Goal: Task Accomplishment & Management: Manage account settings

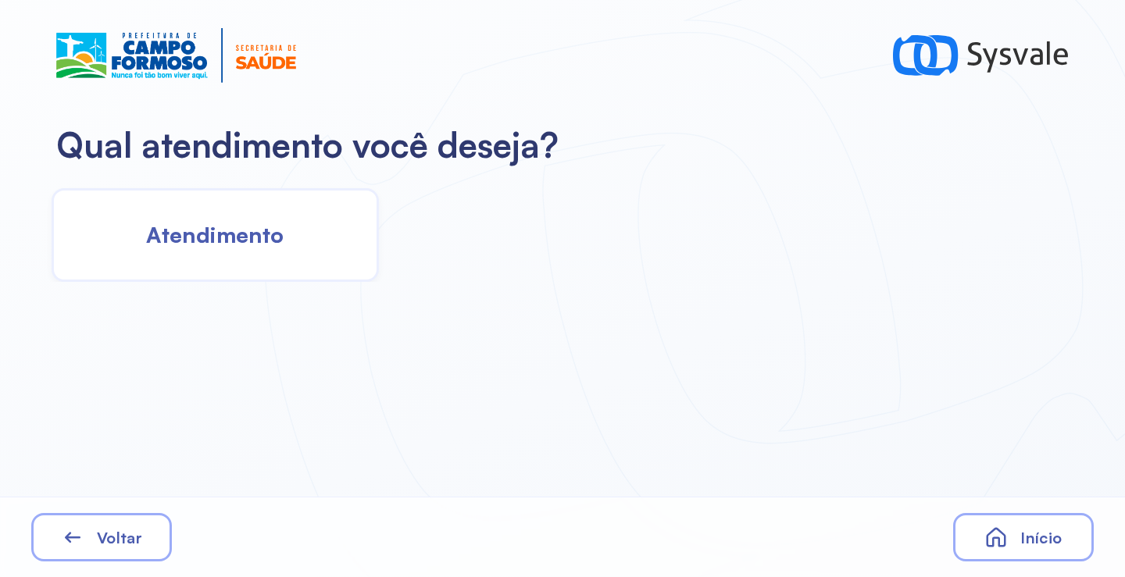
click at [224, 243] on span "Atendimento" at bounding box center [214, 234] width 137 height 27
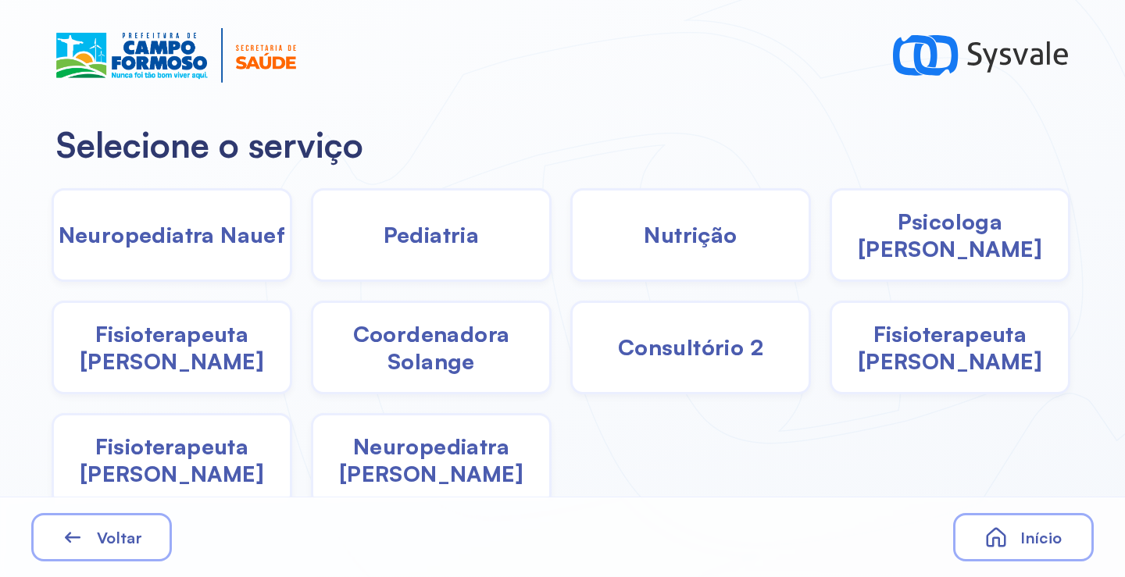
drag, startPoint x: 649, startPoint y: 252, endPoint x: 640, endPoint y: 252, distance: 9.4
click at [640, 252] on div "Nutrição" at bounding box center [690, 235] width 241 height 94
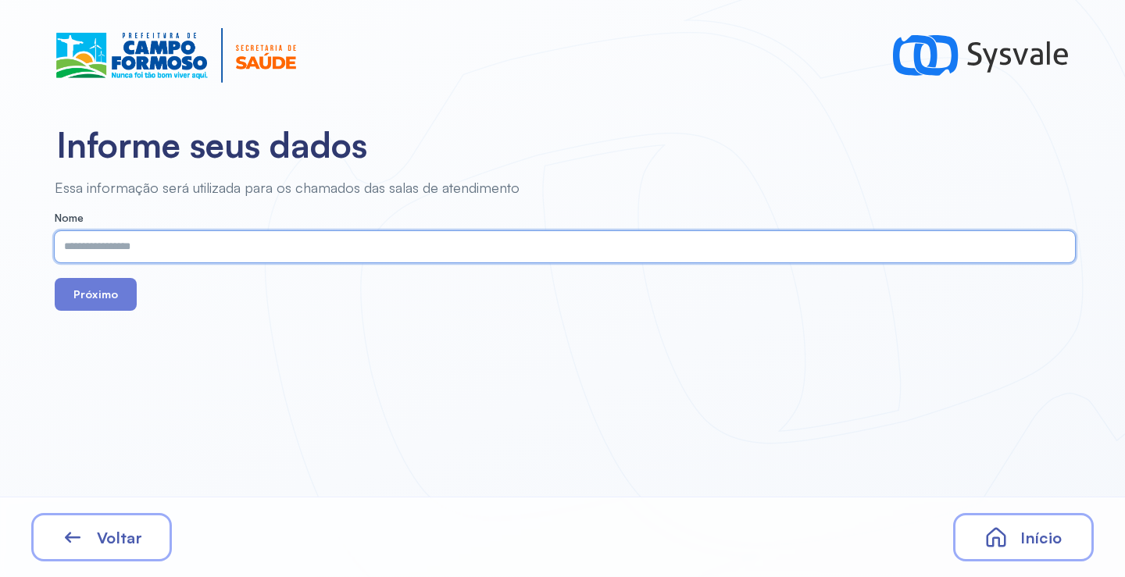
click at [259, 245] on input "text" at bounding box center [562, 246] width 1014 height 31
paste input "**********"
type input "**********"
click at [99, 298] on button "Próximo" at bounding box center [96, 294] width 82 height 33
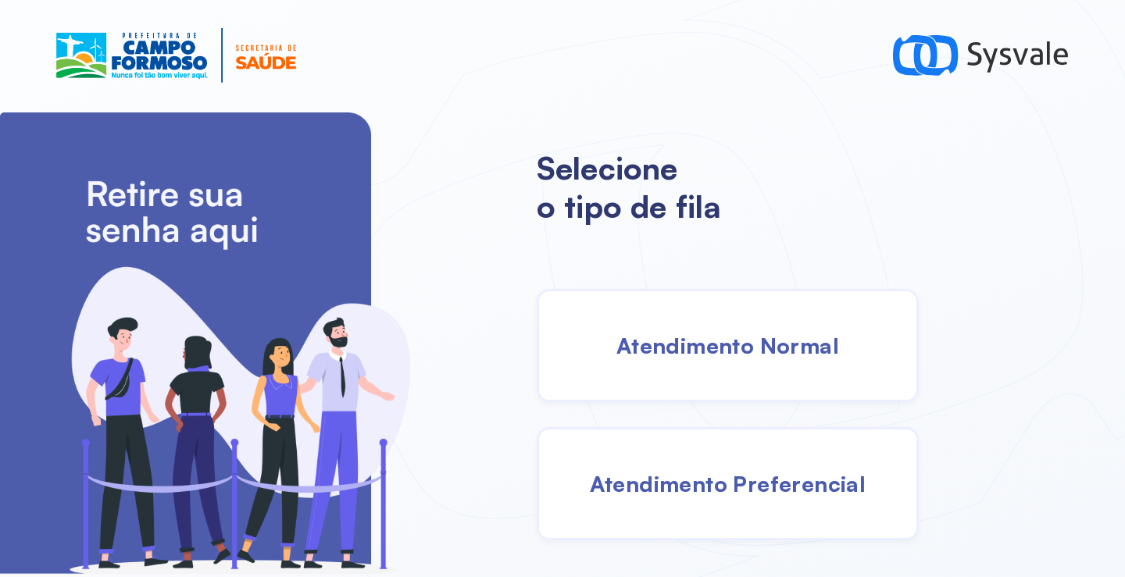
click at [667, 332] on span "Atendimento Normal" at bounding box center [727, 345] width 223 height 27
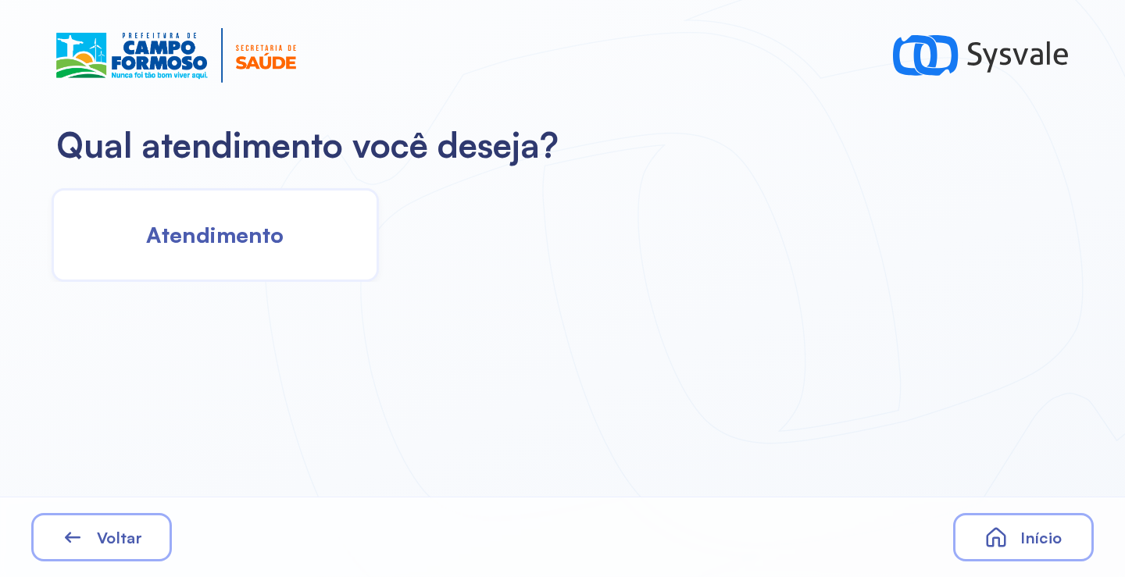
click at [283, 251] on div "Atendimento" at bounding box center [215, 235] width 327 height 94
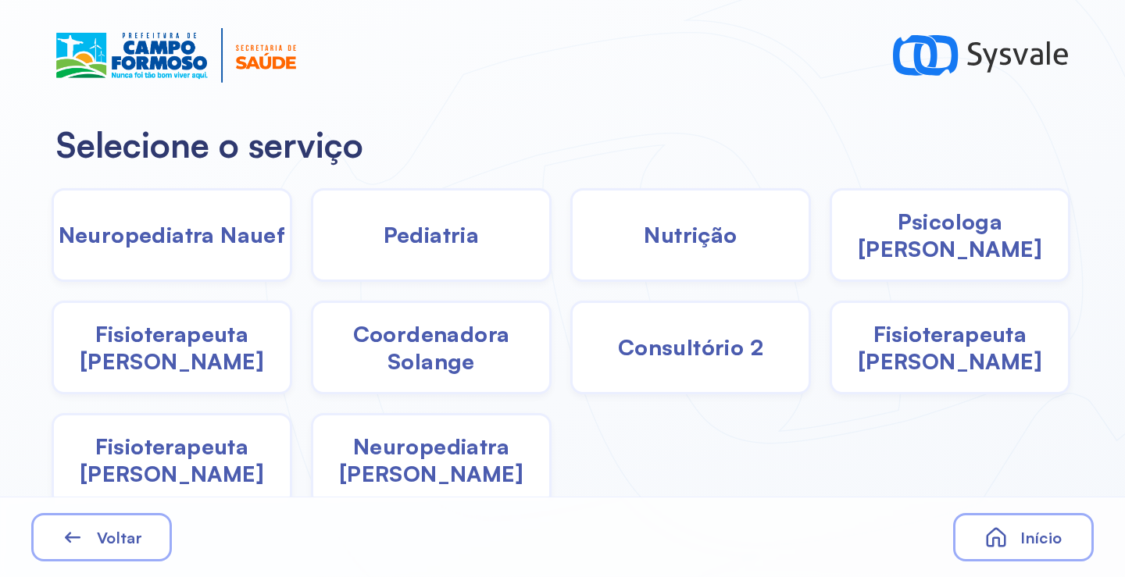
click at [407, 254] on div "Pediatria" at bounding box center [431, 235] width 241 height 94
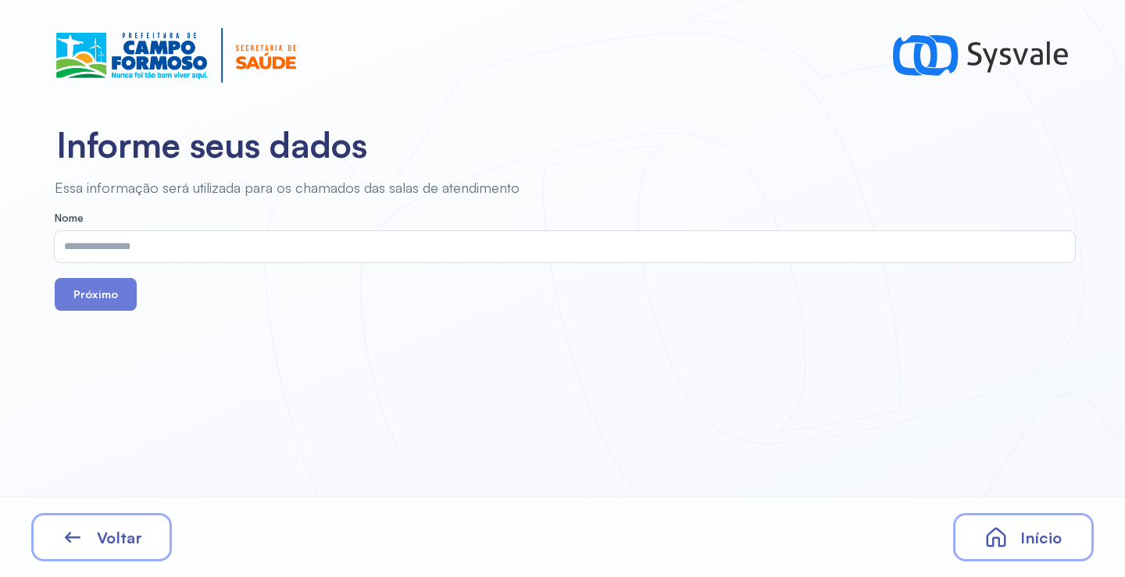
click at [262, 248] on input "text" at bounding box center [562, 246] width 1014 height 31
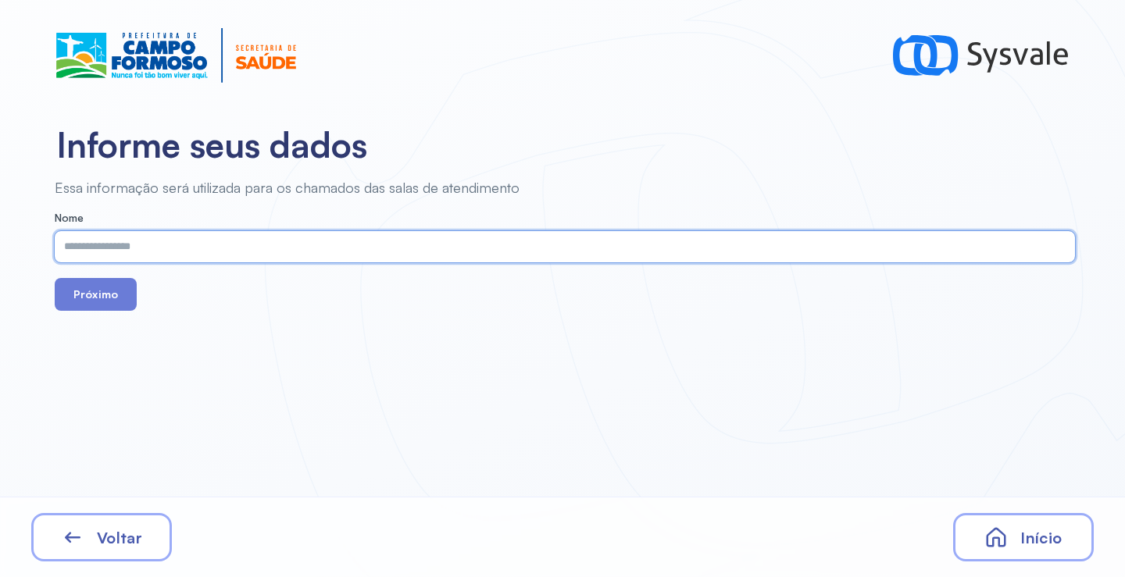
paste input "**********"
type input "**********"
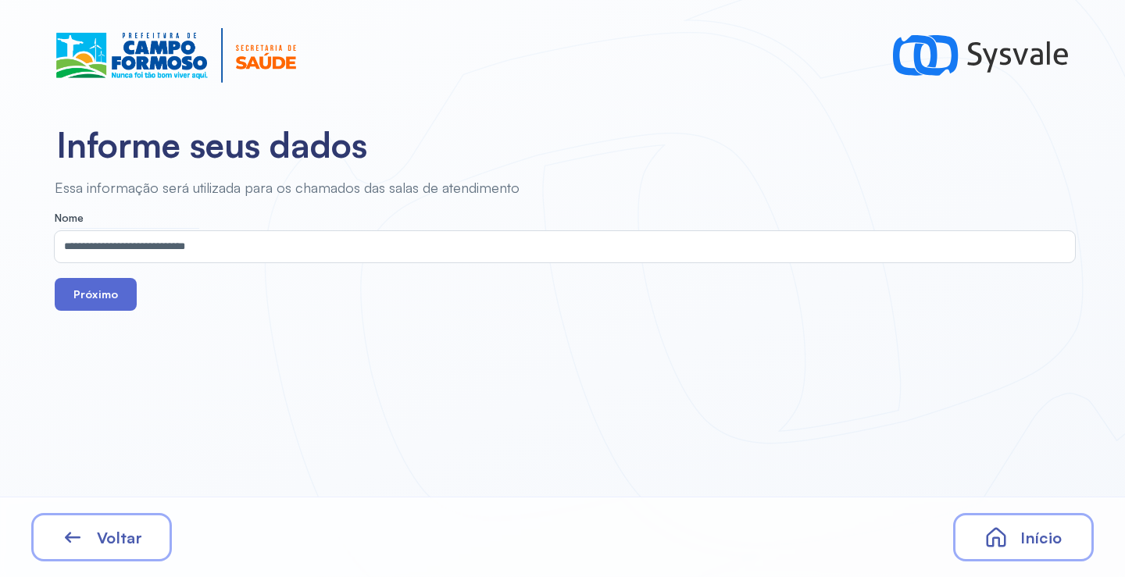
click at [122, 302] on button "Próximo" at bounding box center [96, 294] width 82 height 33
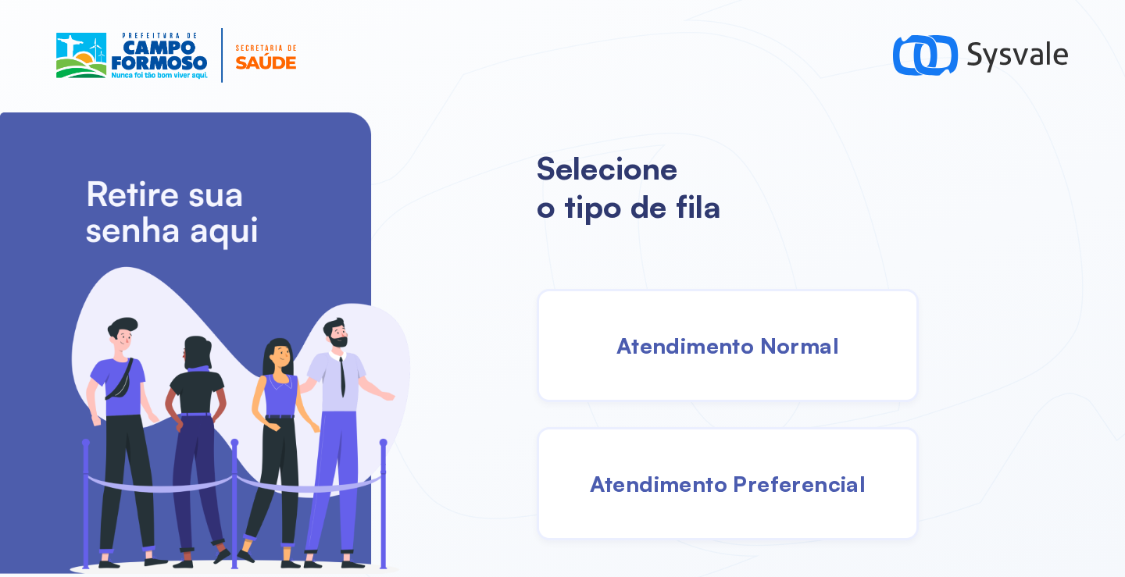
click at [686, 332] on span "Atendimento Normal" at bounding box center [727, 345] width 223 height 27
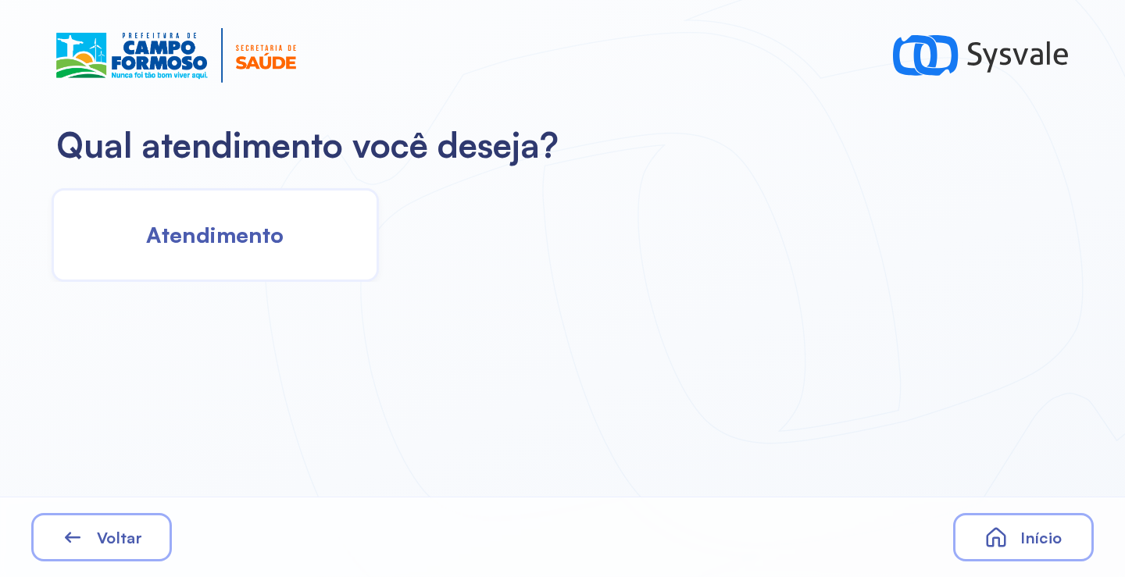
click at [177, 230] on span "Atendimento" at bounding box center [214, 234] width 137 height 27
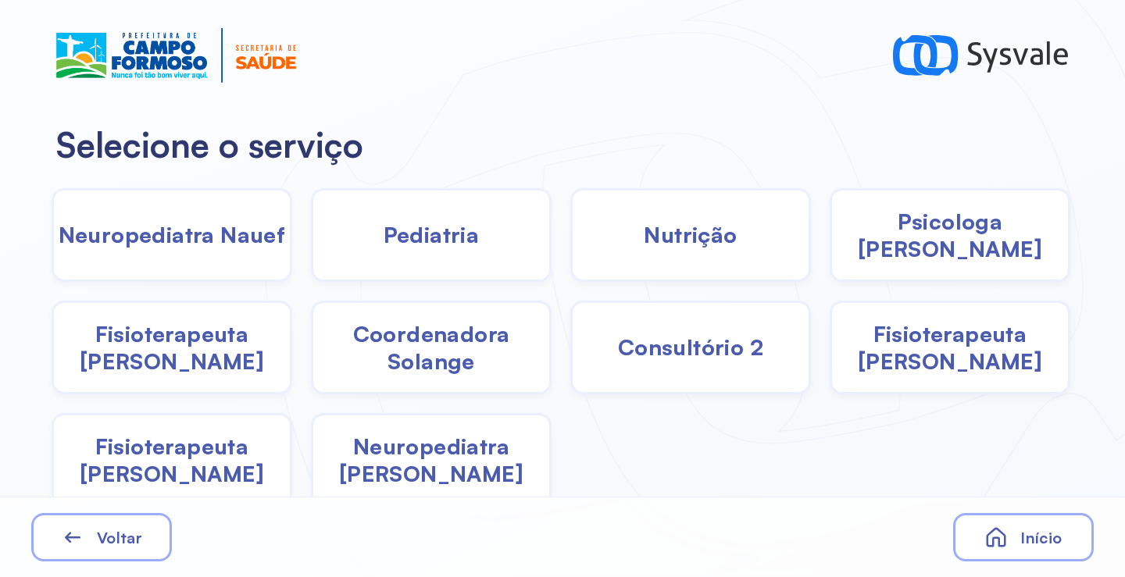
click at [407, 237] on span "Pediatria" at bounding box center [432, 234] width 96 height 27
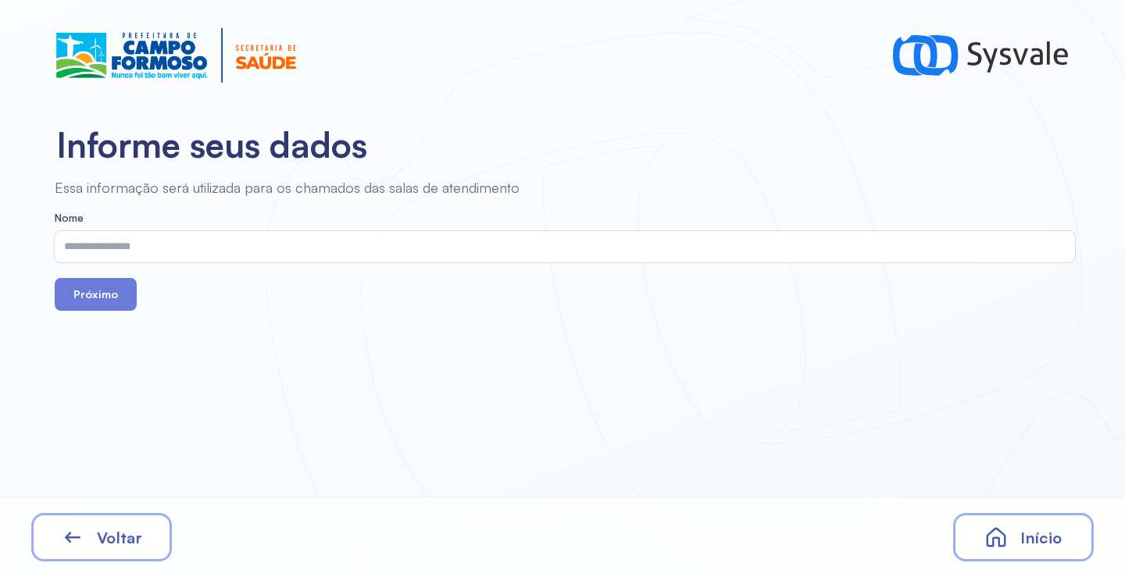
click at [243, 241] on input "text" at bounding box center [562, 246] width 1014 height 31
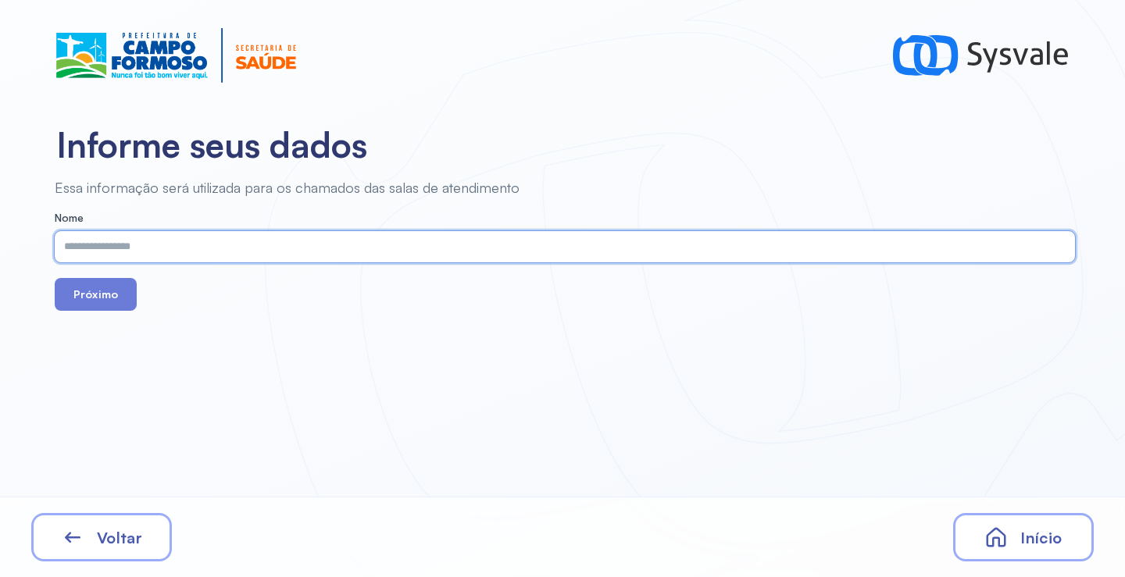
paste input "**********"
type input "**********"
click at [101, 297] on button "Próximo" at bounding box center [96, 294] width 82 height 33
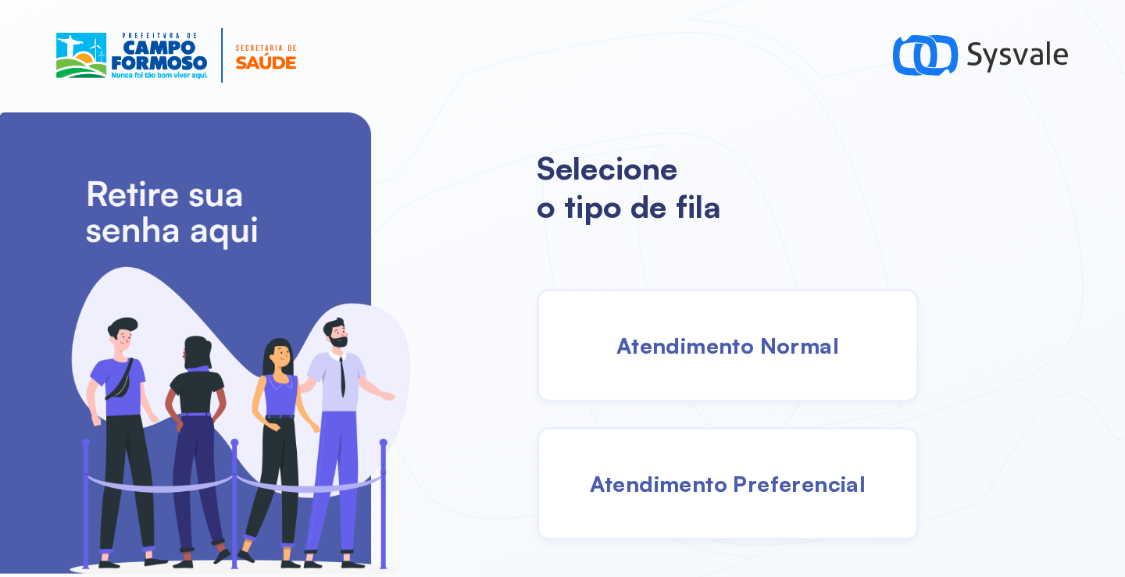
click at [780, 351] on span "Atendimento Normal" at bounding box center [727, 345] width 223 height 27
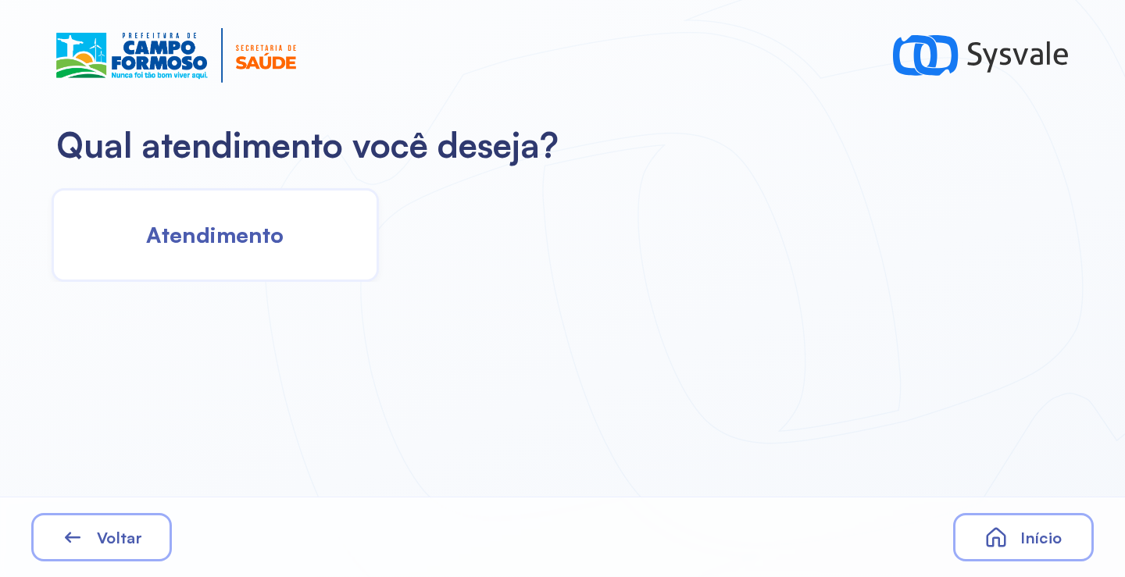
click at [204, 271] on div "Atendimento" at bounding box center [215, 235] width 327 height 94
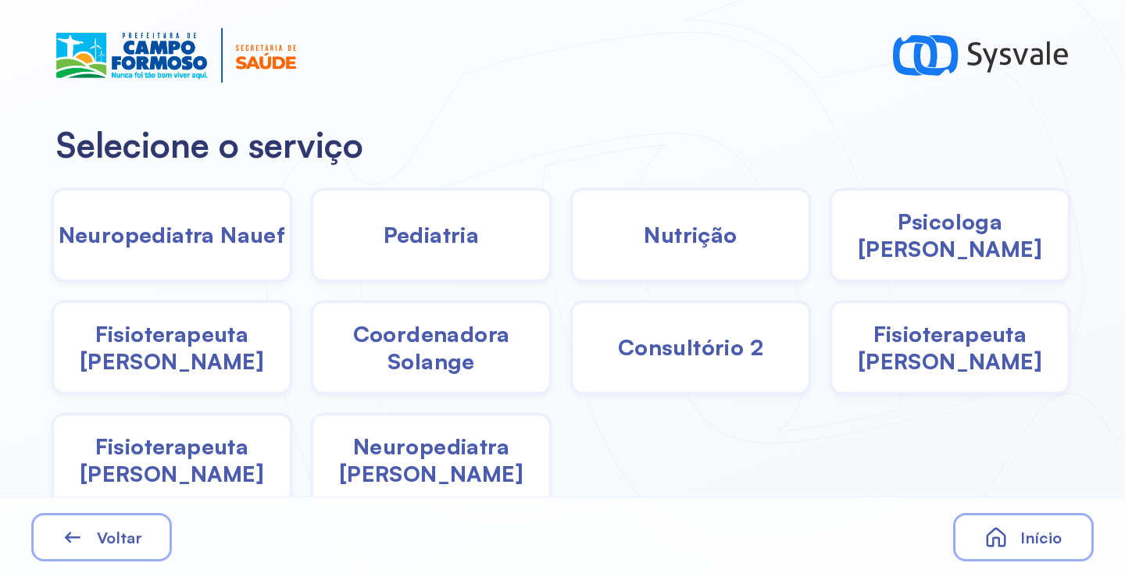
click at [275, 229] on span "Neuropediatra Nauef" at bounding box center [172, 234] width 227 height 27
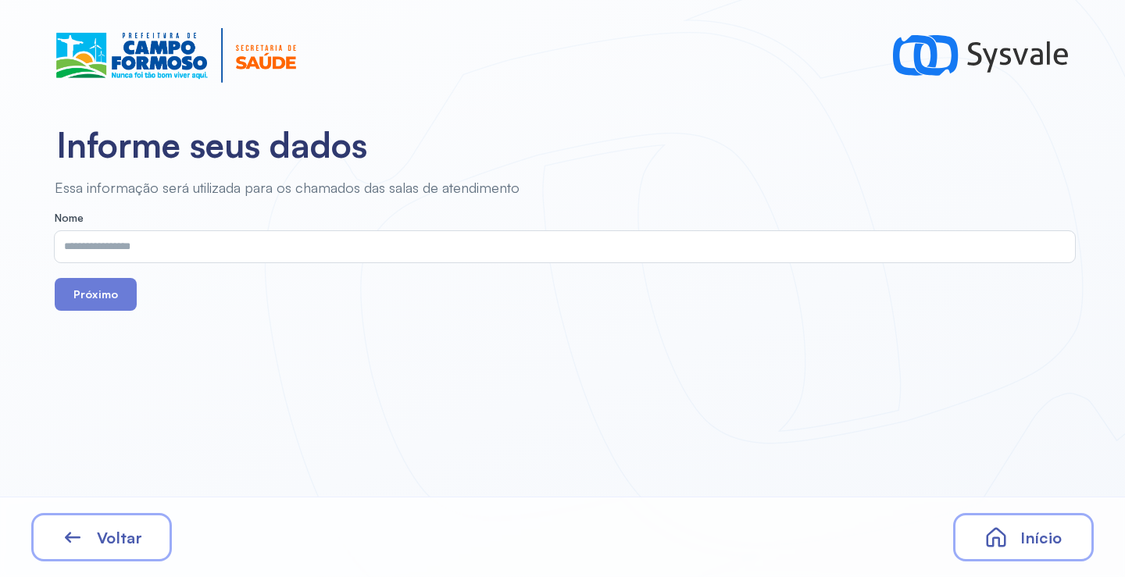
click at [116, 520] on div "Voltar" at bounding box center [101, 537] width 141 height 48
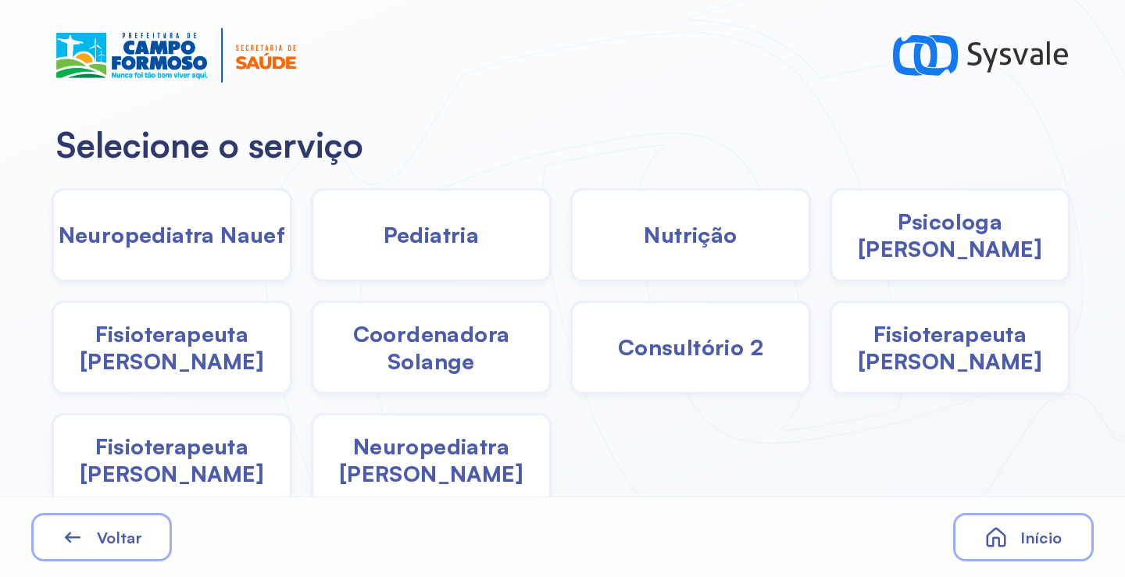
click at [428, 248] on span "Pediatria" at bounding box center [432, 234] width 96 height 27
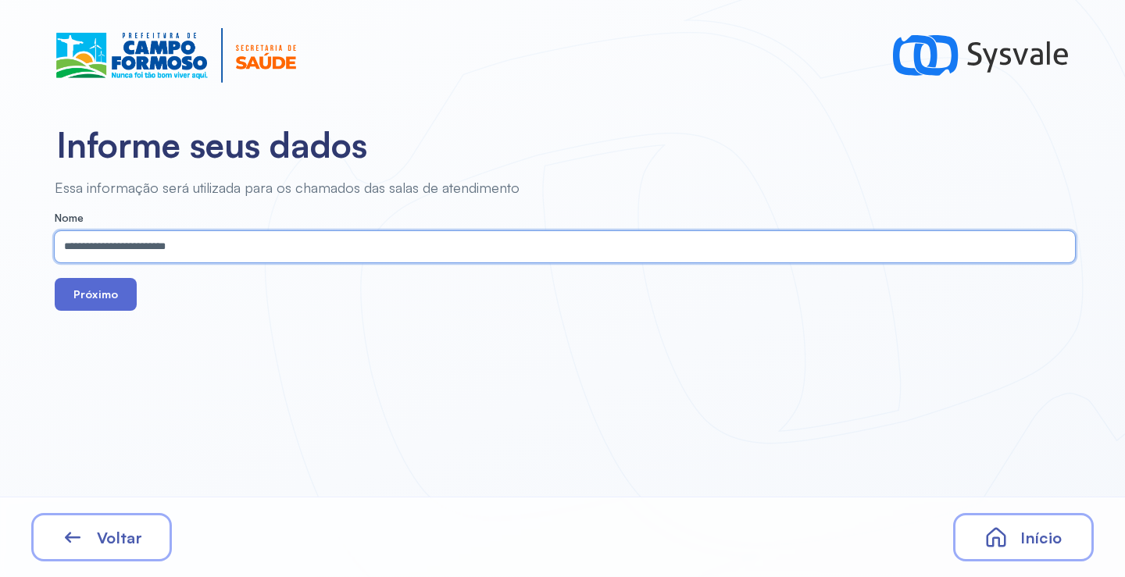
type input "**********"
click at [70, 279] on button "Próximo" at bounding box center [96, 294] width 82 height 33
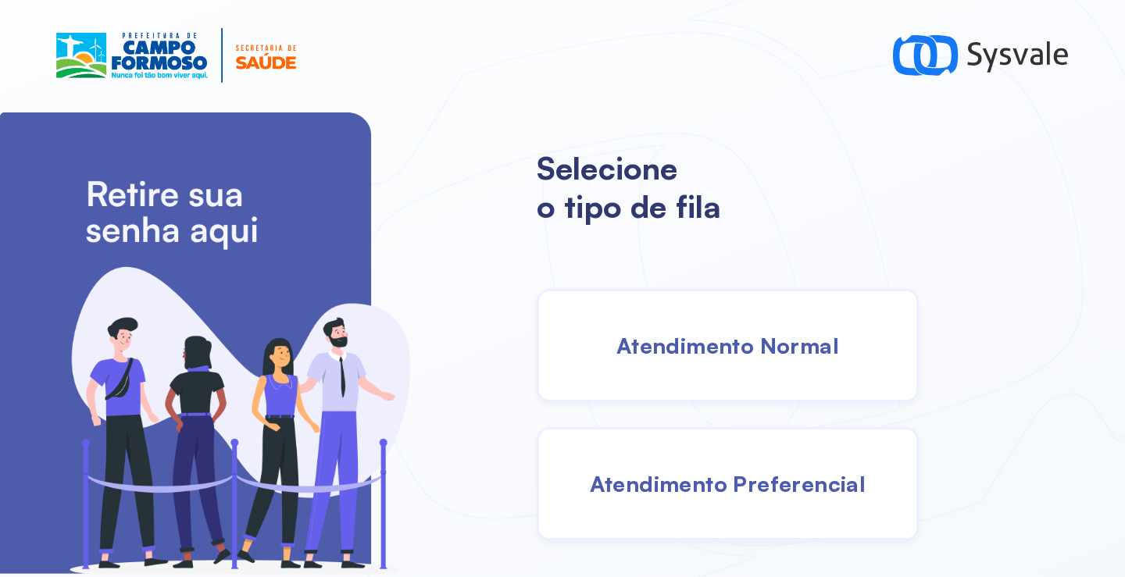
click at [730, 333] on span "Atendimento Normal" at bounding box center [727, 345] width 223 height 27
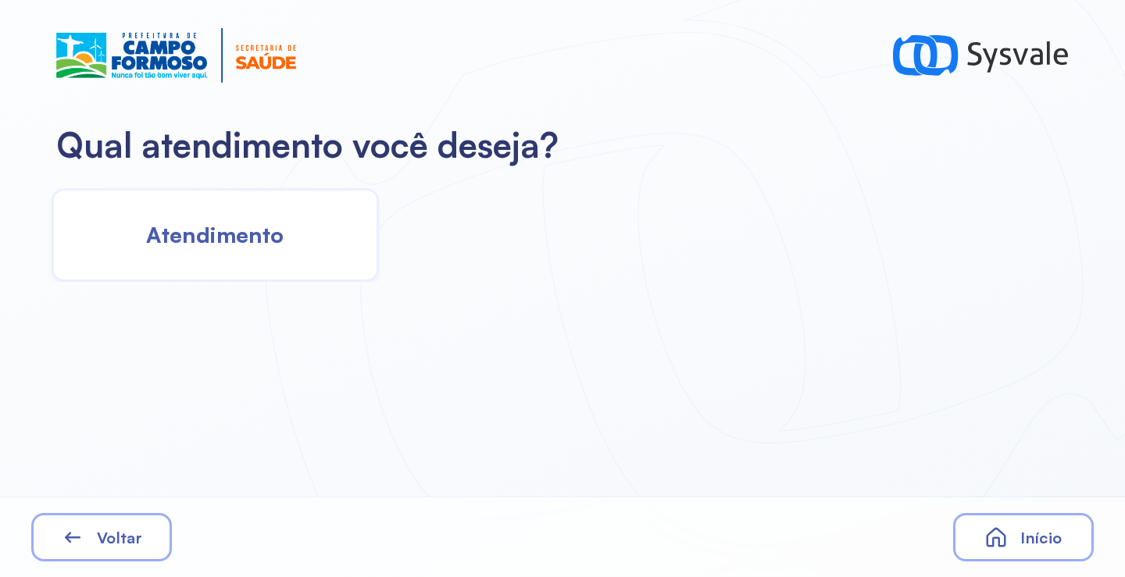
click at [226, 209] on div "Atendimento" at bounding box center [215, 235] width 327 height 94
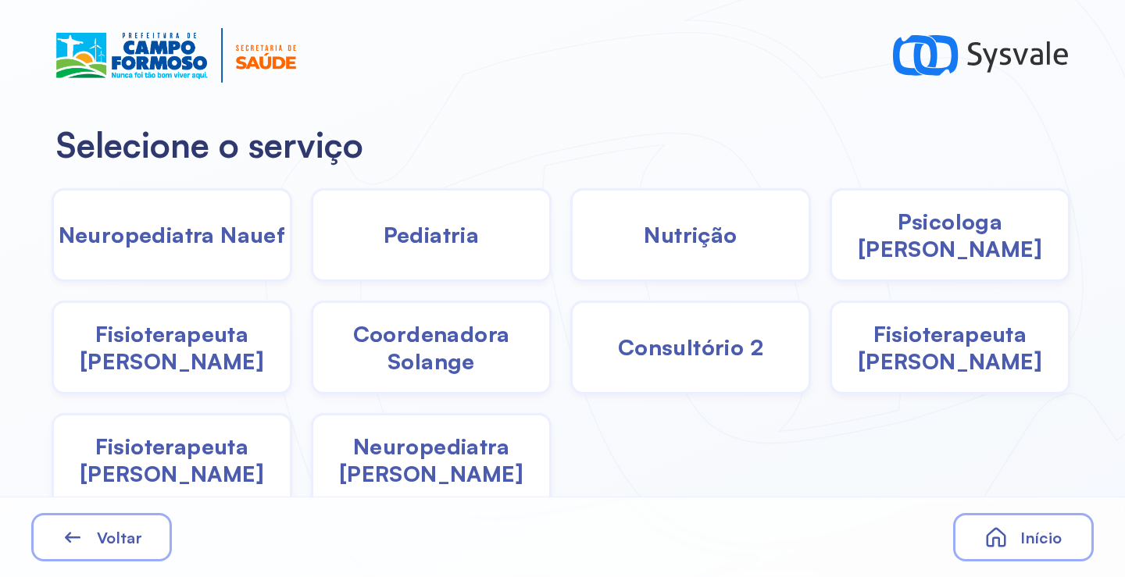
click at [467, 248] on span "Pediatria" at bounding box center [432, 234] width 96 height 27
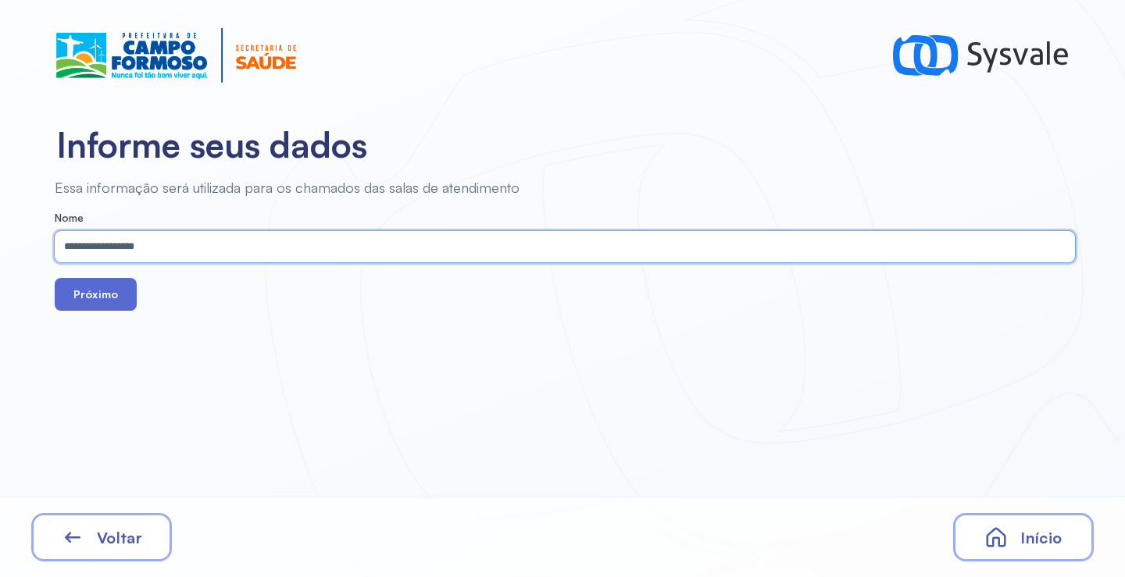
type input "**********"
drag, startPoint x: 121, startPoint y: 293, endPoint x: 191, endPoint y: 110, distance: 195.8
click at [122, 295] on button "Próximo" at bounding box center [96, 294] width 82 height 33
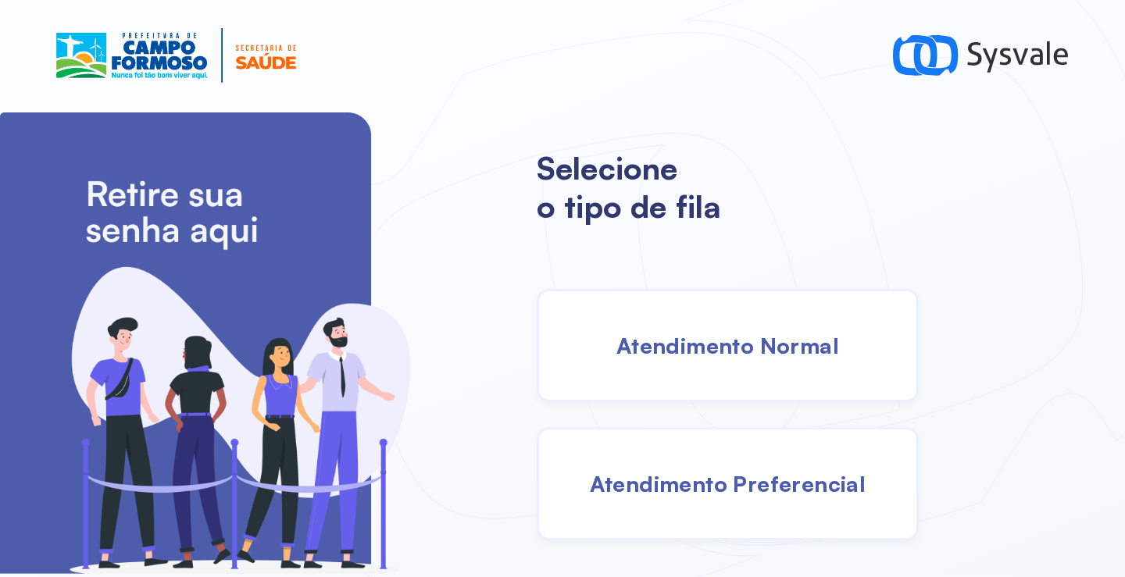
drag, startPoint x: 789, startPoint y: 346, endPoint x: 762, endPoint y: 337, distance: 28.7
click at [762, 337] on span "Atendimento Normal" at bounding box center [727, 345] width 223 height 27
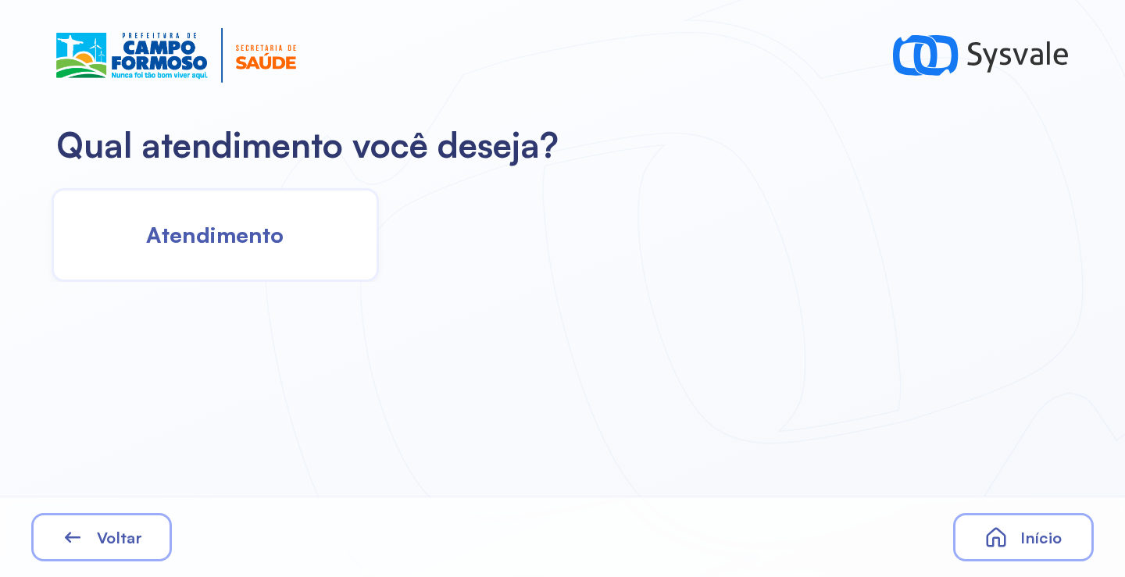
click at [298, 251] on div "Atendimento" at bounding box center [215, 235] width 327 height 94
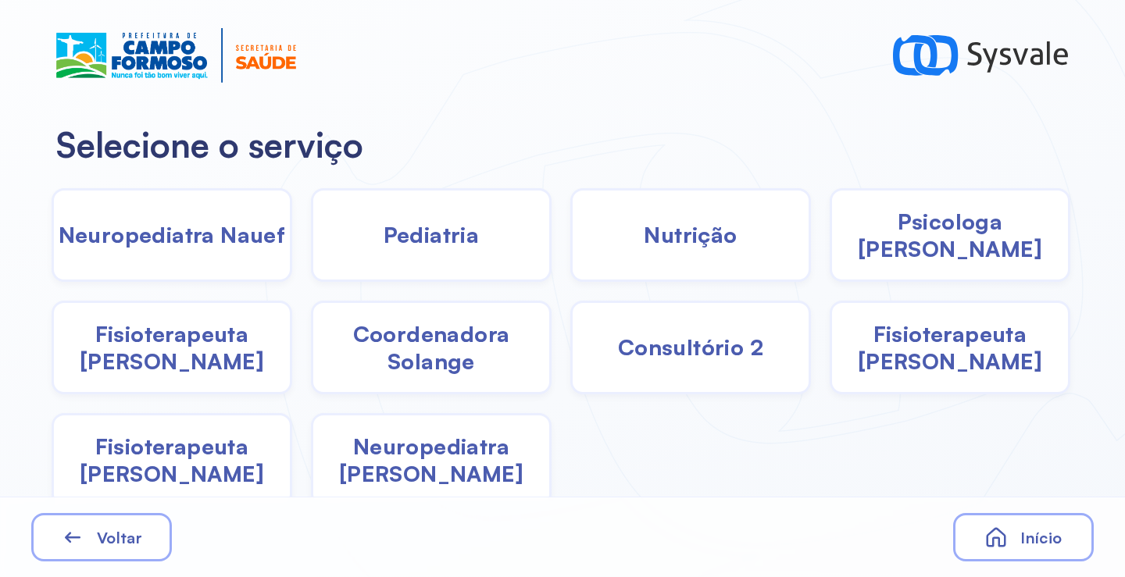
click at [462, 250] on div "Pediatria" at bounding box center [431, 235] width 241 height 94
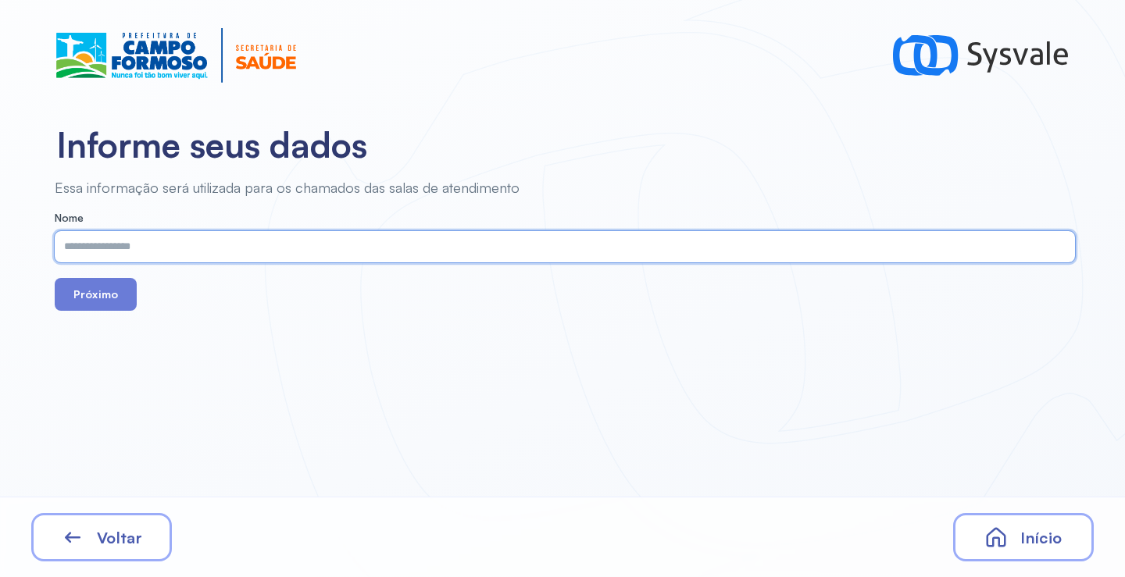
paste input "**********"
type input "**********"
drag, startPoint x: 96, startPoint y: 323, endPoint x: 101, endPoint y: 298, distance: 24.7
click at [97, 321] on div "**********" at bounding box center [562, 288] width 1125 height 577
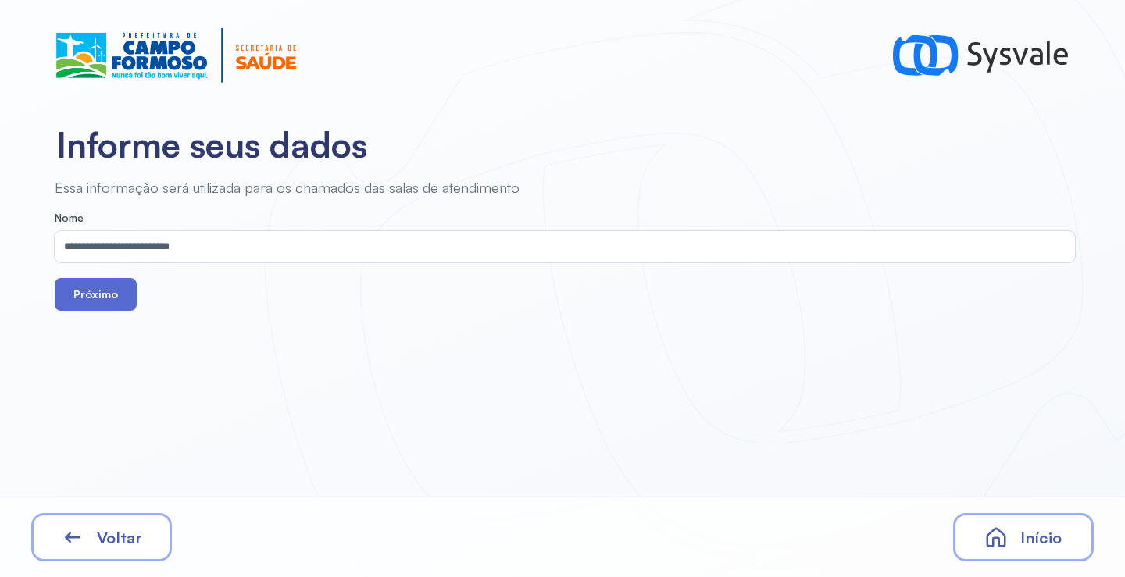
click at [101, 298] on button "Próximo" at bounding box center [96, 294] width 82 height 33
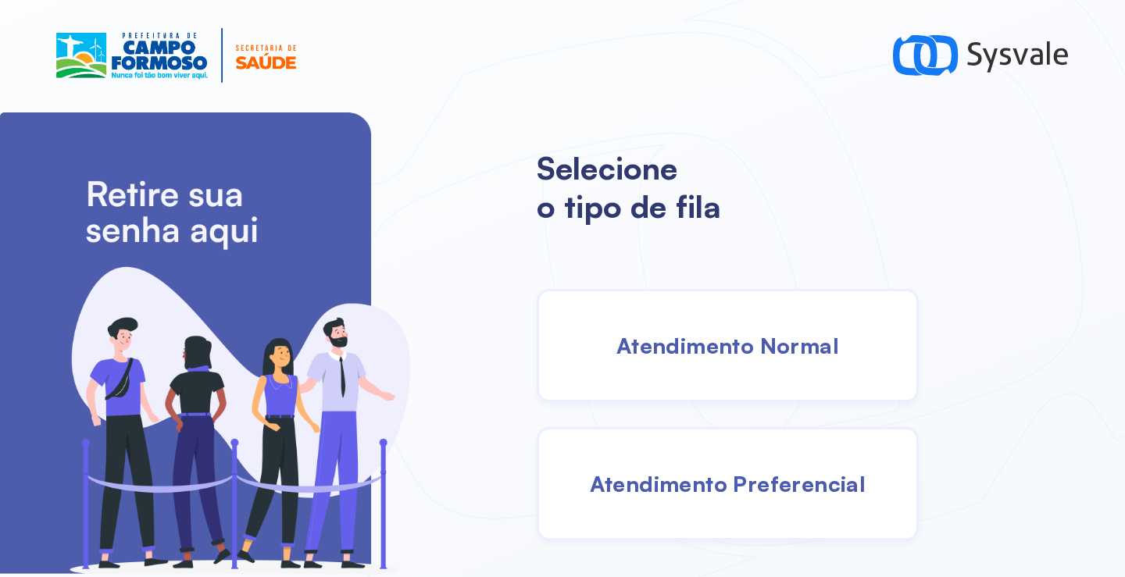
click at [683, 323] on div "Atendimento Normal" at bounding box center [728, 345] width 382 height 113
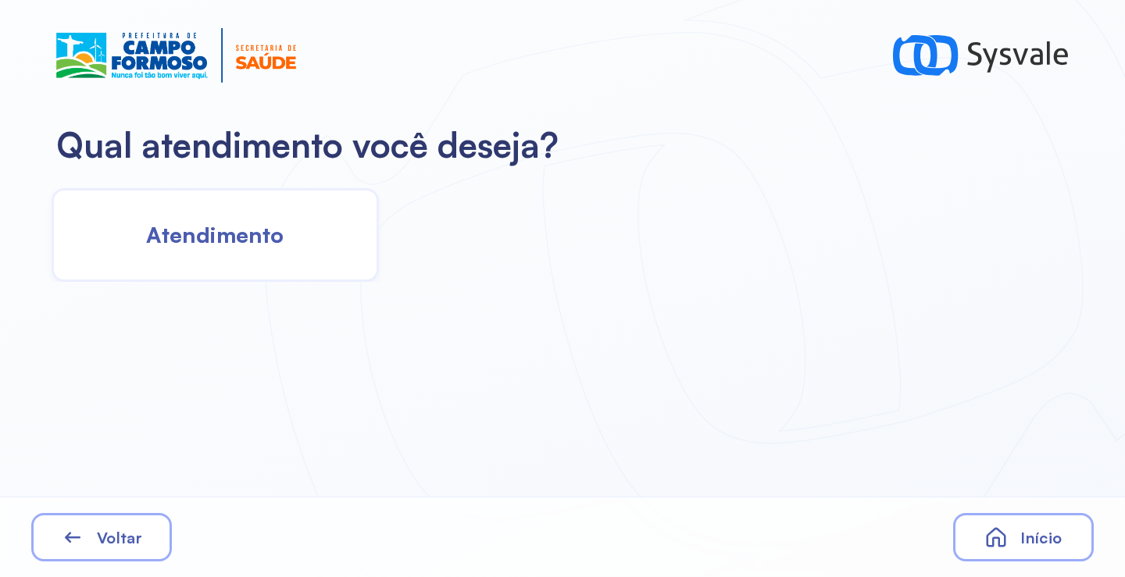
click at [233, 206] on div "Atendimento" at bounding box center [215, 235] width 327 height 94
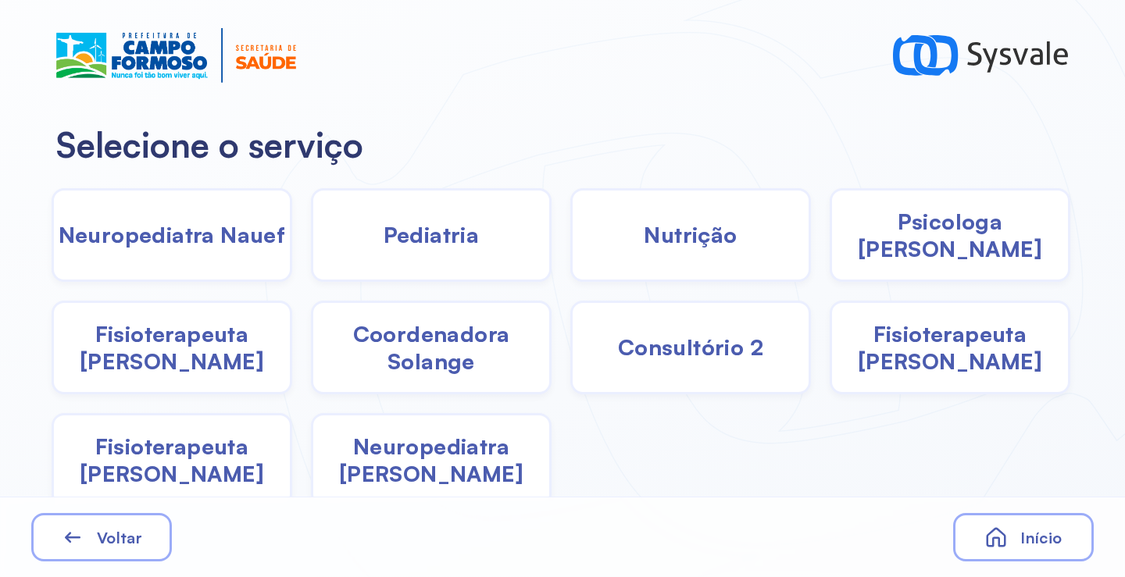
click at [329, 252] on div "Pediatria" at bounding box center [431, 235] width 241 height 94
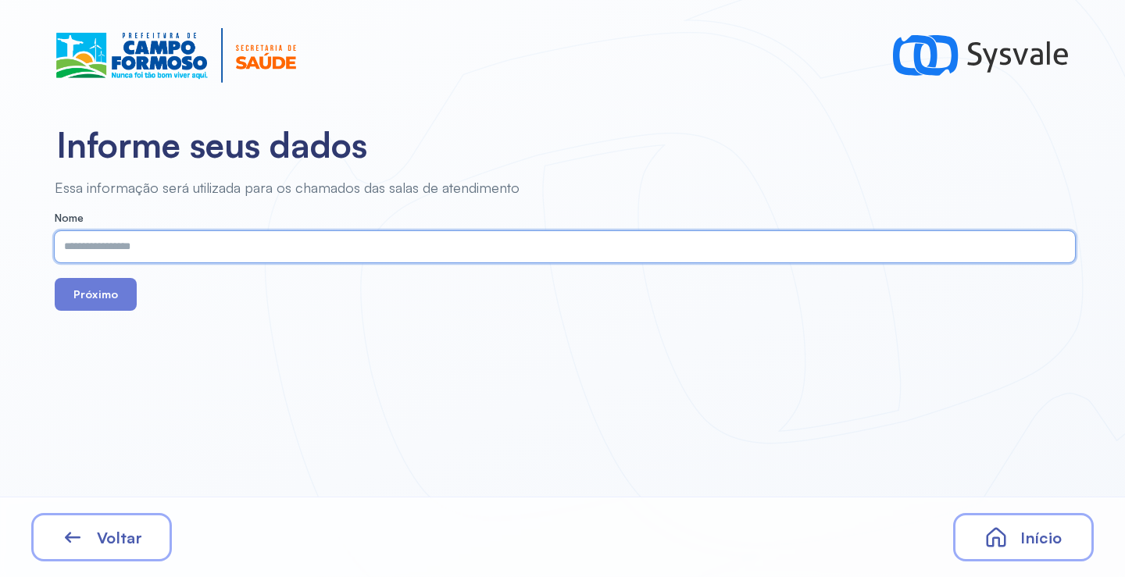
paste input "**********"
type input "**********"
click at [127, 305] on button "Próximo" at bounding box center [96, 294] width 82 height 33
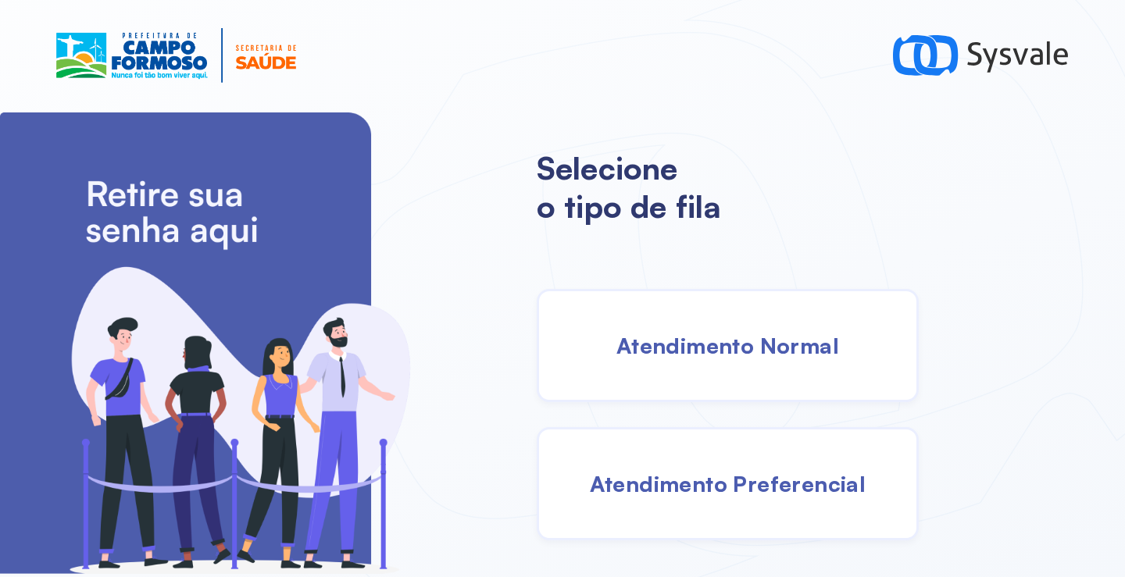
click at [674, 354] on span "Atendimento Normal" at bounding box center [727, 345] width 223 height 27
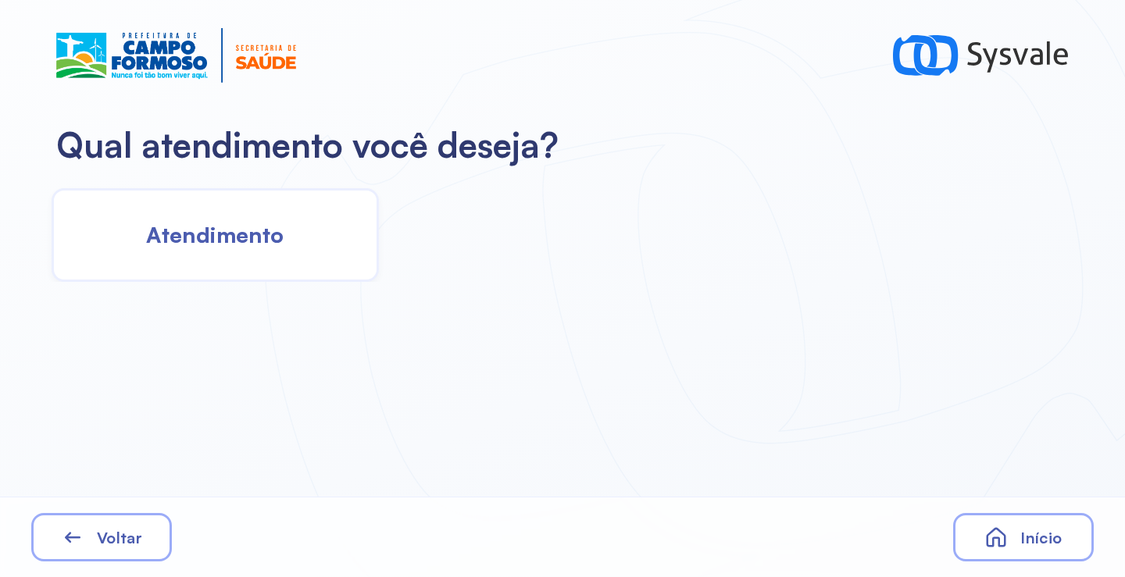
click at [184, 214] on div "Atendimento" at bounding box center [215, 235] width 327 height 94
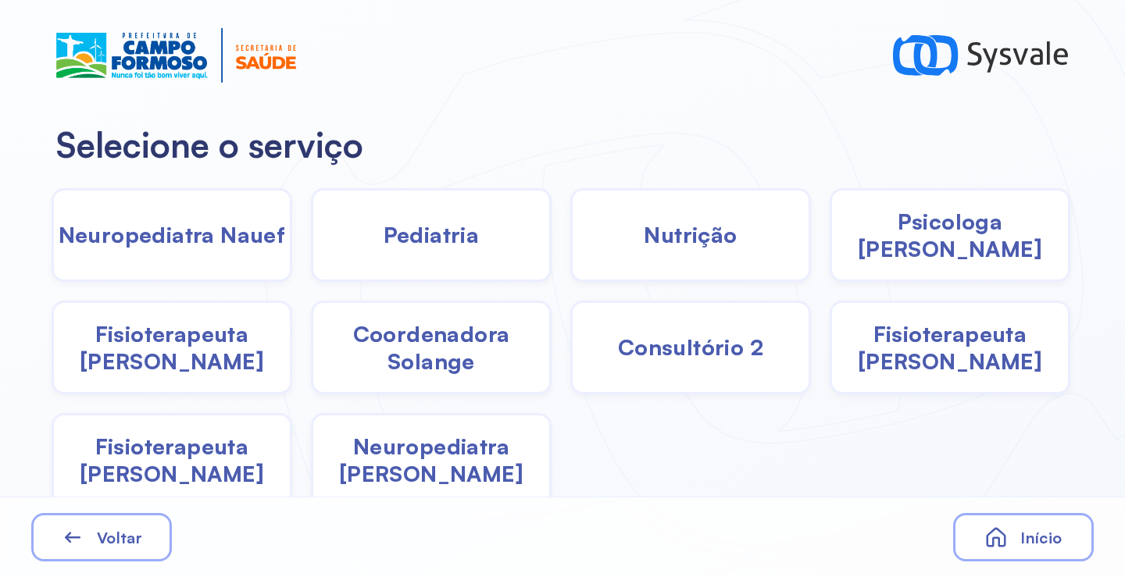
click at [422, 247] on span "Pediatria" at bounding box center [432, 234] width 96 height 27
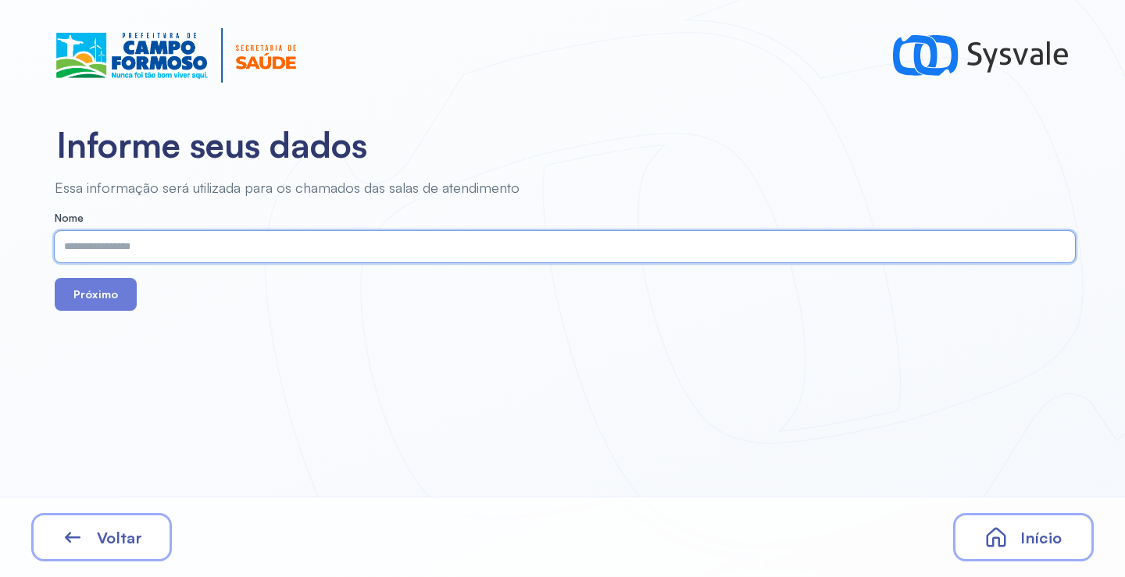
paste input "**********"
type input "**********"
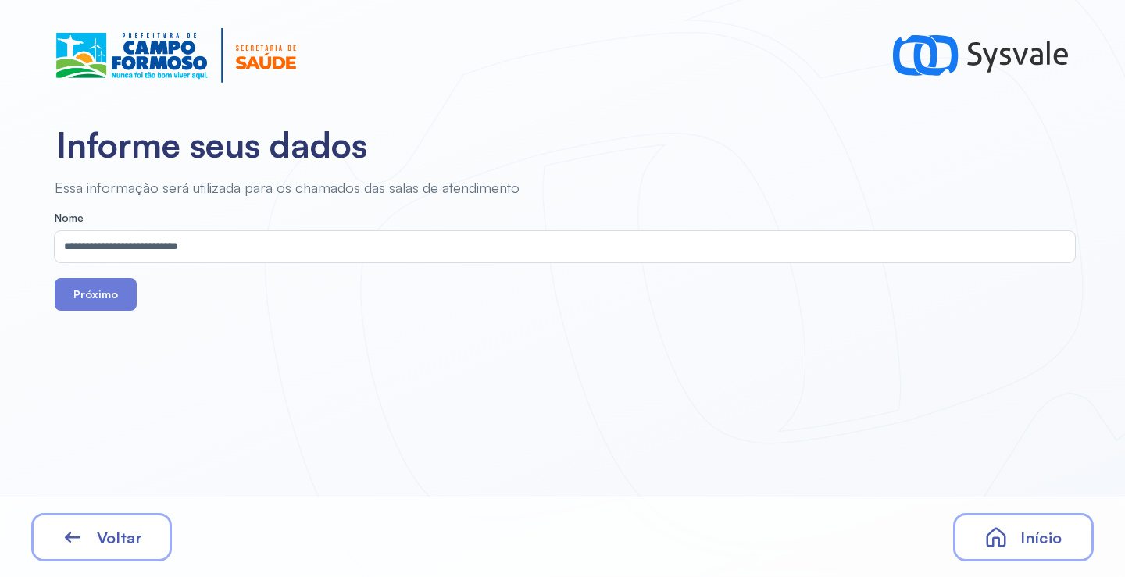
drag, startPoint x: 105, startPoint y: 296, endPoint x: 223, endPoint y: 17, distance: 303.1
click at [105, 295] on button "Próximo" at bounding box center [96, 294] width 82 height 33
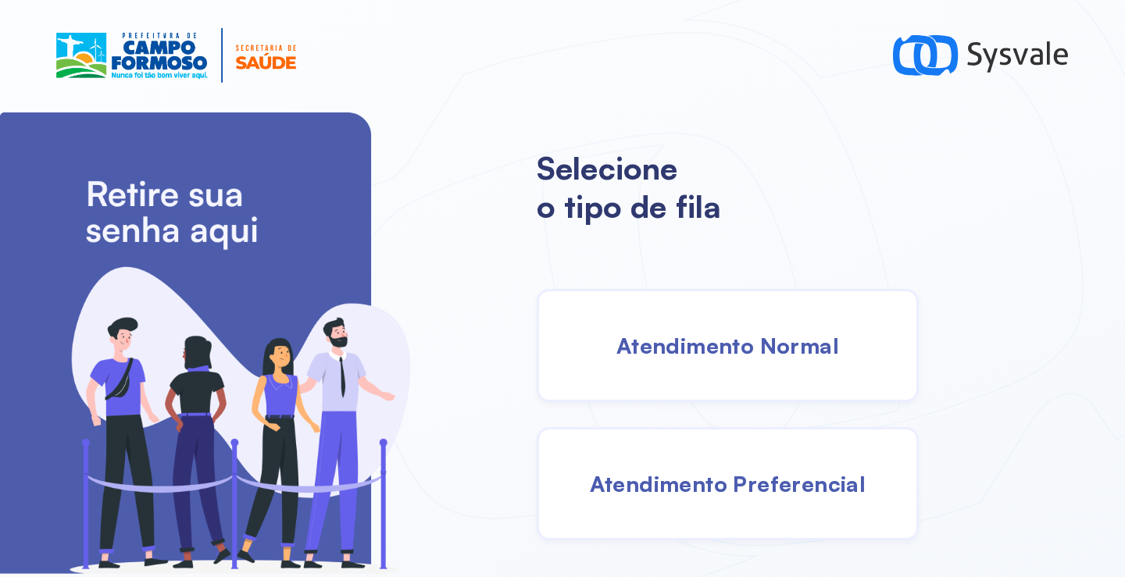
click at [683, 353] on span "Atendimento Normal" at bounding box center [727, 345] width 223 height 27
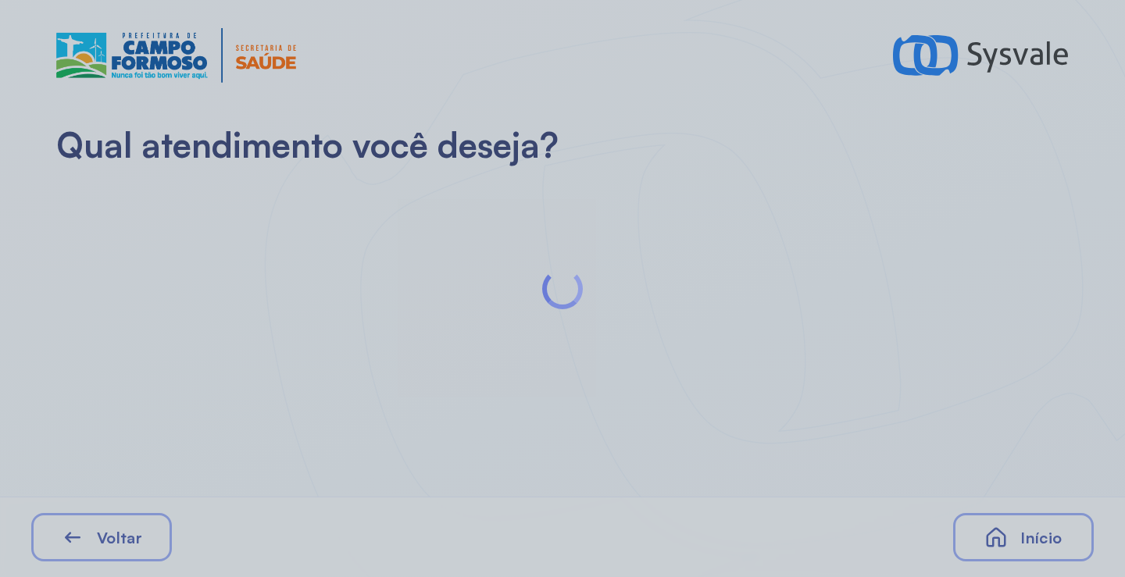
click at [276, 243] on div at bounding box center [562, 288] width 1125 height 577
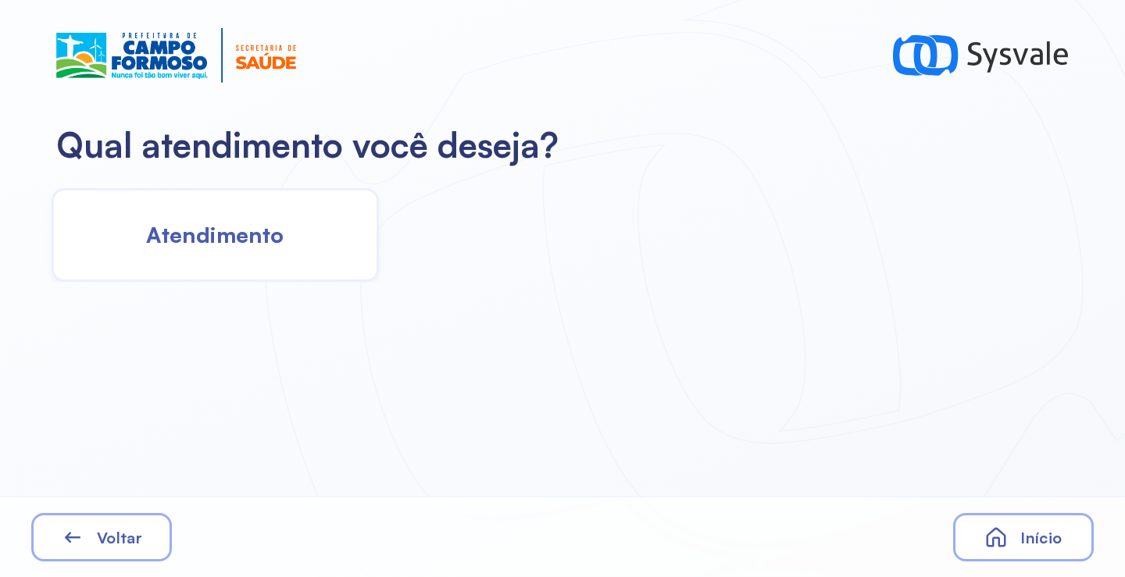
click at [276, 243] on span "Atendimento" at bounding box center [214, 234] width 137 height 27
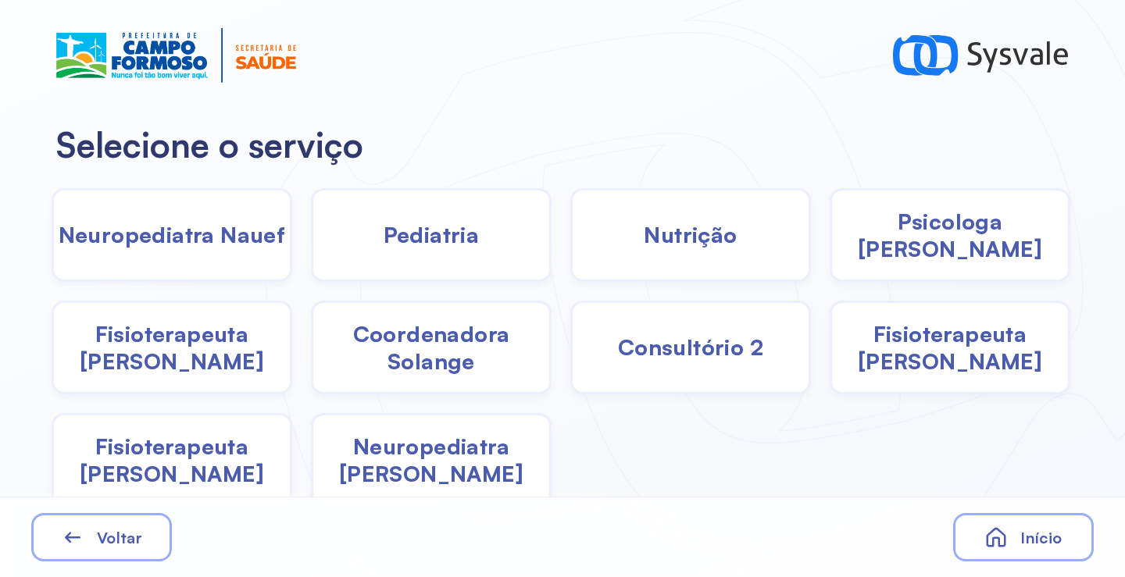
click at [346, 241] on div "Pediatria" at bounding box center [431, 235] width 241 height 94
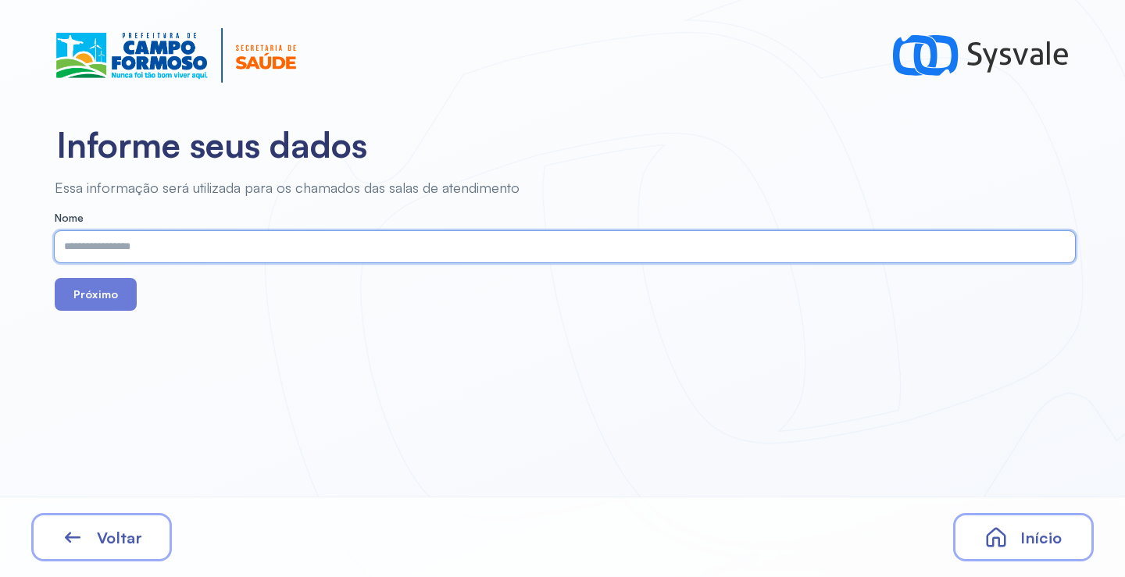
paste input "**********"
type input "**********"
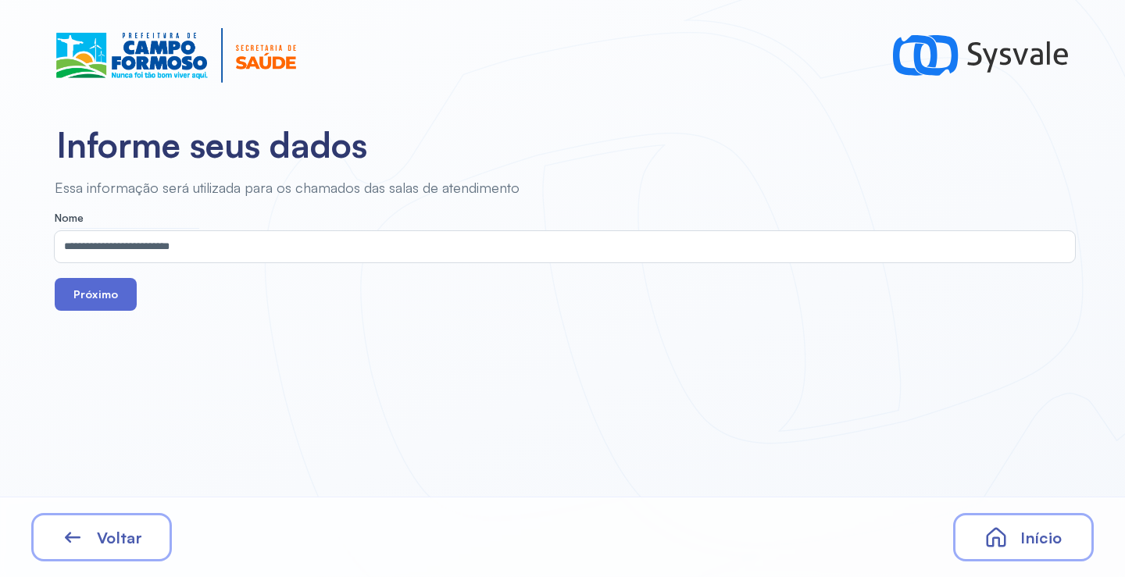
click at [103, 298] on button "Próximo" at bounding box center [96, 294] width 82 height 33
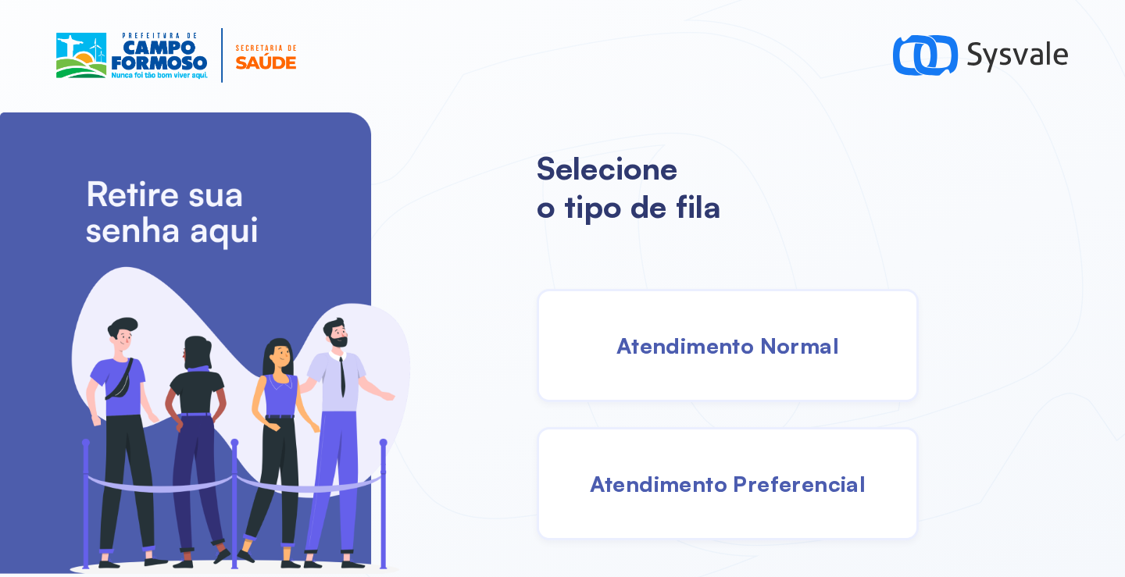
click at [655, 324] on div "Atendimento Normal" at bounding box center [728, 345] width 382 height 113
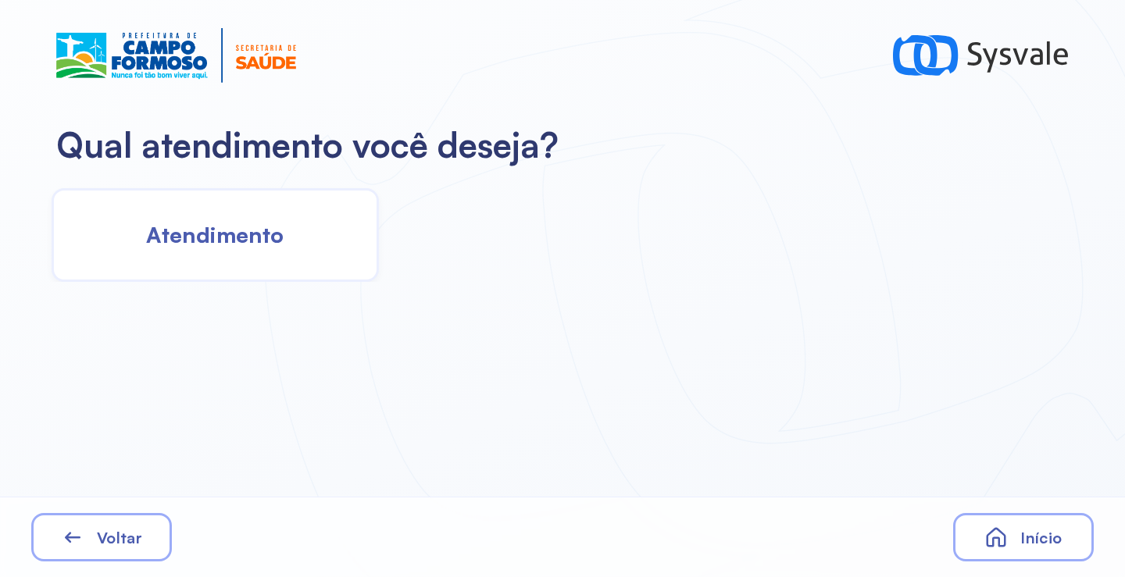
click at [396, 267] on div "Atendimento" at bounding box center [561, 230] width 1122 height 103
click at [347, 253] on div "Atendimento" at bounding box center [215, 235] width 327 height 94
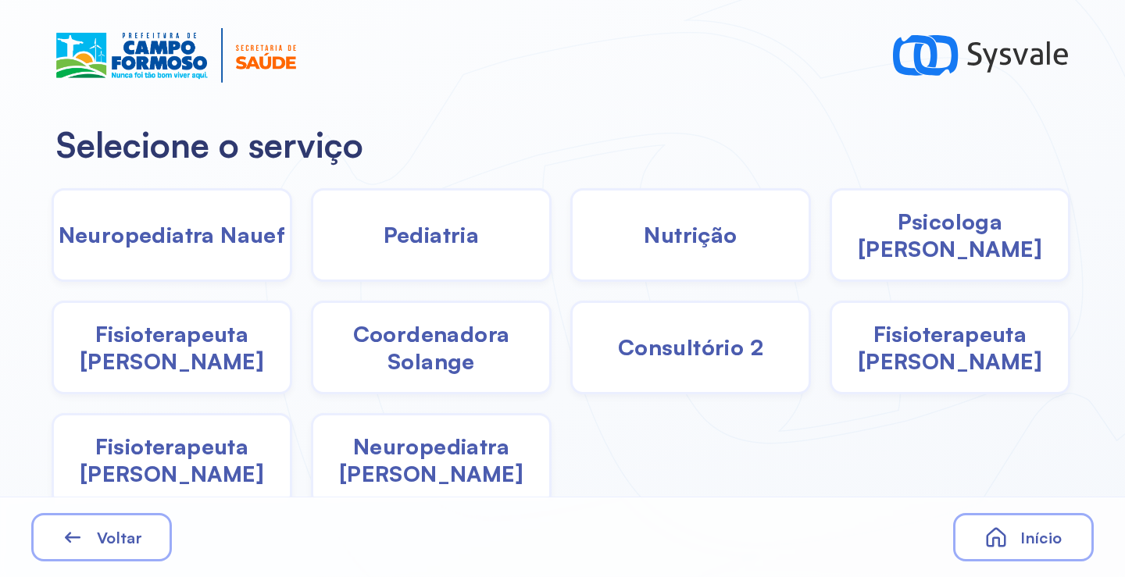
click at [334, 245] on div "Pediatria" at bounding box center [431, 235] width 241 height 94
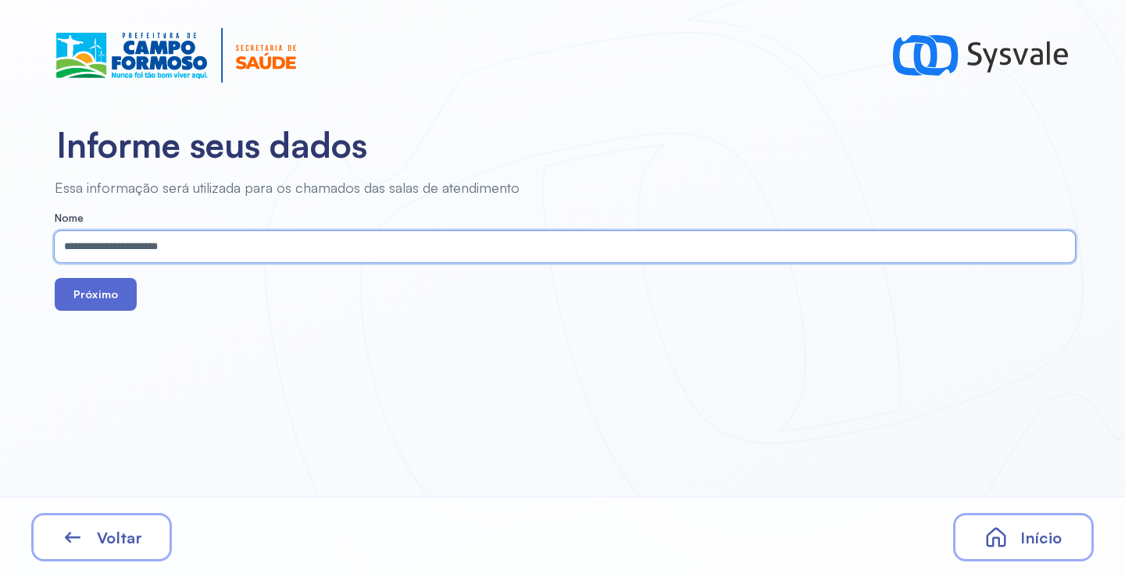
type input "**********"
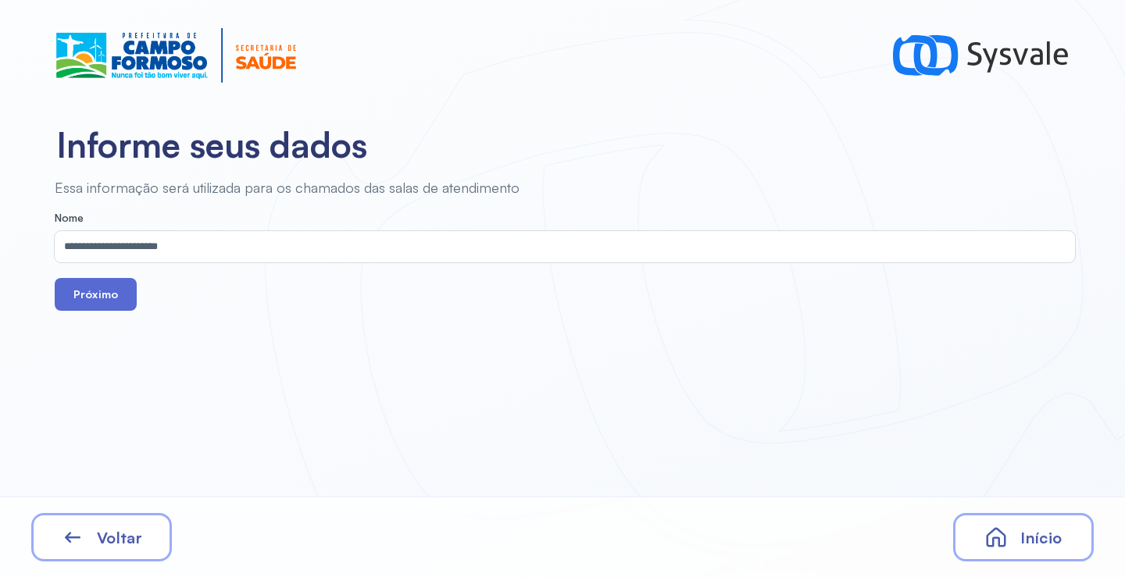
click at [99, 304] on button "Próximo" at bounding box center [96, 294] width 82 height 33
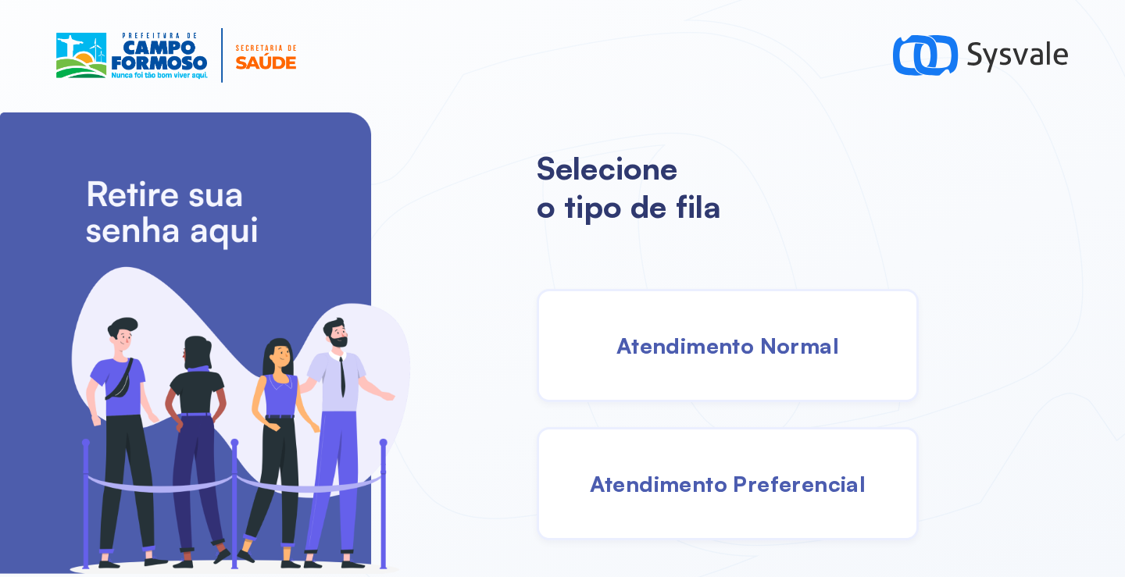
drag, startPoint x: 683, startPoint y: 364, endPoint x: 661, endPoint y: 352, distance: 24.8
click at [661, 352] on div "Atendimento Normal" at bounding box center [728, 345] width 382 height 113
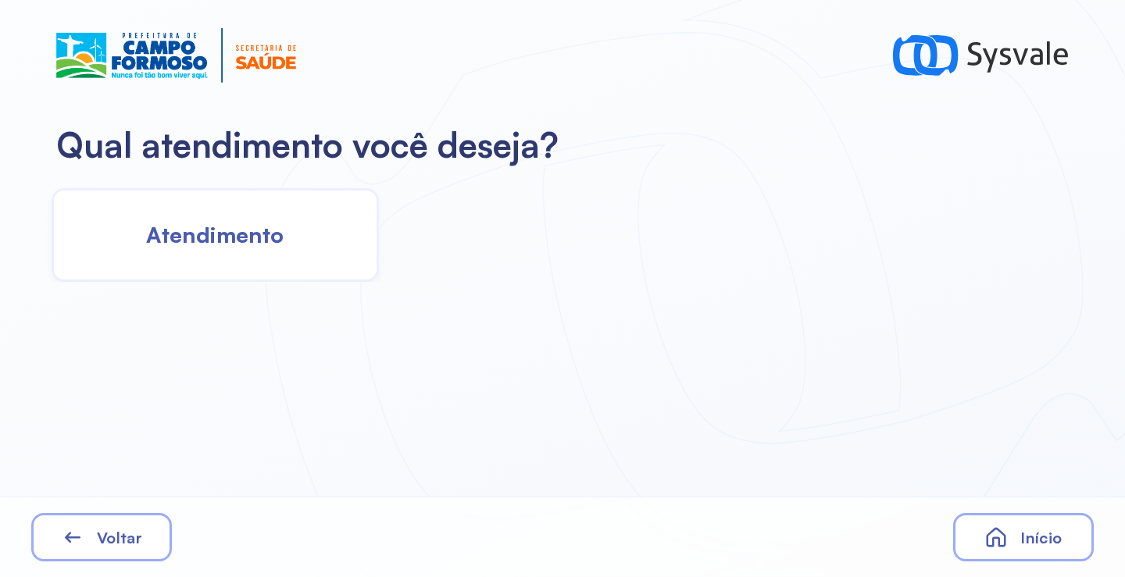
click at [204, 232] on span "Atendimento" at bounding box center [214, 234] width 137 height 27
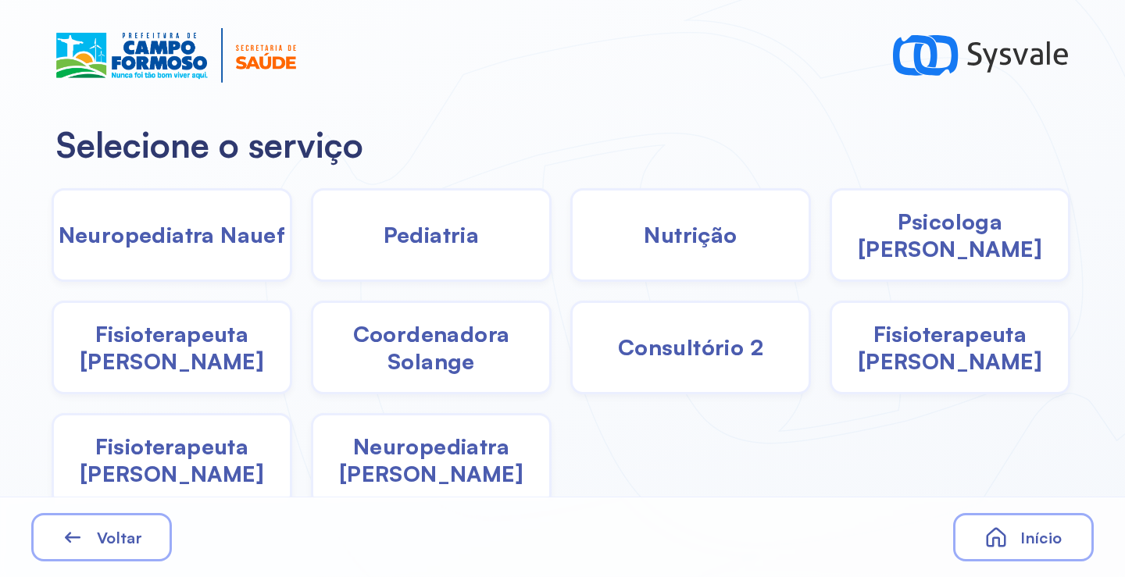
click at [384, 248] on span "Pediatria" at bounding box center [432, 234] width 96 height 27
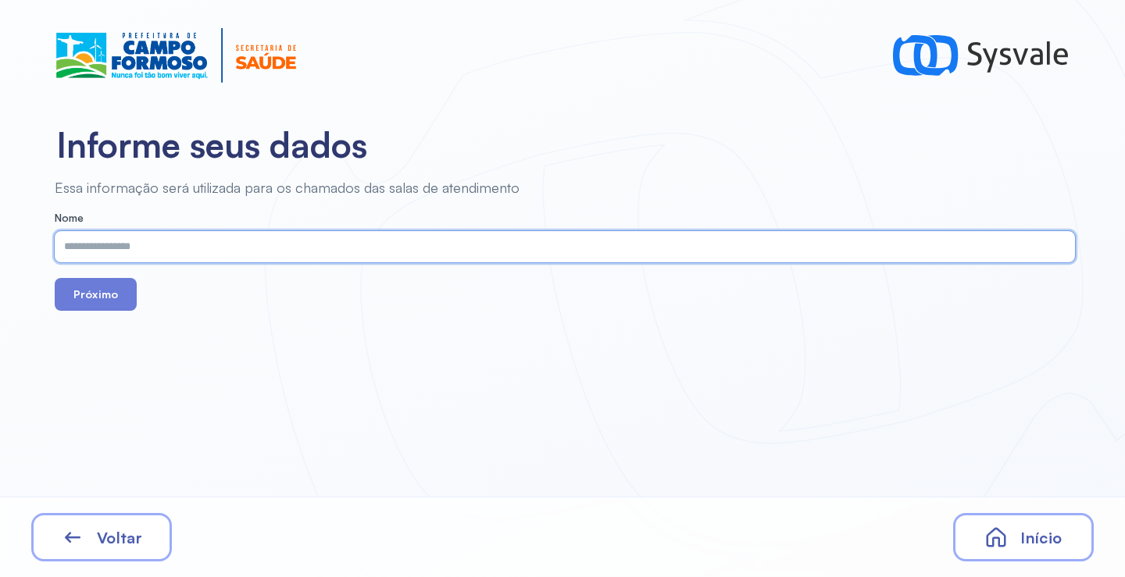
paste input "**********"
type input "**********"
click at [97, 284] on button "Próximo" at bounding box center [96, 294] width 82 height 33
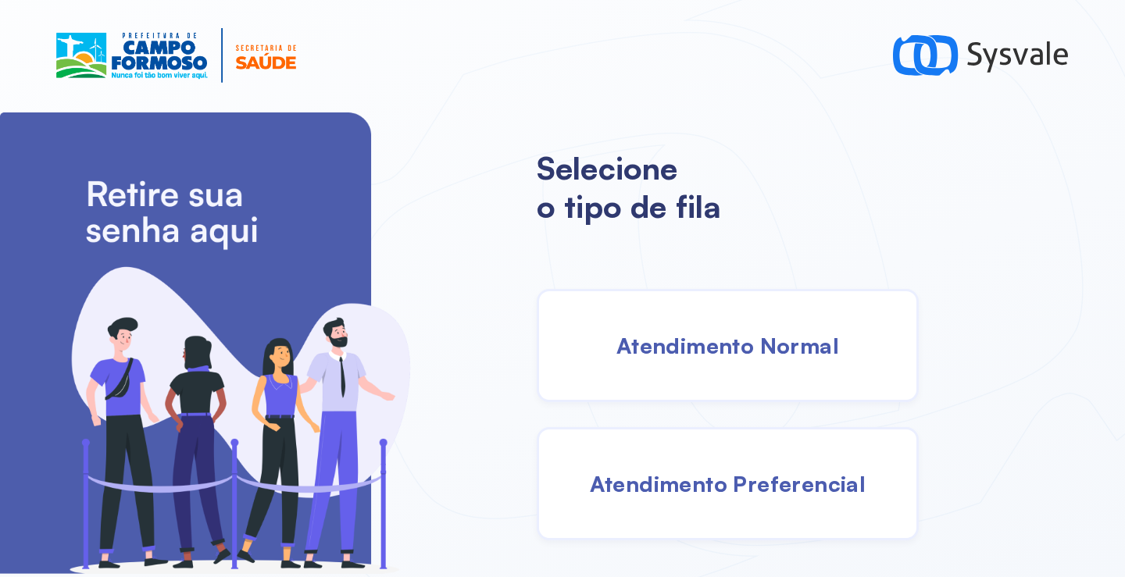
click at [697, 367] on div "Atendimento Normal" at bounding box center [728, 345] width 382 height 113
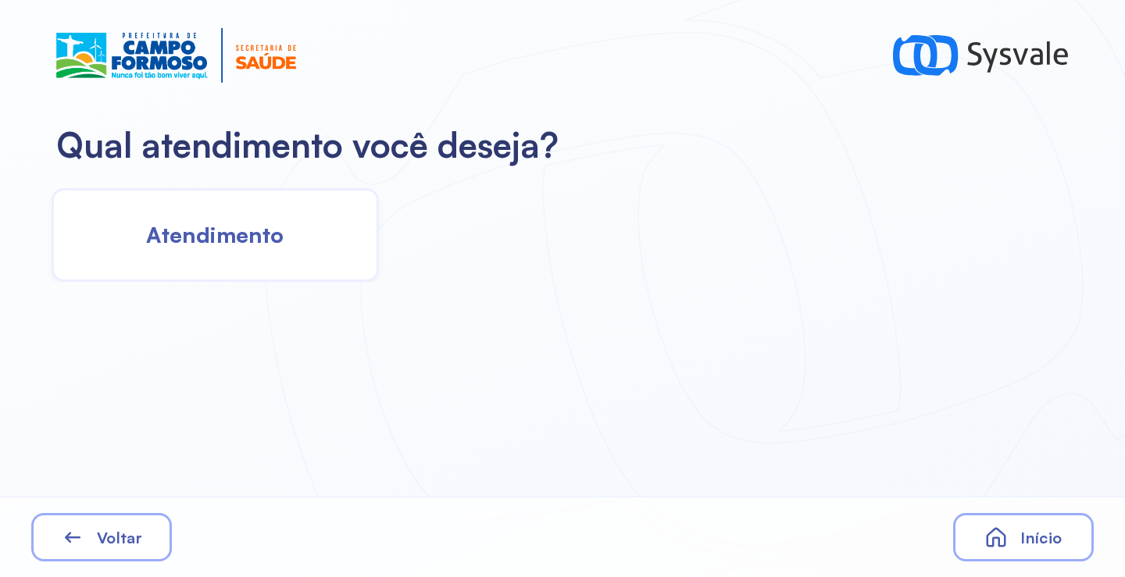
click at [258, 264] on div "Atendimento" at bounding box center [215, 235] width 327 height 94
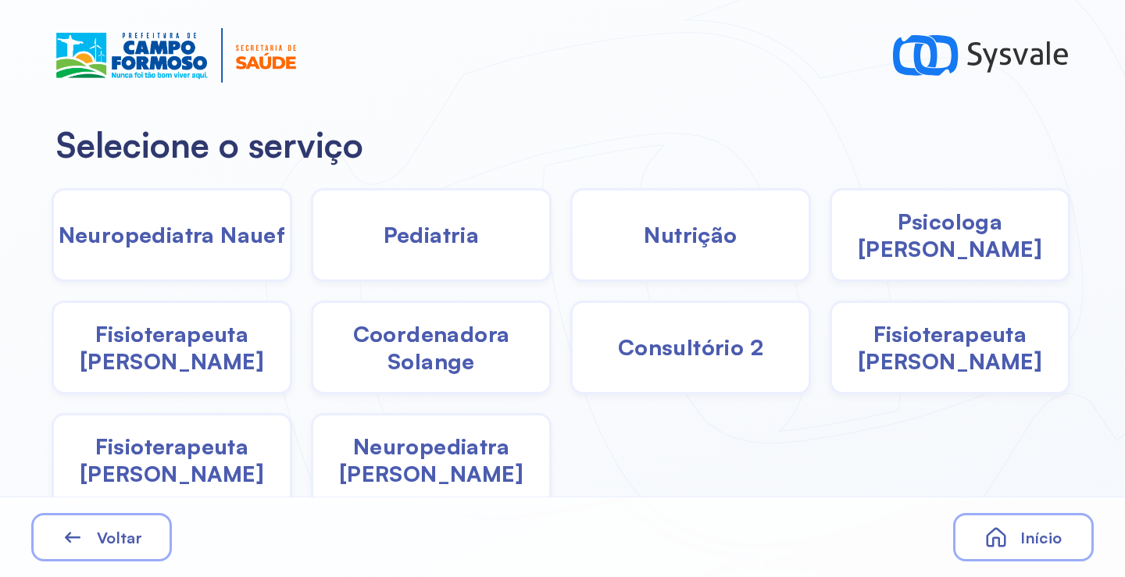
click at [413, 234] on span "Pediatria" at bounding box center [432, 234] width 96 height 27
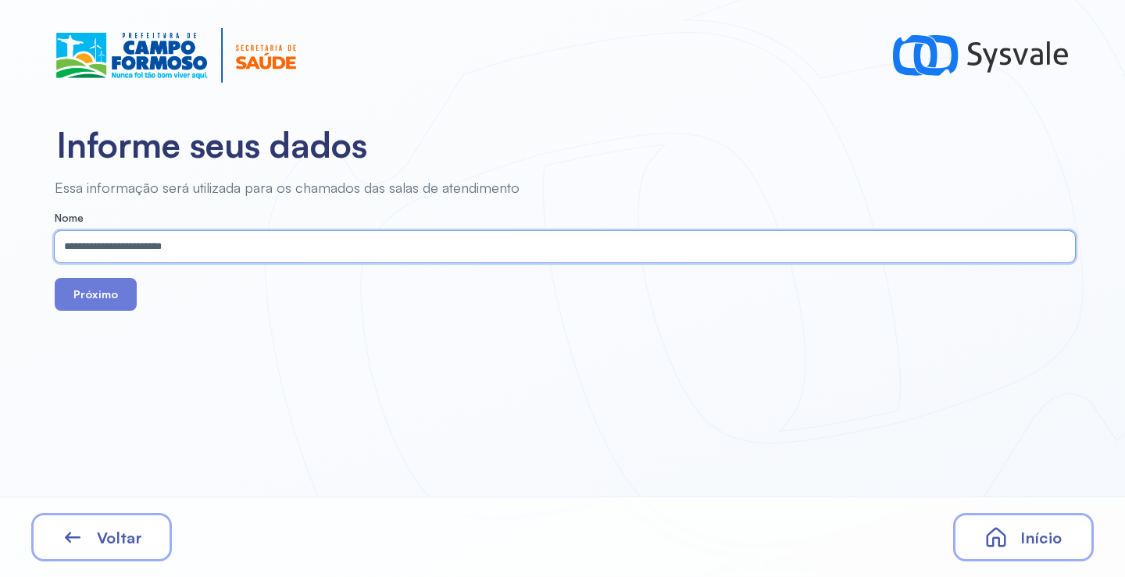
drag, startPoint x: 198, startPoint y: 248, endPoint x: 211, endPoint y: 248, distance: 12.5
click at [211, 248] on input "**********" at bounding box center [562, 246] width 1014 height 31
type input "**********"
click at [80, 294] on button "Próximo" at bounding box center [96, 294] width 82 height 33
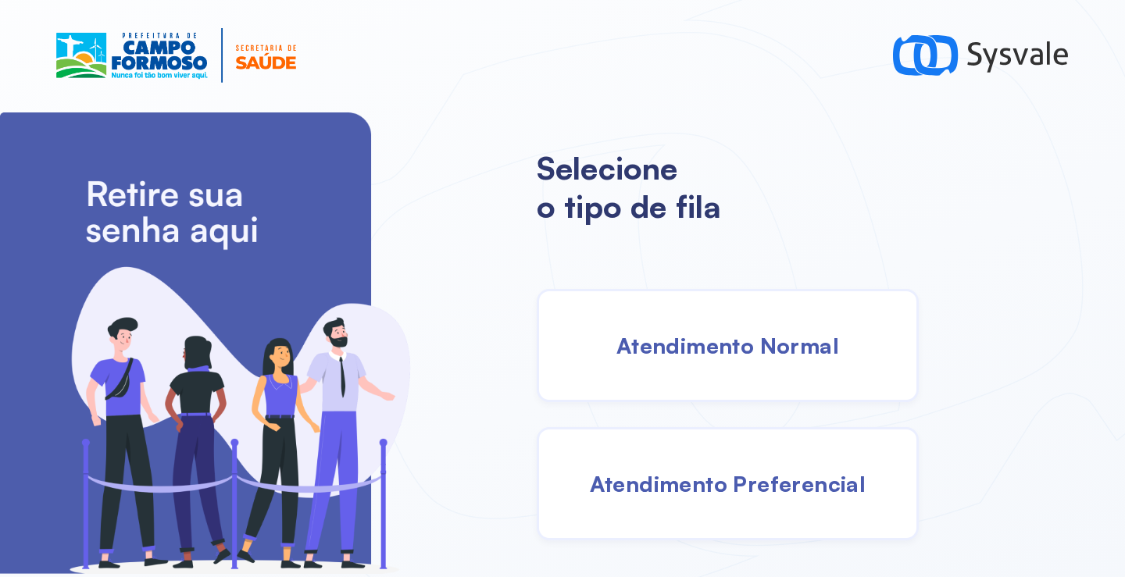
click at [684, 342] on span "Atendimento Normal" at bounding box center [727, 345] width 223 height 27
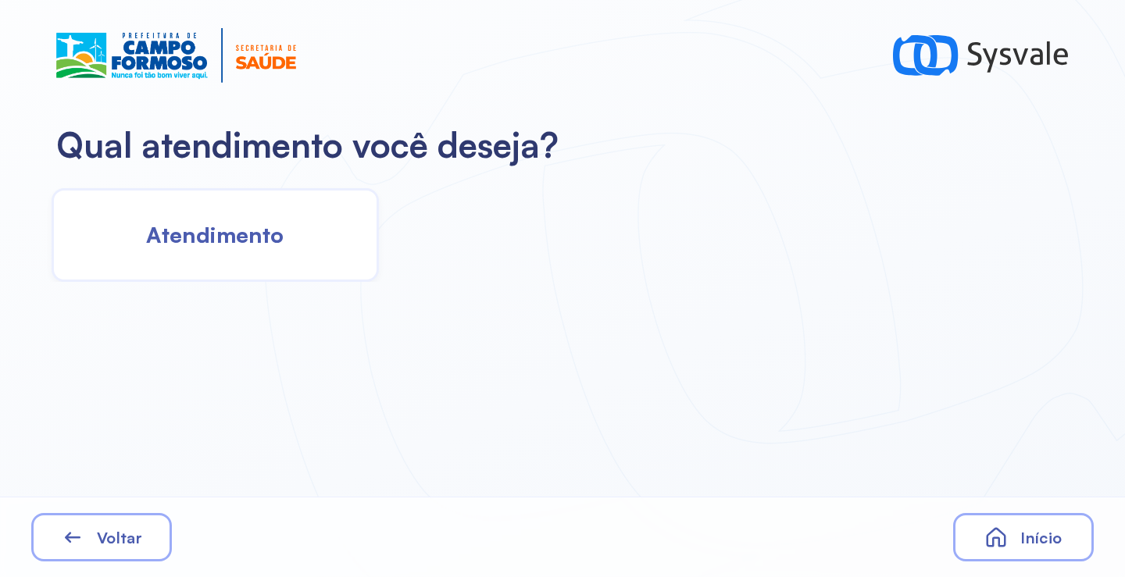
click at [256, 252] on div "Atendimento" at bounding box center [215, 235] width 327 height 94
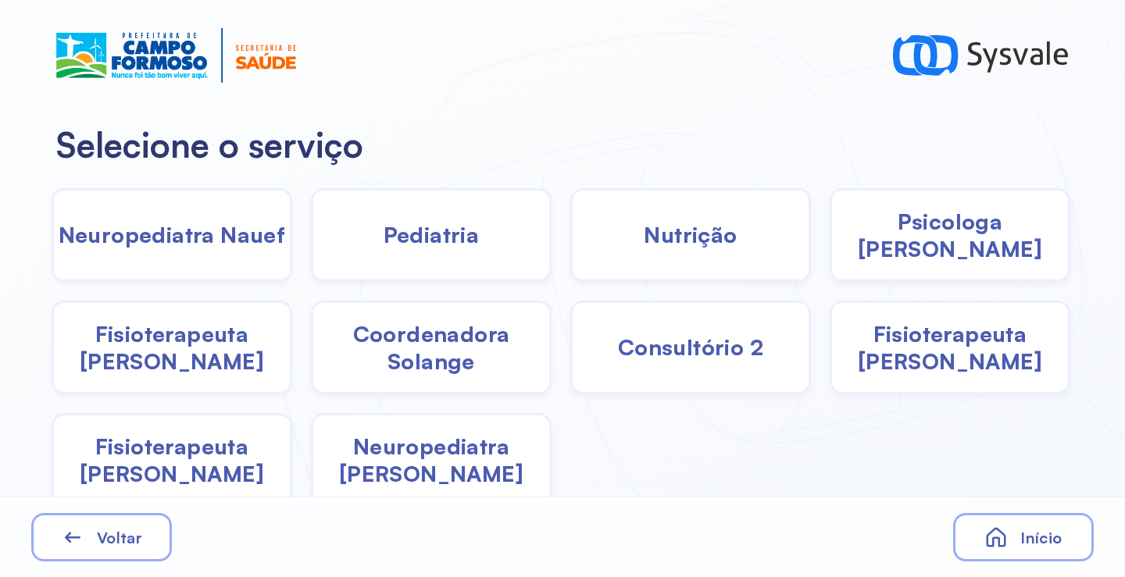
click at [447, 249] on div "Pediatria" at bounding box center [431, 235] width 241 height 94
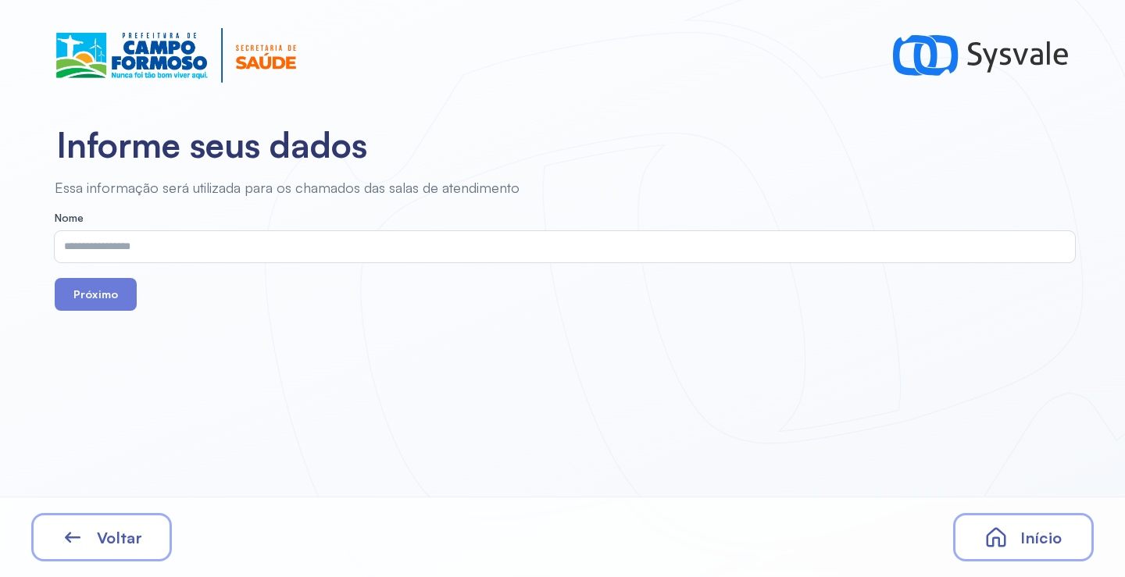
drag, startPoint x: 354, startPoint y: 284, endPoint x: 289, endPoint y: 248, distance: 73.8
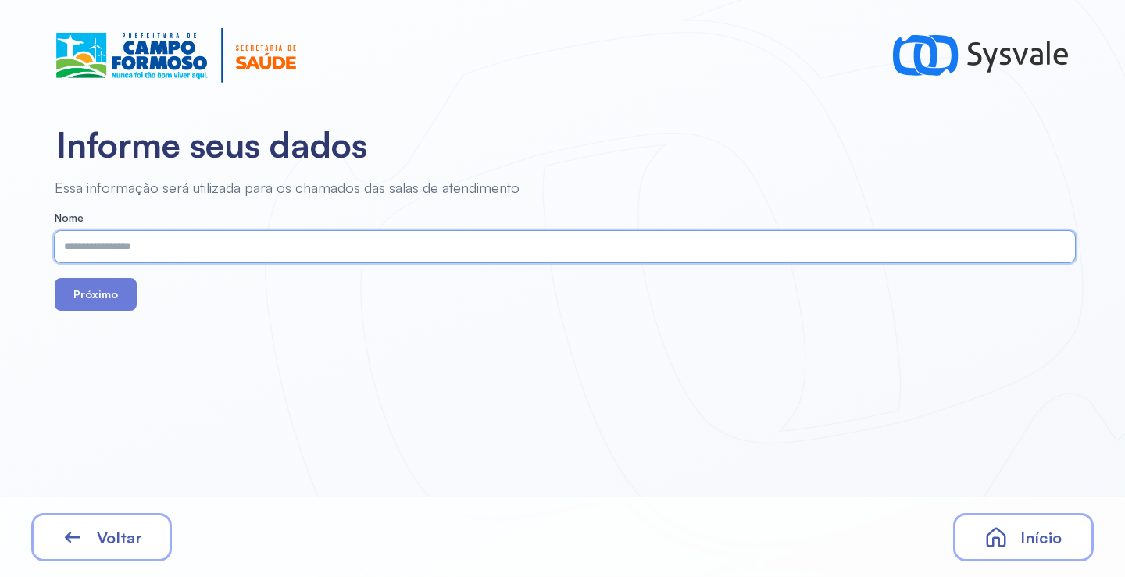
paste input "**********"
type input "**********"
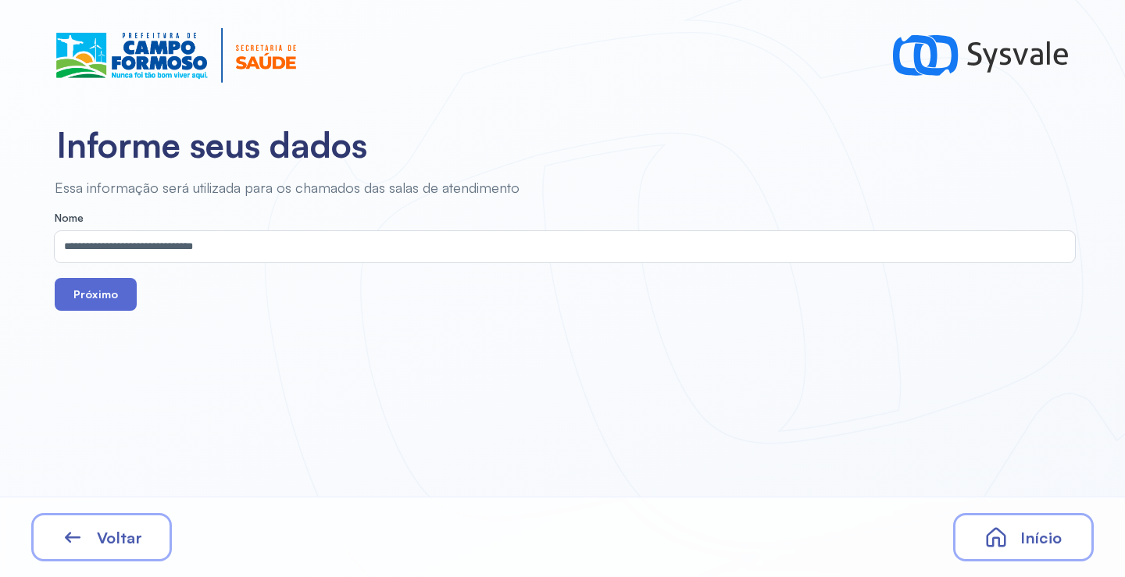
click at [112, 294] on button "Próximo" at bounding box center [96, 294] width 82 height 33
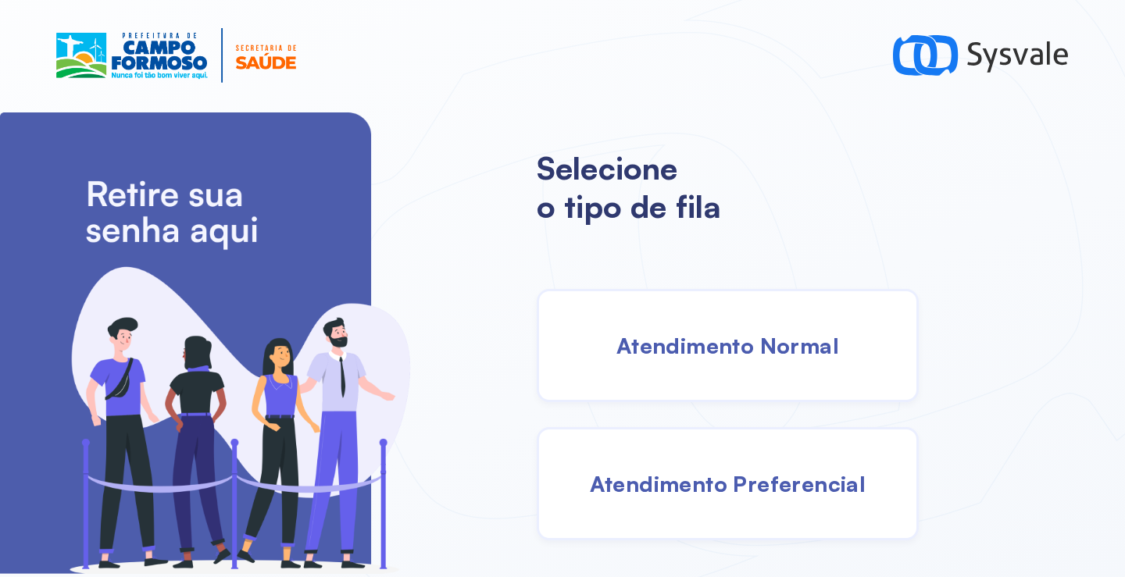
drag, startPoint x: 704, startPoint y: 378, endPoint x: 698, endPoint y: 371, distance: 9.4
click at [698, 371] on div "Atendimento Normal" at bounding box center [728, 345] width 382 height 113
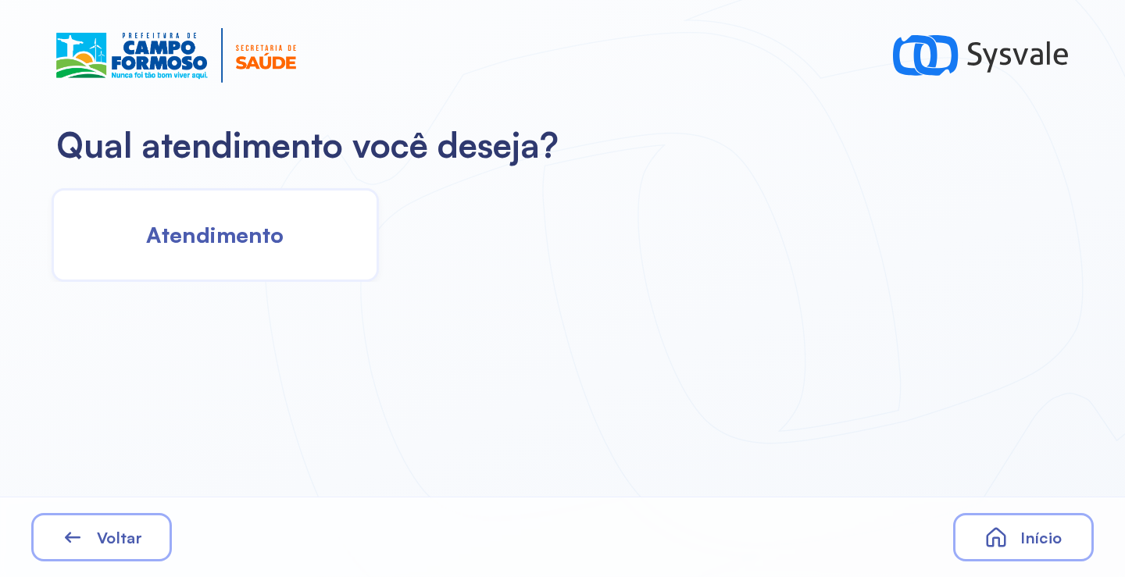
click at [252, 242] on span "Atendimento" at bounding box center [214, 234] width 137 height 27
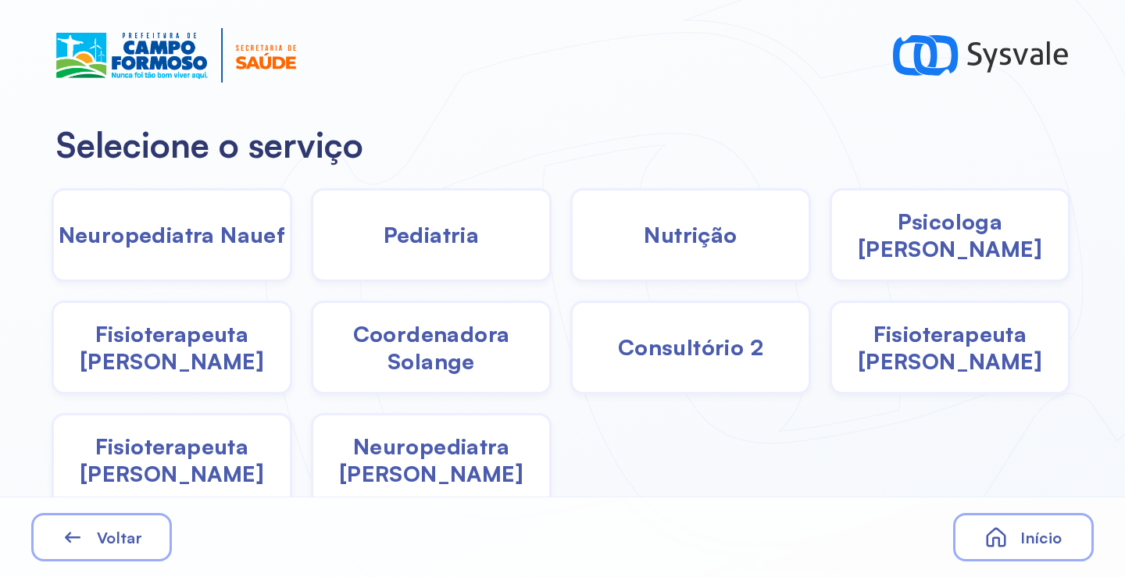
click at [430, 249] on div "Pediatria" at bounding box center [431, 235] width 241 height 94
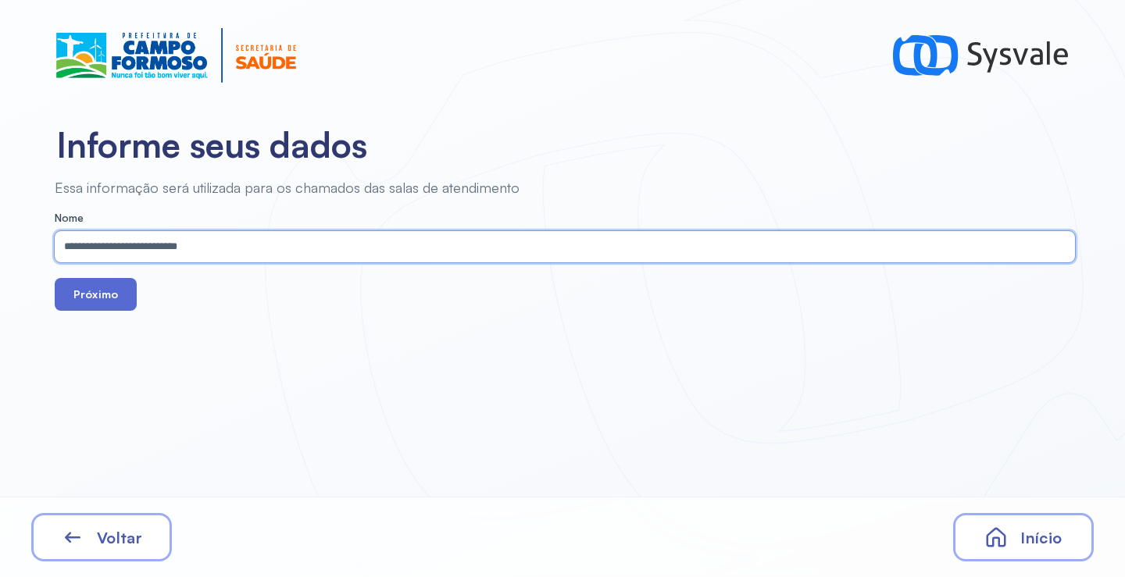
type input "**********"
click at [95, 294] on button "Próximo" at bounding box center [96, 294] width 82 height 33
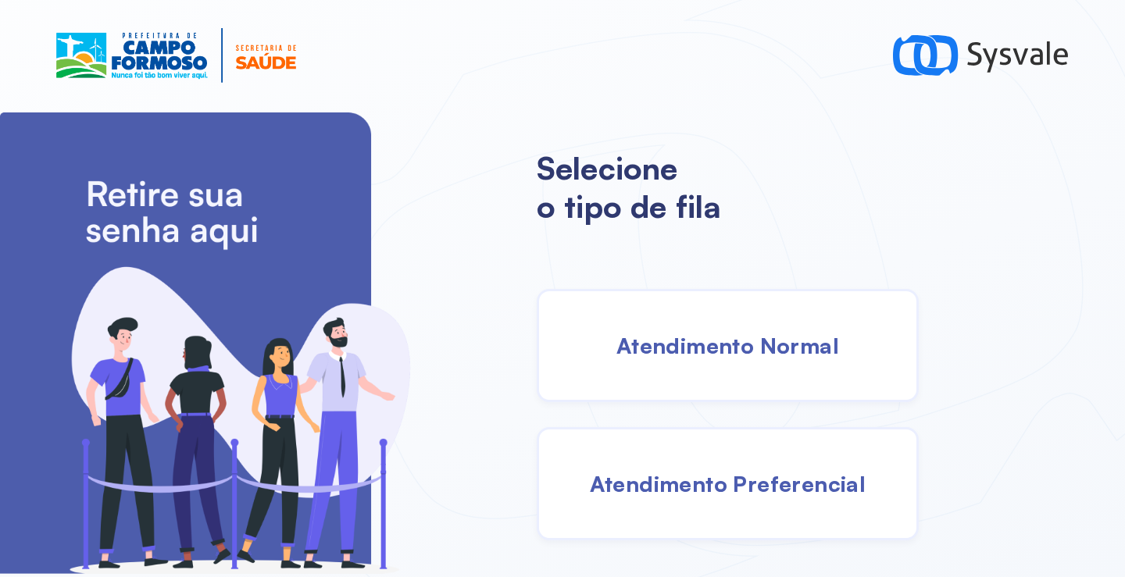
click at [704, 329] on div "Atendimento Normal" at bounding box center [728, 345] width 382 height 113
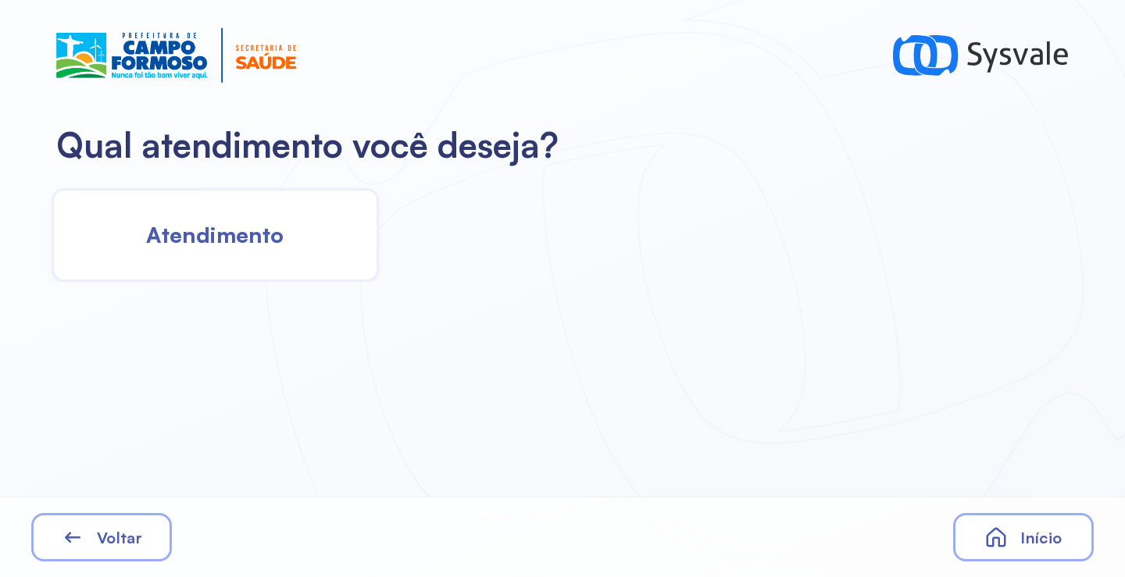
click at [221, 224] on span "Atendimento" at bounding box center [214, 234] width 137 height 27
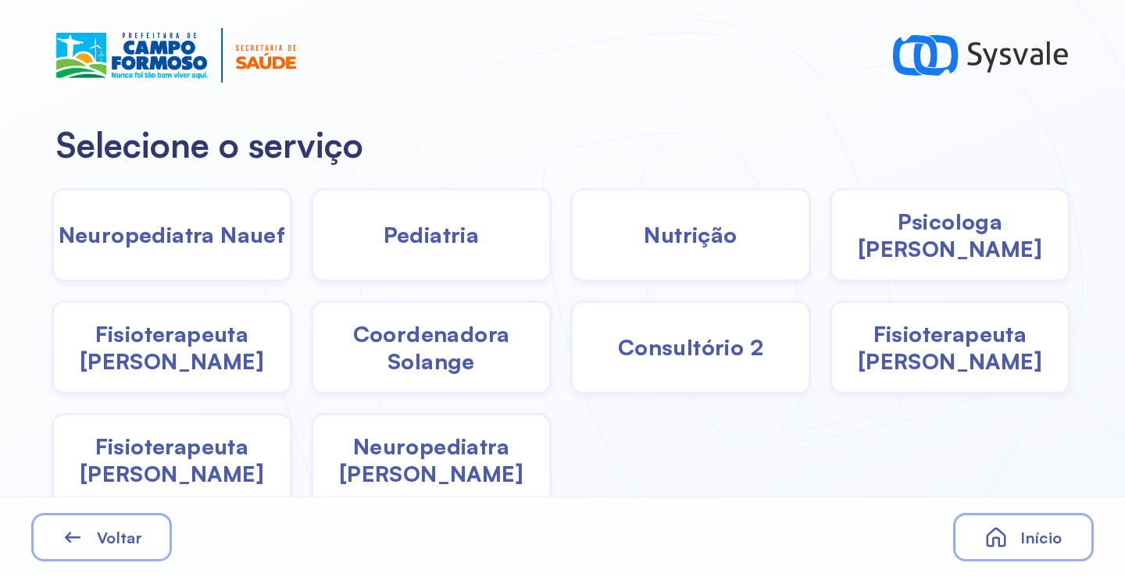
click at [430, 238] on span "Pediatria" at bounding box center [432, 234] width 96 height 27
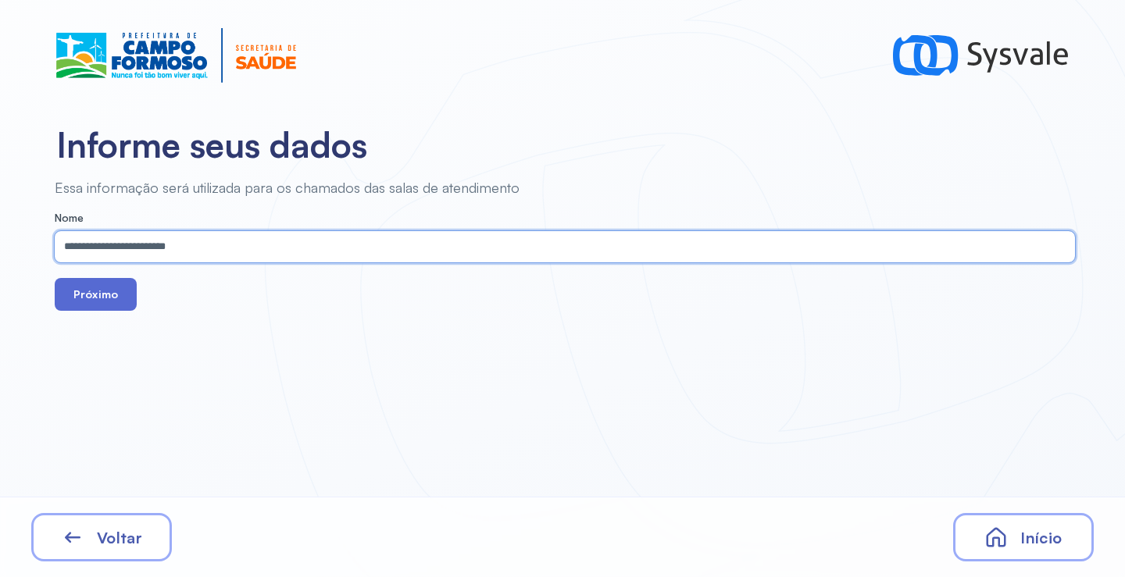
type input "**********"
click at [102, 285] on button "Próximo" at bounding box center [96, 294] width 82 height 33
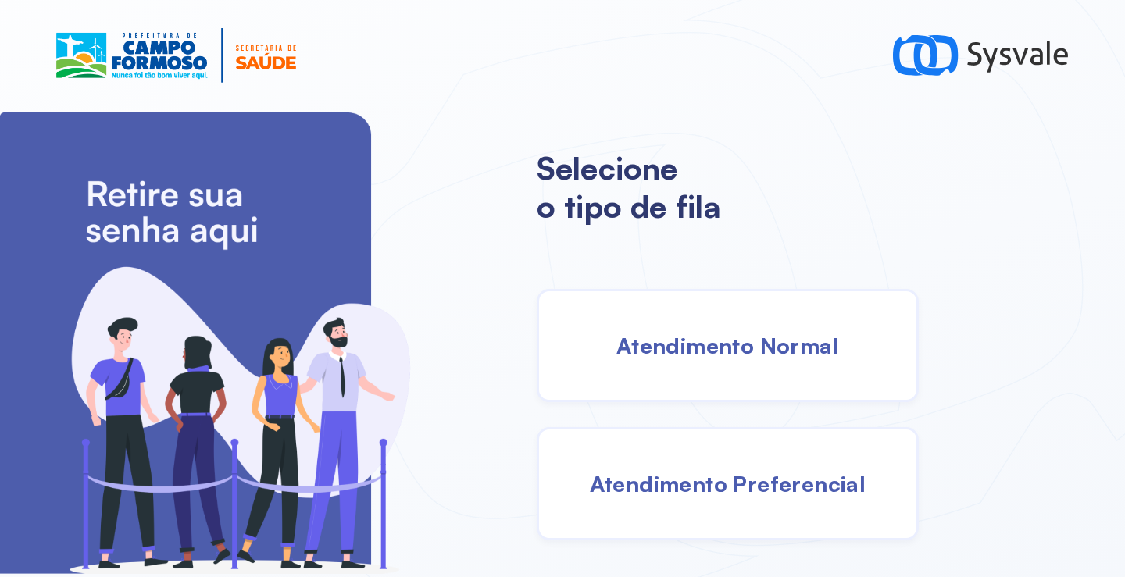
click at [709, 312] on div "Atendimento Normal" at bounding box center [728, 345] width 382 height 113
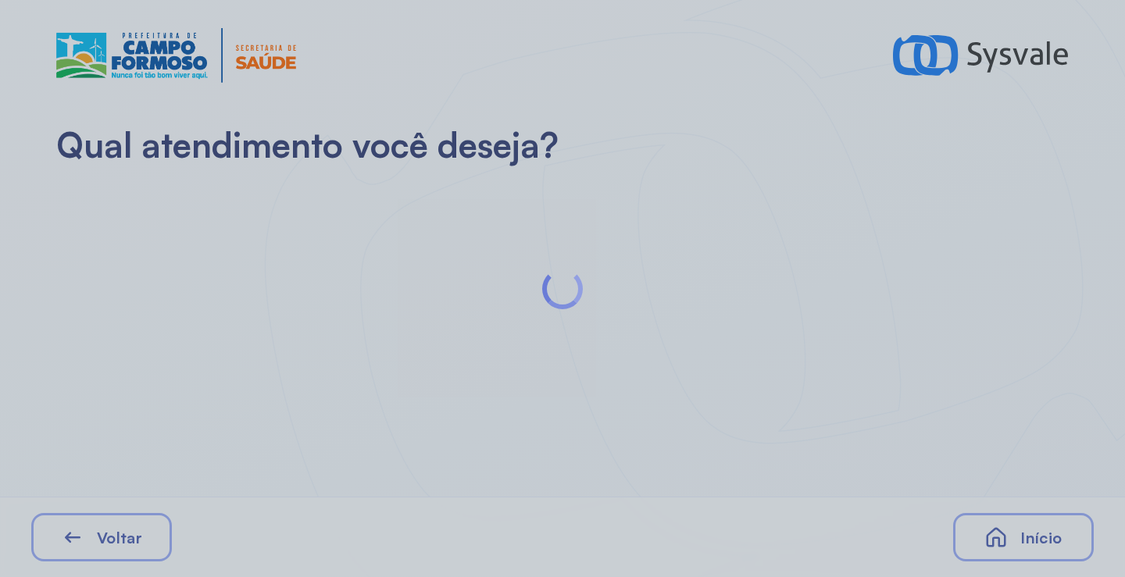
click at [195, 214] on div at bounding box center [562, 288] width 1125 height 577
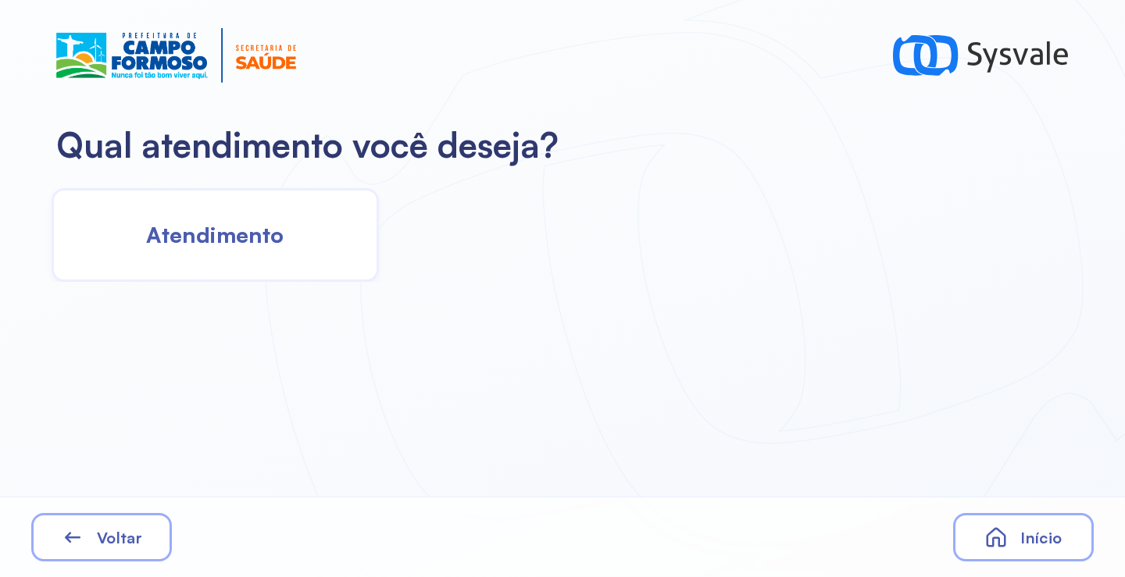
click at [273, 266] on div "Atendimento" at bounding box center [215, 235] width 327 height 94
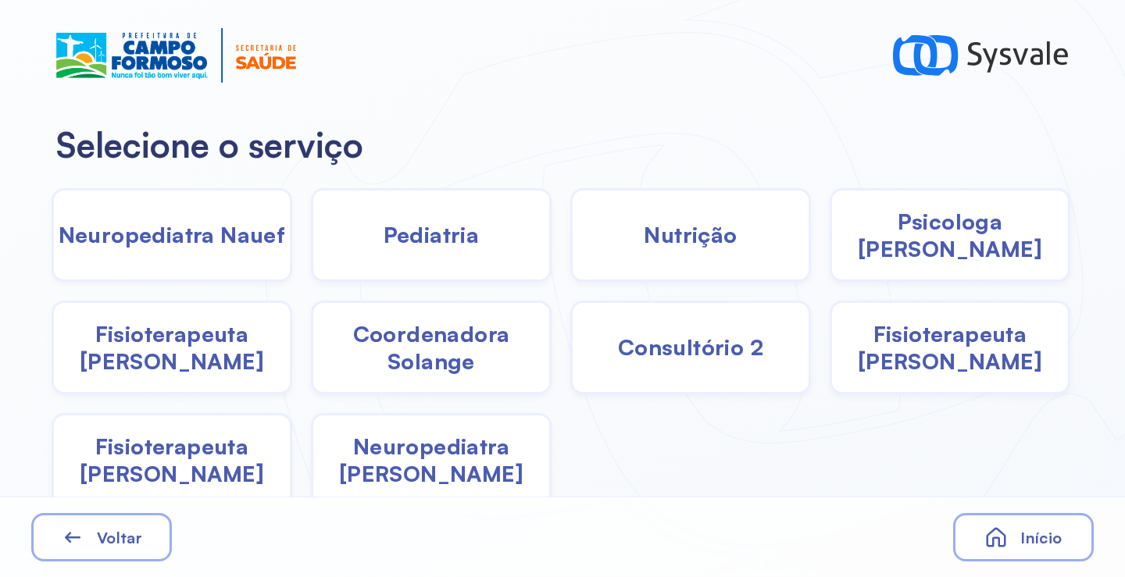
click at [465, 253] on div "Pediatria" at bounding box center [431, 235] width 241 height 94
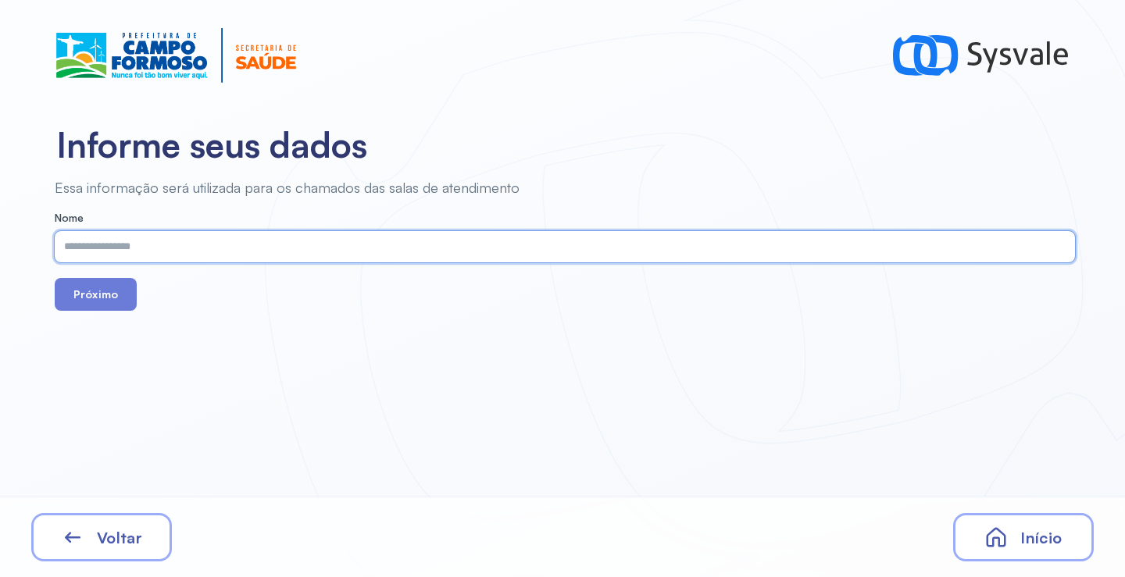
paste input "**********"
type input "**********"
drag, startPoint x: 98, startPoint y: 300, endPoint x: 176, endPoint y: 149, distance: 169.4
click at [98, 293] on button "Próximo" at bounding box center [96, 294] width 82 height 33
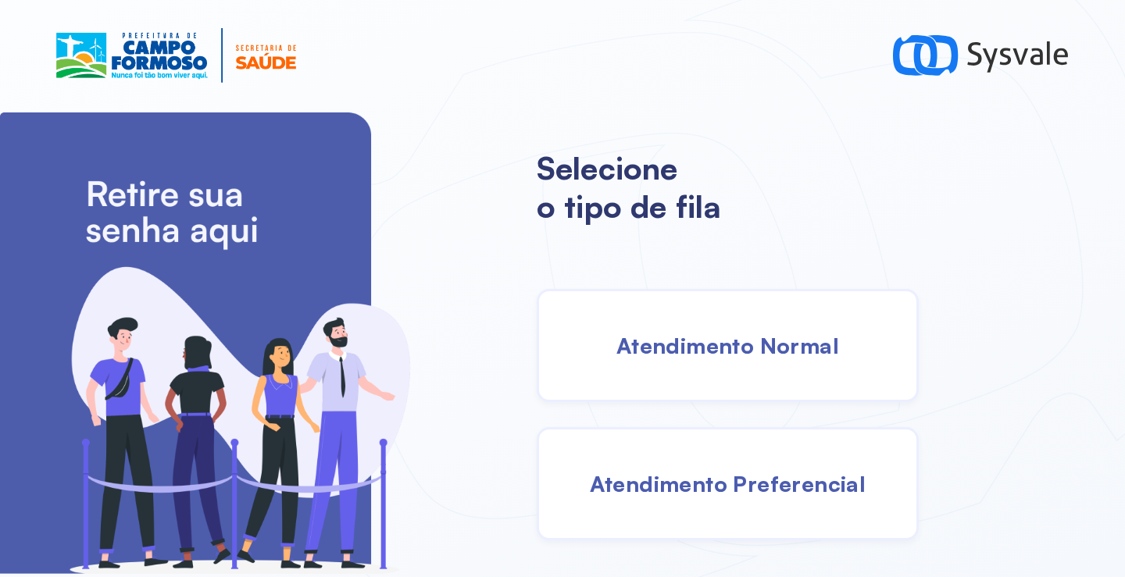
click at [715, 358] on span "Atendimento Normal" at bounding box center [727, 345] width 223 height 27
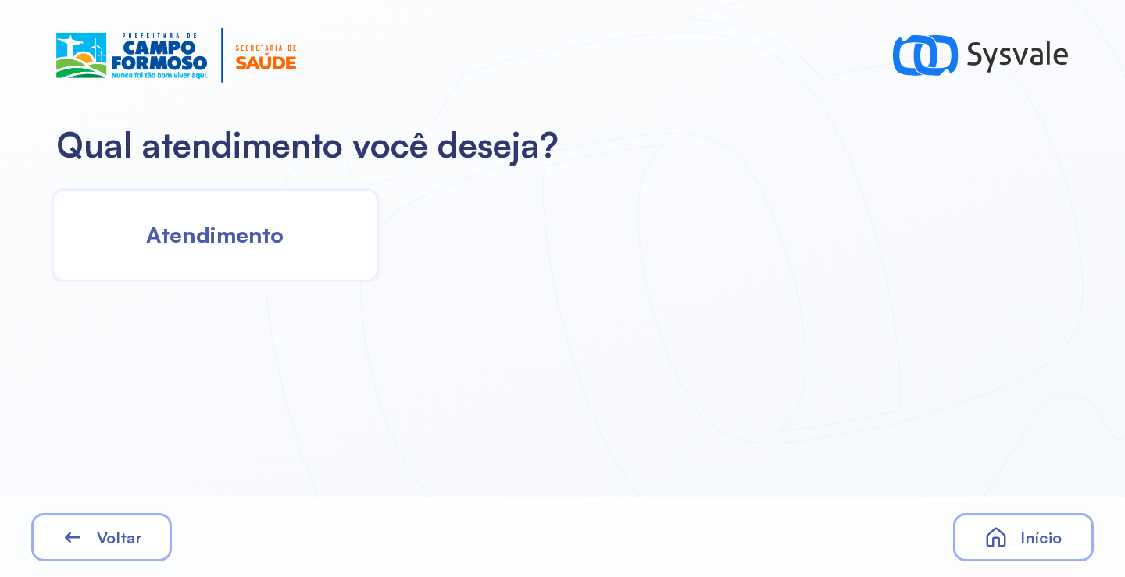
click at [252, 223] on span "Atendimento" at bounding box center [214, 234] width 137 height 27
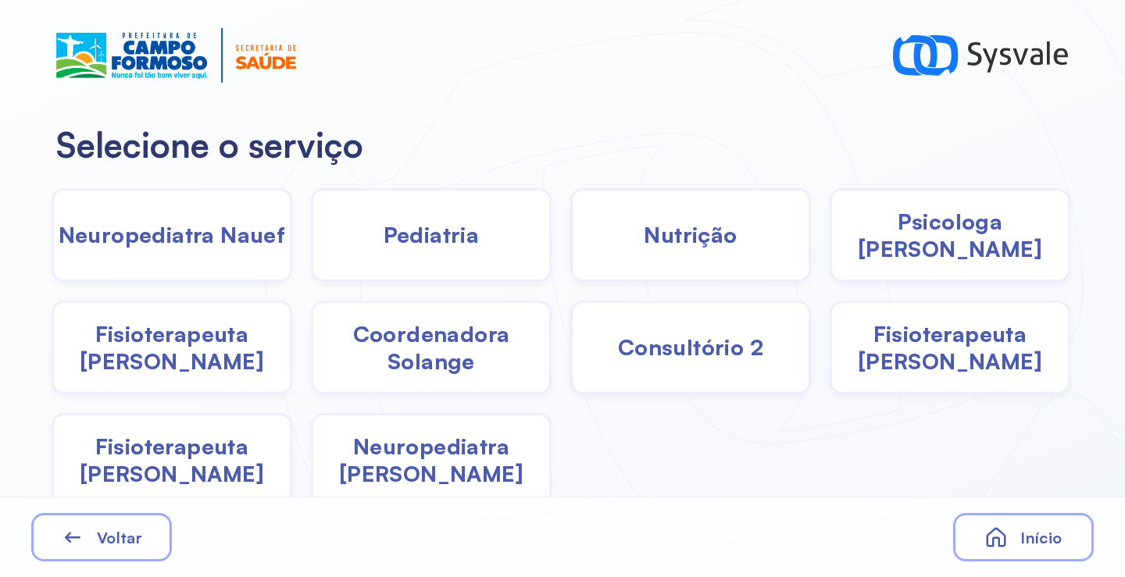
click at [430, 248] on span "Pediatria" at bounding box center [432, 234] width 96 height 27
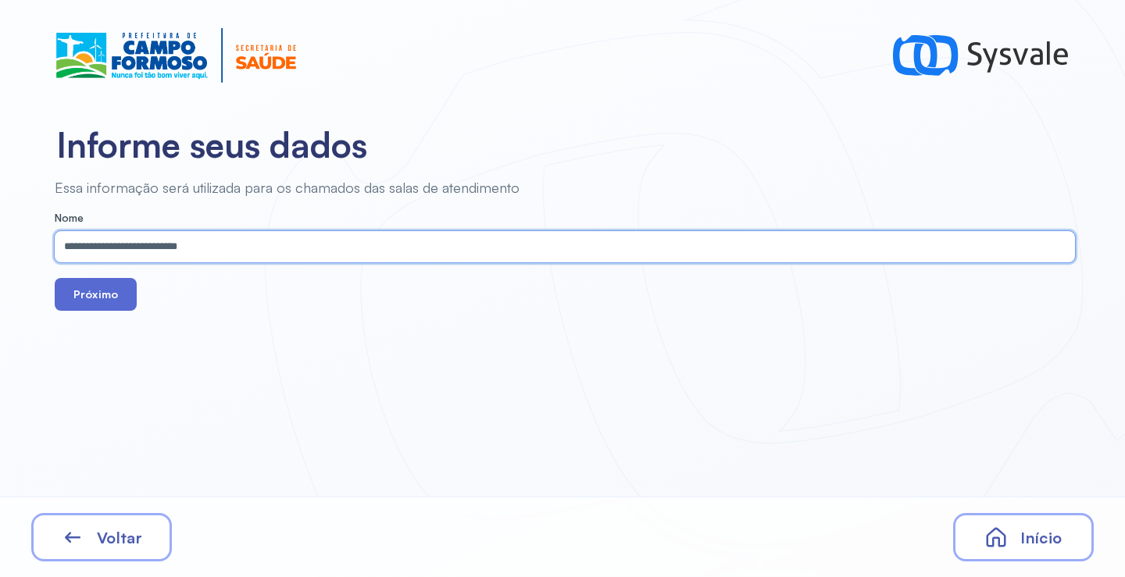
type input "**********"
click at [107, 283] on button "Próximo" at bounding box center [96, 294] width 82 height 33
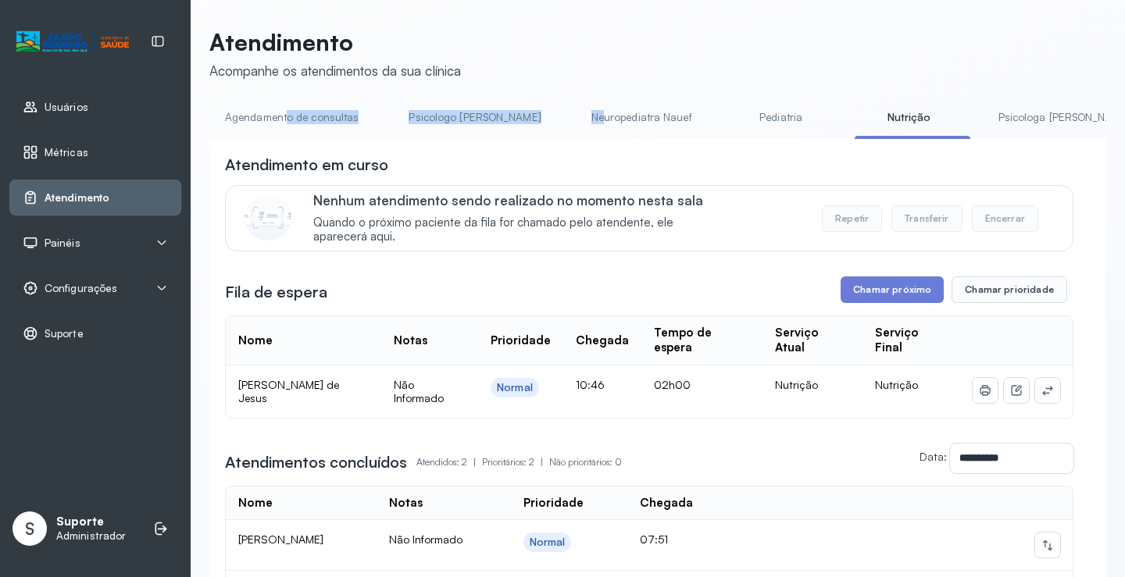
drag, startPoint x: 545, startPoint y: 137, endPoint x: 289, endPoint y: 136, distance: 256.2
click at [285, 136] on ul "Agendamento de consultas Psicologo Pedro Neuropediatra Nauef Pediatria Nutrição…" at bounding box center [657, 122] width 897 height 35
click at [392, 149] on div "**********" at bounding box center [657, 430] width 897 height 584
click at [312, 116] on link "Agendamento de consultas" at bounding box center [291, 118] width 165 height 26
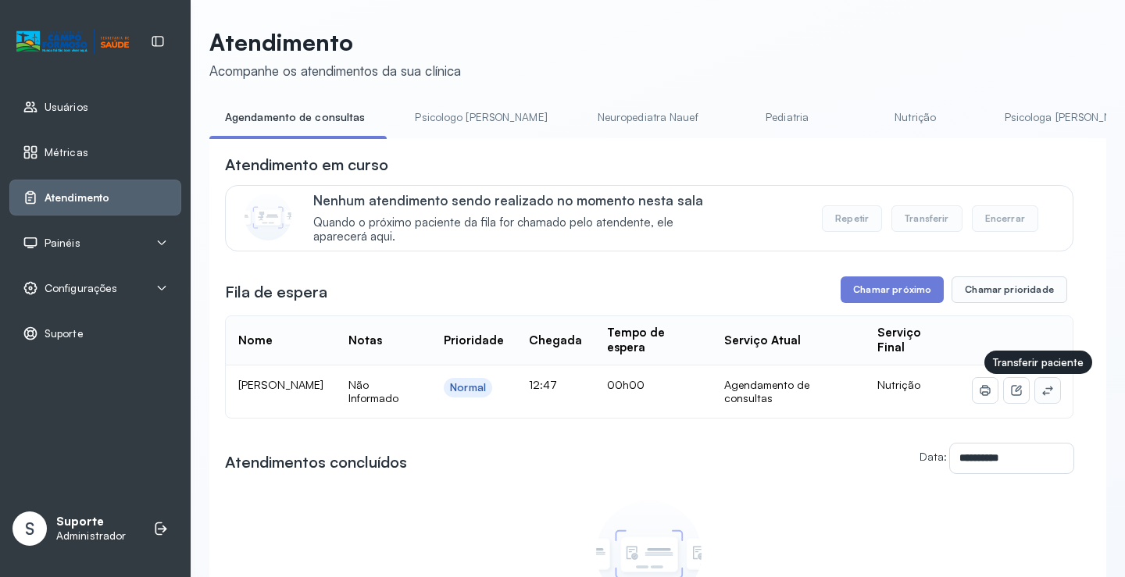
click at [1041, 395] on icon at bounding box center [1047, 390] width 12 height 12
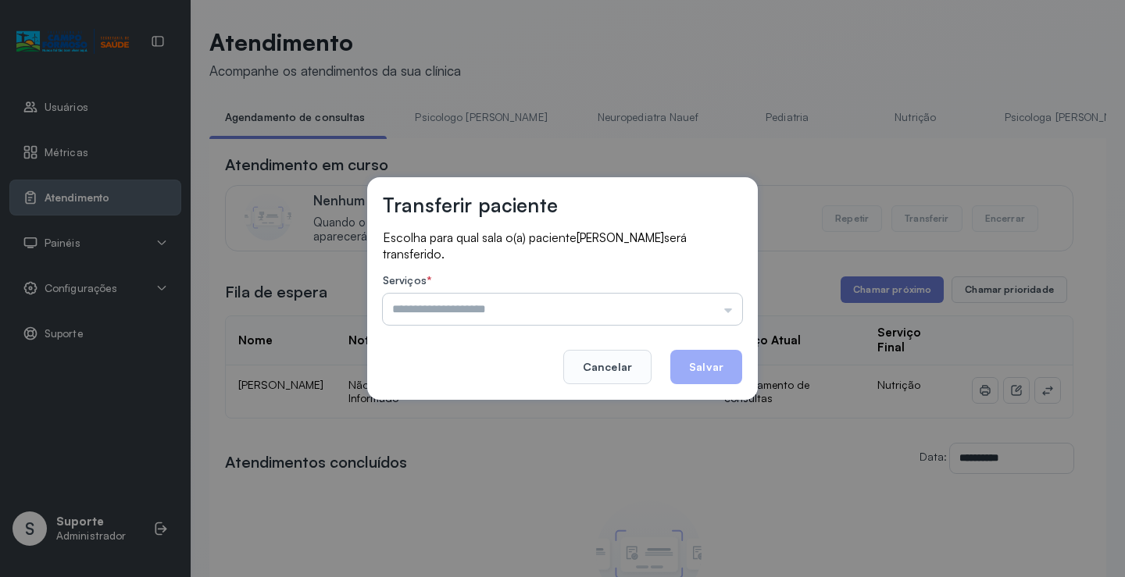
click at [489, 310] on input "text" at bounding box center [562, 309] width 359 height 31
click at [450, 444] on div "Transferir paciente Escolha para qual sala o(a) paciente Maria Cecília Soares C…" at bounding box center [562, 288] width 1125 height 577
click at [484, 316] on input "********" at bounding box center [562, 309] width 359 height 31
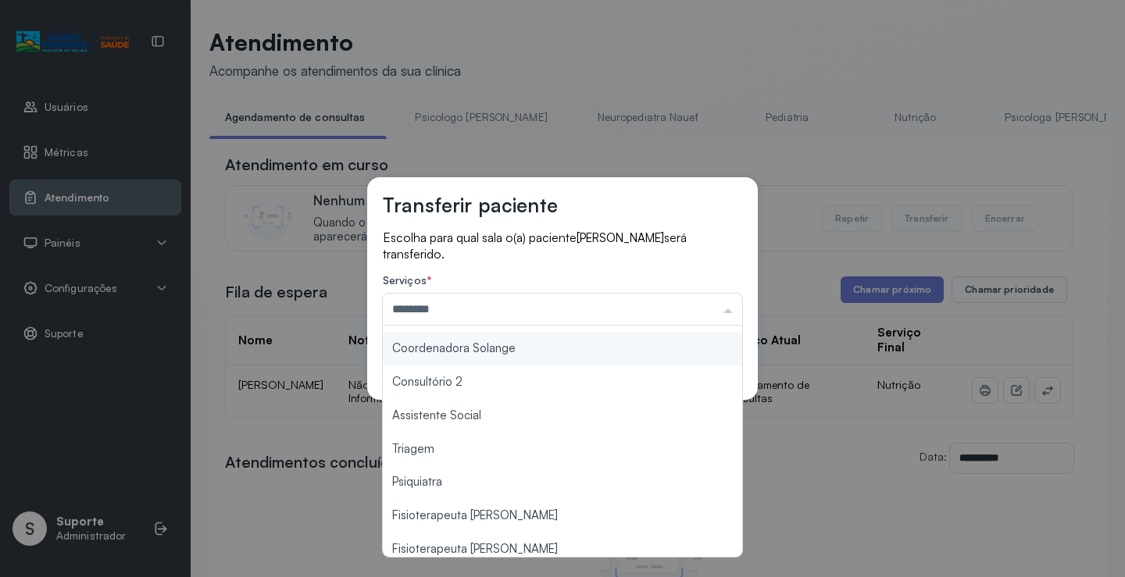
scroll to position [234, 0]
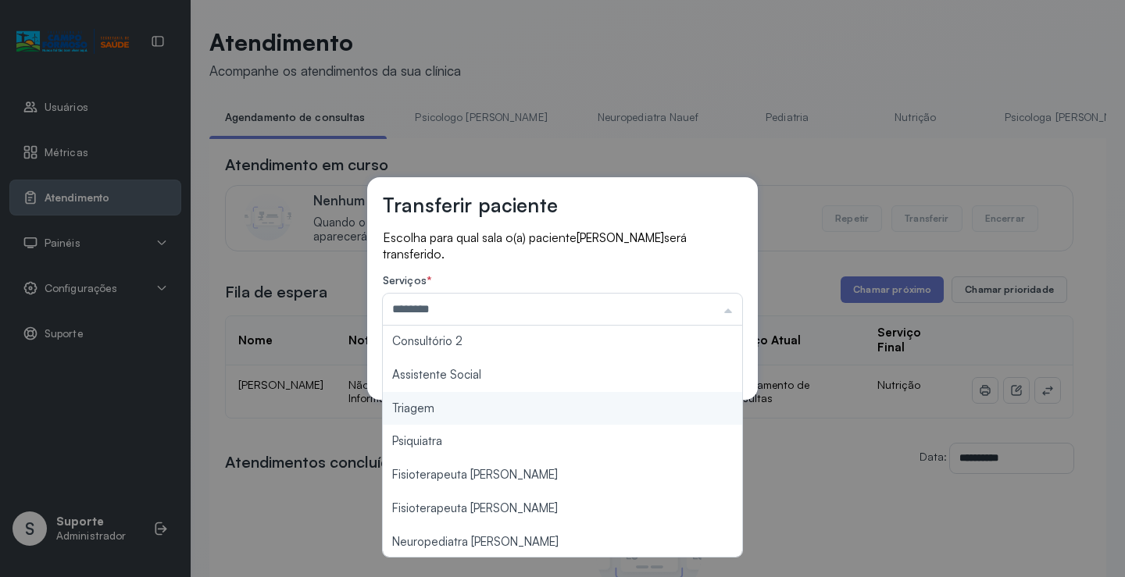
type input "*******"
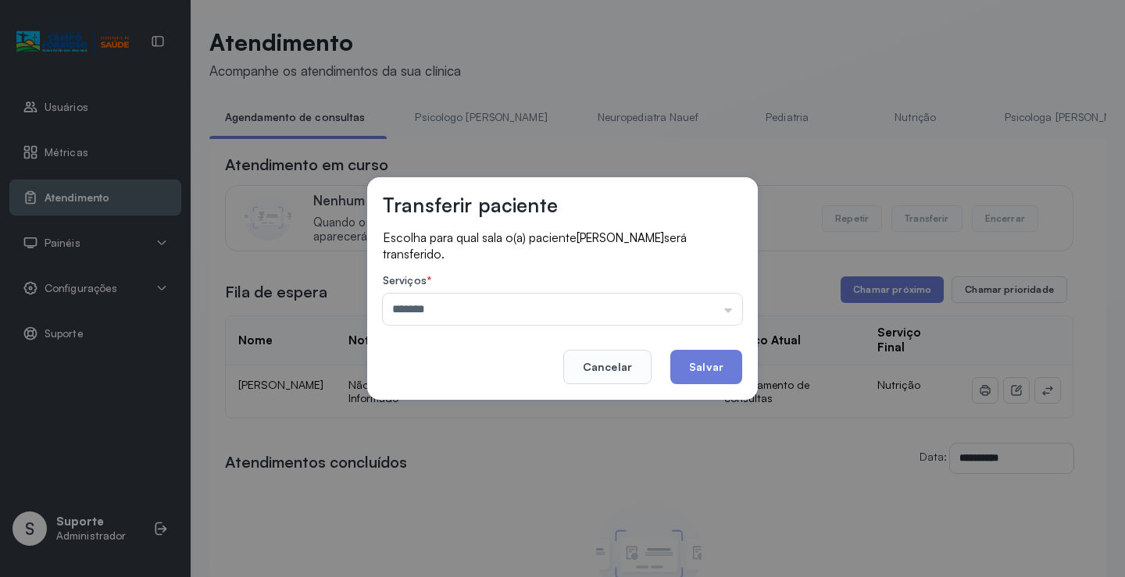
drag, startPoint x: 438, startPoint y: 404, endPoint x: 466, endPoint y: 405, distance: 28.1
click at [437, 404] on div "Transferir paciente Escolha para qual sala o(a) paciente Maria Cecília Soares C…" at bounding box center [562, 288] width 1125 height 577
click at [712, 363] on button "Salvar" at bounding box center [706, 367] width 72 height 34
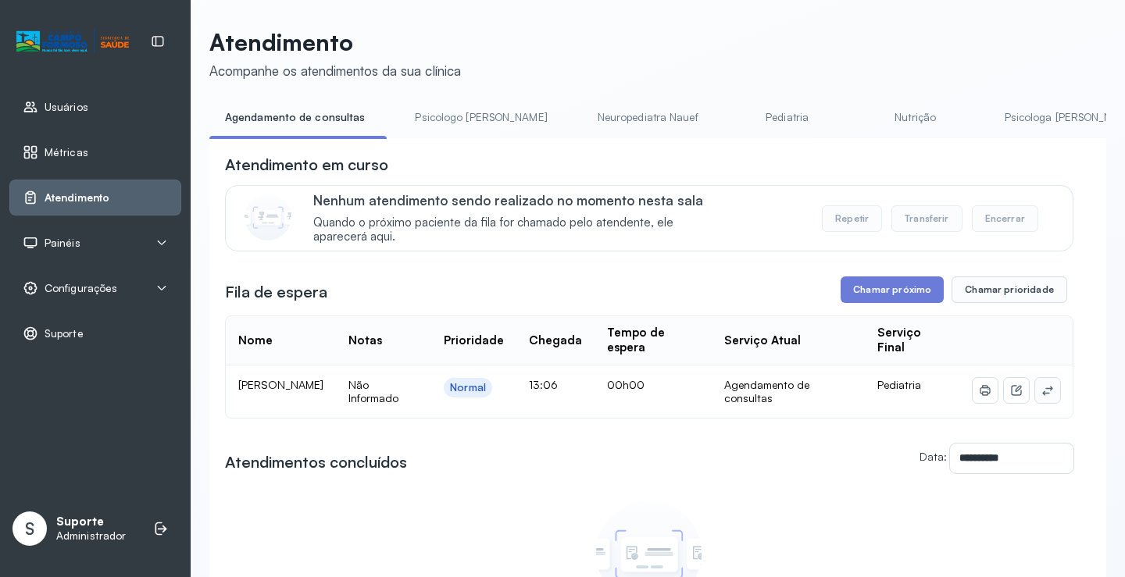
click at [1041, 397] on icon at bounding box center [1047, 390] width 12 height 12
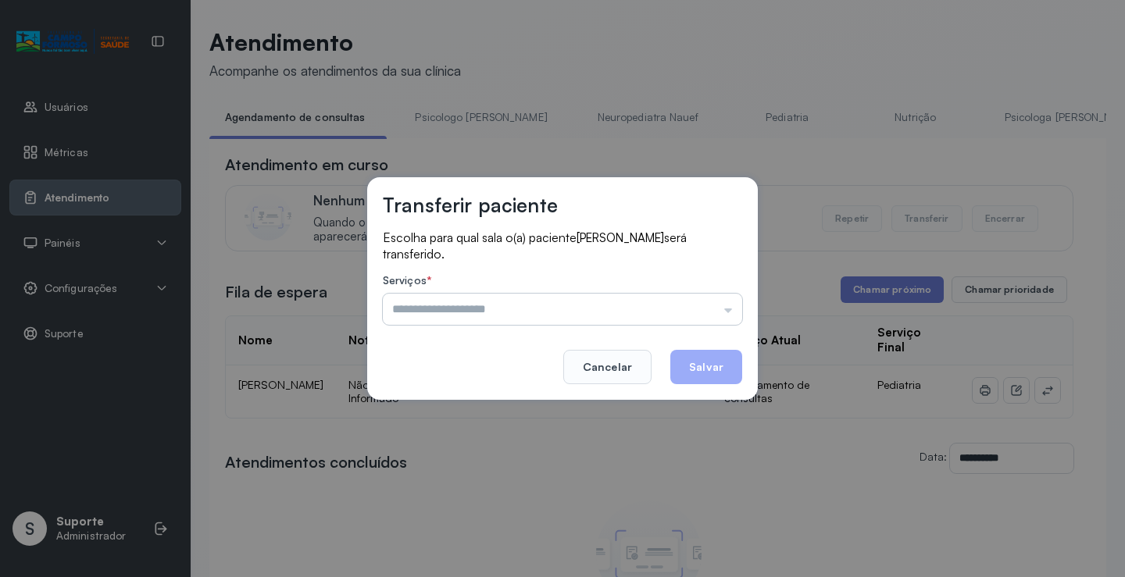
click at [534, 311] on input "text" at bounding box center [562, 309] width 359 height 31
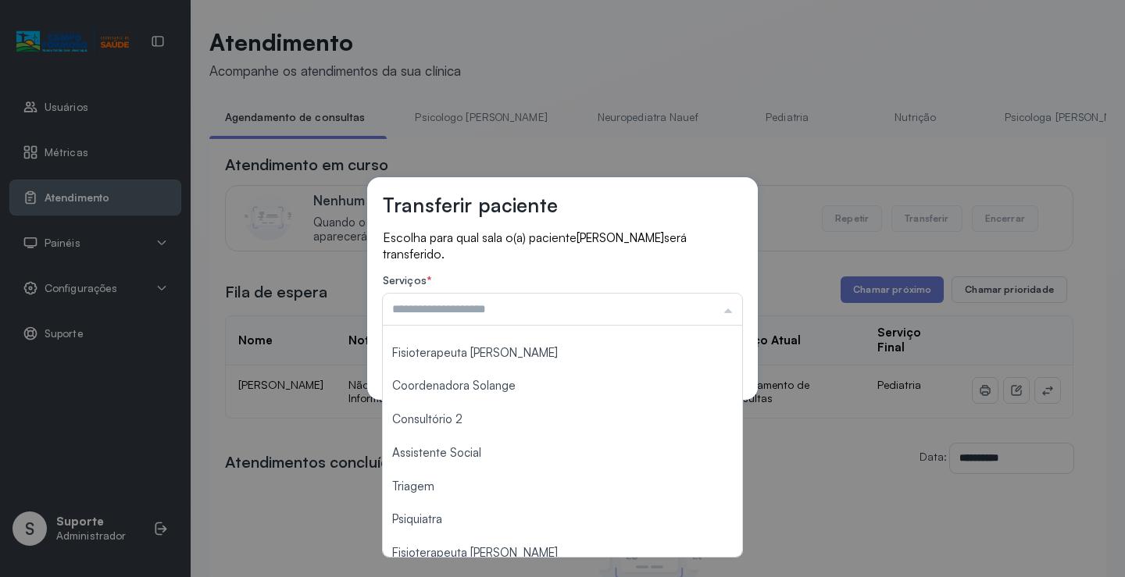
scroll to position [234, 0]
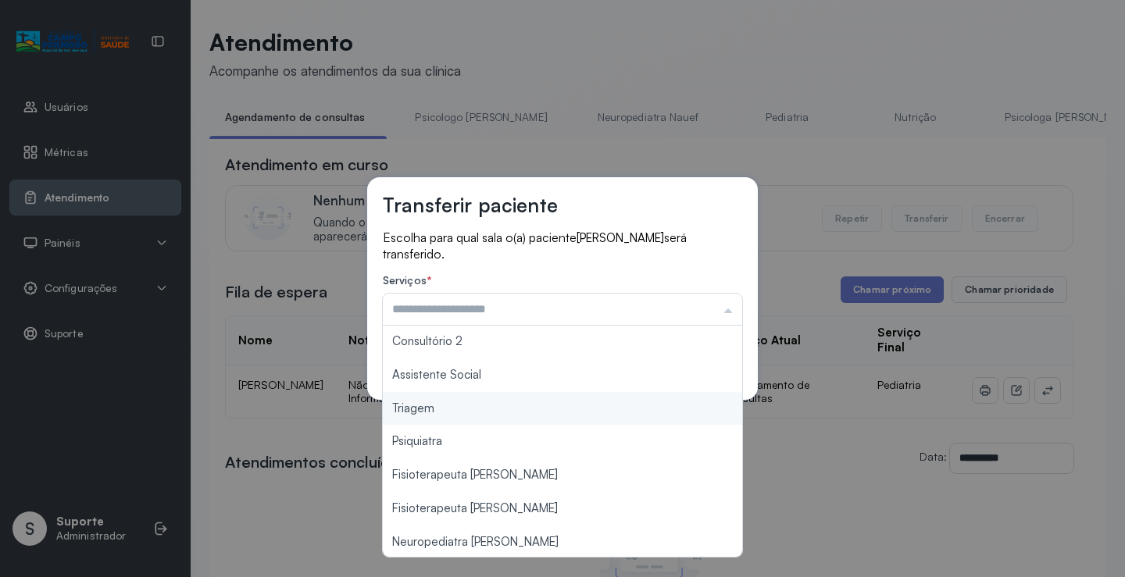
type input "*******"
click at [462, 409] on div "Transferir paciente Escolha para qual sala o(a) paciente Joao Gabriel Rodrigues…" at bounding box center [562, 288] width 1125 height 577
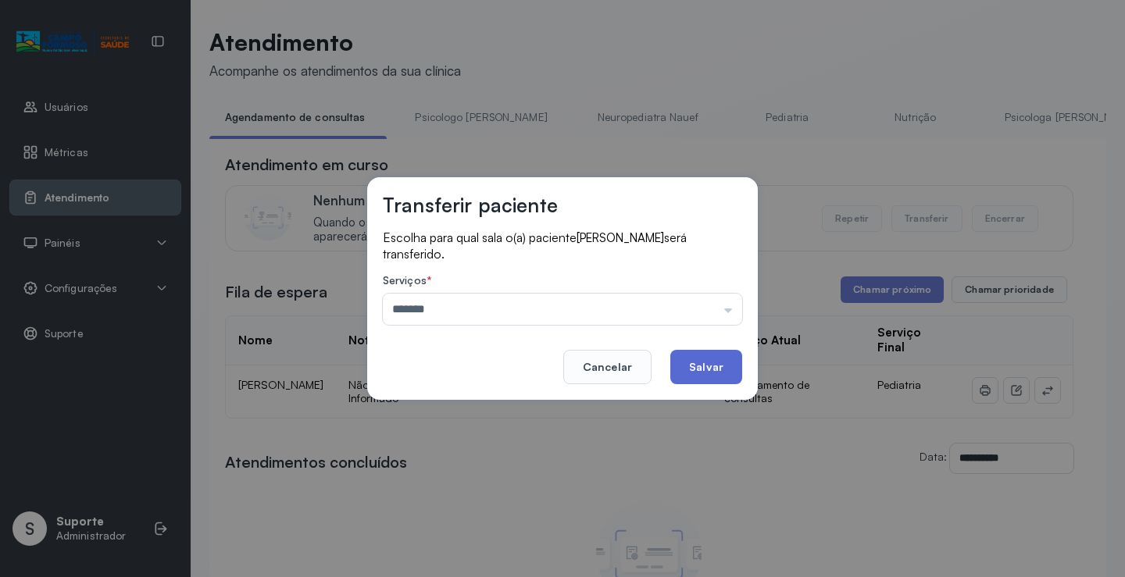
click at [718, 362] on button "Salvar" at bounding box center [706, 367] width 72 height 34
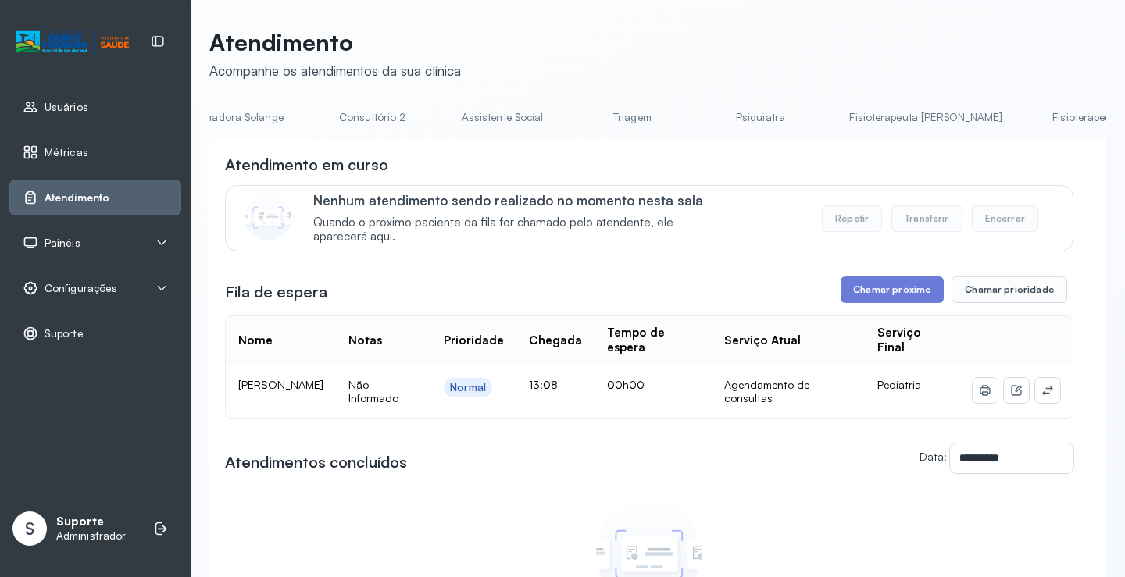
scroll to position [0, 1212]
click at [585, 113] on link "Triagem" at bounding box center [639, 118] width 109 height 26
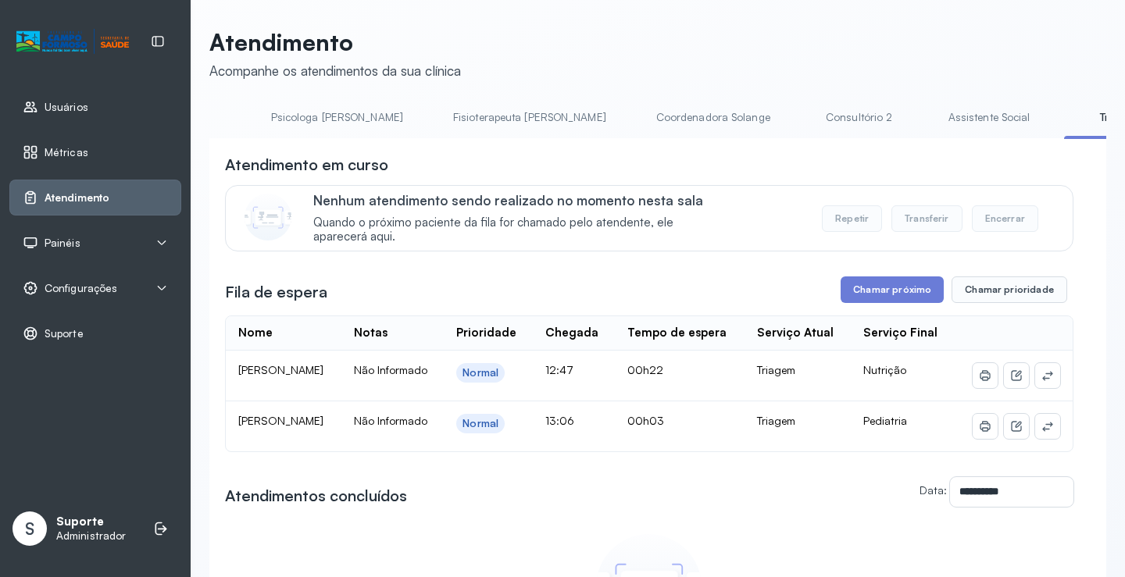
scroll to position [0, 0]
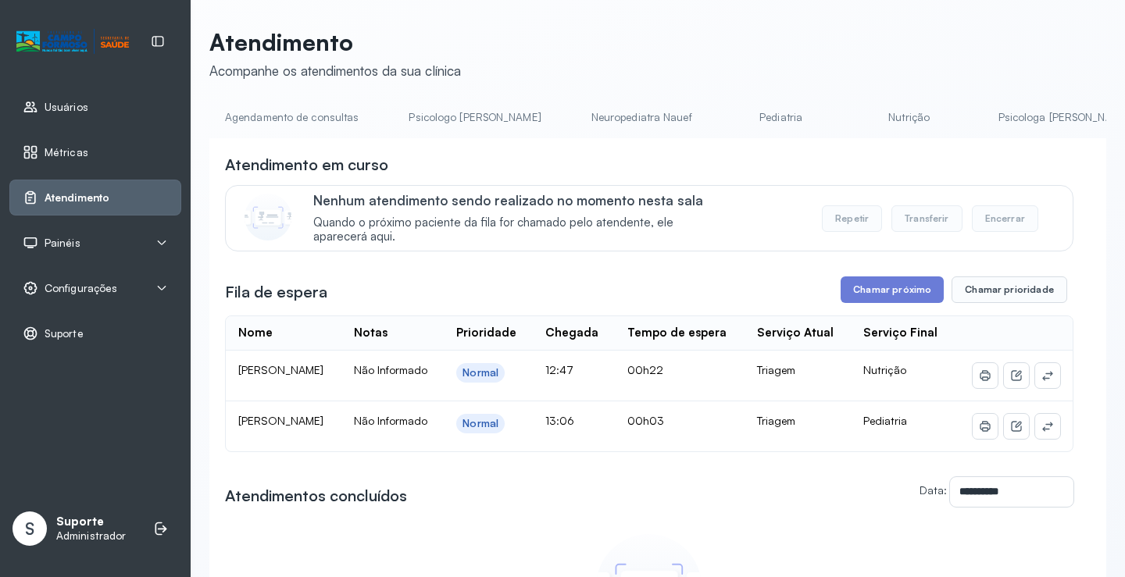
click at [275, 107] on link "Agendamento de consultas" at bounding box center [291, 118] width 165 height 26
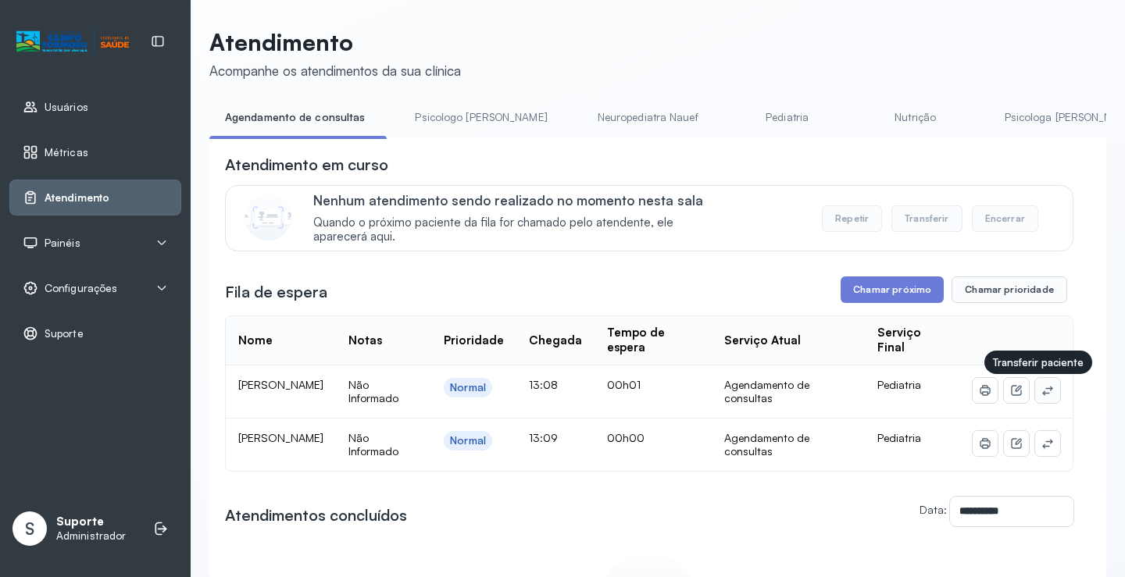
click at [1042, 391] on icon at bounding box center [1047, 390] width 10 height 9
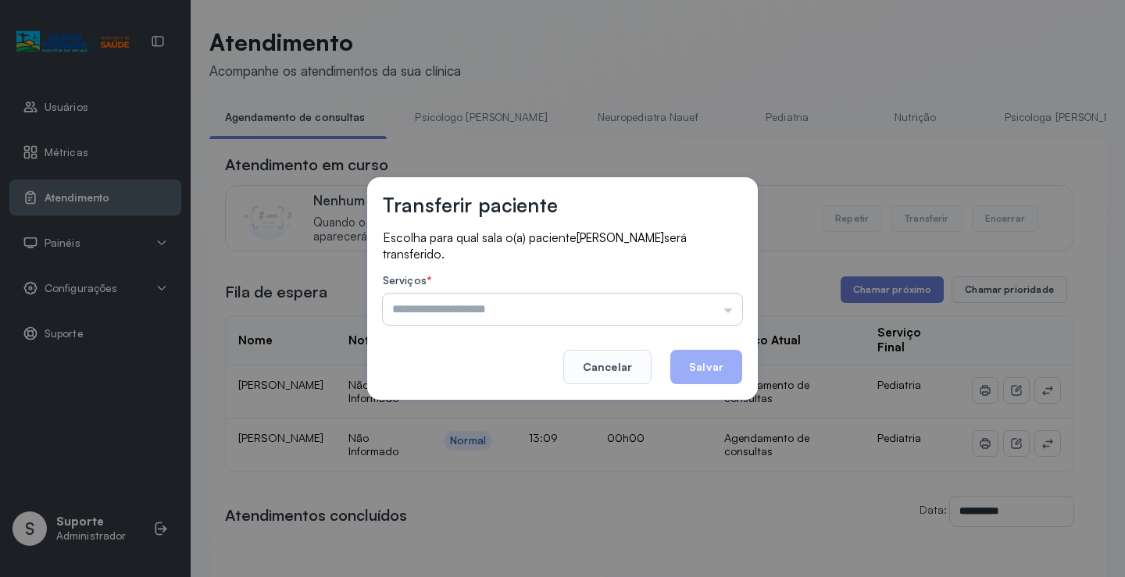
drag, startPoint x: 722, startPoint y: 319, endPoint x: 716, endPoint y: 312, distance: 9.4
click at [719, 317] on input "text" at bounding box center [562, 309] width 359 height 31
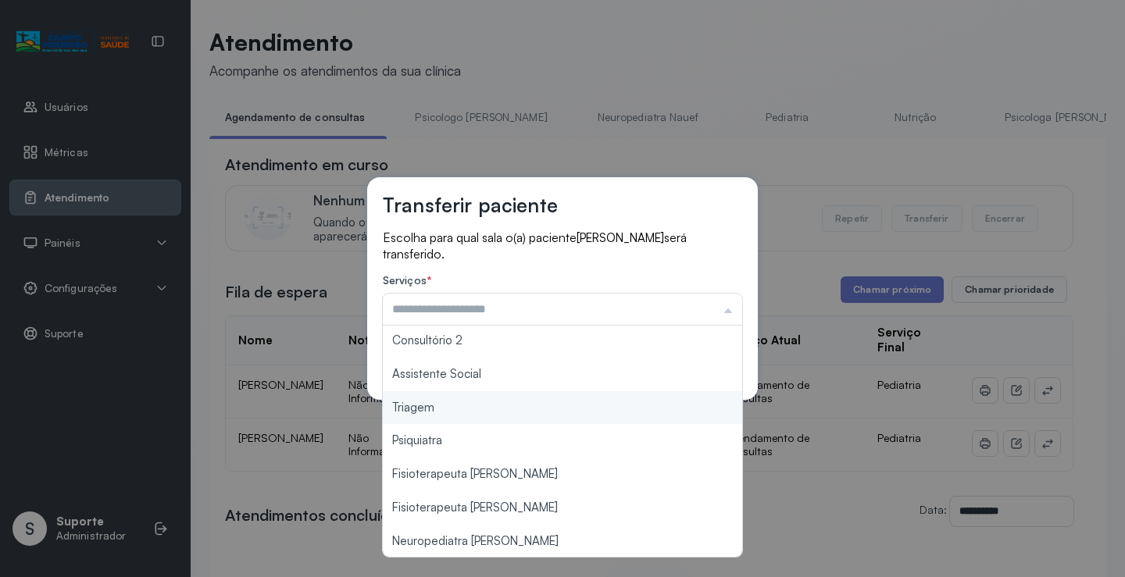
scroll to position [236, 0]
type input "*******"
drag, startPoint x: 505, startPoint y: 419, endPoint x: 660, endPoint y: 377, distance: 160.9
click at [521, 409] on div "Transferir paciente Escolha para qual sala o(a) paciente Maria Eduarda Santos S…" at bounding box center [562, 288] width 1125 height 577
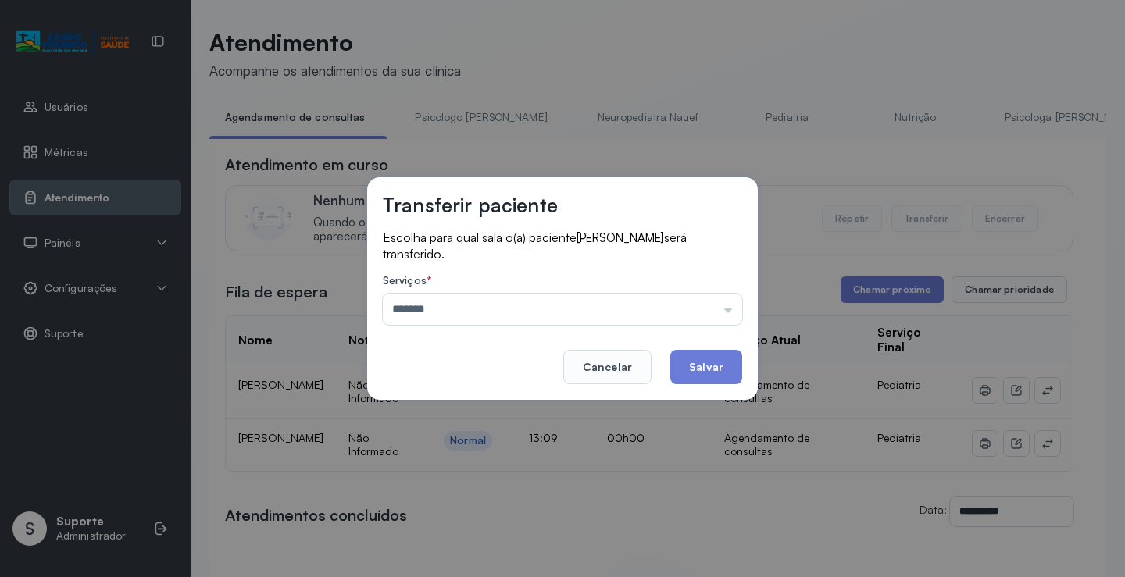
click at [701, 369] on button "Salvar" at bounding box center [706, 367] width 72 height 34
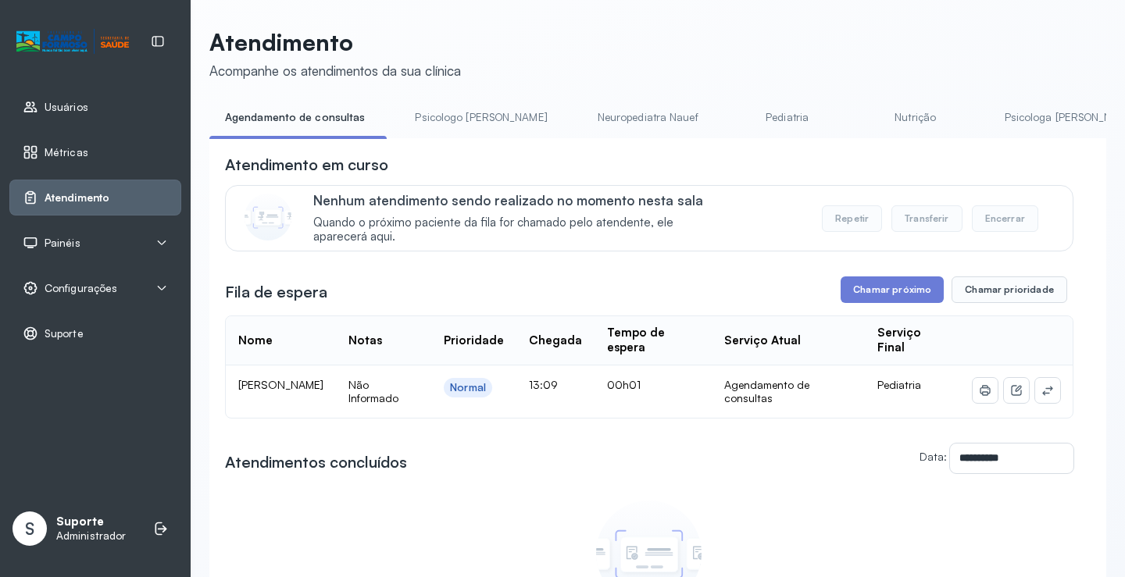
click at [445, 120] on link "Psicologo Pedro" at bounding box center [480, 118] width 163 height 26
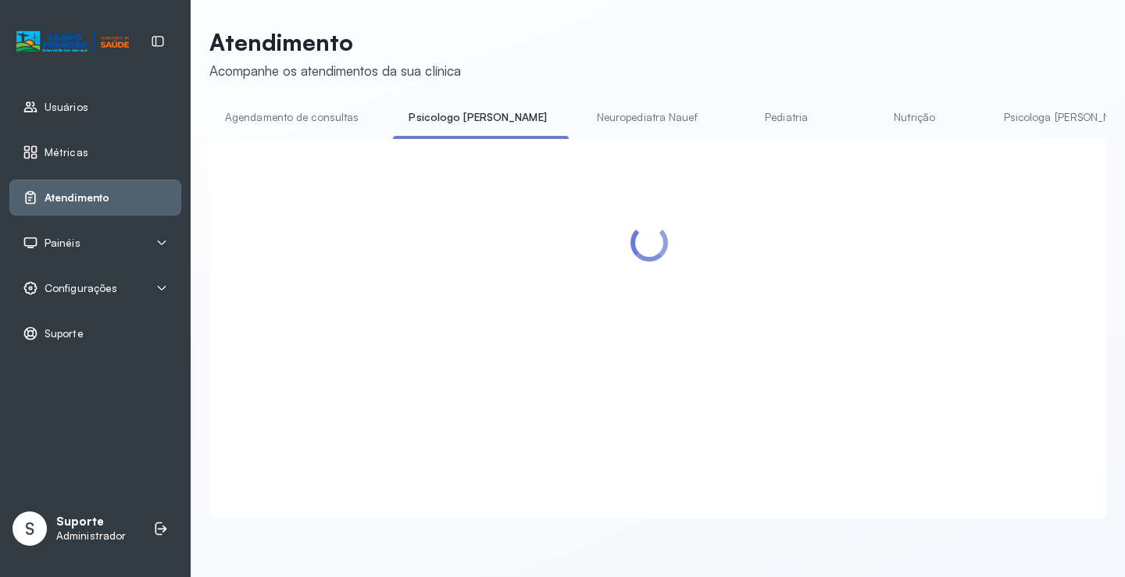
click at [303, 125] on link "Agendamento de consultas" at bounding box center [291, 118] width 165 height 26
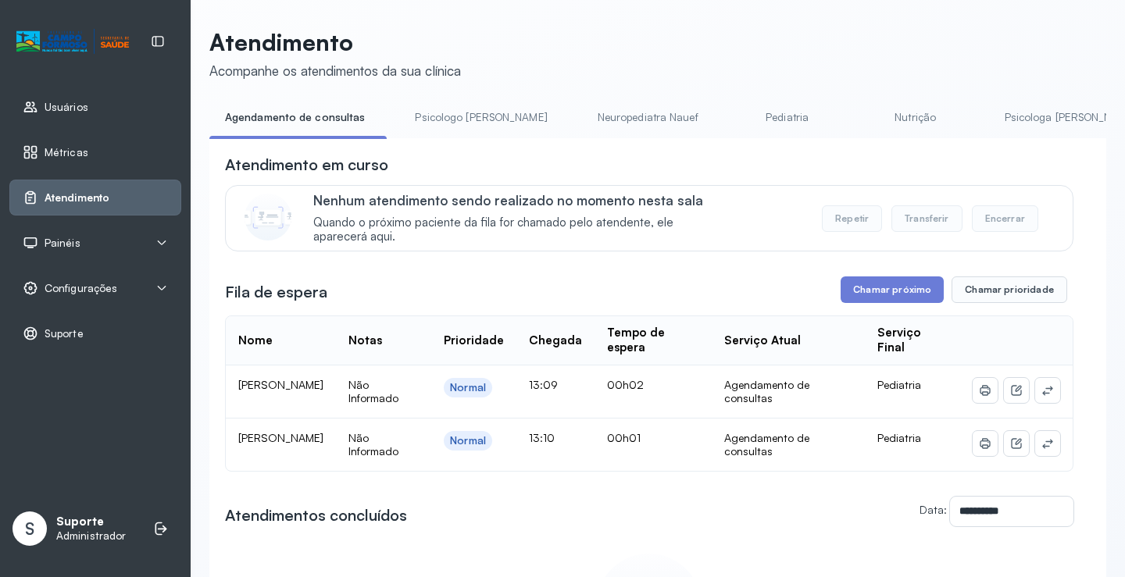
click at [472, 110] on link "Psicologo Pedro" at bounding box center [480, 118] width 163 height 26
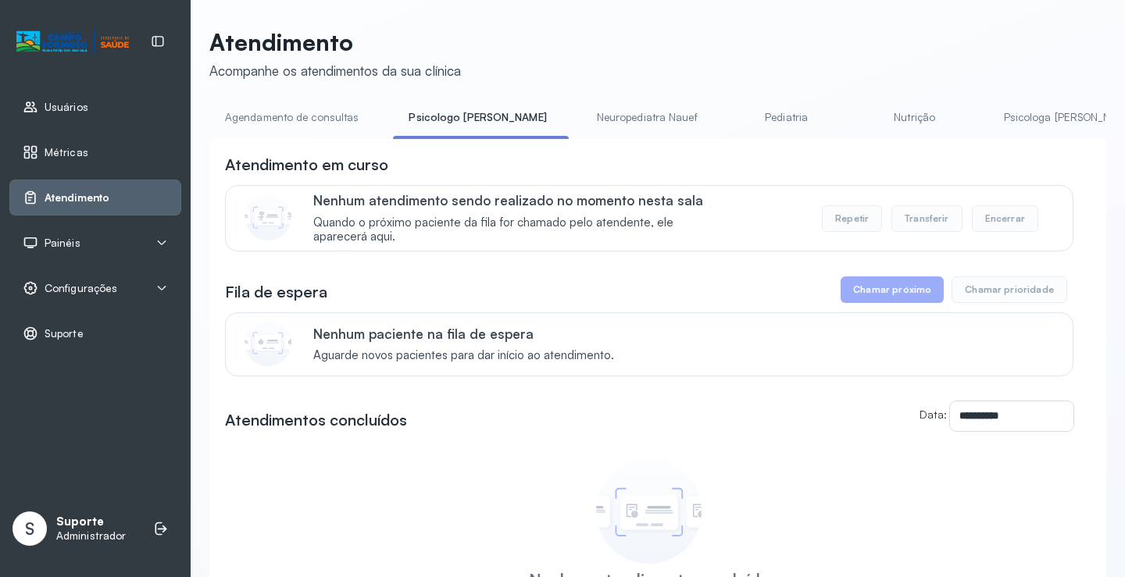
click at [341, 113] on link "Agendamento de consultas" at bounding box center [291, 118] width 165 height 26
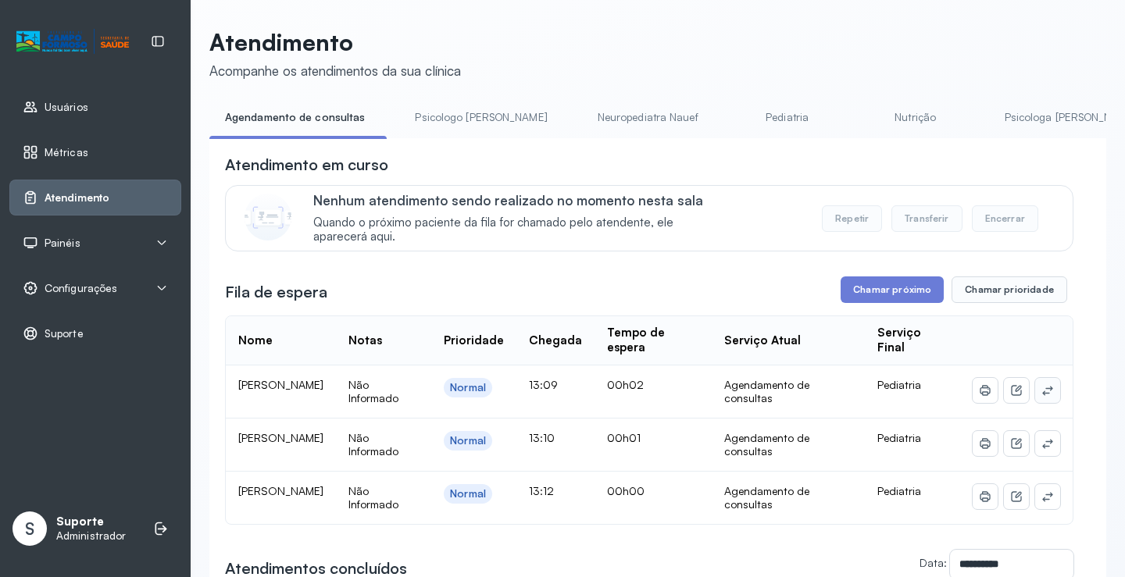
click at [1043, 385] on button at bounding box center [1047, 390] width 25 height 25
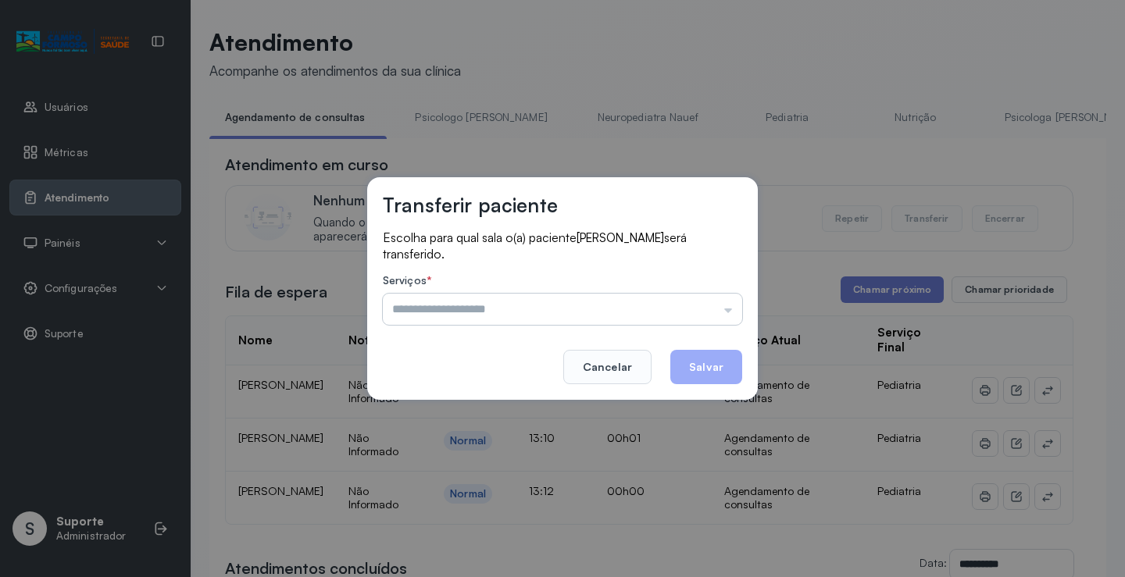
click at [694, 301] on input "text" at bounding box center [562, 309] width 359 height 31
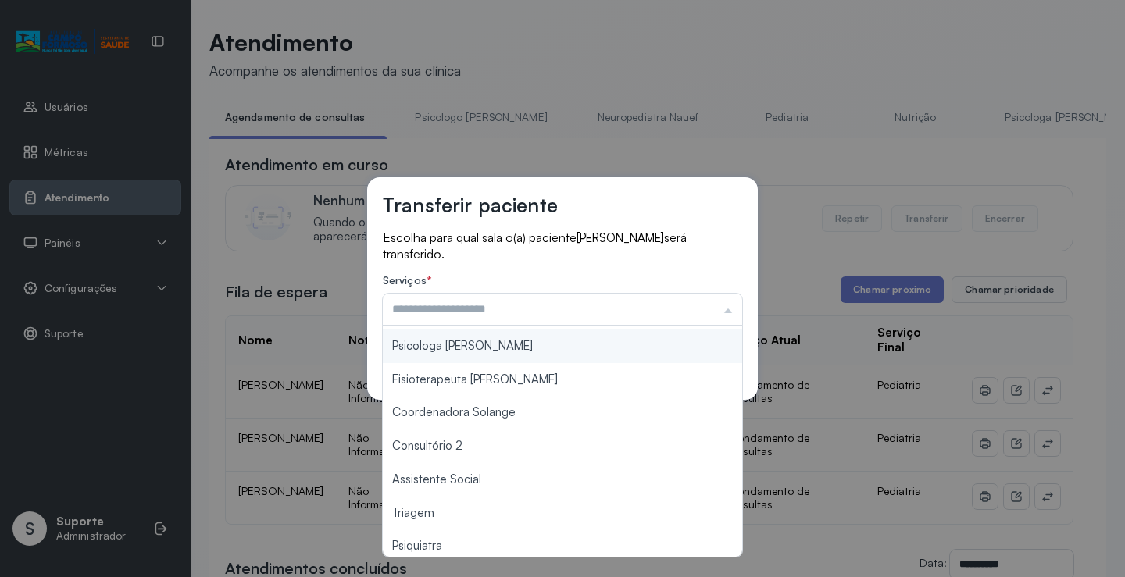
scroll to position [234, 0]
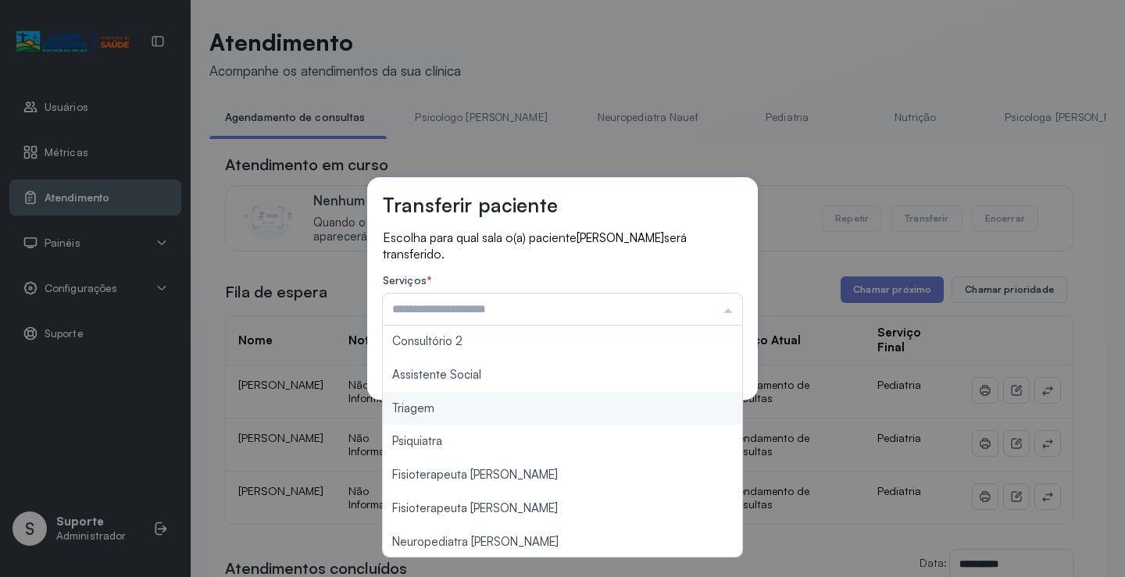
type input "*******"
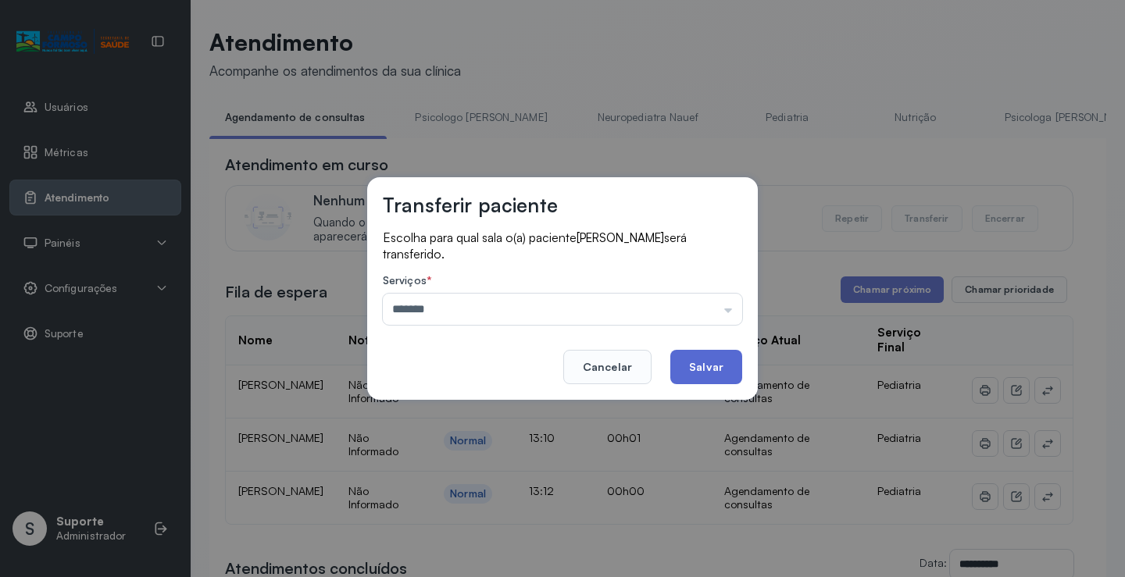
drag, startPoint x: 494, startPoint y: 413, endPoint x: 673, endPoint y: 374, distance: 183.1
click at [517, 409] on div "Transferir paciente Escolha para qual sala o(a) paciente BIANCA VITORIA SOUZA S…" at bounding box center [562, 288] width 1125 height 577
click at [694, 364] on button "Salvar" at bounding box center [706, 367] width 72 height 34
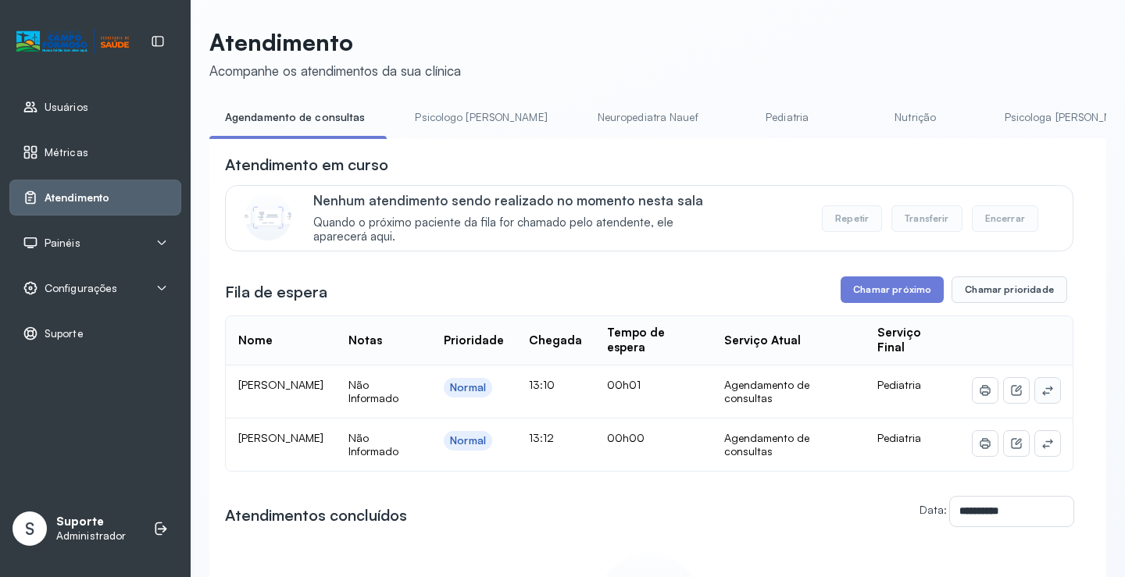
click at [1041, 396] on icon at bounding box center [1047, 390] width 12 height 12
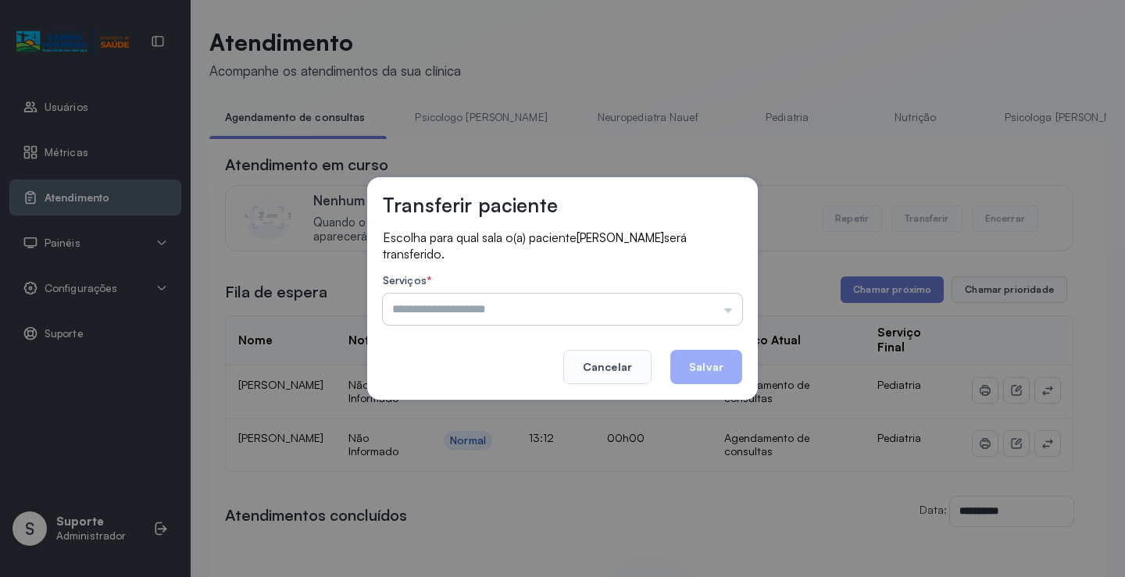
click at [694, 305] on input "text" at bounding box center [562, 309] width 359 height 31
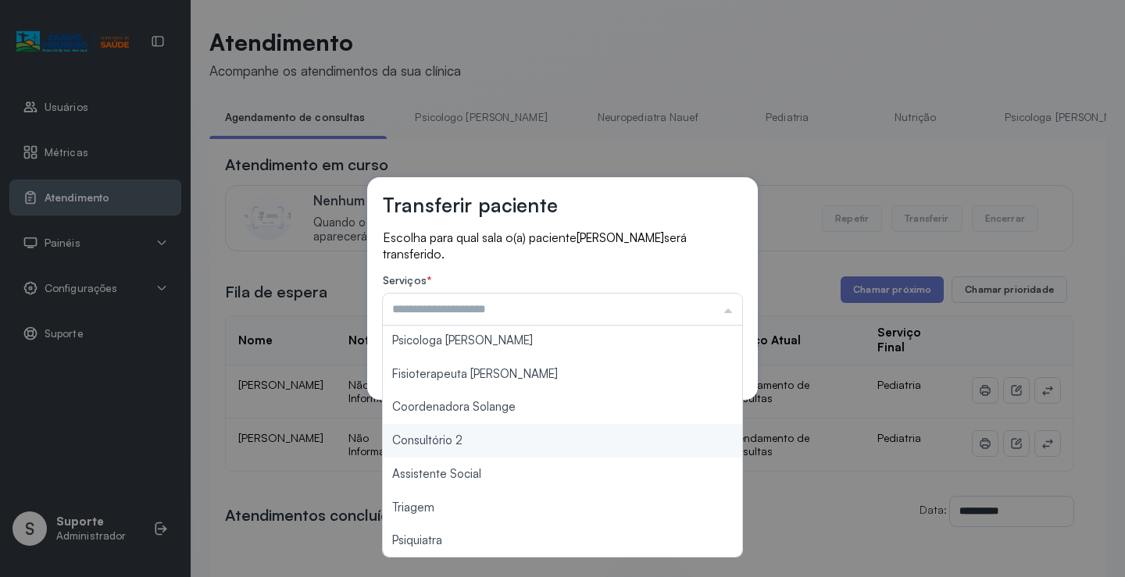
scroll to position [236, 0]
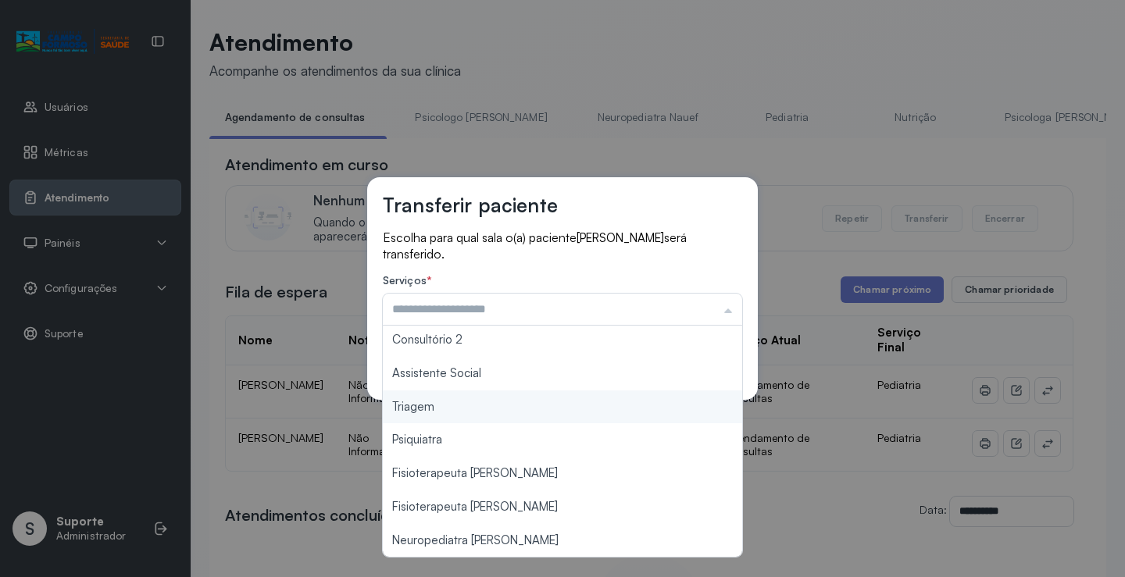
type input "*******"
drag, startPoint x: 494, startPoint y: 419, endPoint x: 608, endPoint y: 384, distance: 118.8
click at [514, 411] on div "Transferir paciente Escolha para qual sala o(a) paciente ELIZA SOARES SILVA ser…" at bounding box center [562, 288] width 1125 height 577
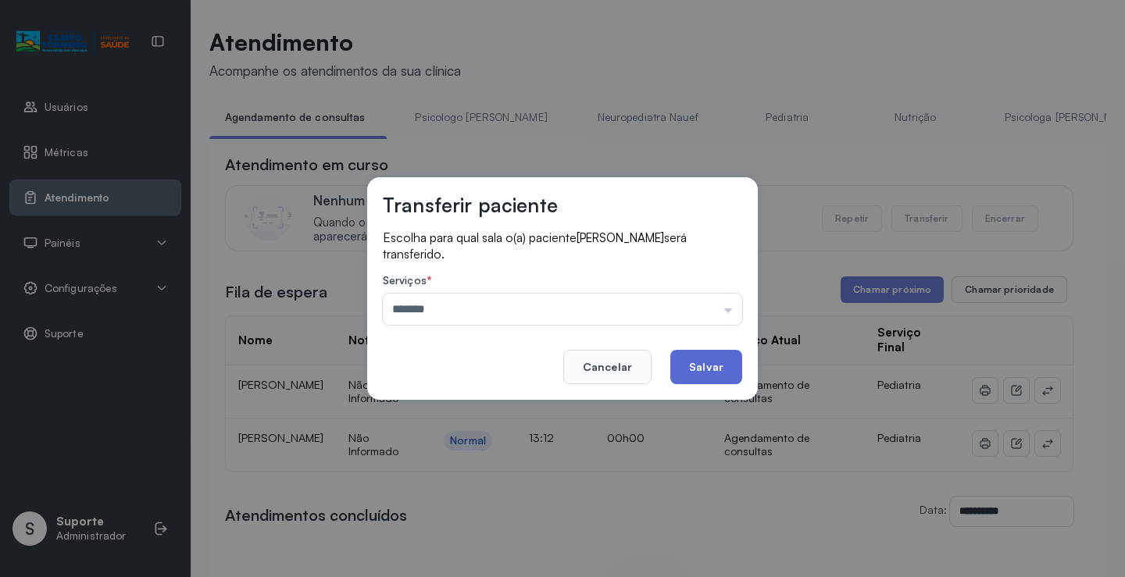
click at [701, 362] on button "Salvar" at bounding box center [706, 367] width 72 height 34
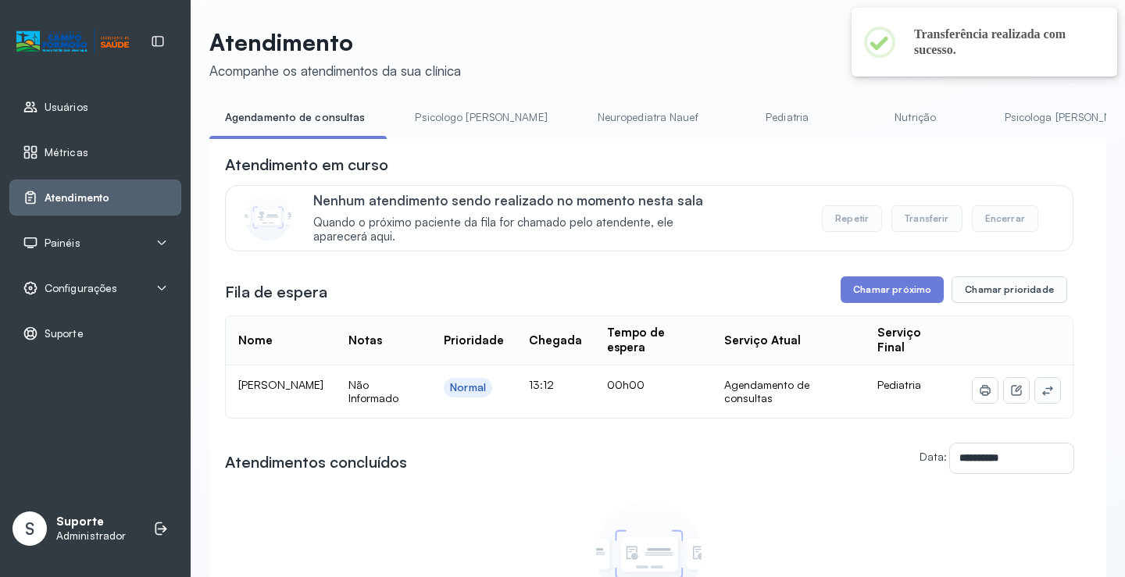
click at [1041, 397] on icon at bounding box center [1047, 390] width 12 height 12
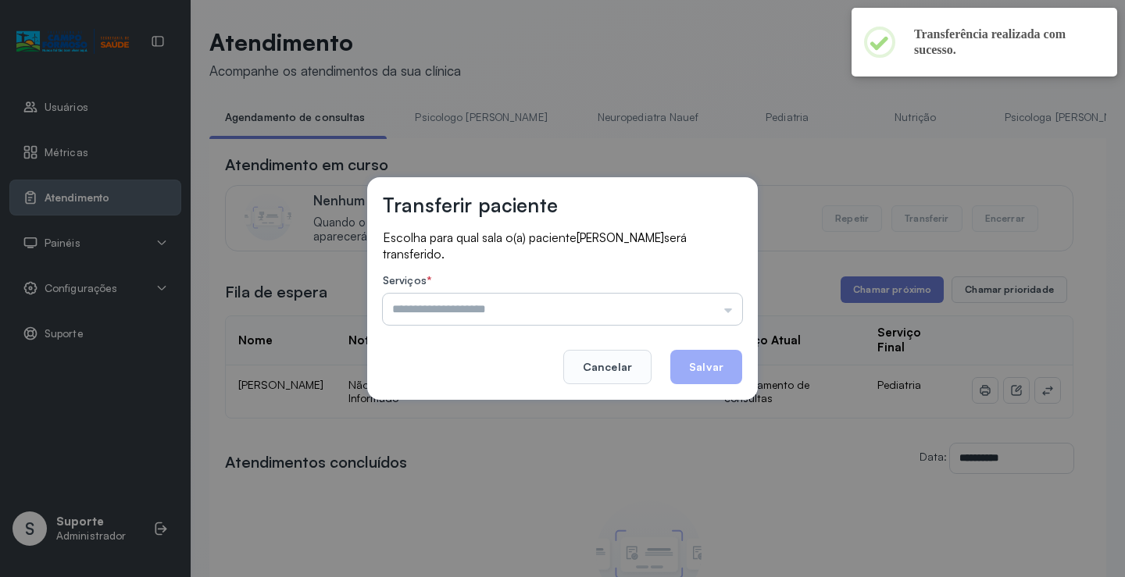
click at [712, 305] on input "text" at bounding box center [562, 309] width 359 height 31
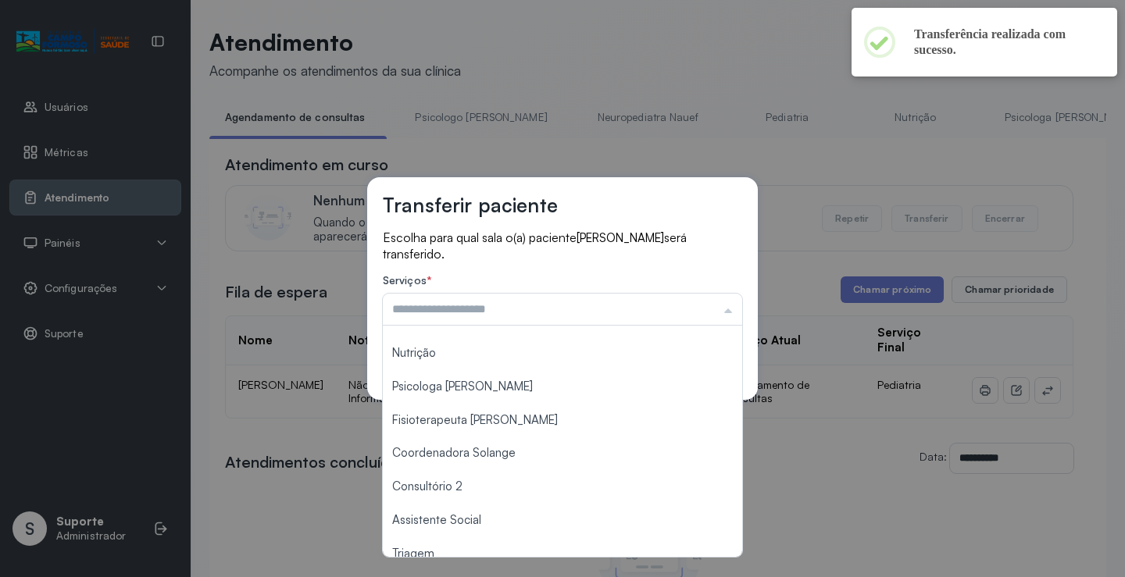
scroll to position [237, 0]
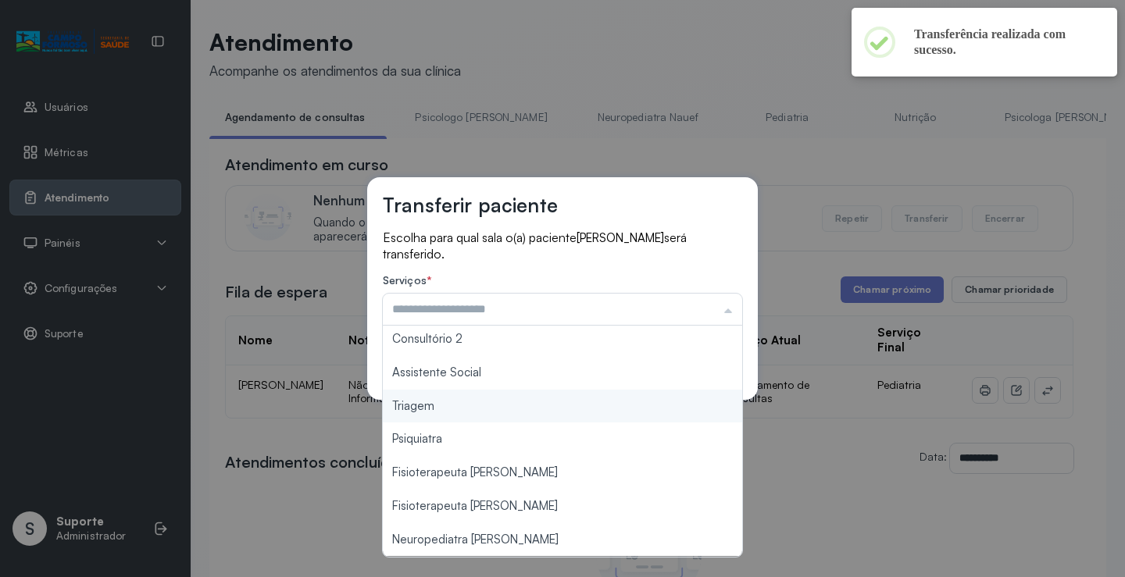
type input "*******"
drag, startPoint x: 469, startPoint y: 408, endPoint x: 694, endPoint y: 338, distance: 235.5
click at [473, 402] on div "Transferir paciente Escolha para qual sala o(a) paciente LUCAS LAGO MOREIRA DA …" at bounding box center [562, 288] width 1125 height 577
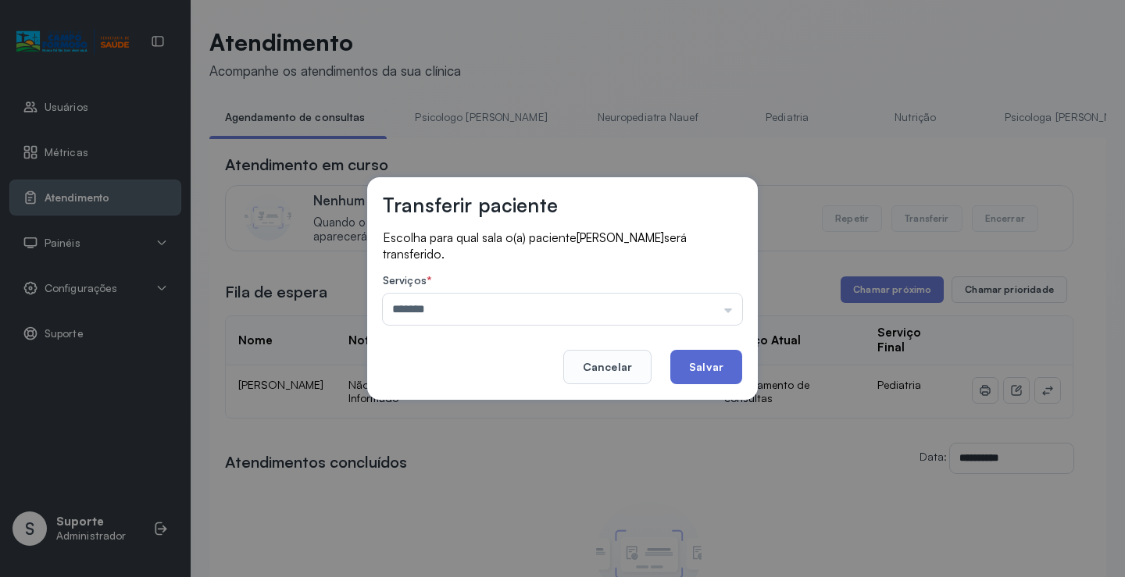
click at [704, 363] on button "Salvar" at bounding box center [706, 367] width 72 height 34
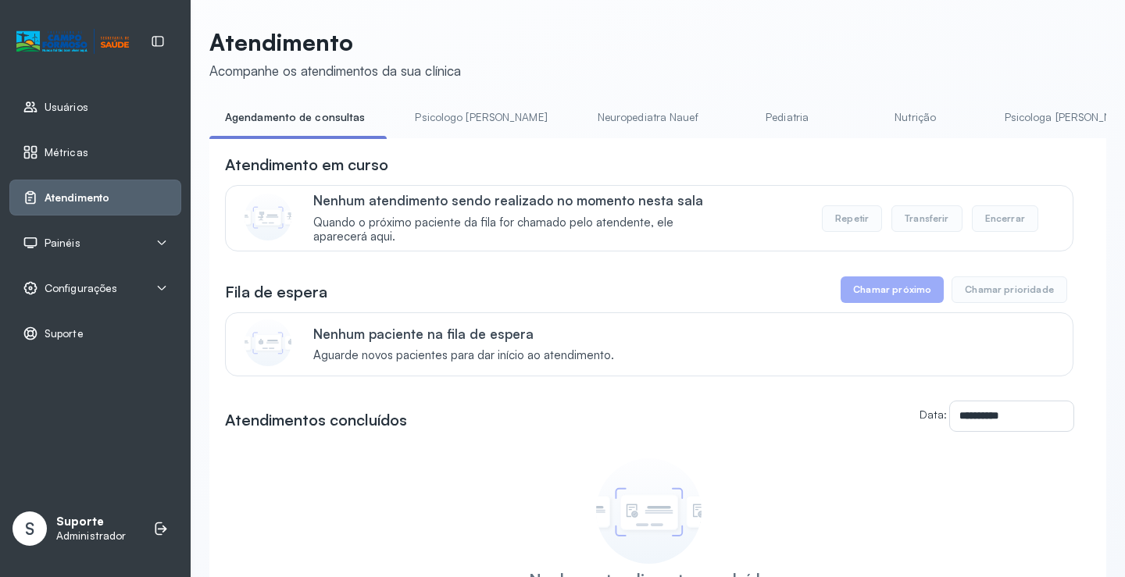
drag, startPoint x: 449, startPoint y: 129, endPoint x: 427, endPoint y: 125, distance: 23.0
click at [448, 128] on link "Psicologo Pedro" at bounding box center [480, 118] width 163 height 26
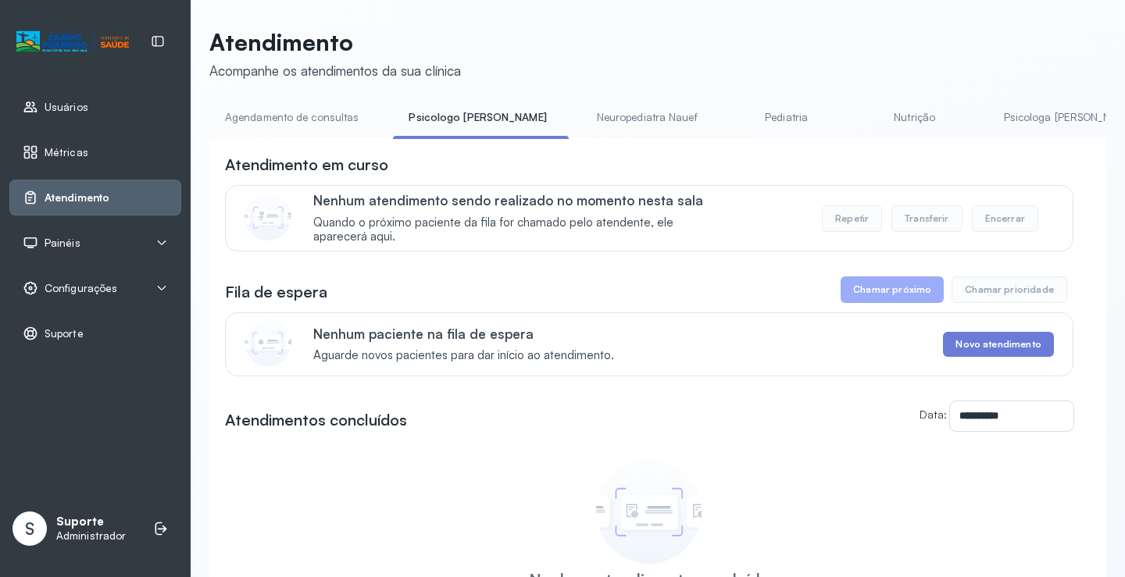
click at [322, 122] on link "Agendamento de consultas" at bounding box center [291, 118] width 165 height 26
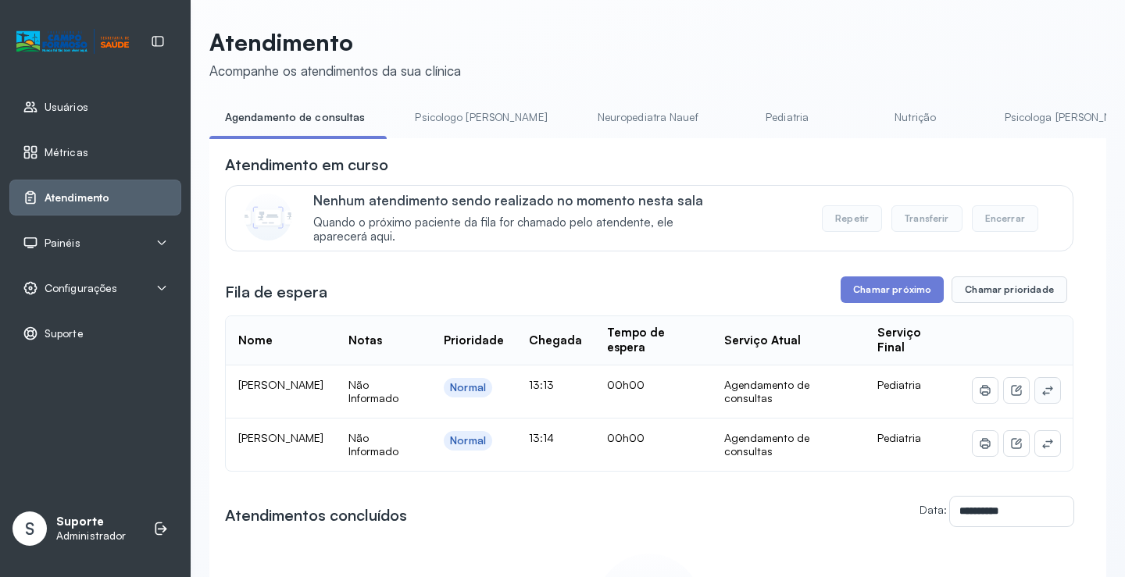
click at [1041, 391] on icon at bounding box center [1047, 390] width 12 height 12
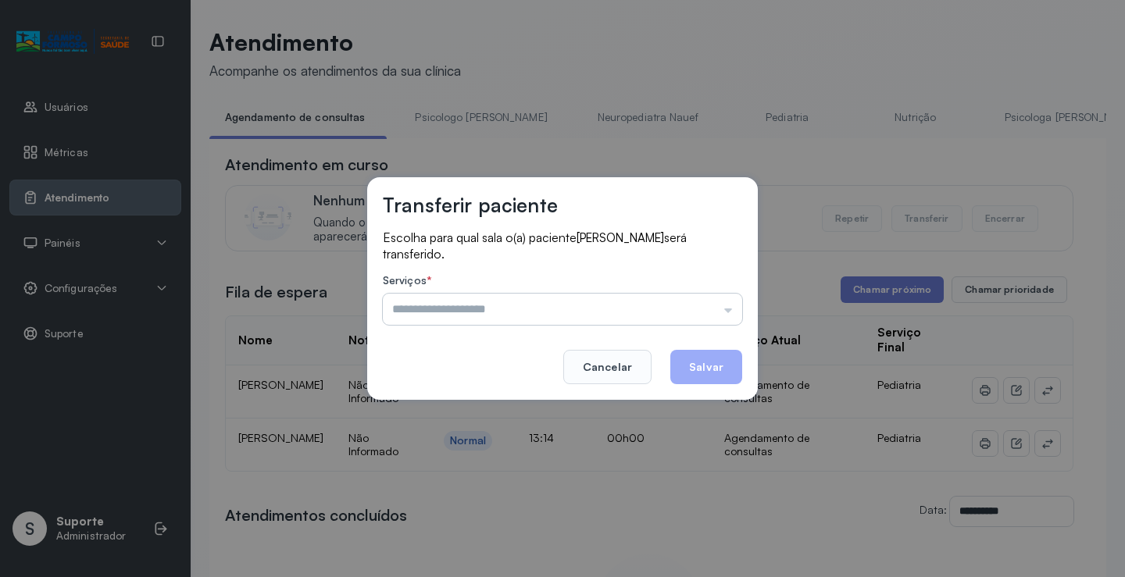
drag, startPoint x: 705, startPoint y: 311, endPoint x: 676, endPoint y: 318, distance: 29.7
click at [705, 309] on input "text" at bounding box center [562, 309] width 359 height 31
type input "*******"
drag, startPoint x: 507, startPoint y: 422, endPoint x: 609, endPoint y: 386, distance: 108.5
click at [507, 418] on div "Transferir paciente Escolha para qual sala o(a) paciente JHEYSSON SANTANA TORRE…" at bounding box center [562, 288] width 1125 height 577
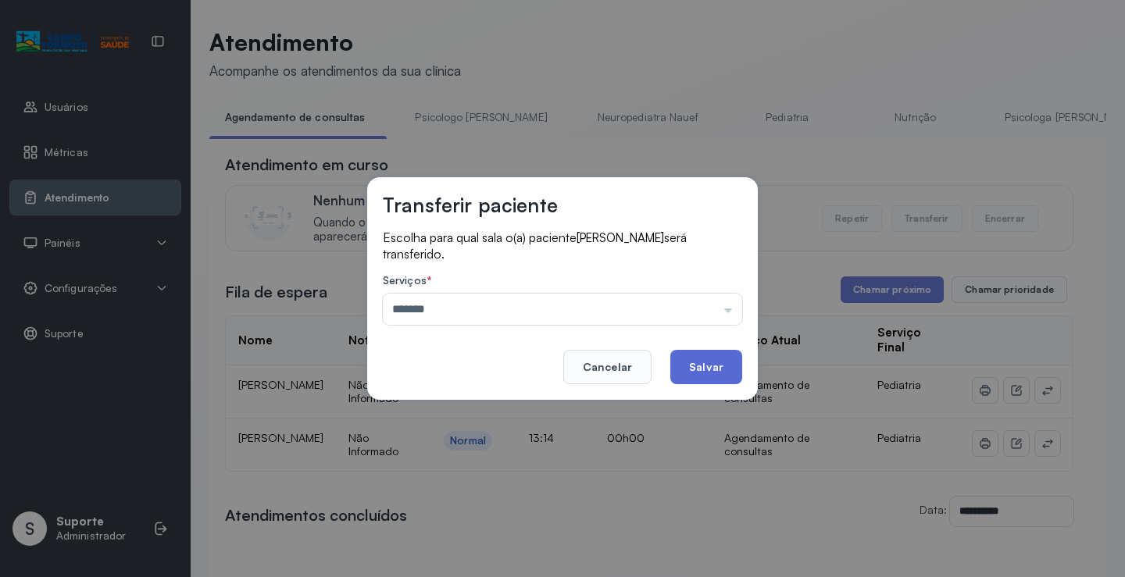
click at [712, 359] on button "Salvar" at bounding box center [706, 367] width 72 height 34
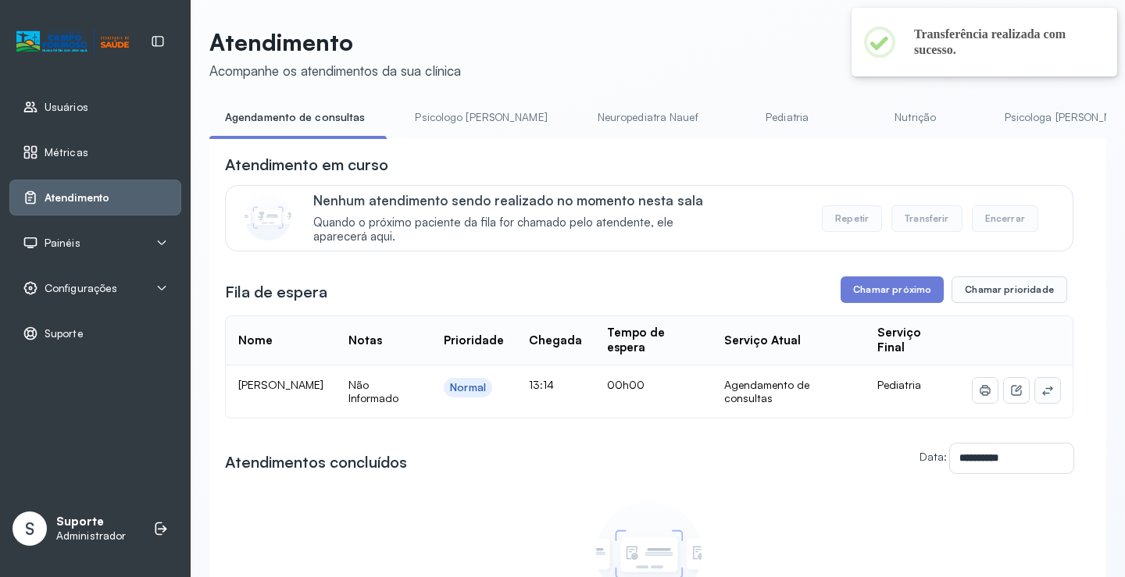
click at [1041, 389] on icon at bounding box center [1047, 390] width 12 height 12
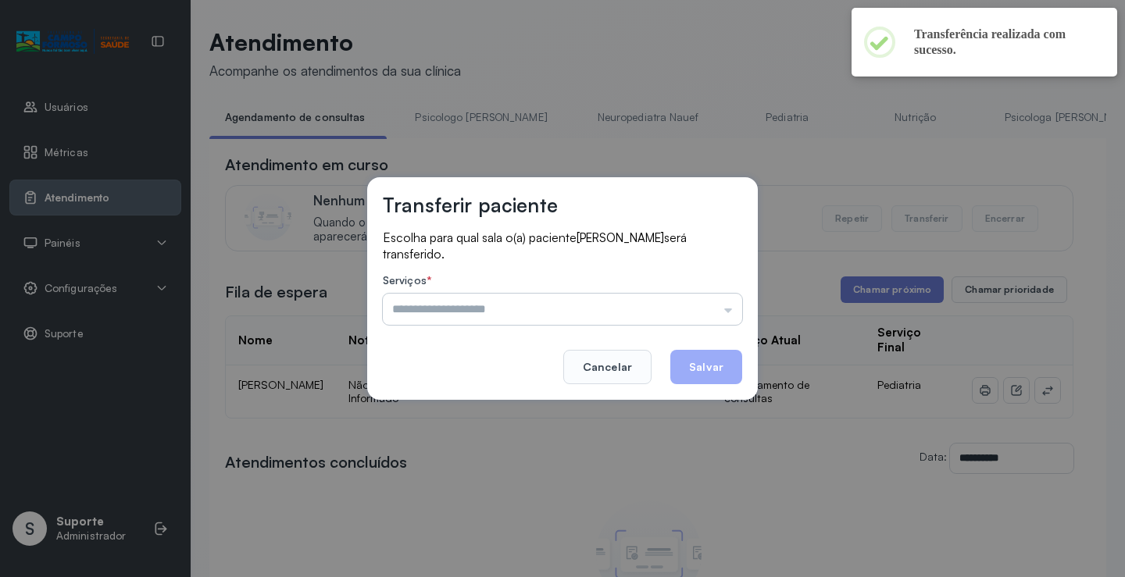
click at [697, 309] on input "text" at bounding box center [562, 309] width 359 height 31
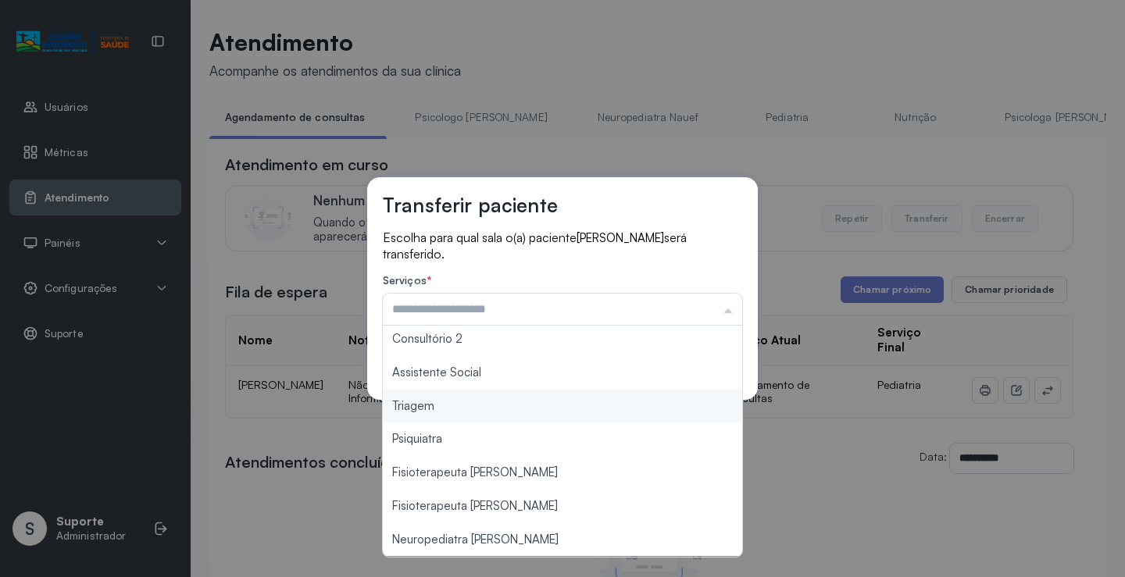
type input "*******"
drag, startPoint x: 478, startPoint y: 414, endPoint x: 659, endPoint y: 361, distance: 188.9
click at [485, 405] on div "Transferir paciente Escolha para qual sala o(a) paciente MARIA EDUARDA DOS SANT…" at bounding box center [562, 288] width 1125 height 577
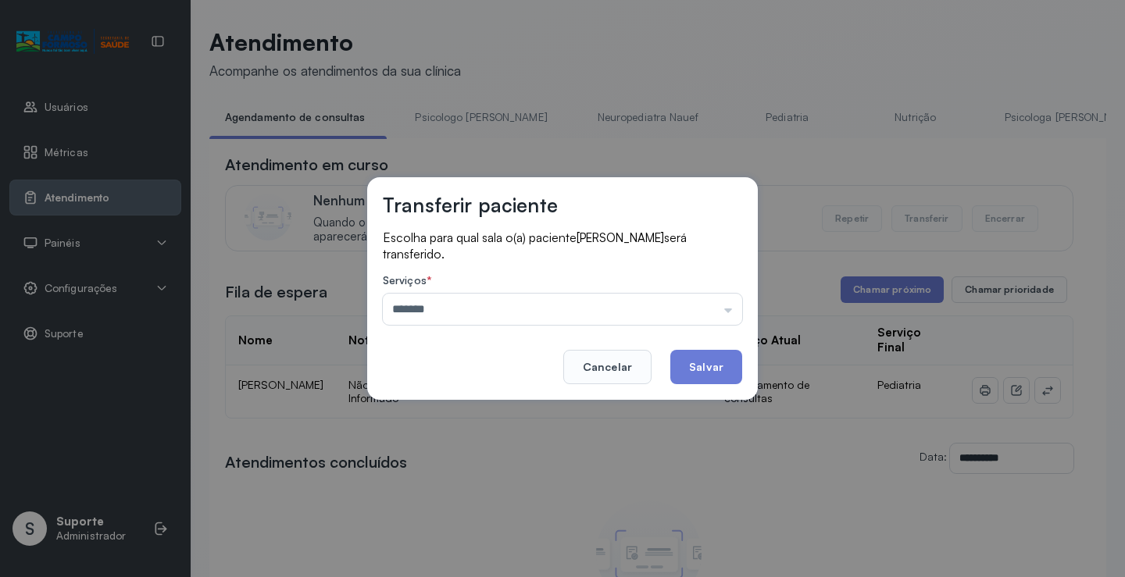
click at [708, 358] on button "Salvar" at bounding box center [706, 367] width 72 height 34
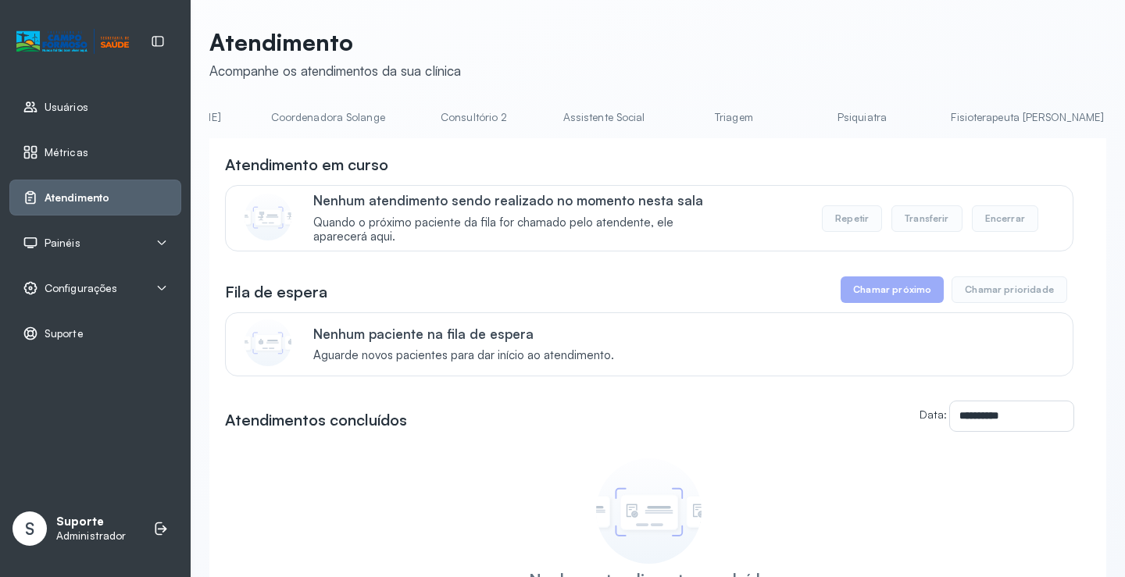
scroll to position [0, 1126]
click at [671, 109] on link "Triagem" at bounding box center [725, 118] width 109 height 26
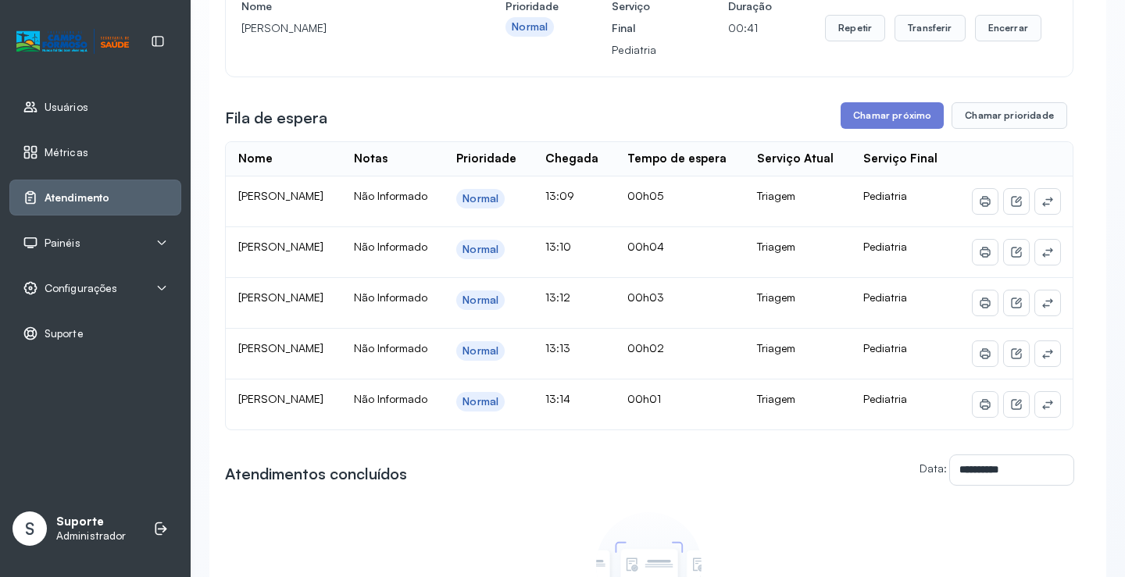
scroll to position [234, 0]
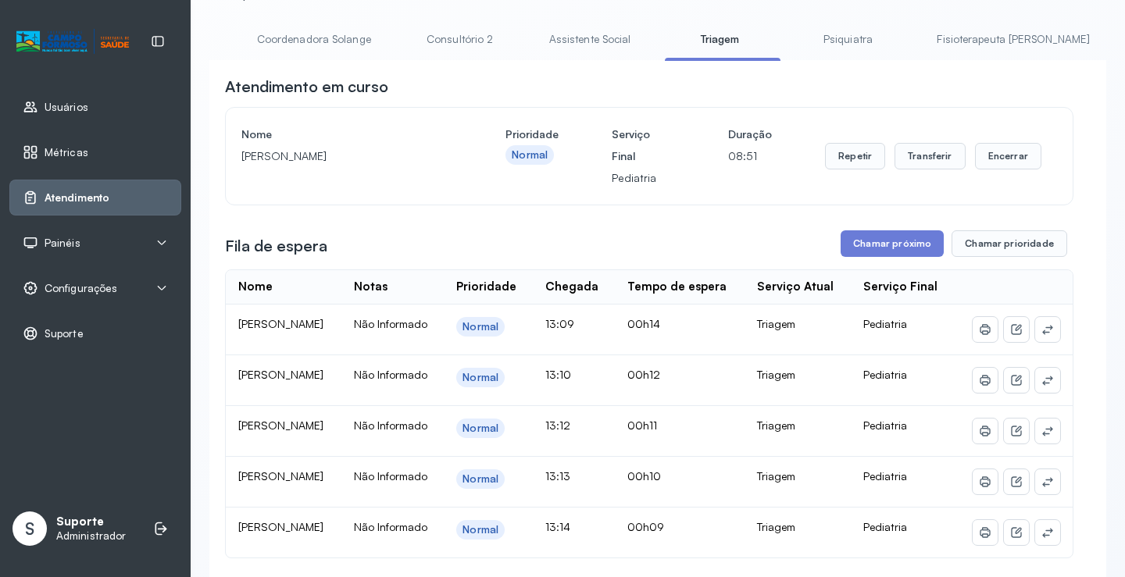
click at [793, 34] on link "Psiquiatra" at bounding box center [847, 40] width 109 height 26
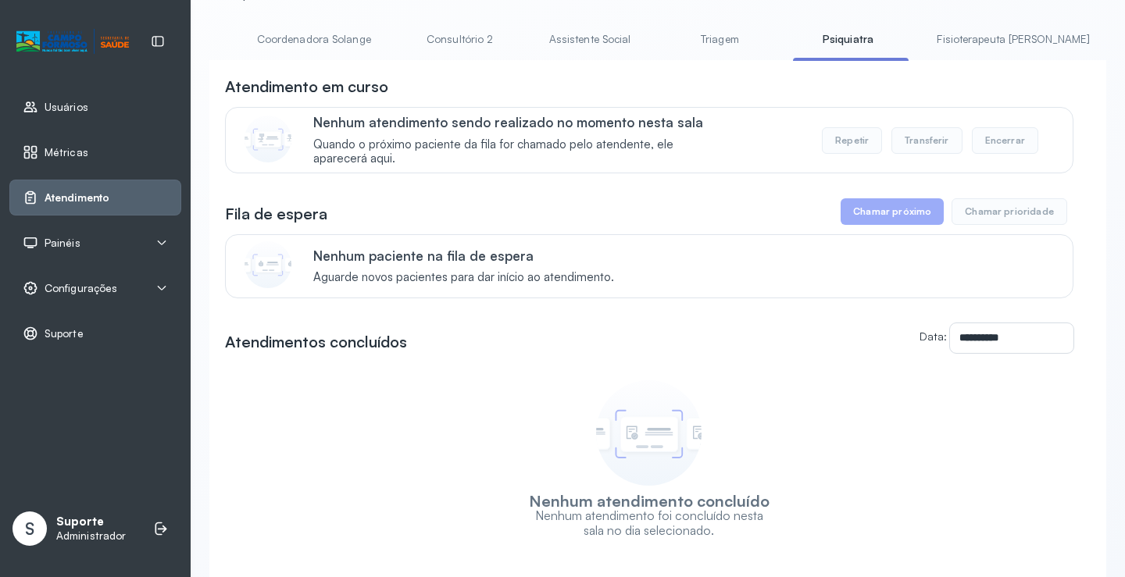
click at [665, 31] on link "Triagem" at bounding box center [719, 40] width 109 height 26
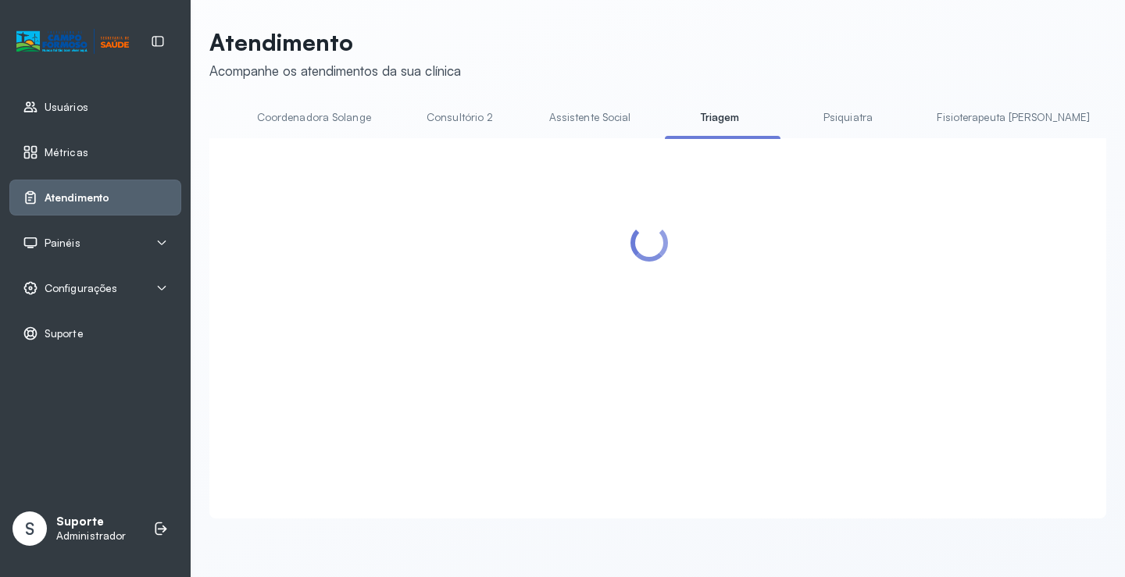
scroll to position [78, 0]
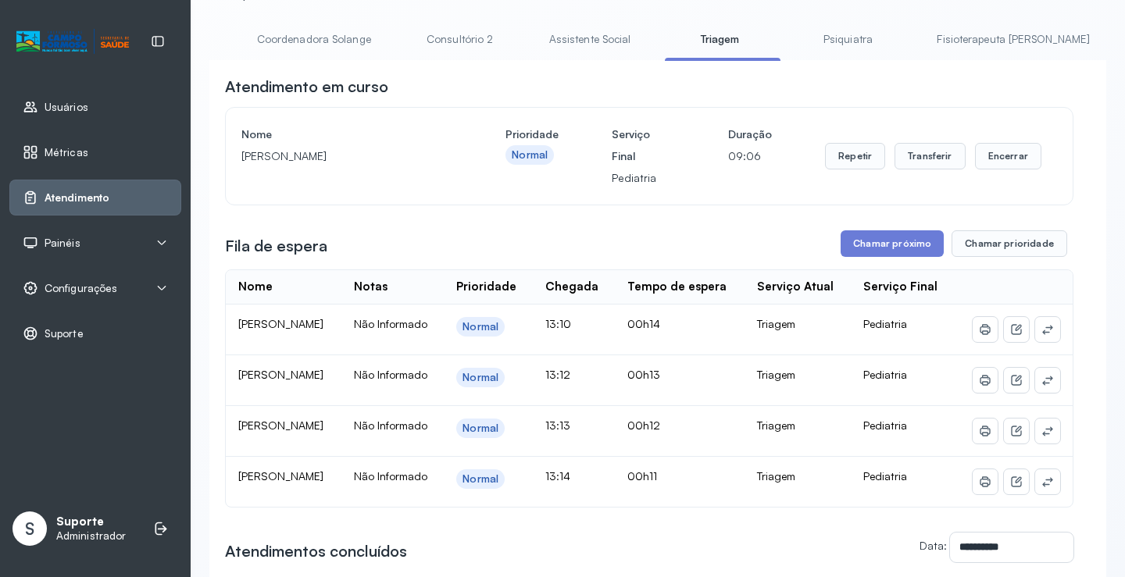
click at [423, 22] on div "**********" at bounding box center [657, 399] width 897 height 898
drag, startPoint x: 633, startPoint y: 46, endPoint x: 485, endPoint y: 46, distance: 147.6
click at [485, 46] on div "Agendamento de consultas Psicologo Pedro Neuropediatra Nauef Pediatria Nutrição…" at bounding box center [657, 44] width 897 height 35
drag, startPoint x: 661, startPoint y: 105, endPoint x: 728, endPoint y: 85, distance: 70.2
click at [673, 102] on div "Atendimento em curso Nome BIANCA VITORIA SOUZA SILVA Prioridade Normal Serviço …" at bounding box center [649, 141] width 848 height 130
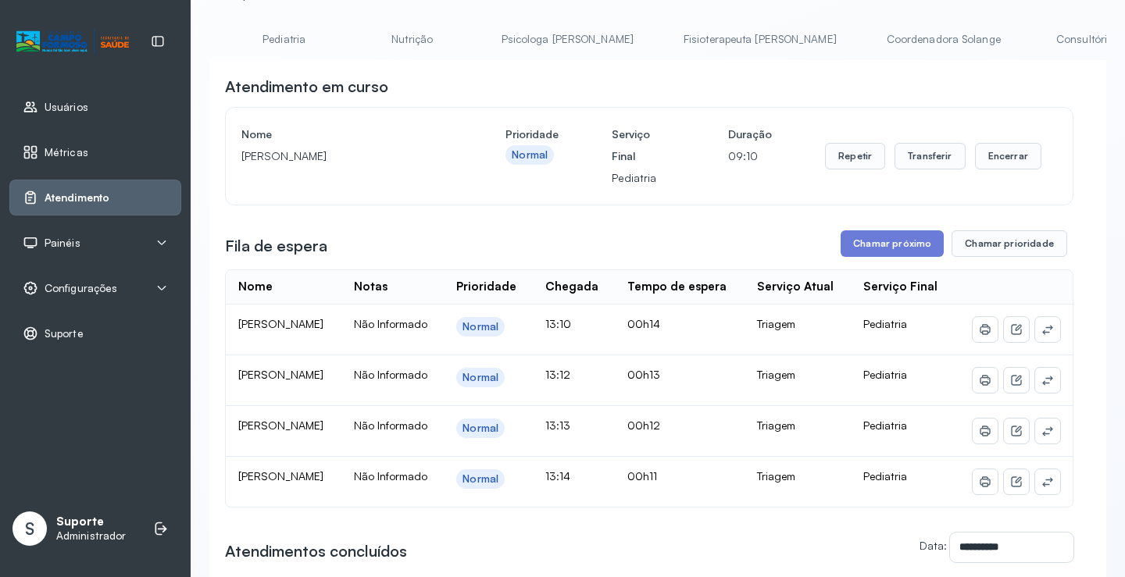
scroll to position [0, 484]
click at [243, 29] on link "Pediatria" at bounding box center [297, 40] width 109 height 26
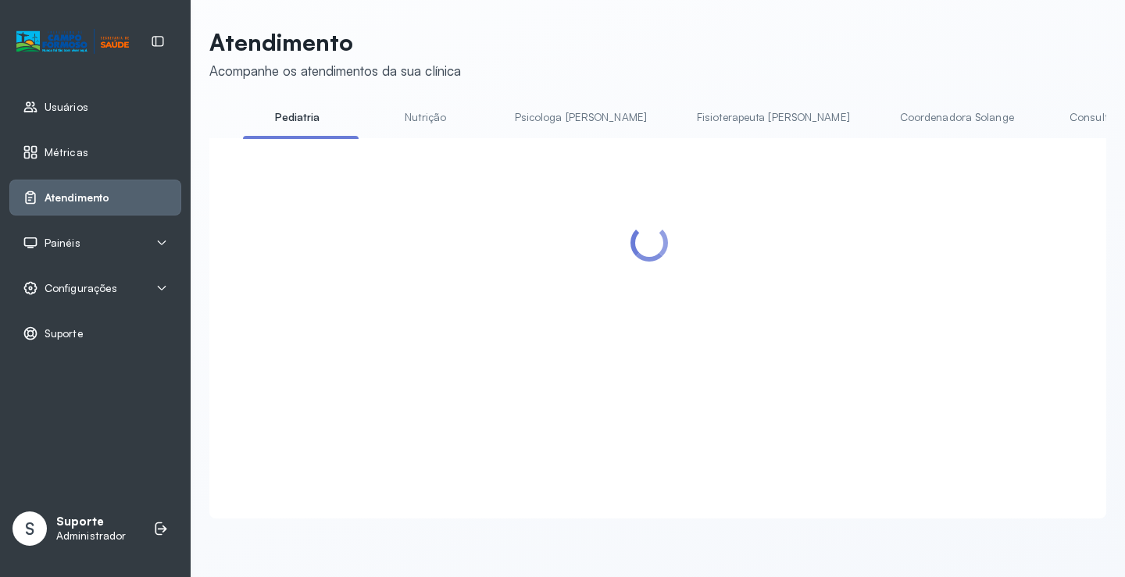
scroll to position [78, 0]
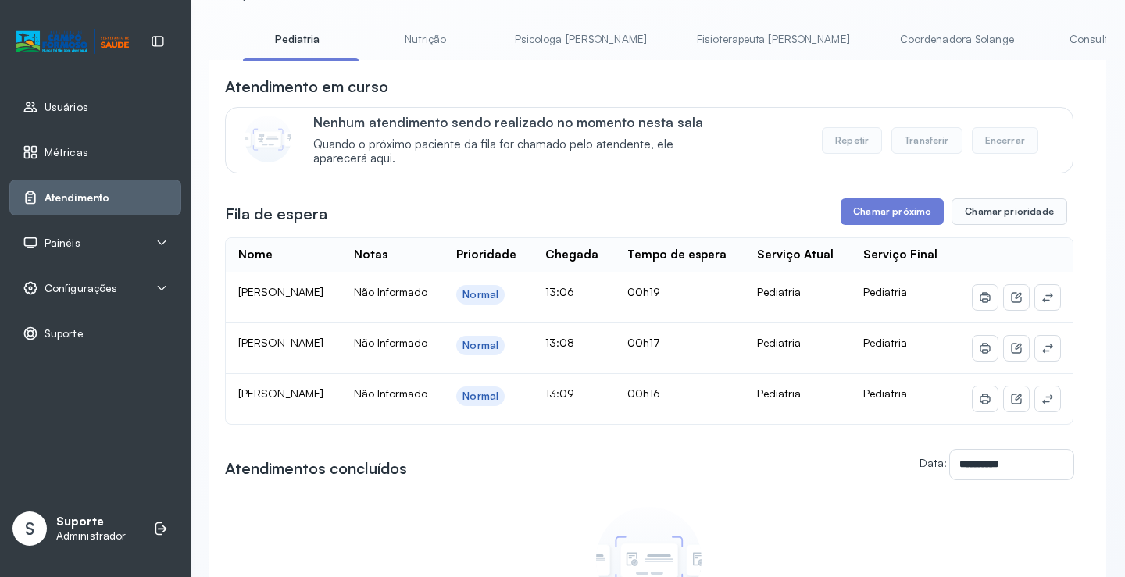
click at [375, 33] on link "Nutrição" at bounding box center [425, 40] width 109 height 26
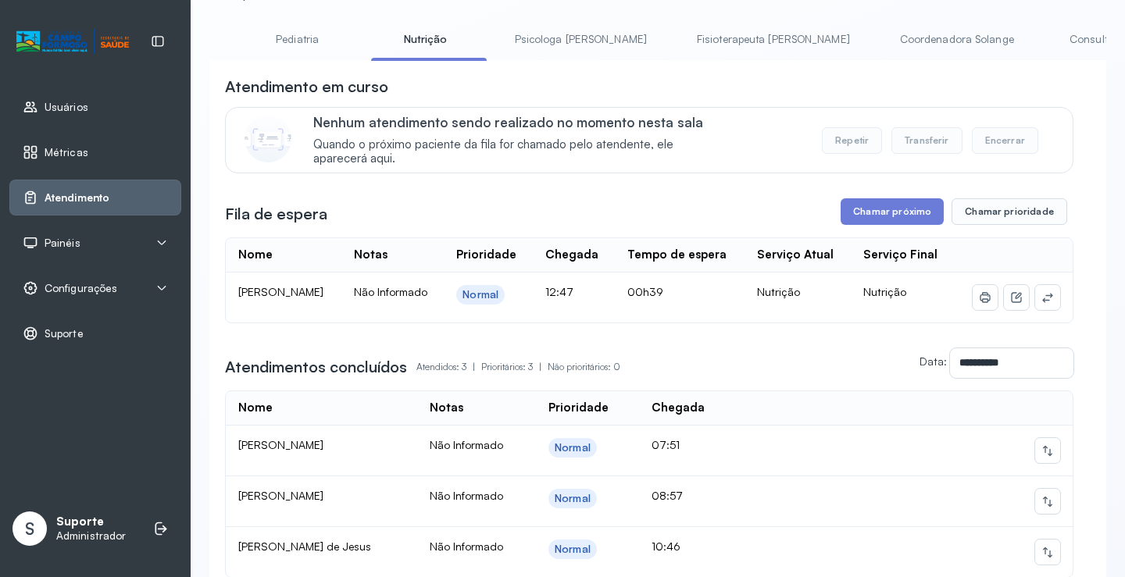
click at [499, 33] on link "Psicologa Alana" at bounding box center [580, 40] width 163 height 26
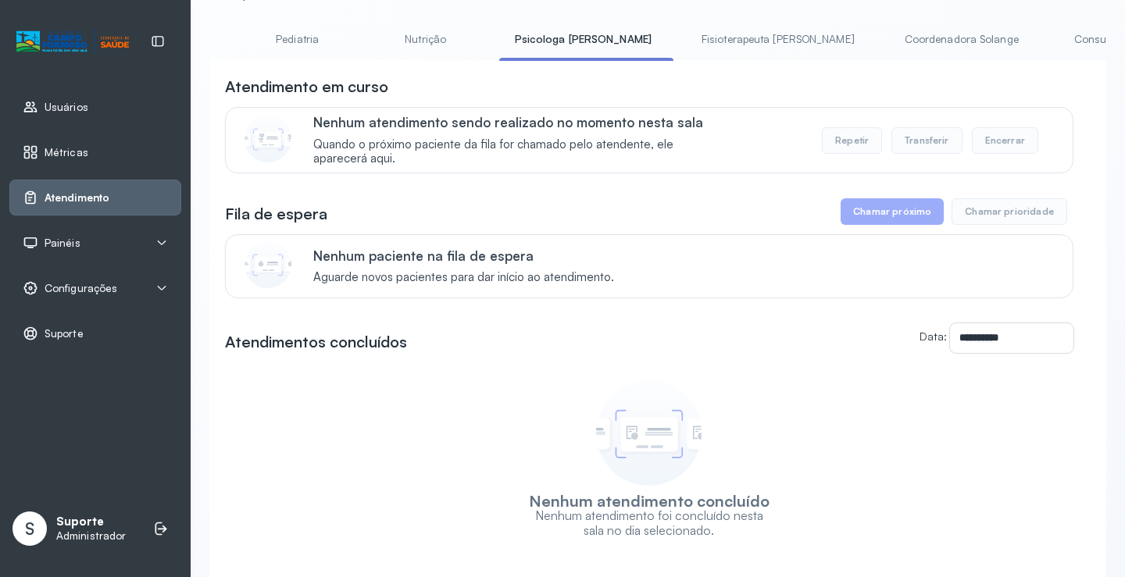
scroll to position [0, 0]
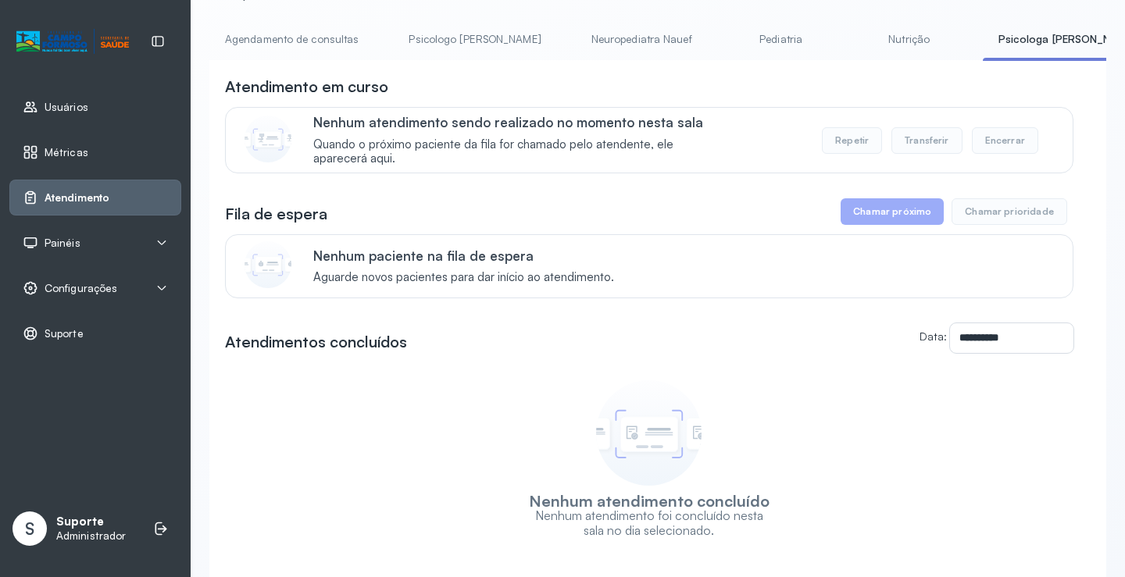
click at [287, 36] on link "Agendamento de consultas" at bounding box center [291, 40] width 165 height 26
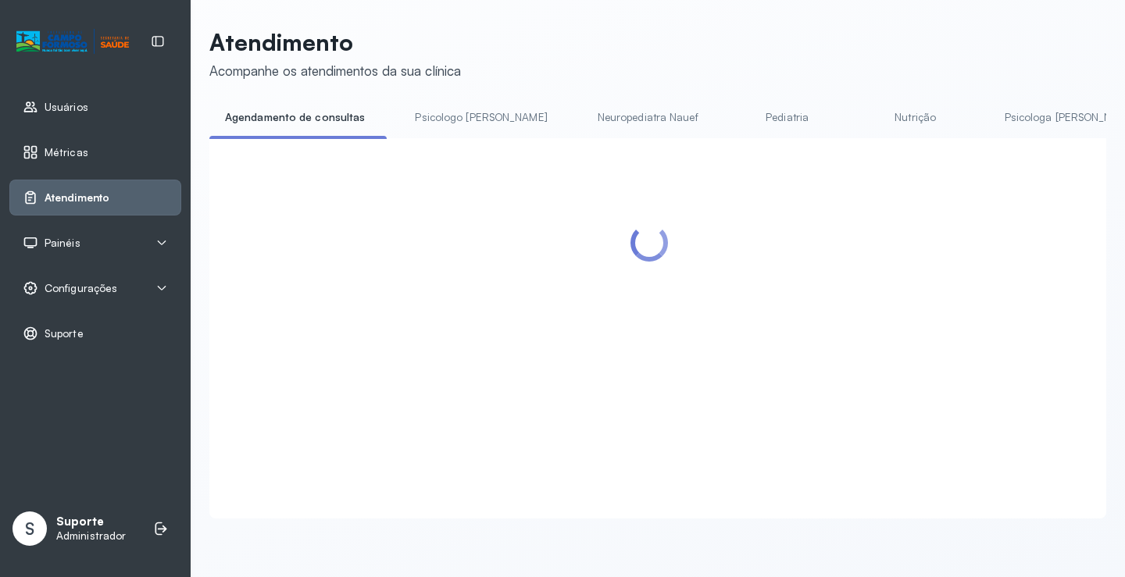
scroll to position [78, 0]
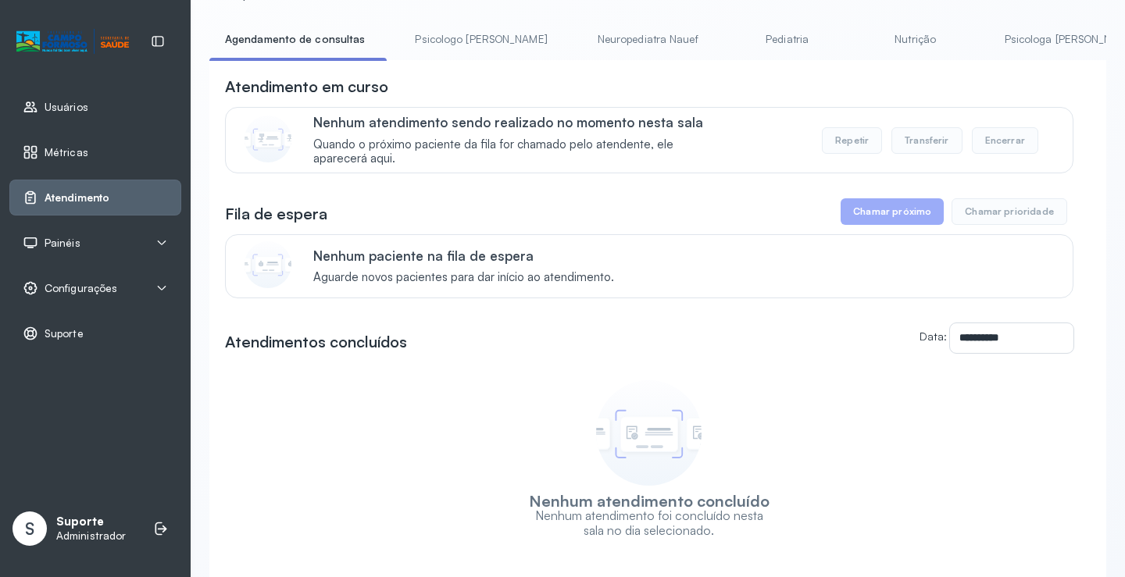
drag, startPoint x: 452, startPoint y: 30, endPoint x: 321, endPoint y: 56, distance: 133.7
click at [452, 30] on link "Psicologo Pedro" at bounding box center [480, 40] width 163 height 26
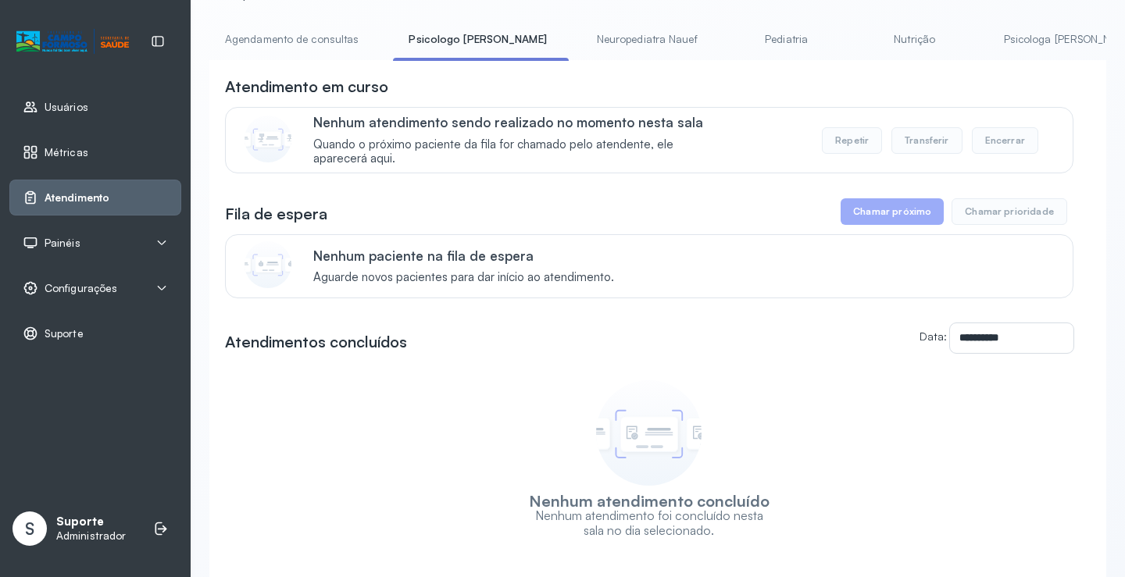
click at [294, 33] on link "Agendamento de consultas" at bounding box center [291, 40] width 165 height 26
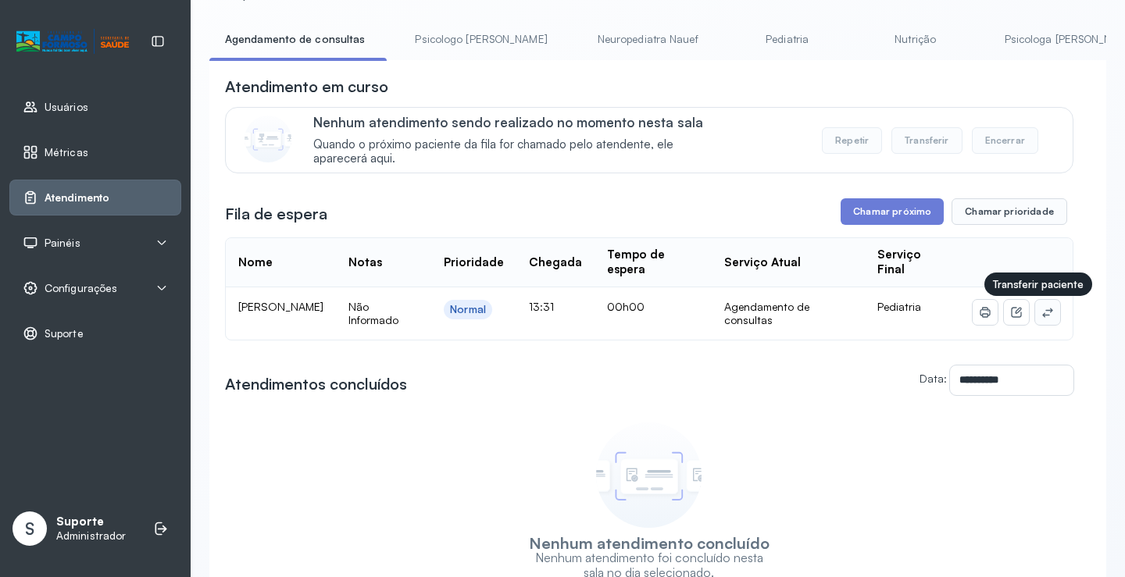
click at [1042, 317] on icon at bounding box center [1047, 312] width 10 height 9
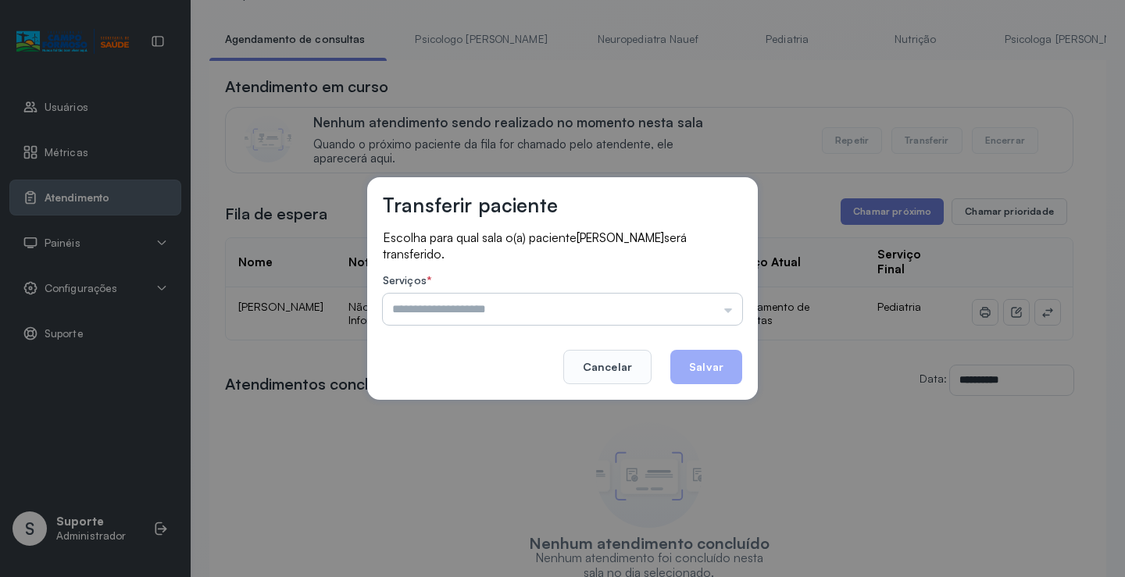
drag, startPoint x: 691, startPoint y: 298, endPoint x: 678, endPoint y: 319, distance: 24.9
click at [691, 299] on input "text" at bounding box center [562, 309] width 359 height 31
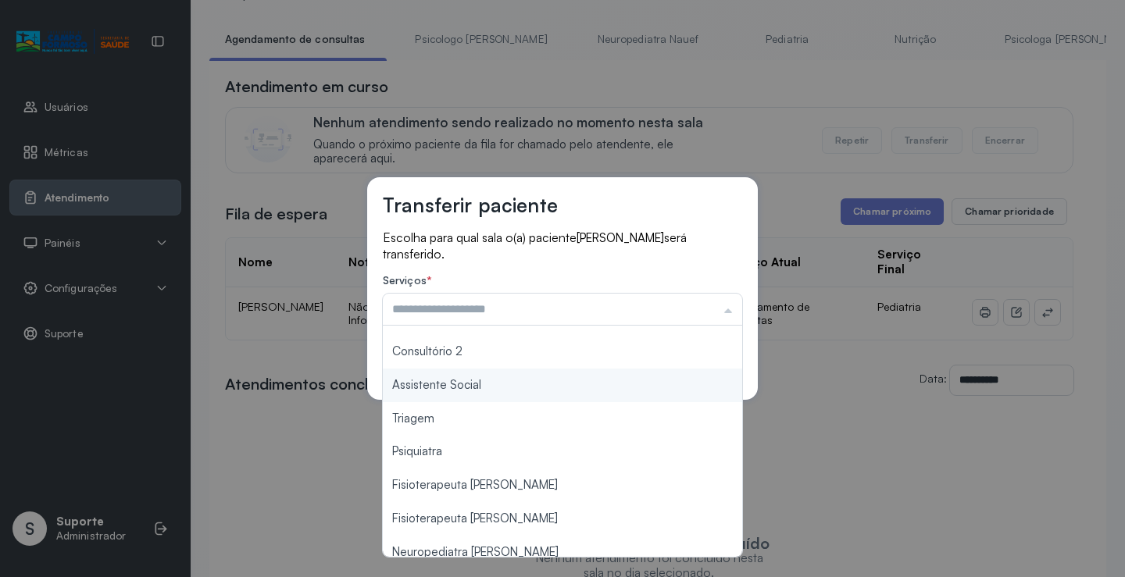
scroll to position [234, 0]
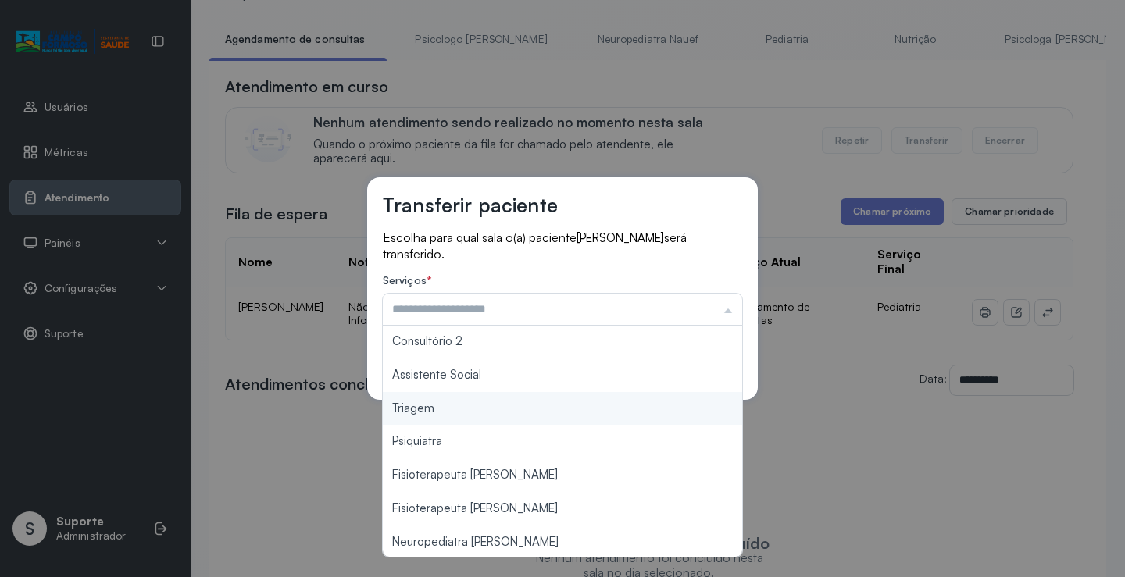
type input "*******"
click at [470, 406] on div "Transferir paciente Escolha para qual sala o(a) paciente LORENA BEATRIZ SILVA S…" at bounding box center [562, 288] width 1125 height 577
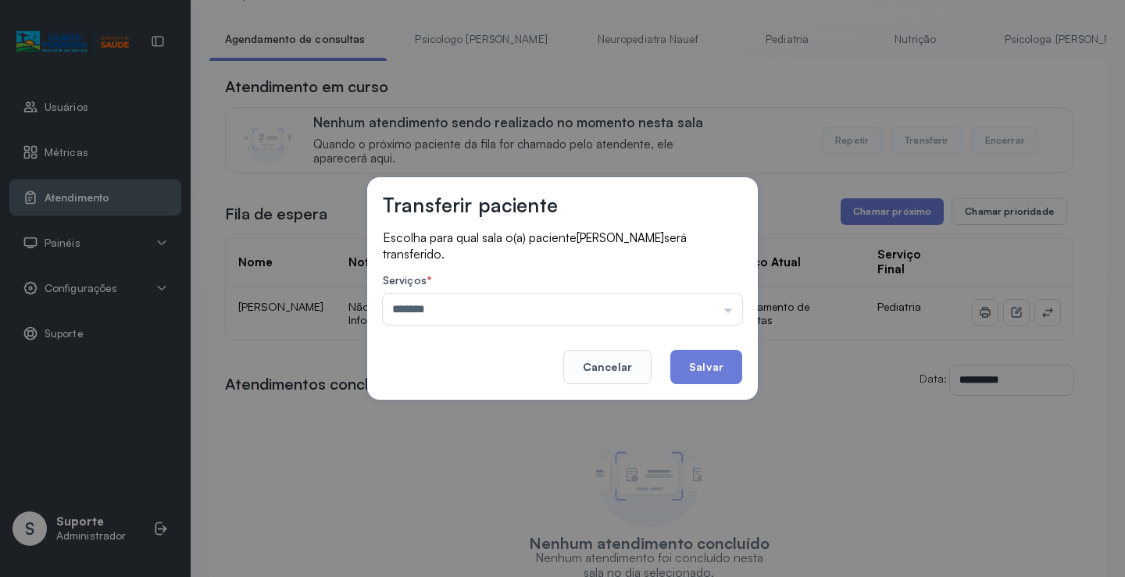
click at [701, 338] on footer "Cancelar Salvar" at bounding box center [562, 356] width 359 height 56
drag, startPoint x: 697, startPoint y: 372, endPoint x: 688, endPoint y: 365, distance: 11.1
click at [693, 369] on button "Salvar" at bounding box center [706, 367] width 72 height 34
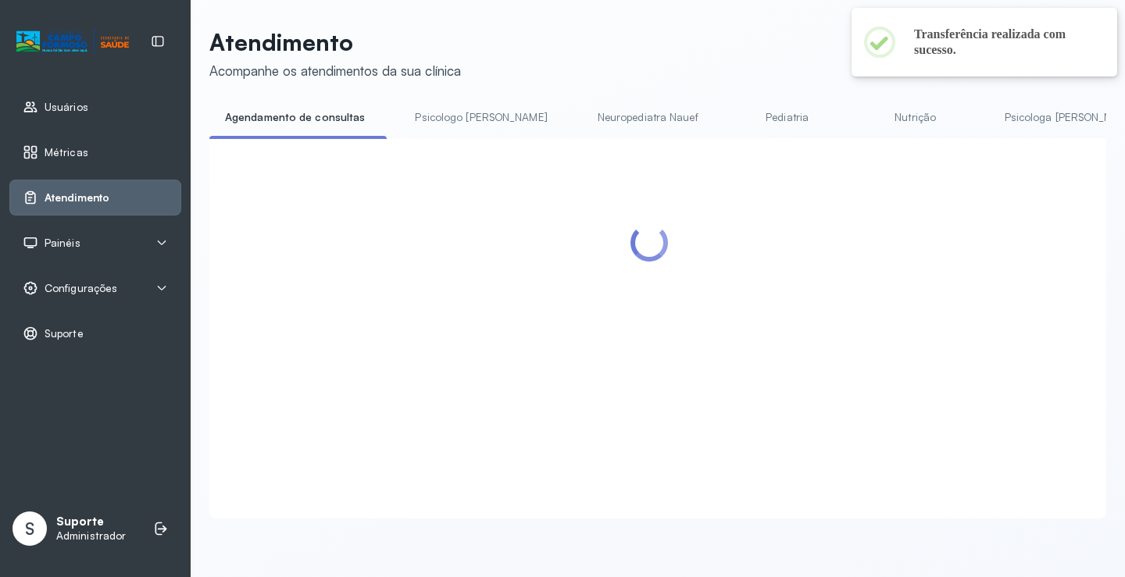
scroll to position [78, 0]
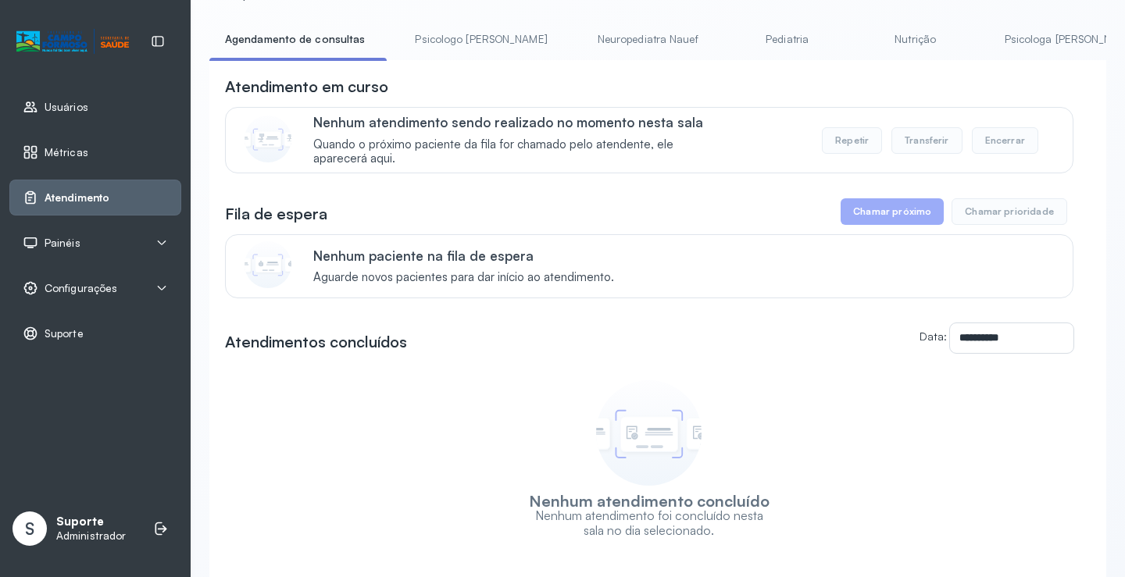
drag, startPoint x: 444, startPoint y: 48, endPoint x: 436, endPoint y: 44, distance: 9.8
click at [444, 46] on link "Psicologo Pedro" at bounding box center [480, 40] width 163 height 26
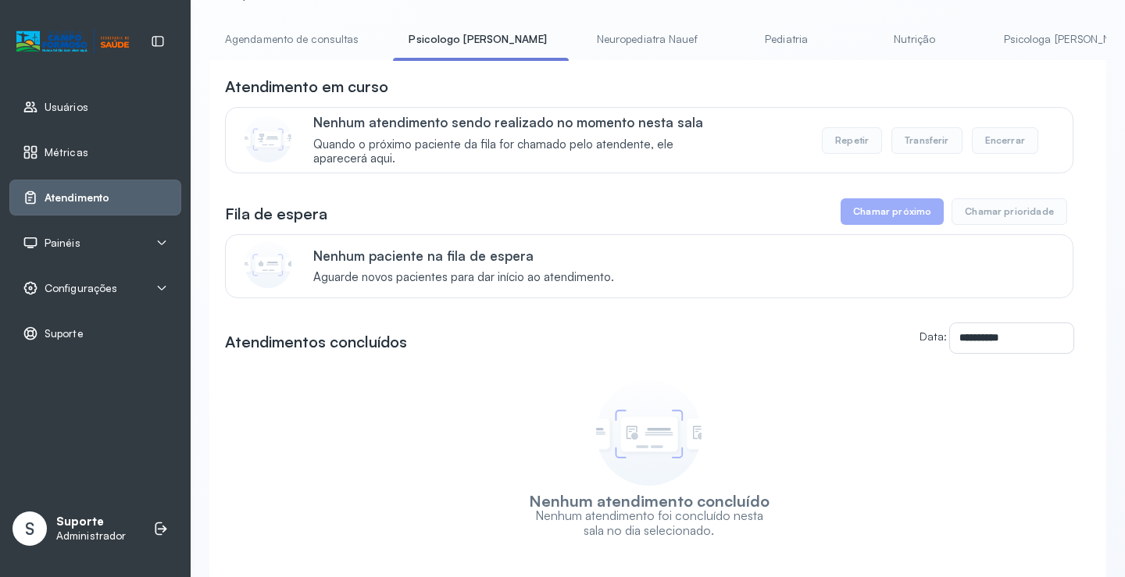
click at [305, 40] on link "Agendamento de consultas" at bounding box center [291, 40] width 165 height 26
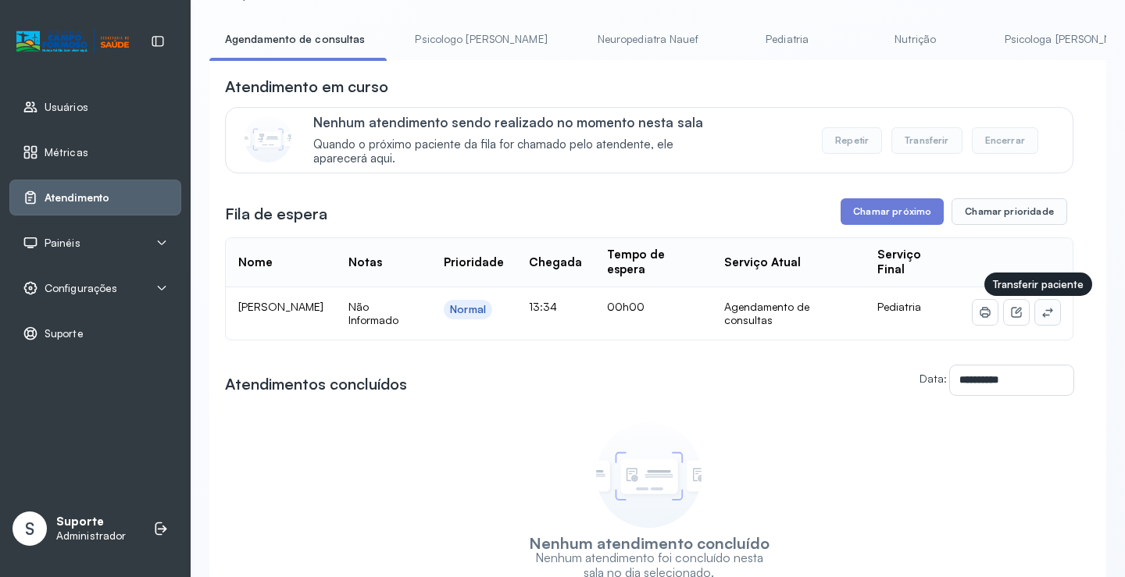
click at [1040, 324] on button at bounding box center [1047, 312] width 25 height 25
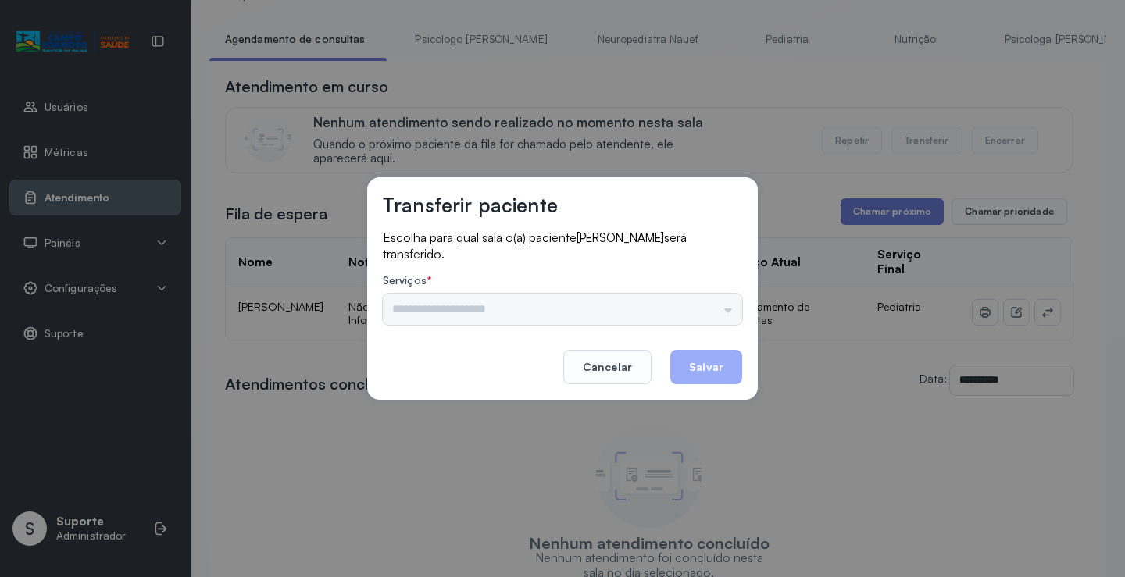
click at [669, 312] on div "Psicologo Pedro Neuropediatra Nauef Pediatria Nutrição Psicologa Alana Fisioter…" at bounding box center [562, 309] width 359 height 31
click at [690, 307] on input "text" at bounding box center [562, 309] width 359 height 31
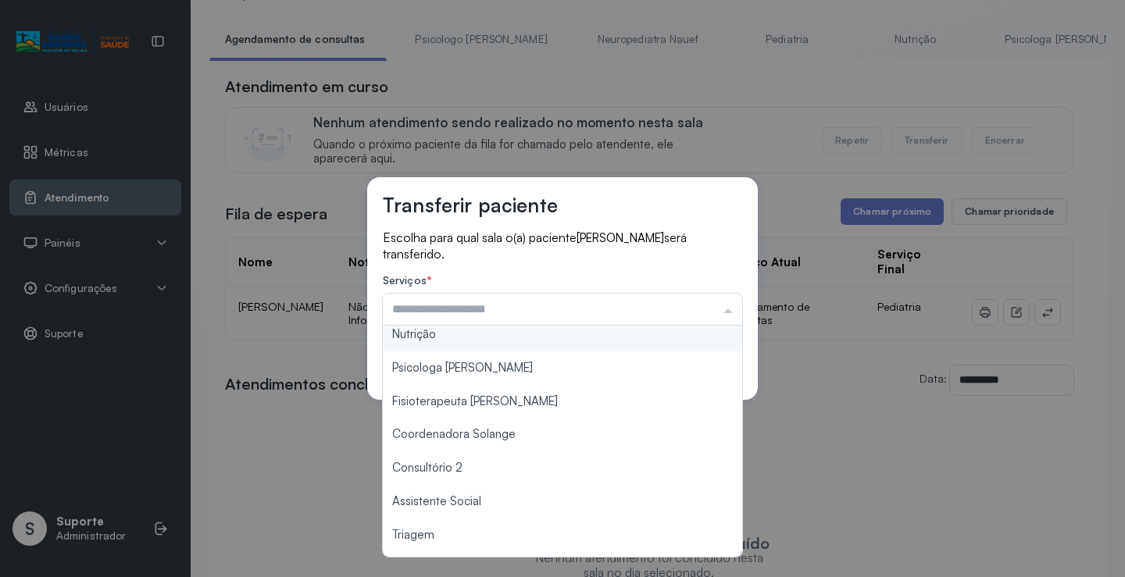
scroll to position [236, 0]
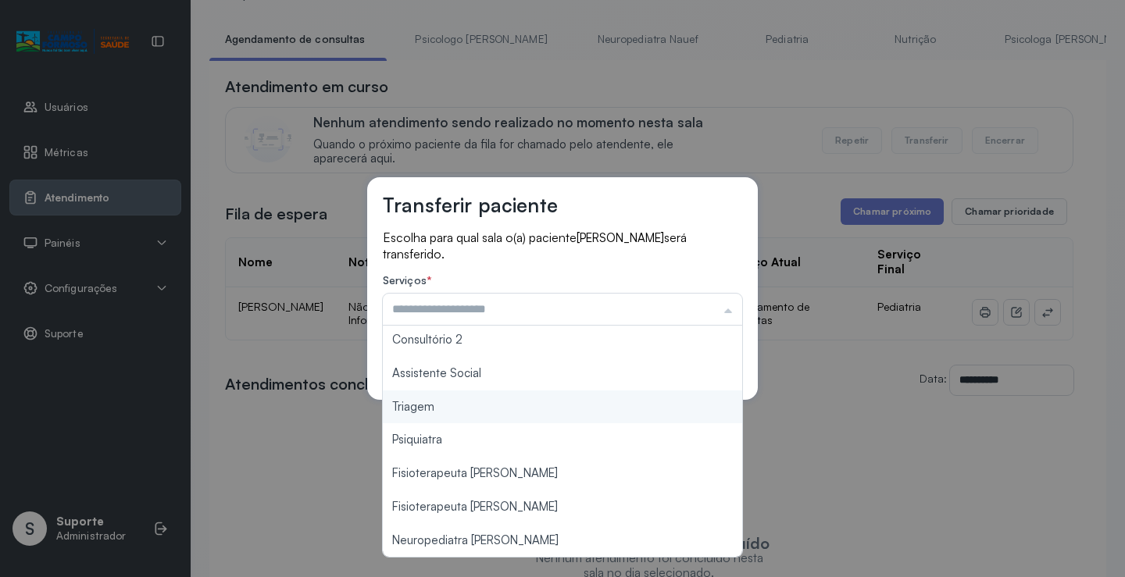
type input "*******"
drag, startPoint x: 472, startPoint y: 410, endPoint x: 516, endPoint y: 395, distance: 46.2
click at [473, 406] on div "Transferir paciente Escolha para qual sala o(a) paciente JOSE DAVI SILVA DE JES…" at bounding box center [562, 288] width 1125 height 577
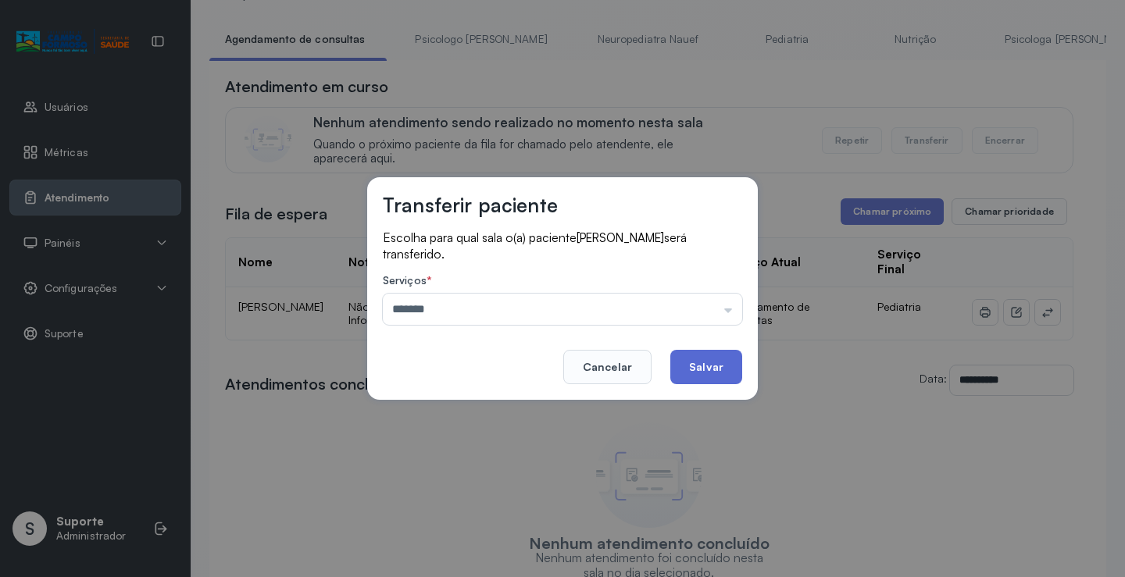
click at [690, 362] on button "Salvar" at bounding box center [706, 367] width 72 height 34
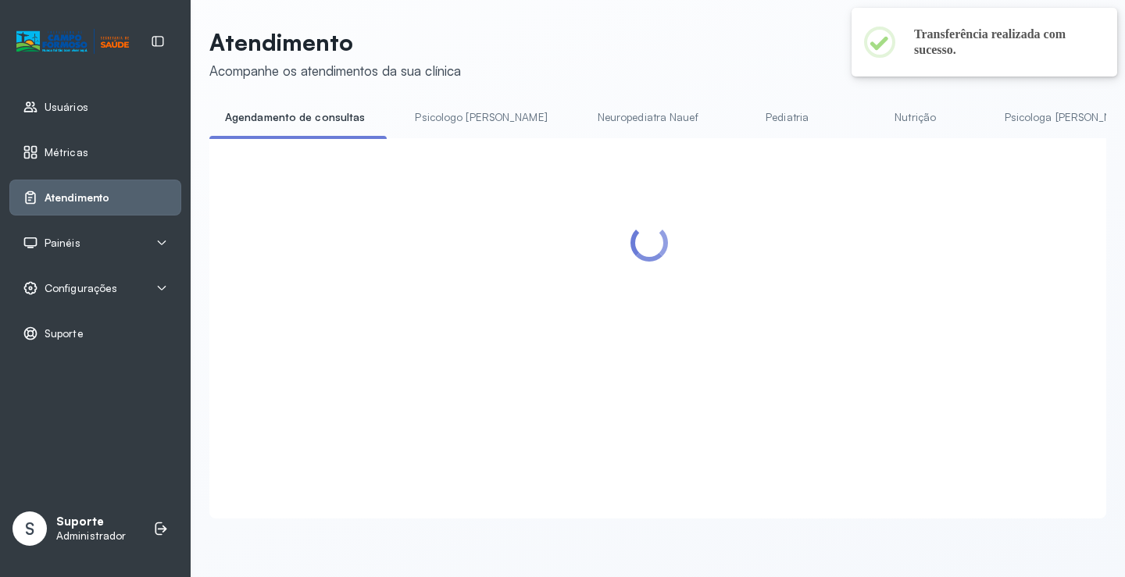
scroll to position [78, 0]
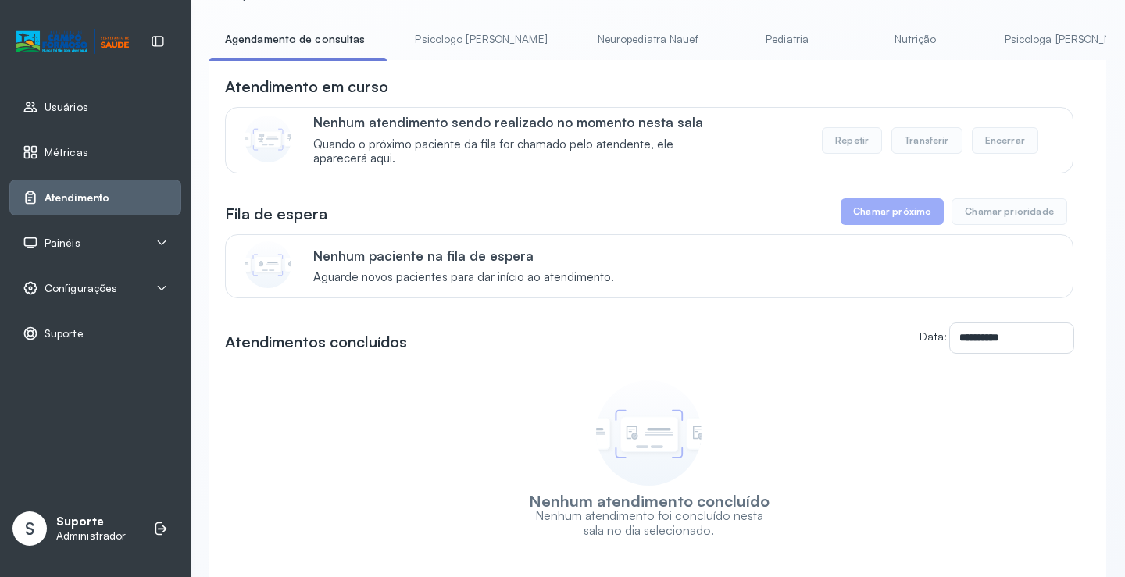
click at [437, 30] on link "Psicologo Pedro" at bounding box center [480, 40] width 163 height 26
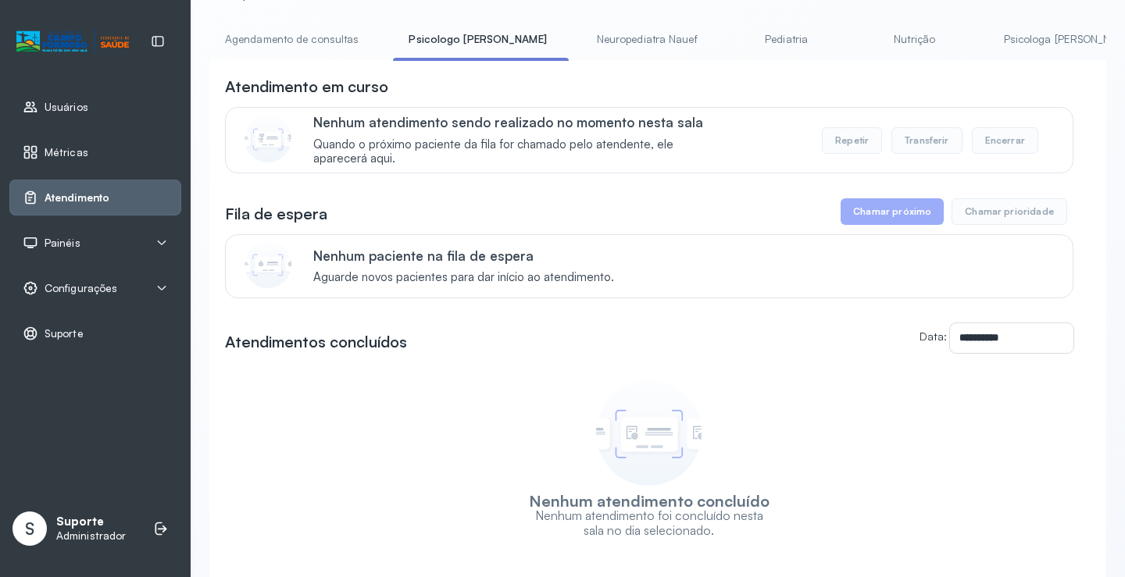
click at [320, 36] on link "Agendamento de consultas" at bounding box center [291, 40] width 165 height 26
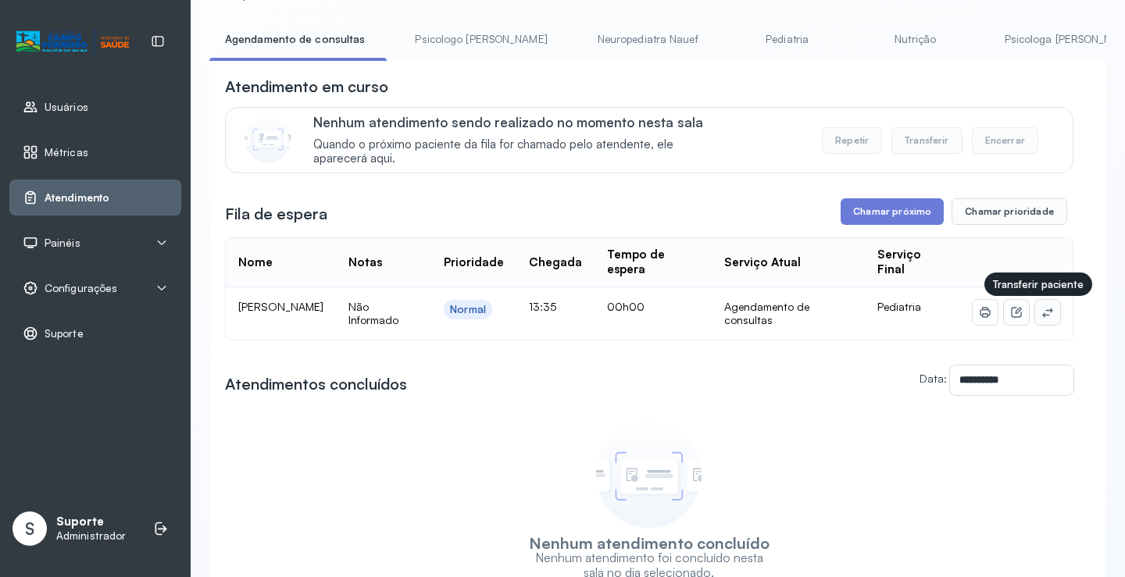
click at [1041, 319] on icon at bounding box center [1047, 312] width 12 height 12
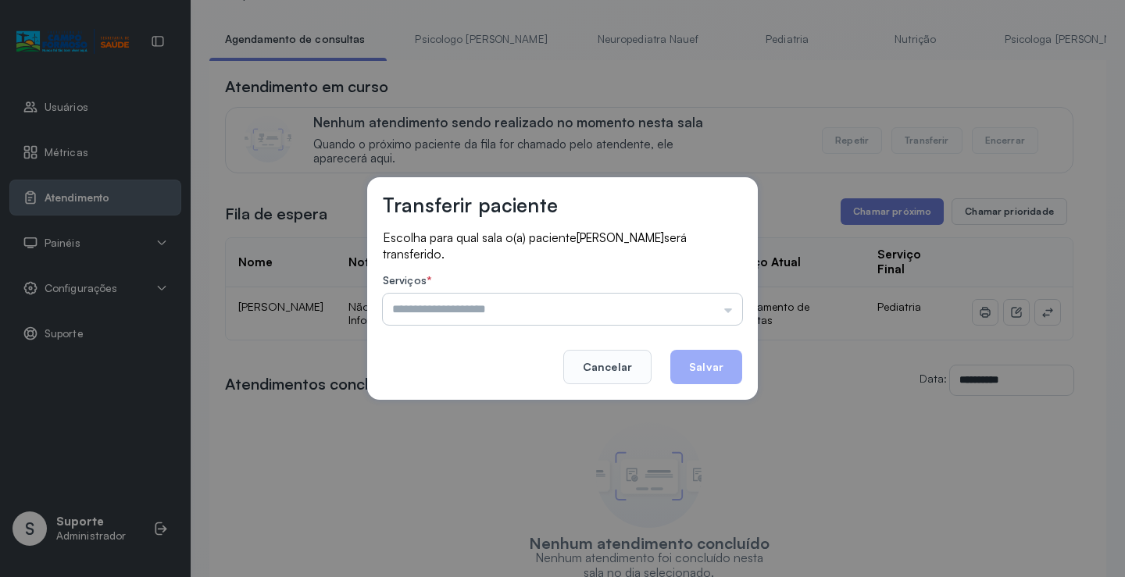
click at [690, 307] on input "text" at bounding box center [562, 309] width 359 height 31
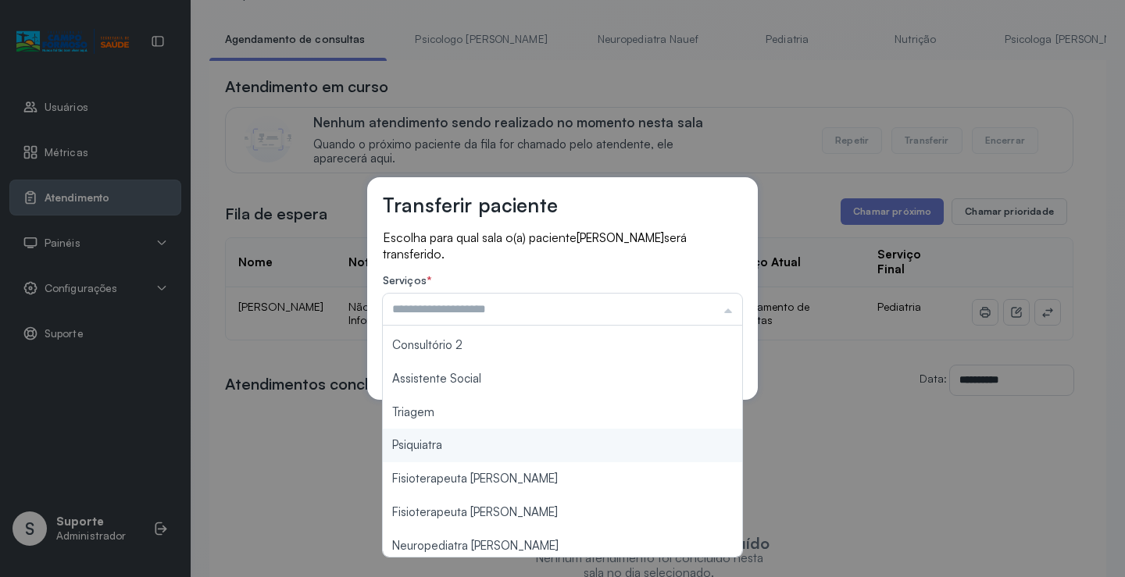
scroll to position [237, 0]
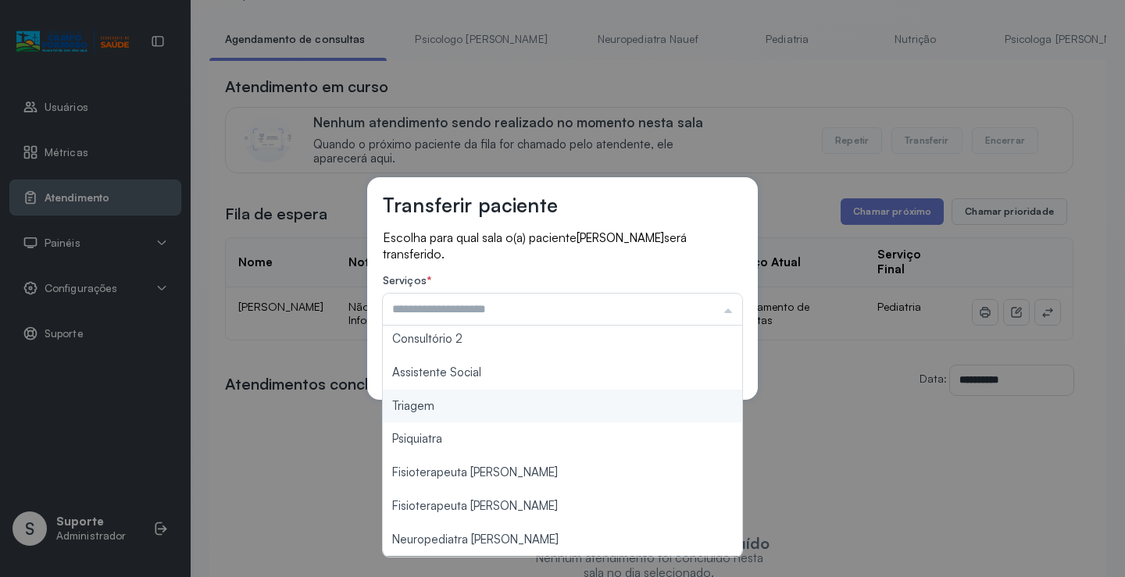
type input "*******"
drag, startPoint x: 457, startPoint y: 406, endPoint x: 586, endPoint y: 367, distance: 134.7
click at [463, 399] on div "Transferir paciente Escolha para qual sala o(a) paciente MIGUEL ANTONIO SOUZA D…" at bounding box center [562, 288] width 391 height 223
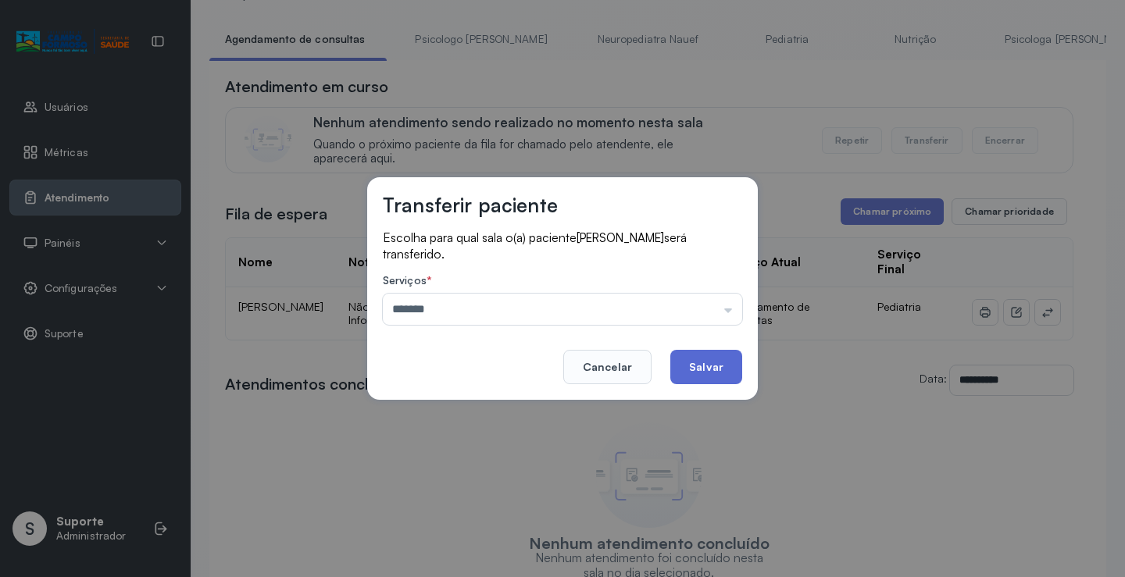
click at [712, 362] on button "Salvar" at bounding box center [706, 367] width 72 height 34
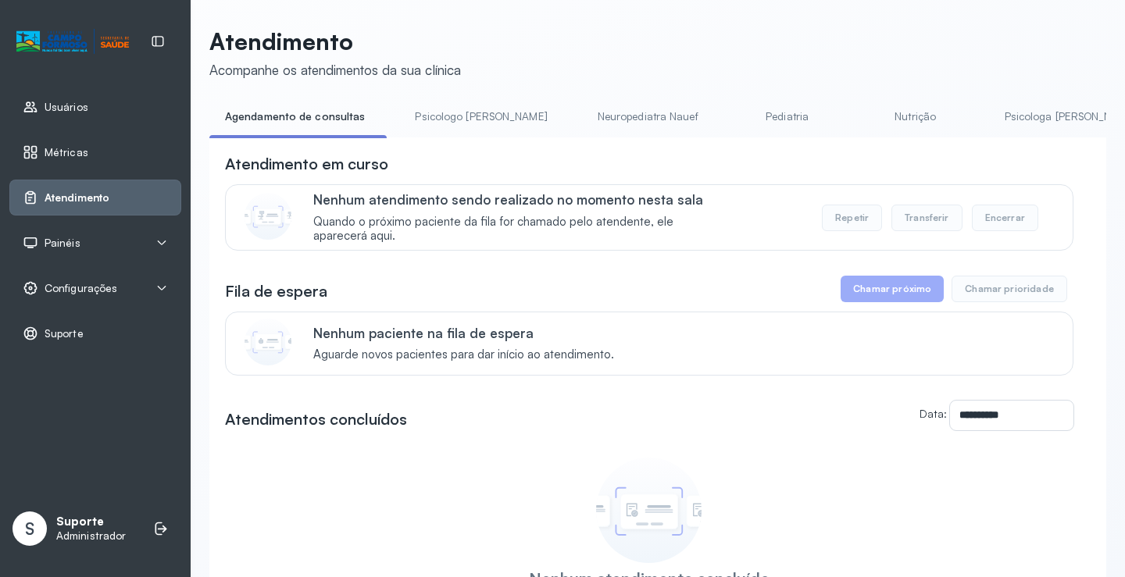
scroll to position [78, 0]
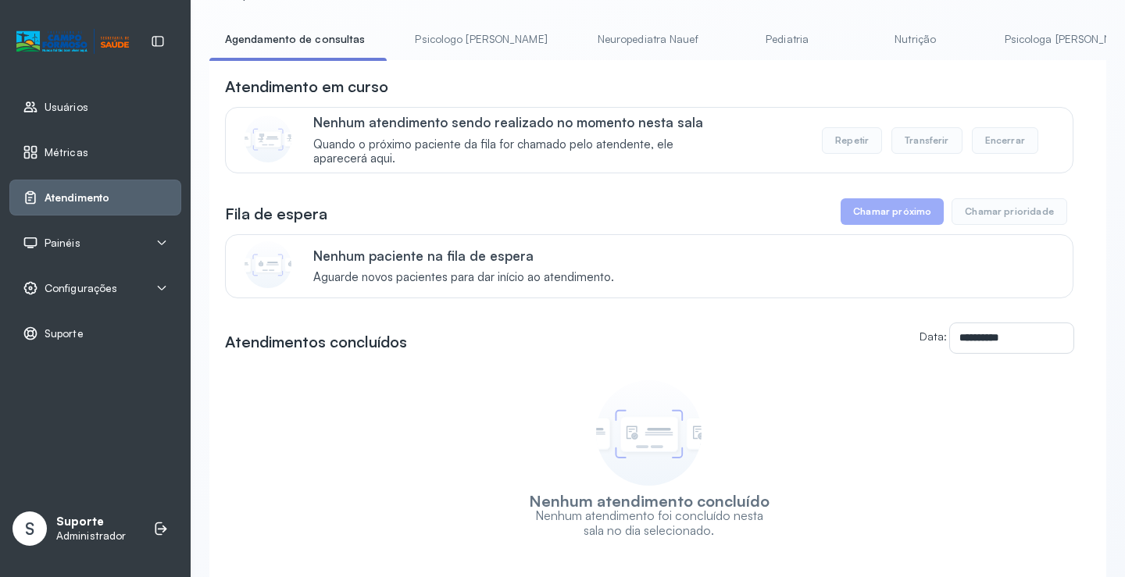
click at [420, 31] on link "Psicologo Pedro" at bounding box center [480, 40] width 163 height 26
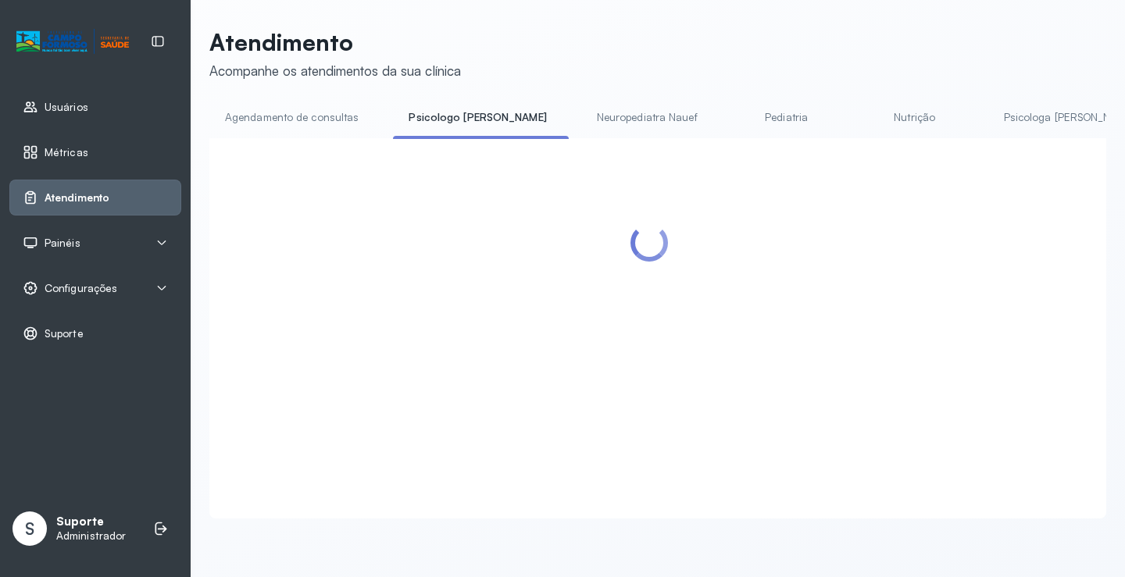
drag, startPoint x: 323, startPoint y: 40, endPoint x: 343, endPoint y: 89, distance: 52.9
click at [323, 41] on p "Atendimento" at bounding box center [335, 42] width 252 height 28
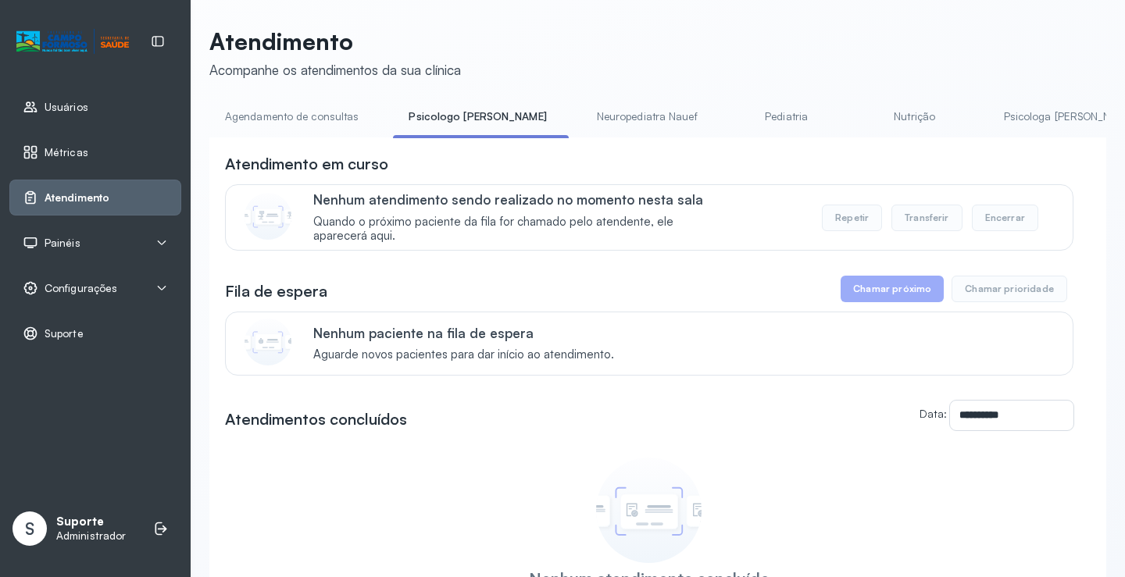
click at [309, 99] on div "**********" at bounding box center [657, 371] width 897 height 688
click at [302, 112] on link "Agendamento de consultas" at bounding box center [291, 117] width 165 height 26
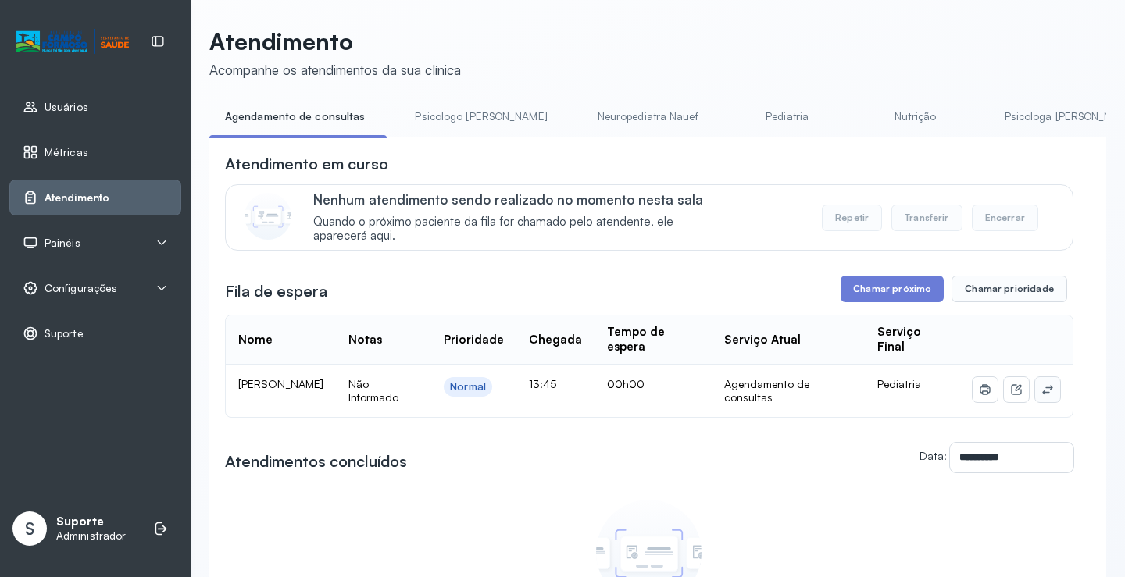
click at [1041, 393] on icon at bounding box center [1047, 390] width 12 height 12
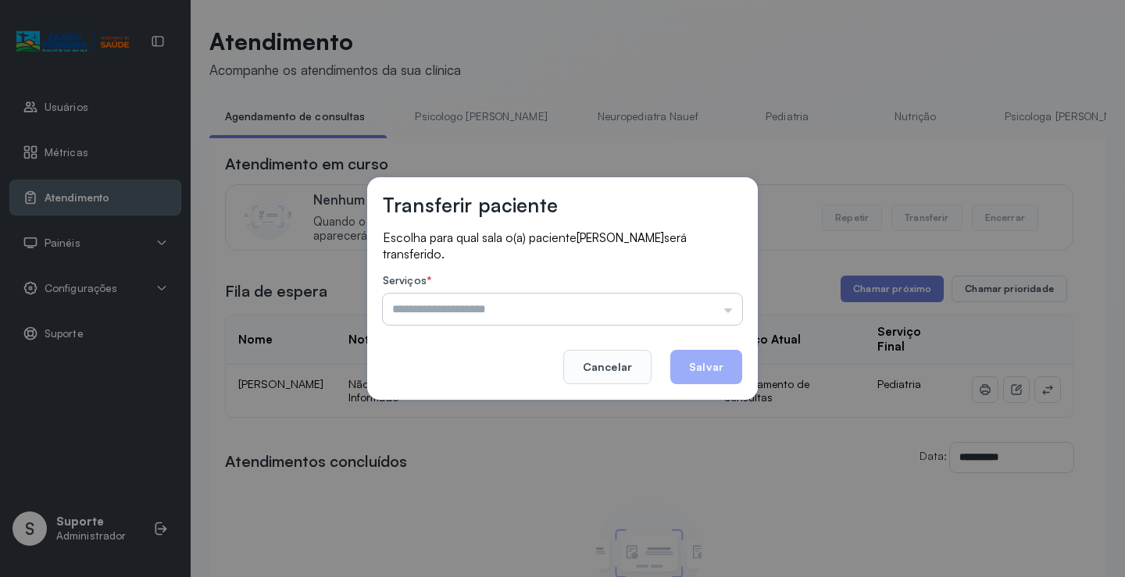
click at [687, 306] on input "text" at bounding box center [562, 309] width 359 height 31
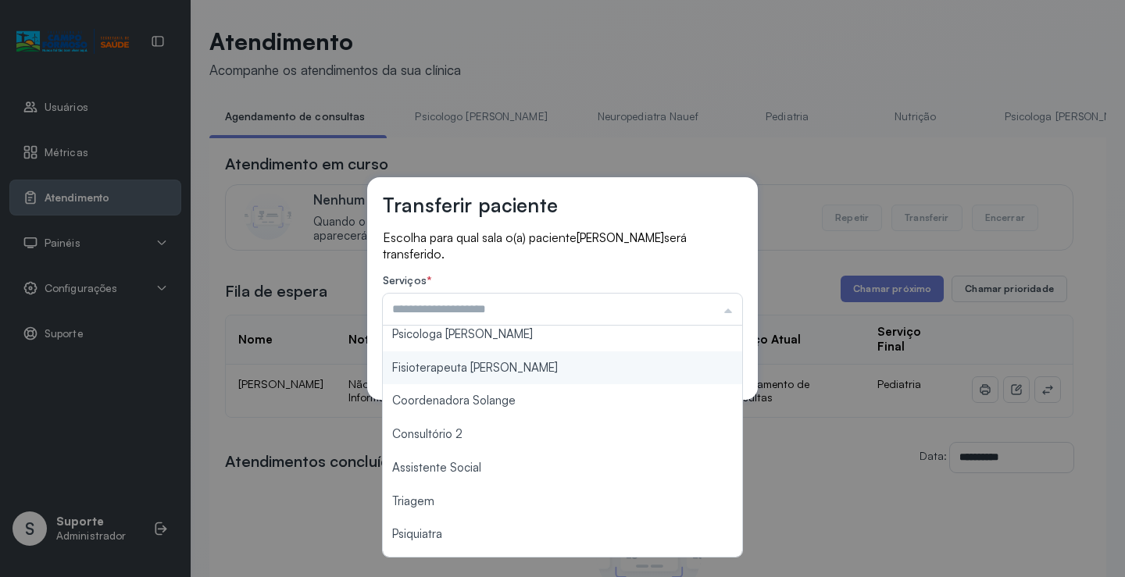
scroll to position [156, 0]
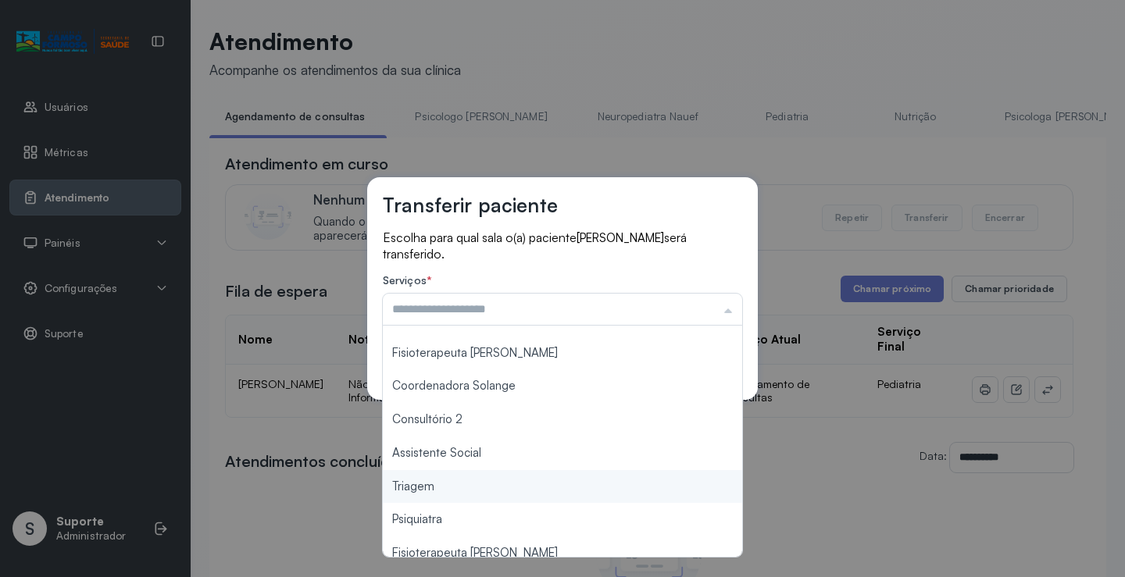
type input "*******"
drag, startPoint x: 462, startPoint y: 487, endPoint x: 555, endPoint y: 437, distance: 105.6
click at [473, 478] on div "Transferir paciente Escolha para qual sala o(a) paciente ENZO GABRIEL BISPO PAI…" at bounding box center [562, 288] width 1125 height 577
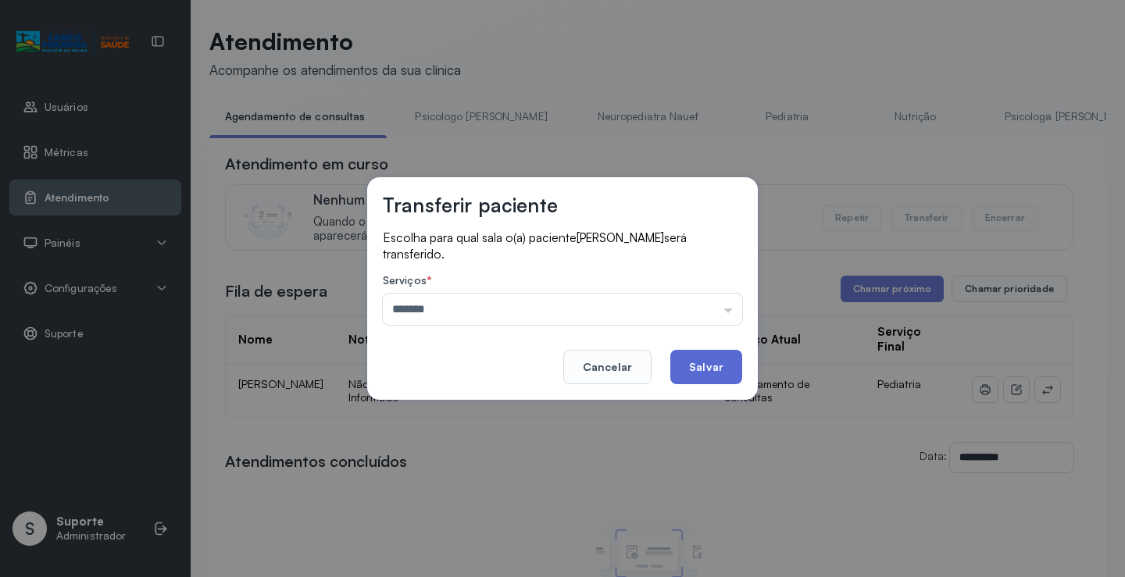
click at [731, 352] on button "Salvar" at bounding box center [706, 367] width 72 height 34
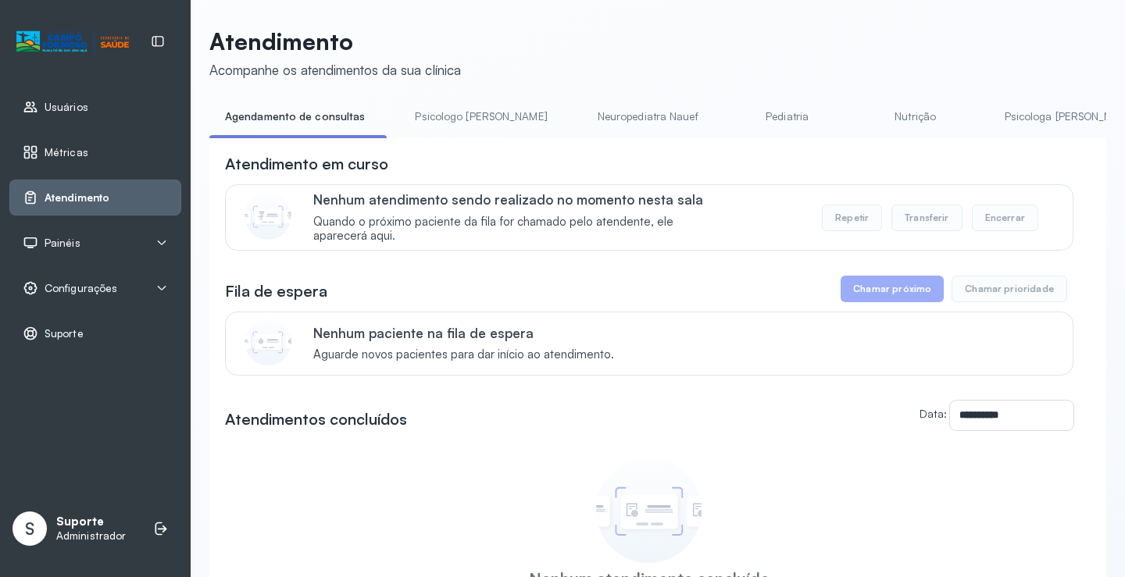
click at [444, 122] on link "Psicologo Pedro" at bounding box center [480, 117] width 163 height 26
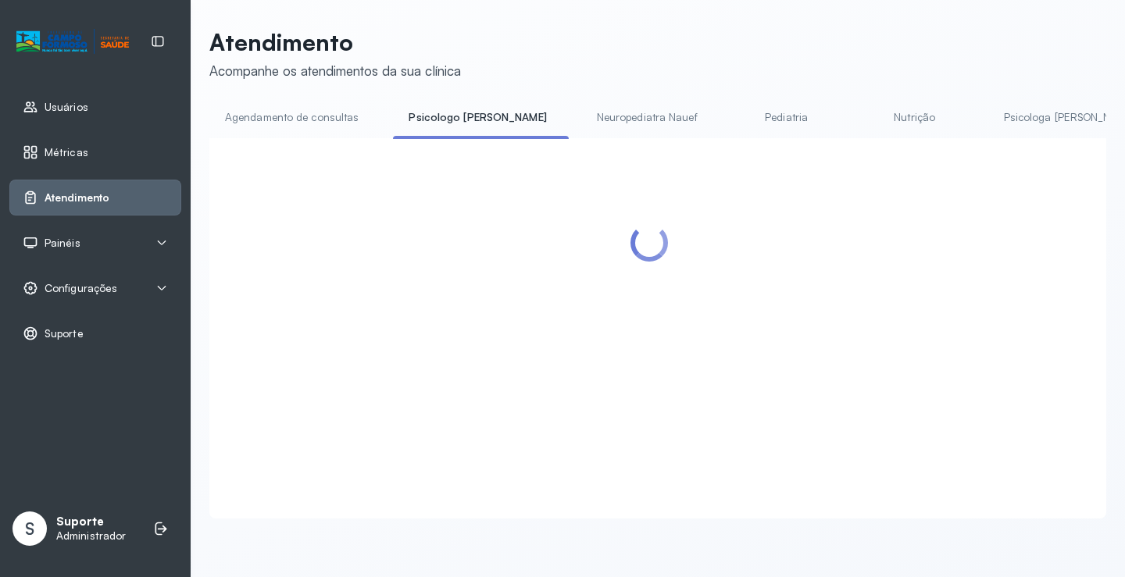
click at [326, 112] on link "Agendamento de consultas" at bounding box center [291, 118] width 165 height 26
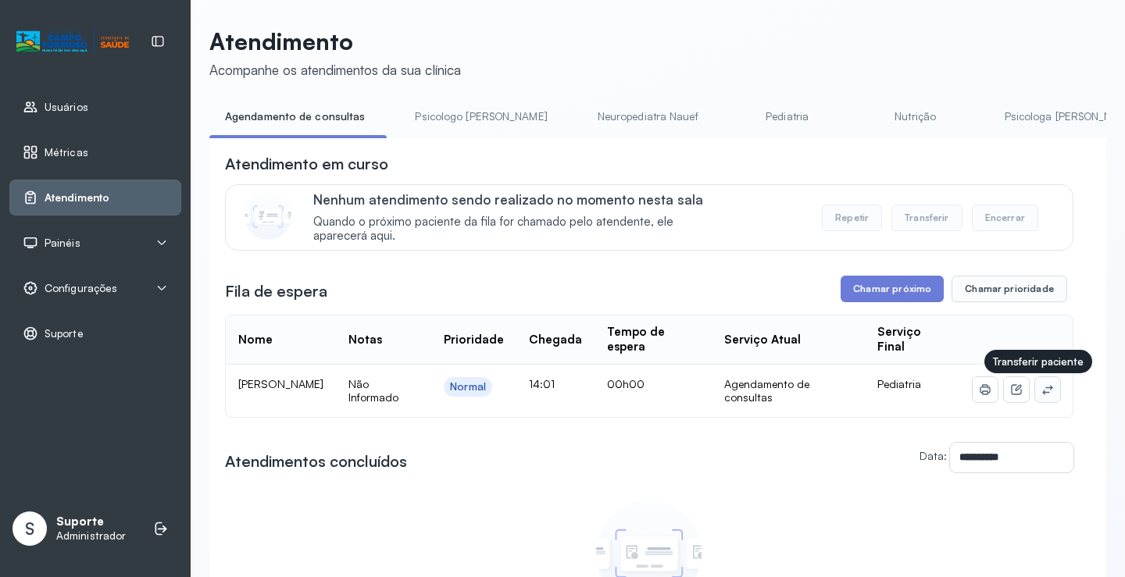
click at [1041, 391] on icon at bounding box center [1047, 390] width 12 height 12
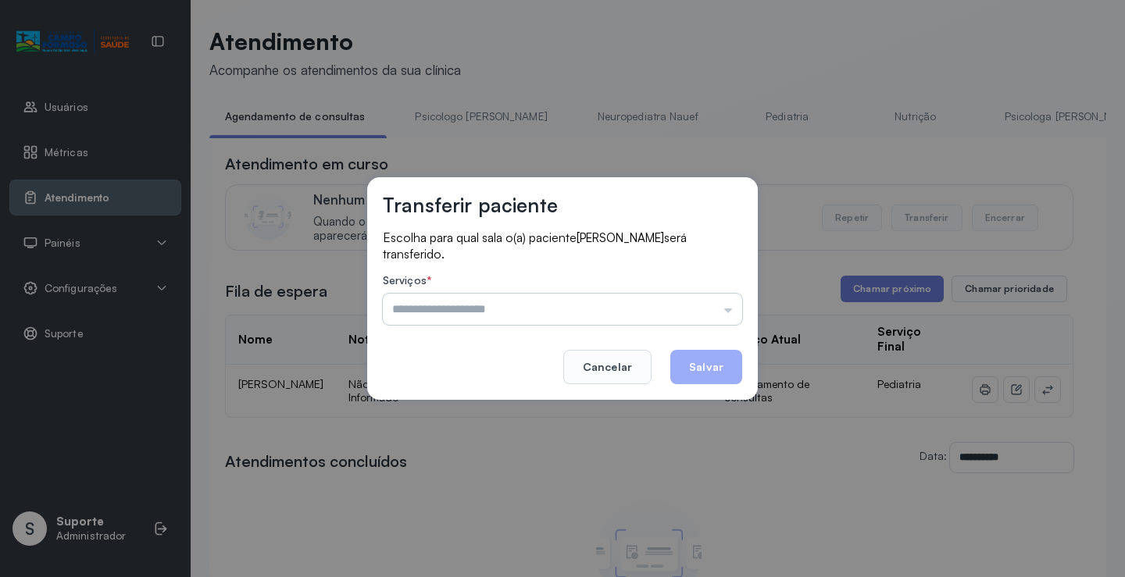
drag, startPoint x: 727, startPoint y: 303, endPoint x: 667, endPoint y: 324, distance: 63.7
click at [718, 304] on input "text" at bounding box center [562, 309] width 359 height 31
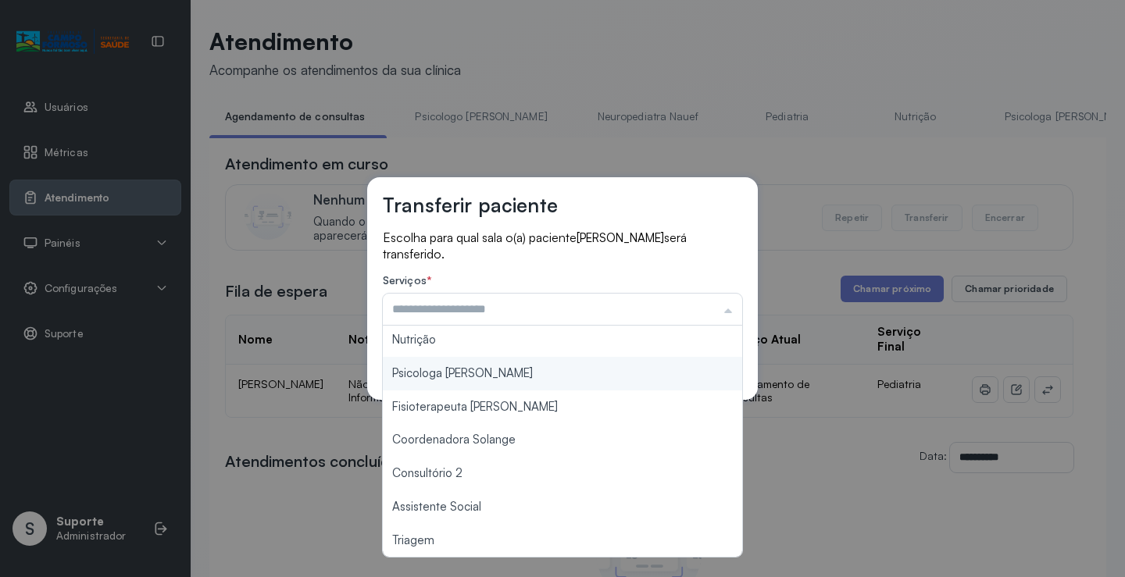
scroll to position [237, 0]
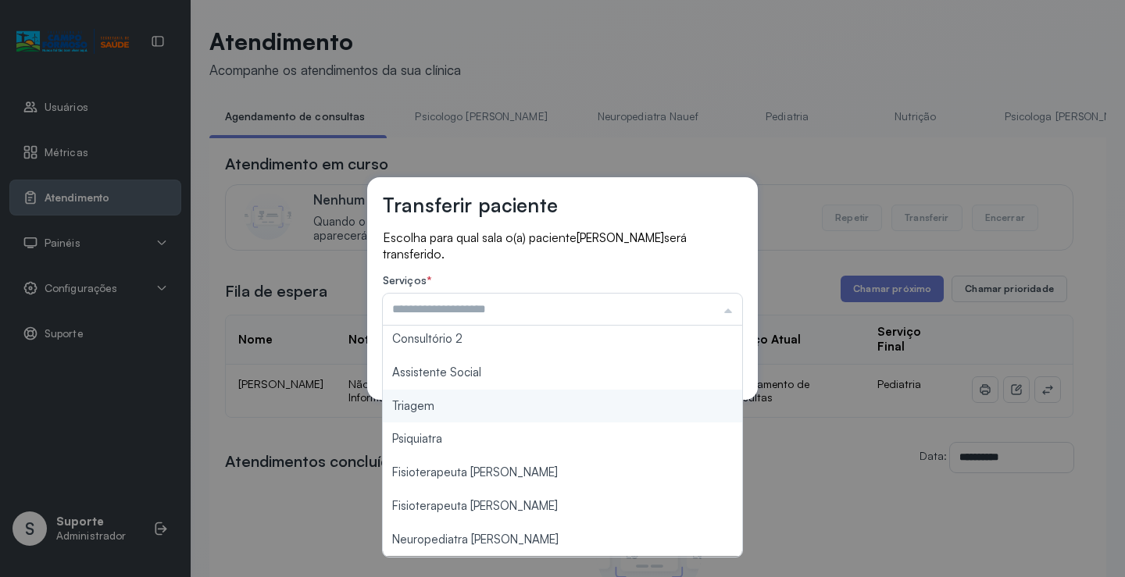
type input "*******"
drag, startPoint x: 464, startPoint y: 415, endPoint x: 558, endPoint y: 385, distance: 98.3
click at [466, 411] on div "Transferir paciente Escolha para qual sala o(a) paciente HEITOR DOS SANTOS MIRA…" at bounding box center [562, 288] width 1125 height 577
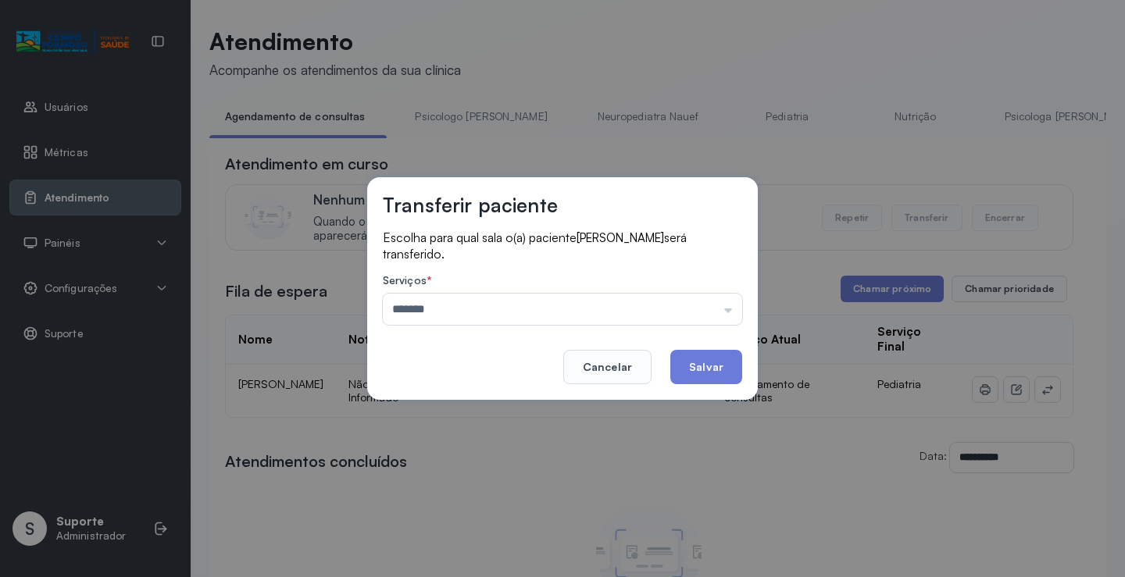
click at [692, 372] on button "Salvar" at bounding box center [706, 367] width 72 height 34
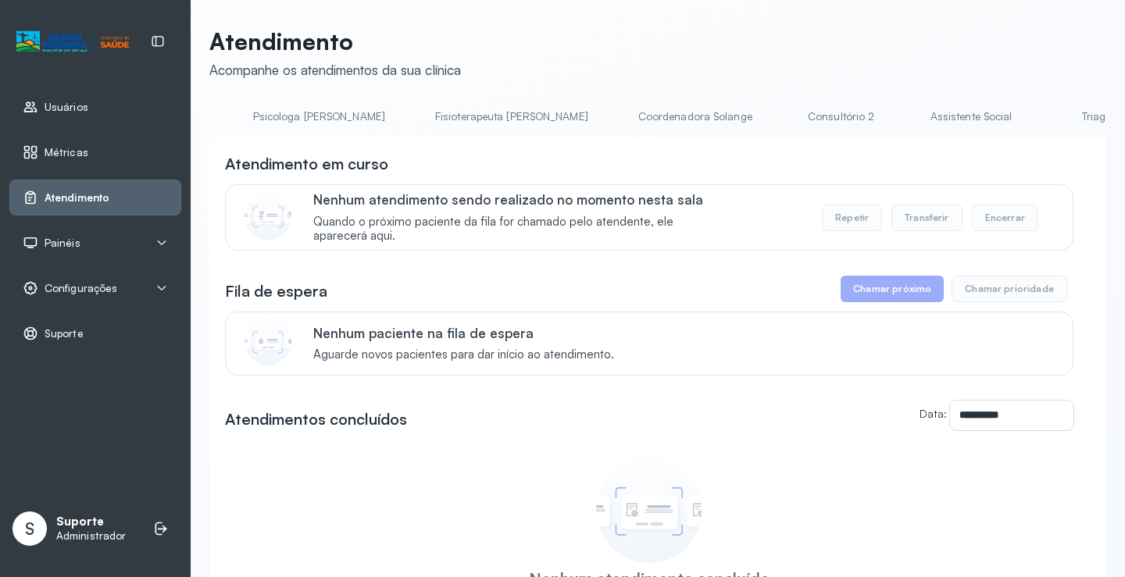
scroll to position [0, 1243]
click at [555, 113] on link "Triagem" at bounding box center [609, 117] width 109 height 26
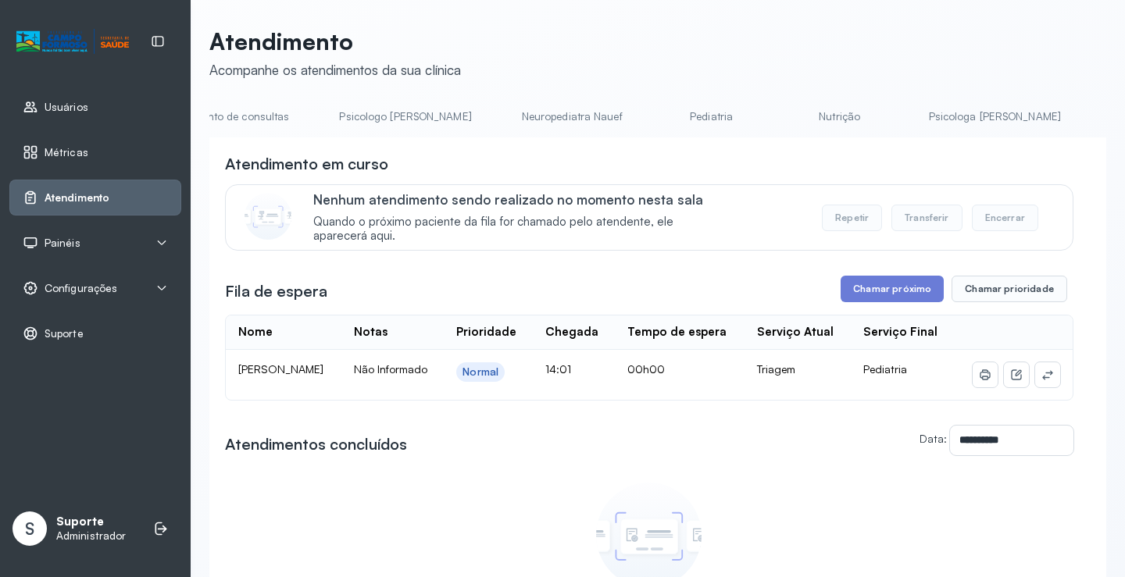
scroll to position [0, 0]
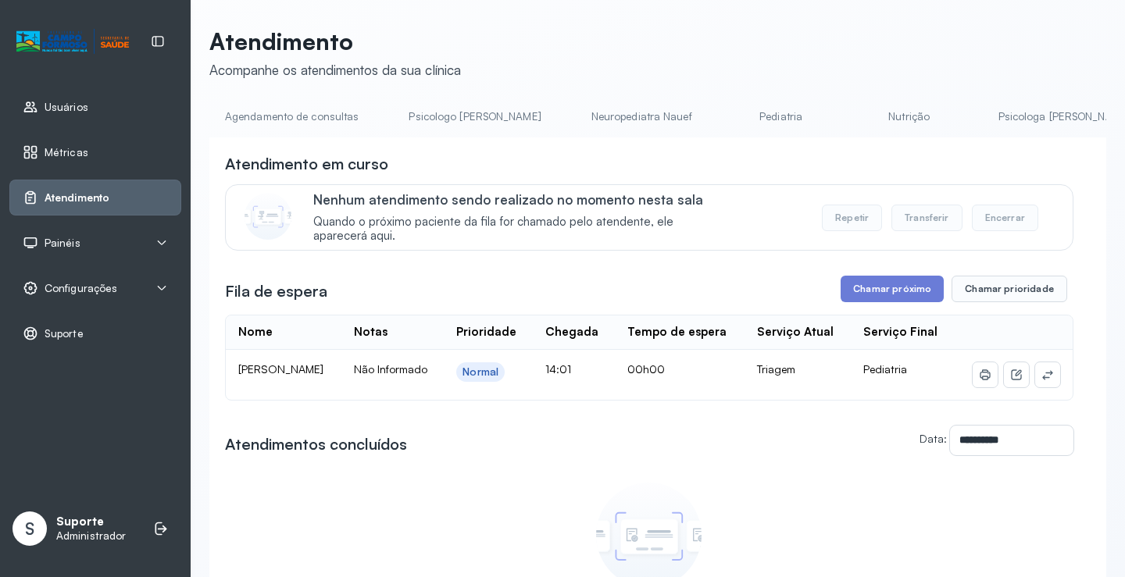
drag, startPoint x: 242, startPoint y: 122, endPoint x: 227, endPoint y: 16, distance: 107.4
click at [242, 121] on link "Agendamento de consultas" at bounding box center [291, 117] width 165 height 26
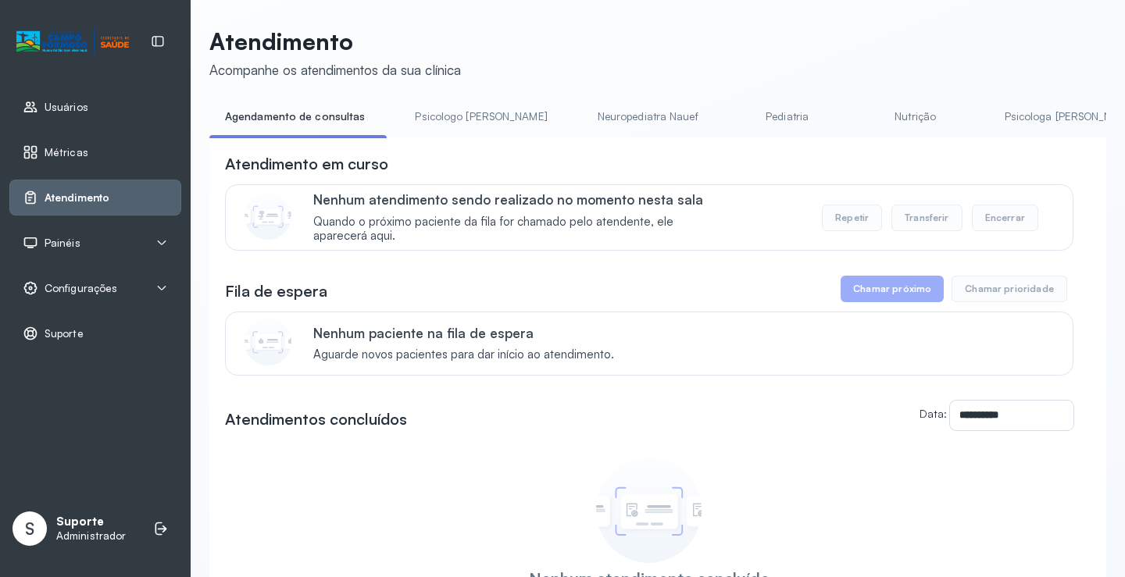
click at [448, 124] on link "Psicologo Pedro" at bounding box center [480, 117] width 163 height 26
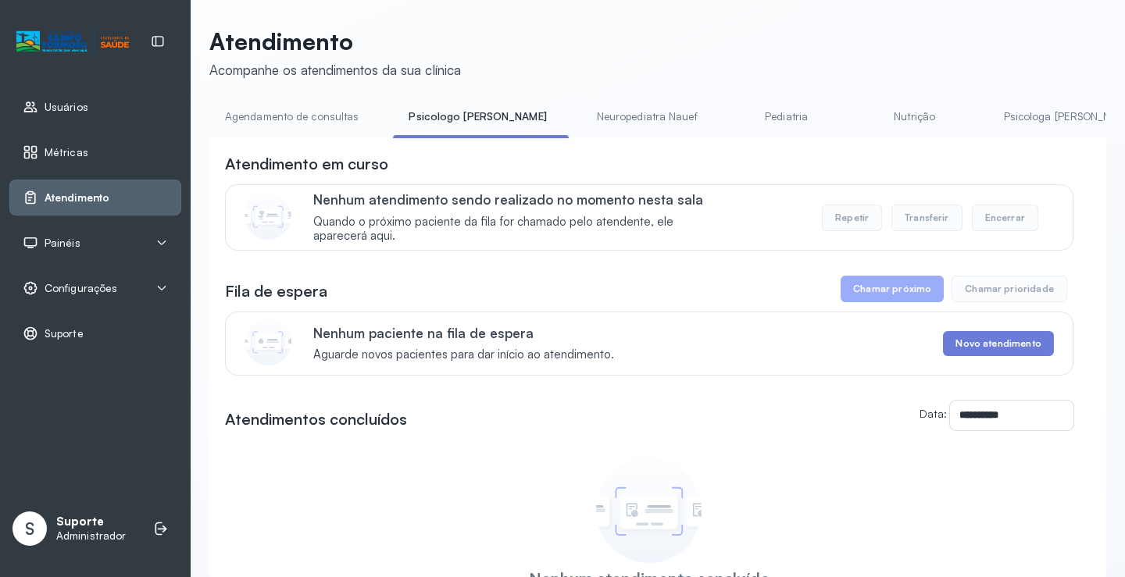
click at [307, 117] on link "Agendamento de consultas" at bounding box center [291, 117] width 165 height 26
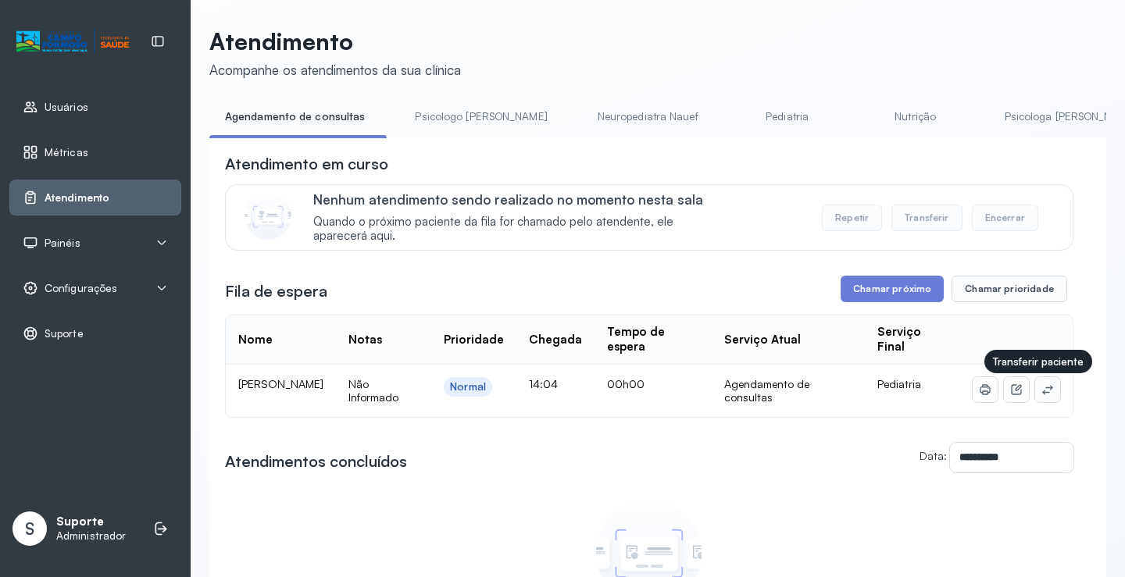
click at [1035, 397] on button at bounding box center [1047, 389] width 25 height 25
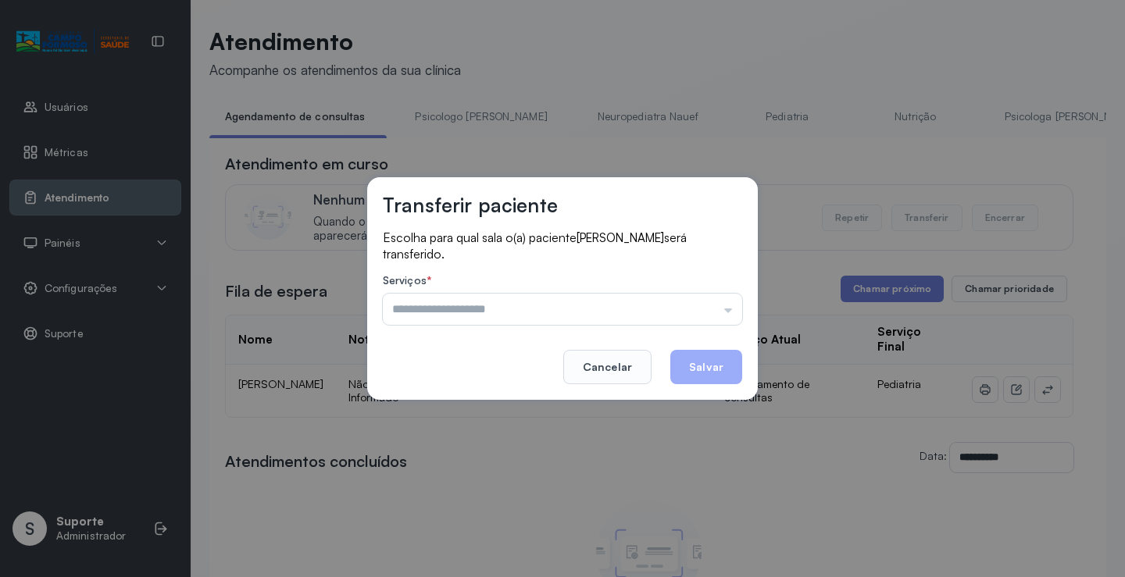
drag, startPoint x: 705, startPoint y: 311, endPoint x: 644, endPoint y: 344, distance: 68.5
click at [704, 311] on input "text" at bounding box center [562, 309] width 359 height 31
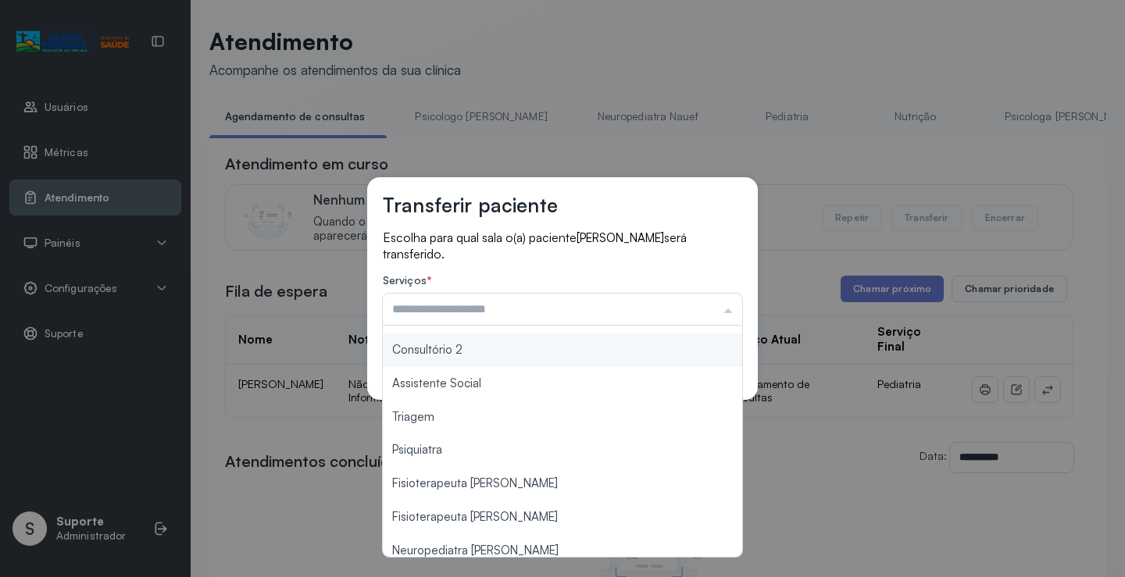
scroll to position [237, 0]
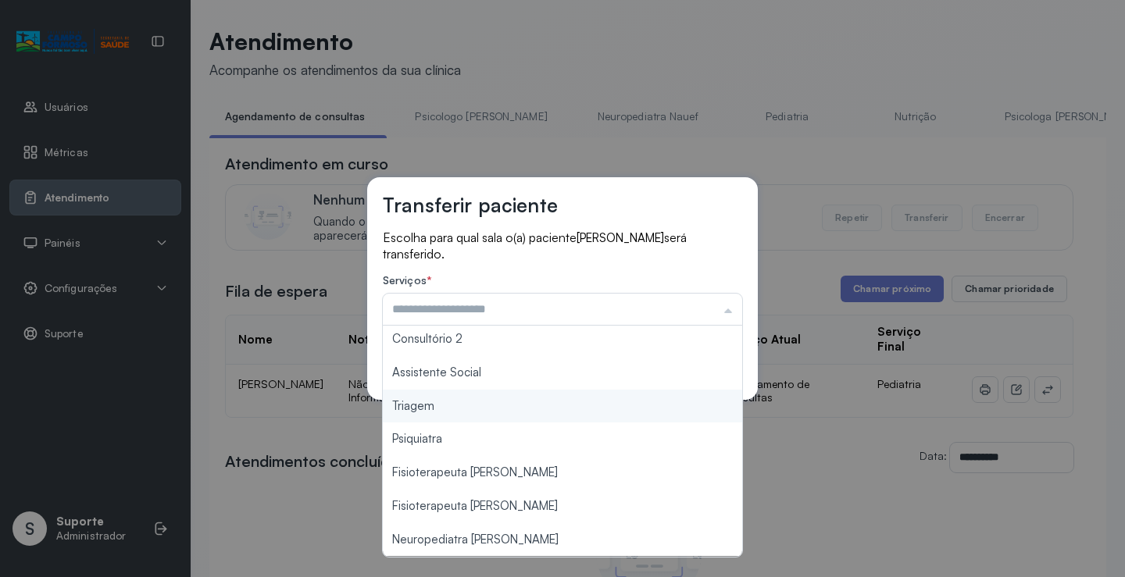
type input "*******"
drag, startPoint x: 443, startPoint y: 412, endPoint x: 503, endPoint y: 394, distance: 62.8
click at [441, 412] on div "Transferir paciente Escolha para qual sala o(a) paciente ESTER VITORIA DE SOUZA…" at bounding box center [562, 288] width 1125 height 577
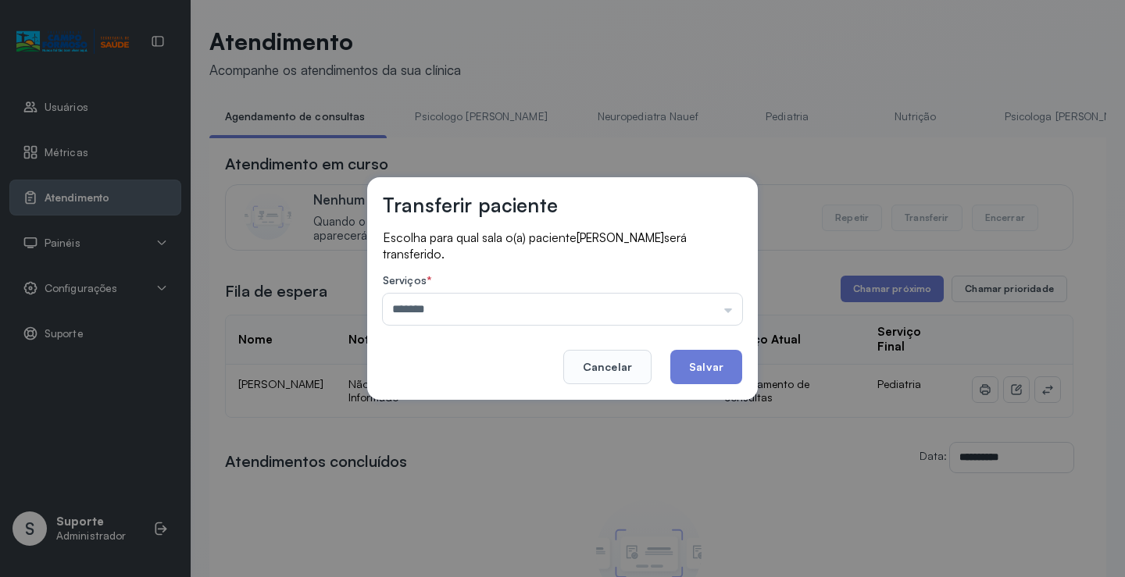
click at [717, 360] on button "Salvar" at bounding box center [706, 367] width 72 height 34
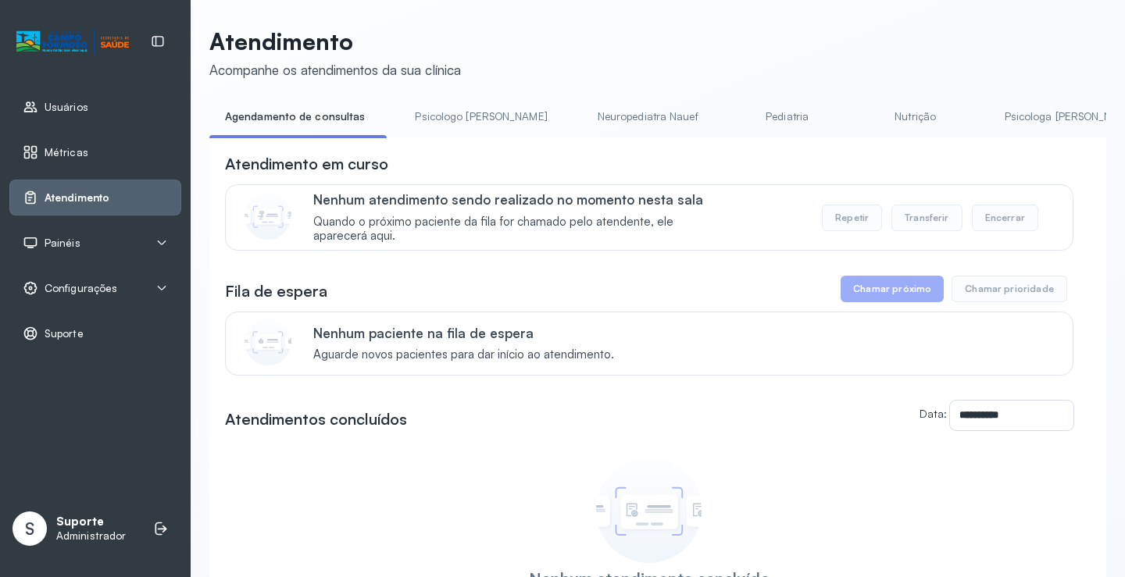
click at [456, 117] on link "Psicologo Pedro" at bounding box center [480, 117] width 163 height 26
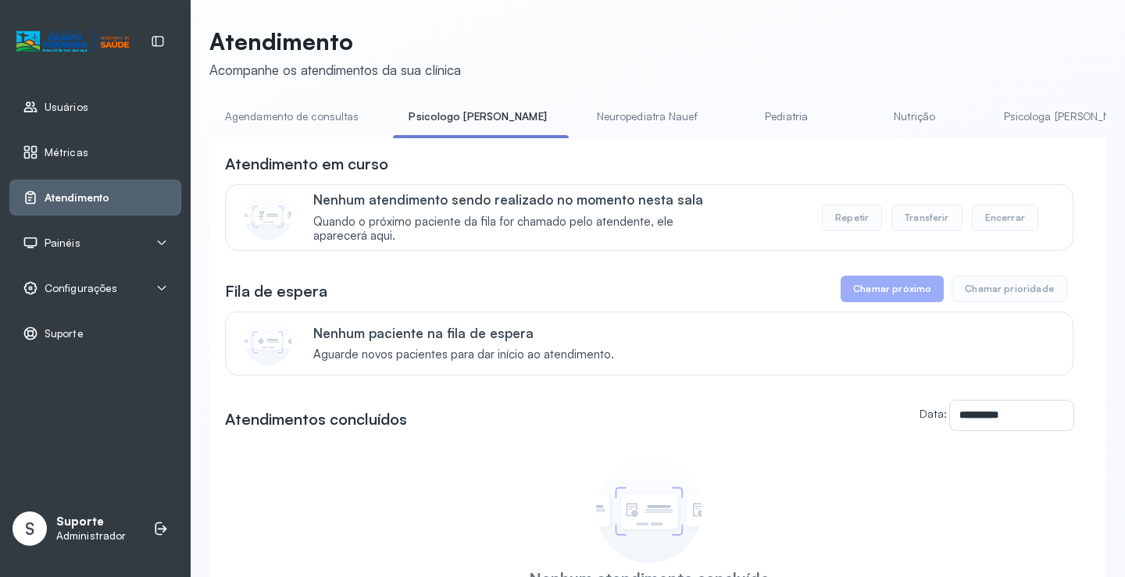
click at [341, 124] on link "Agendamento de consultas" at bounding box center [291, 117] width 165 height 26
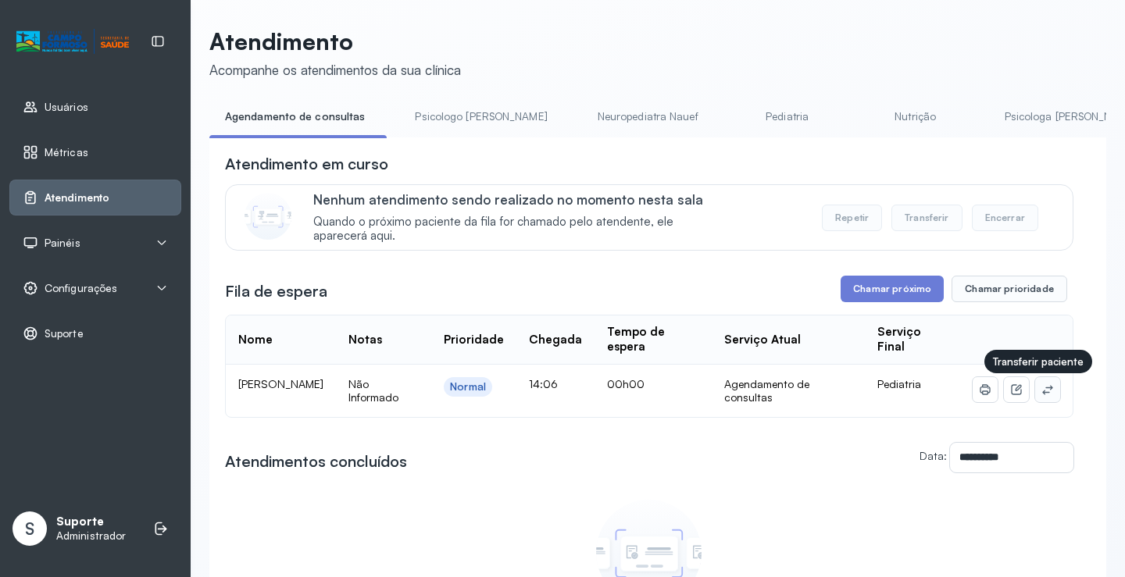
click at [1041, 392] on icon at bounding box center [1047, 390] width 12 height 12
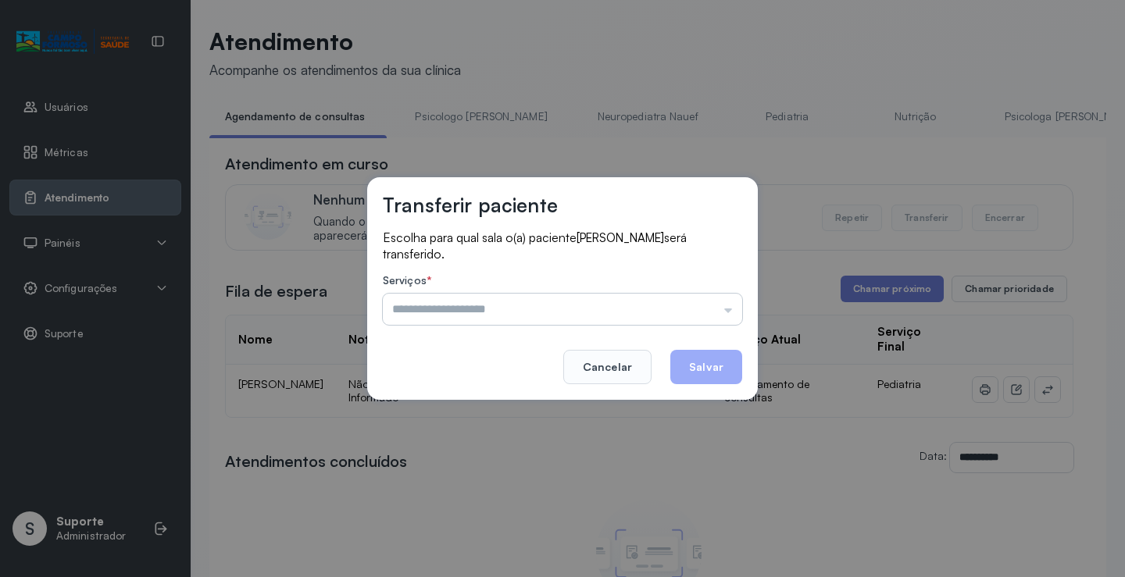
drag, startPoint x: 723, startPoint y: 328, endPoint x: 716, endPoint y: 315, distance: 15.0
click at [721, 324] on div "Transferir paciente Escolha para qual sala o(a) paciente AFONSO SILVESTRE GUIMA…" at bounding box center [562, 288] width 391 height 223
click at [716, 315] on input "text" at bounding box center [562, 309] width 359 height 31
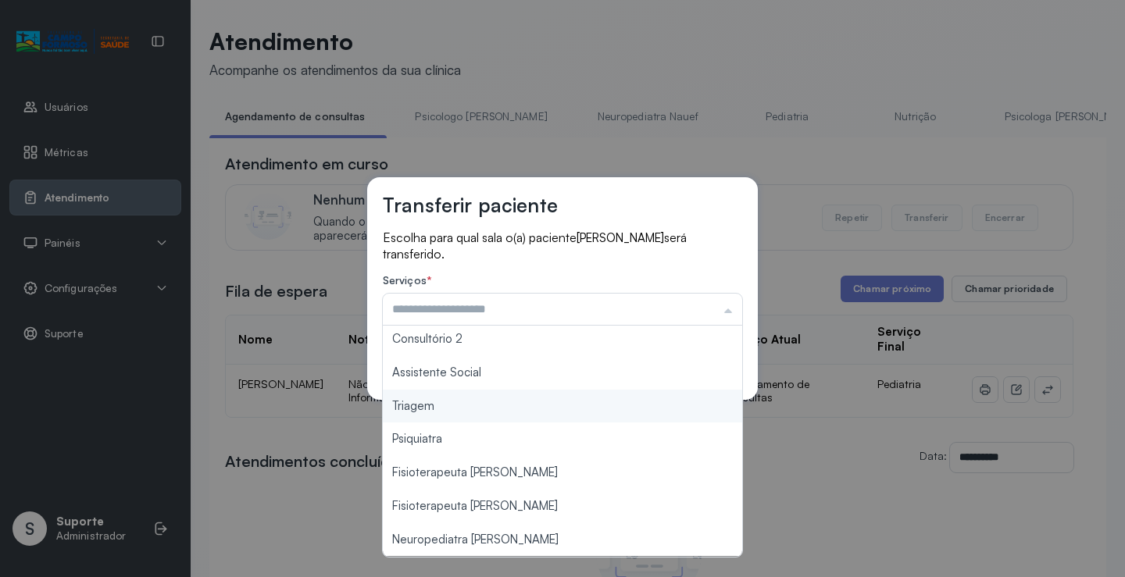
type input "*******"
drag, startPoint x: 502, startPoint y: 409, endPoint x: 641, endPoint y: 388, distance: 140.6
click at [516, 404] on div "Transferir paciente Escolha para qual sala o(a) paciente AFONSO SILVESTRE GUIMA…" at bounding box center [562, 288] width 1125 height 577
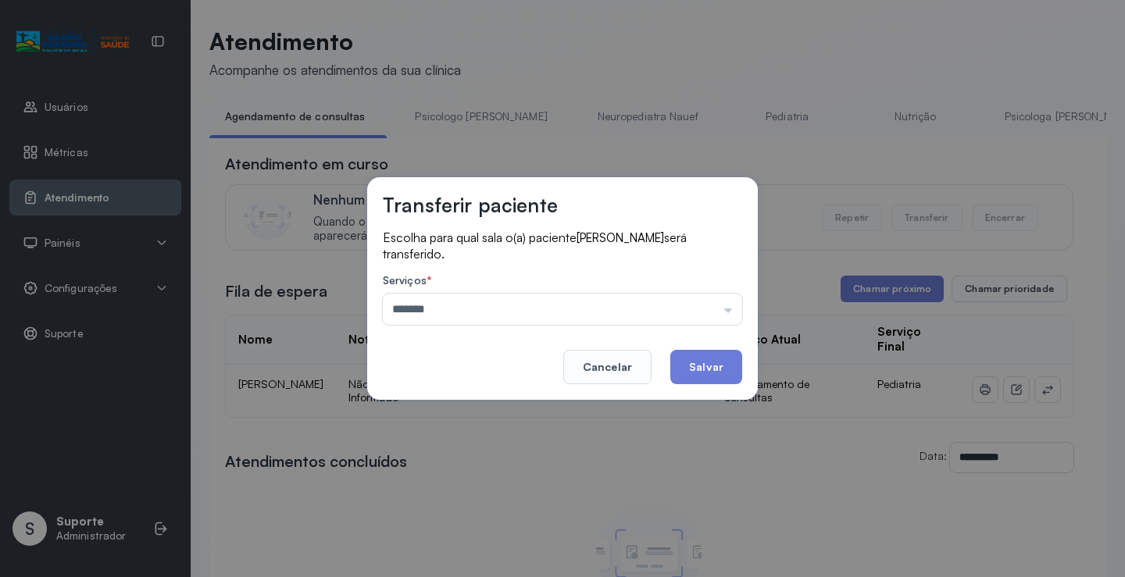
click at [670, 381] on footer "Cancelar Salvar" at bounding box center [562, 356] width 359 height 56
click at [686, 372] on button "Salvar" at bounding box center [706, 367] width 72 height 34
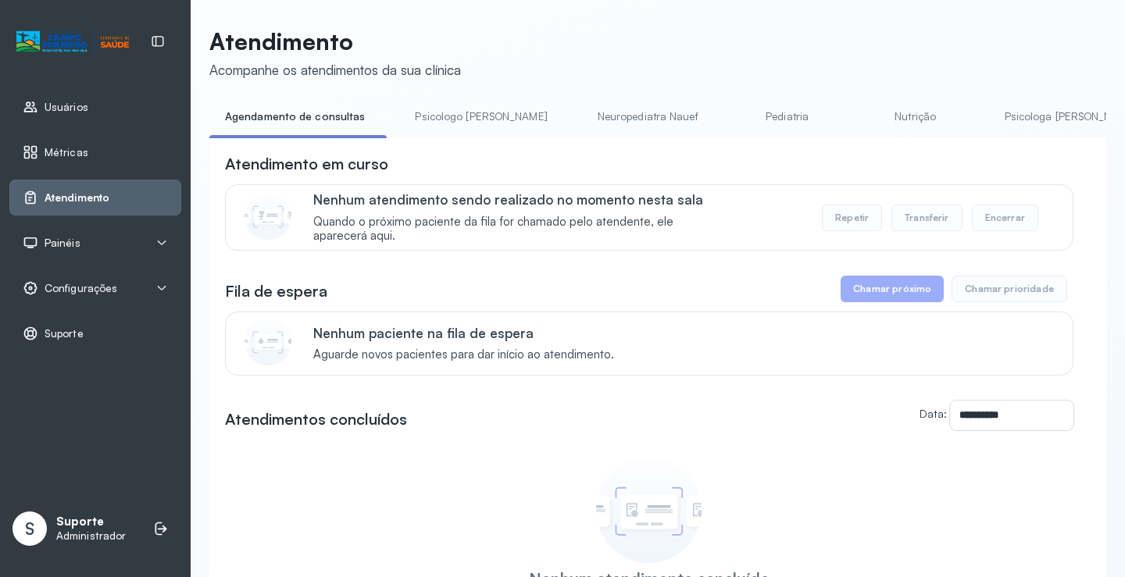
click at [441, 118] on link "Psicologo Pedro" at bounding box center [480, 117] width 163 height 26
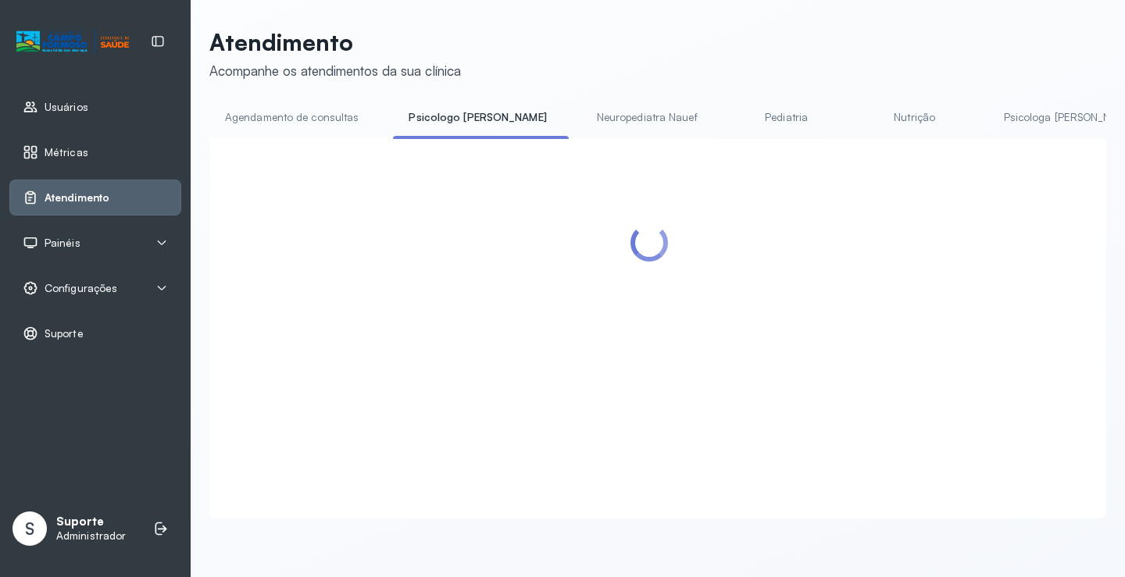
drag, startPoint x: 272, startPoint y: 117, endPoint x: 257, endPoint y: 117, distance: 14.8
click at [270, 116] on link "Agendamento de consultas" at bounding box center [291, 118] width 165 height 26
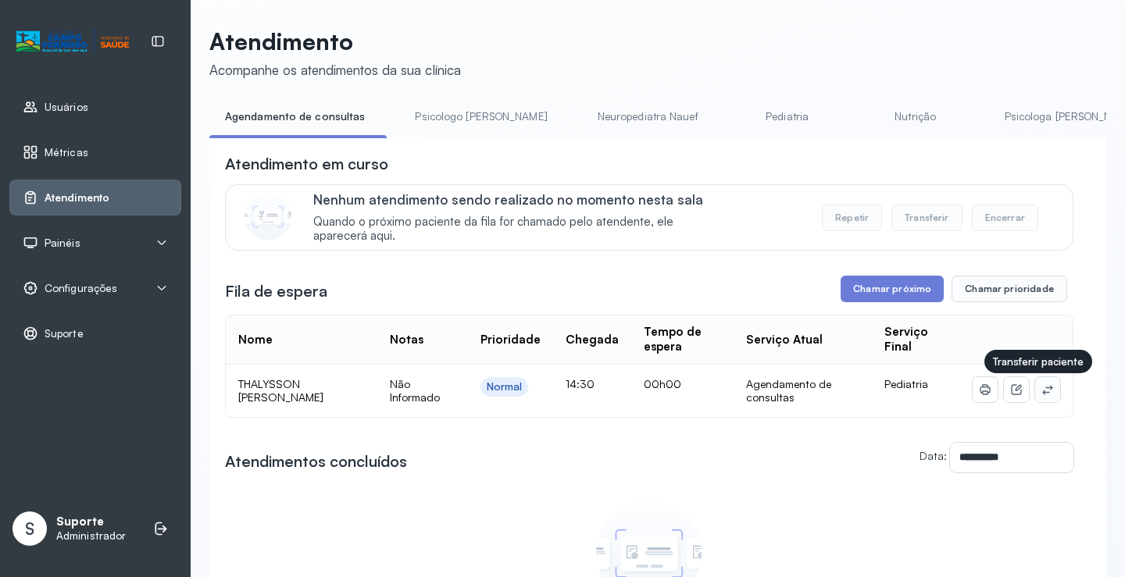
click at [1041, 396] on icon at bounding box center [1047, 390] width 12 height 12
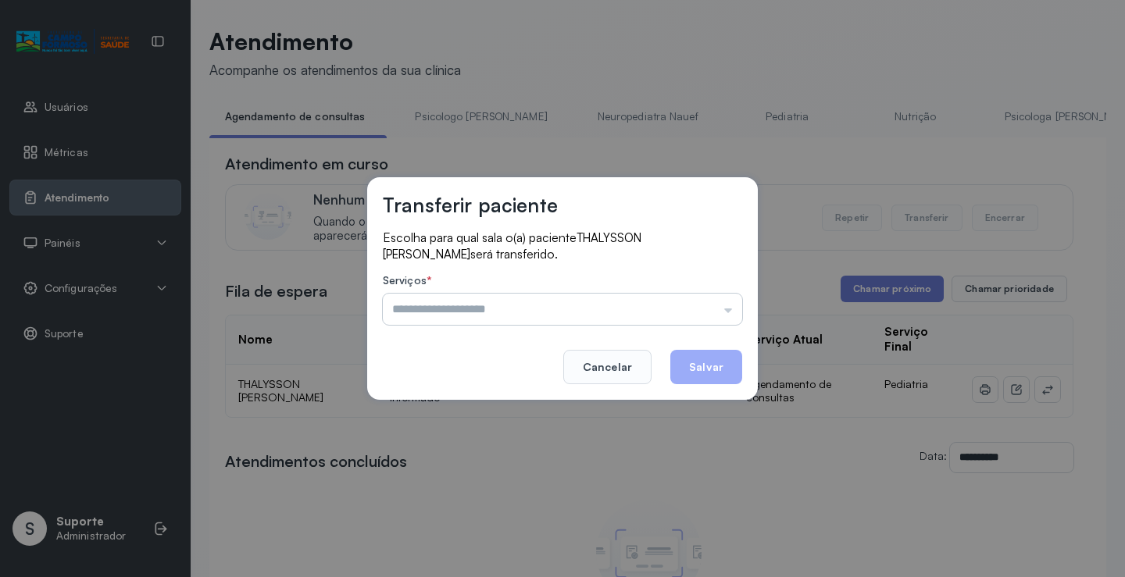
click at [702, 303] on input "text" at bounding box center [562, 309] width 359 height 31
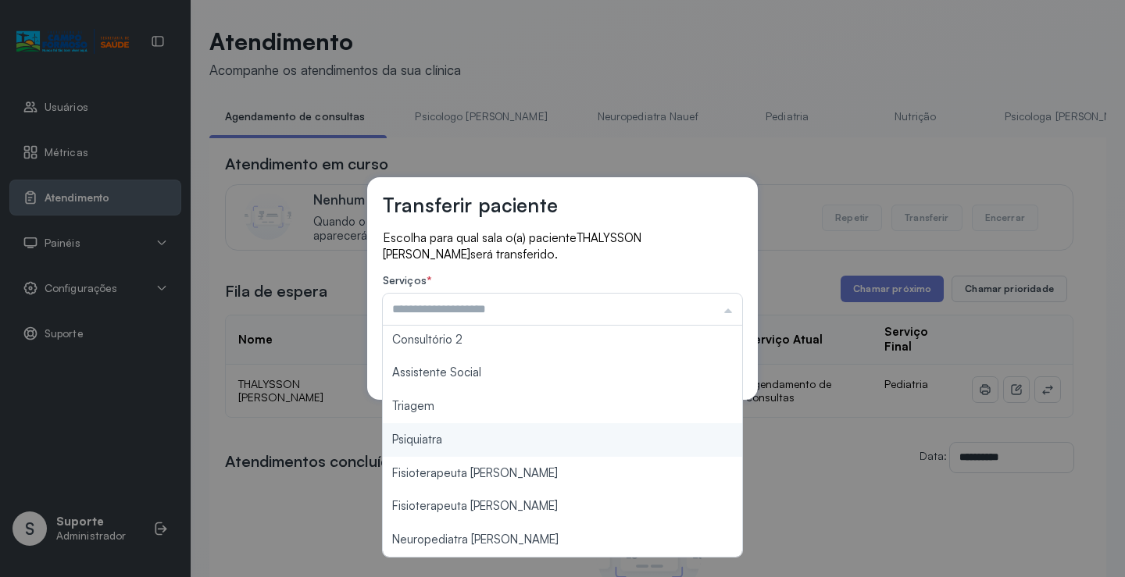
type input "*******"
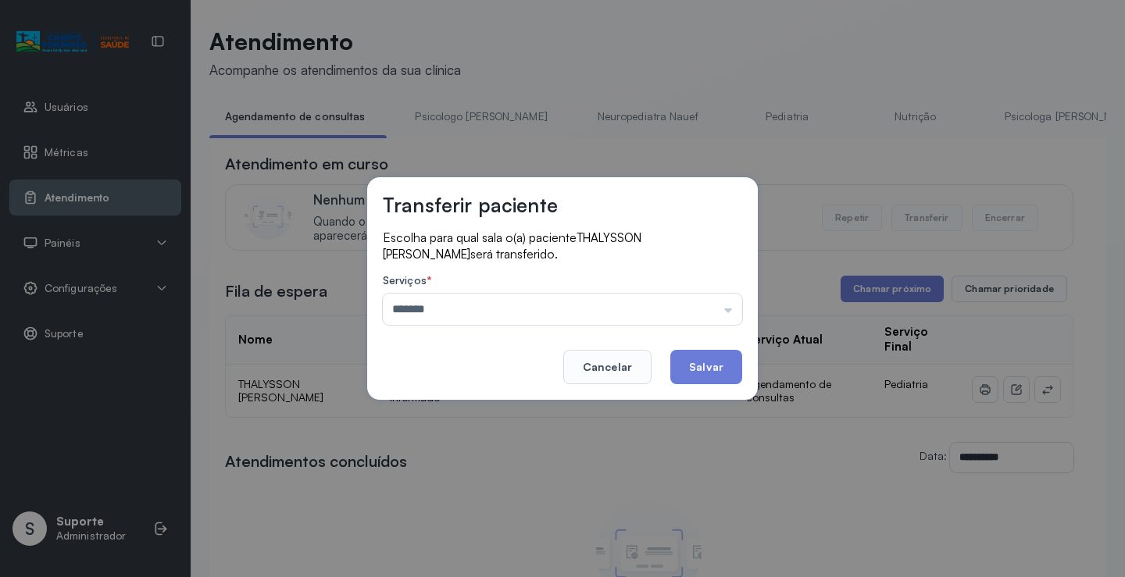
click at [477, 419] on div "Transferir paciente Escolha para qual sala o(a) paciente THALYSSON VINICIOS SOU…" at bounding box center [562, 288] width 1125 height 577
click at [727, 361] on button "Salvar" at bounding box center [706, 367] width 72 height 34
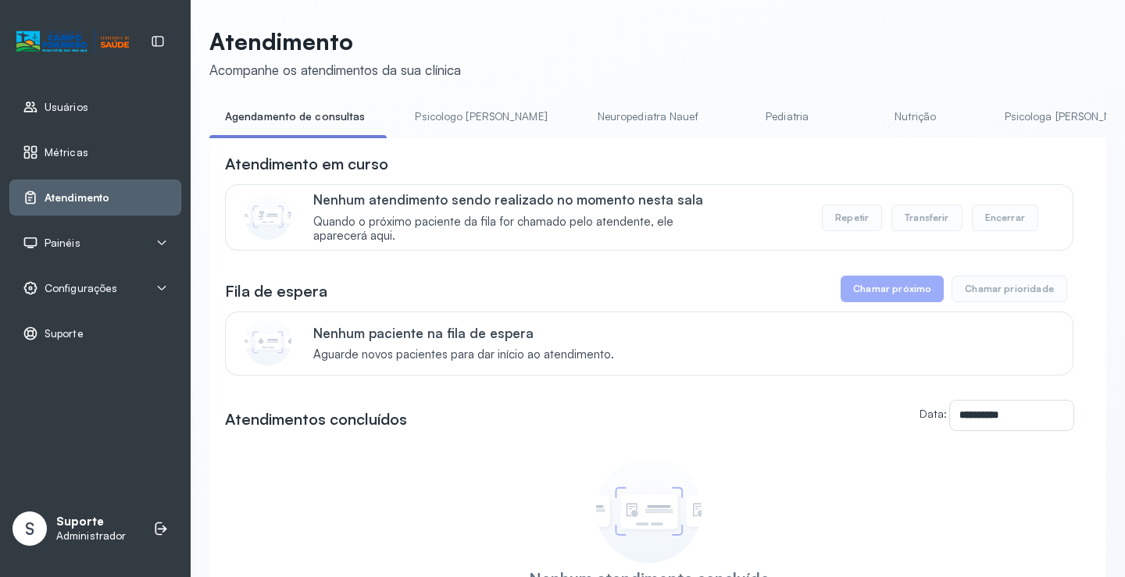
click at [733, 118] on link "Pediatria" at bounding box center [787, 117] width 109 height 26
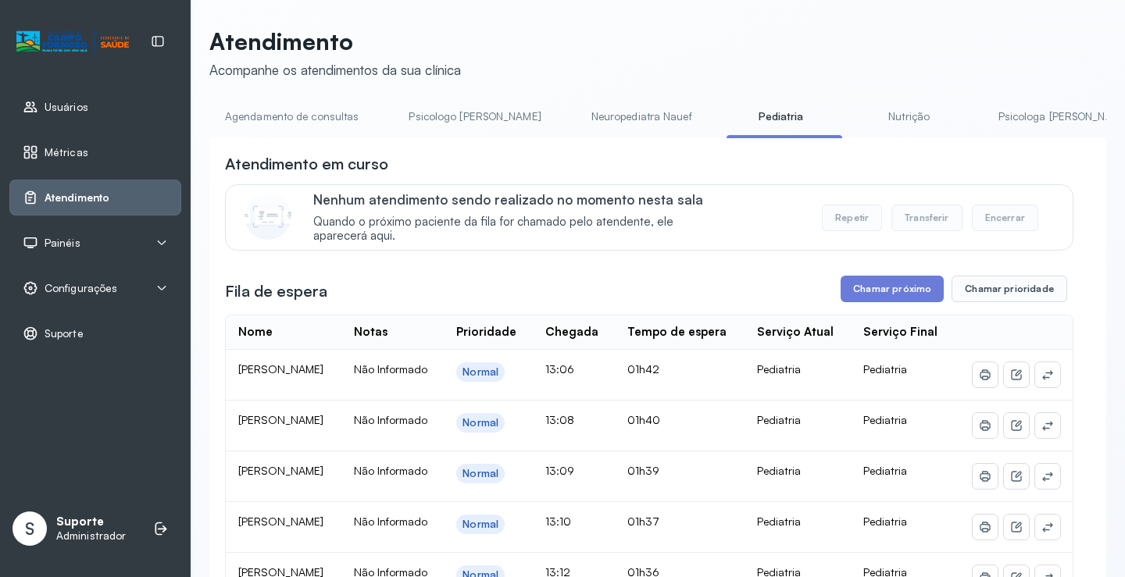
click at [586, 112] on link "Neuropediatra Nauef" at bounding box center [642, 117] width 132 height 26
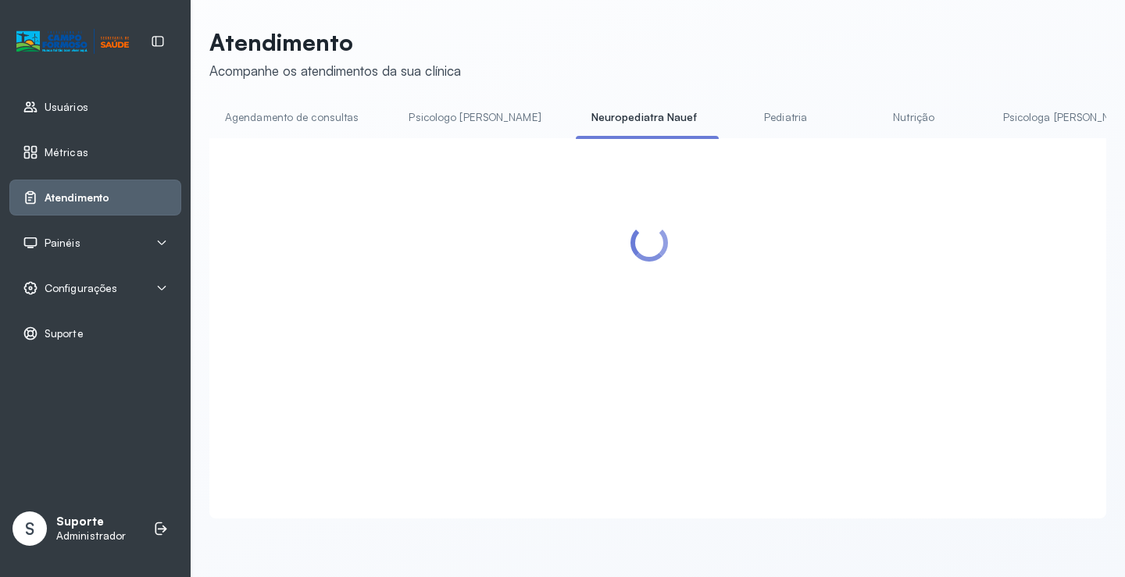
click at [264, 113] on link "Agendamento de consultas" at bounding box center [291, 118] width 165 height 26
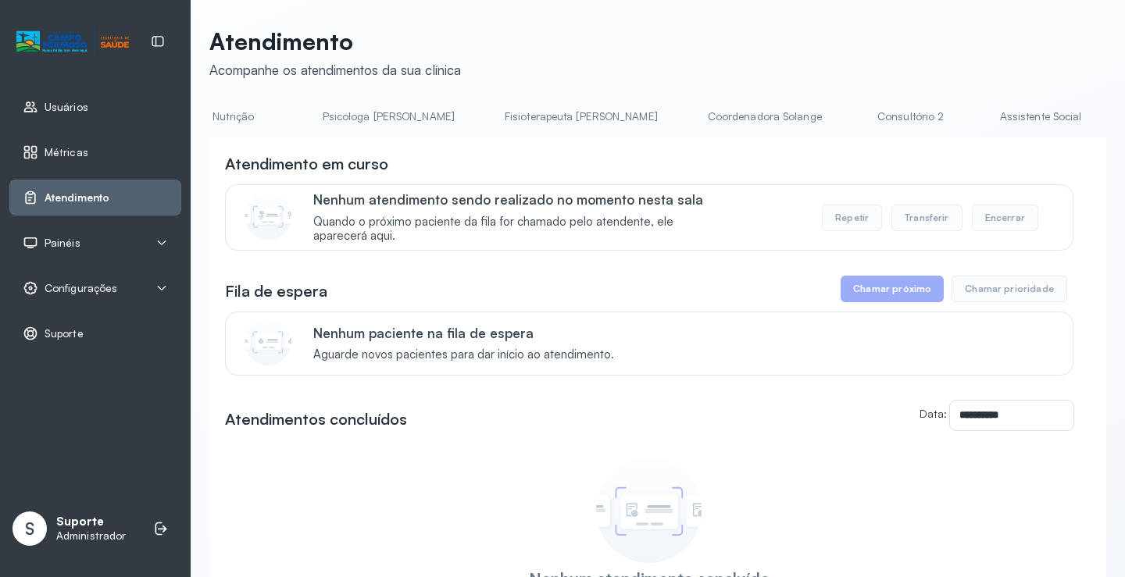
scroll to position [0, 761]
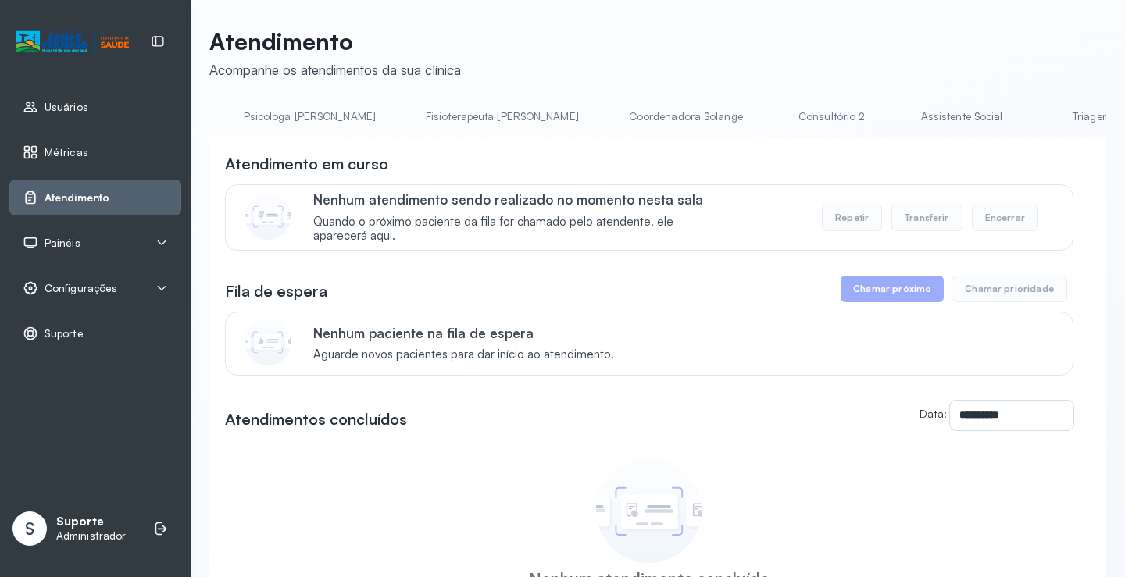
click at [1037, 124] on link "Triagem" at bounding box center [1091, 117] width 109 height 26
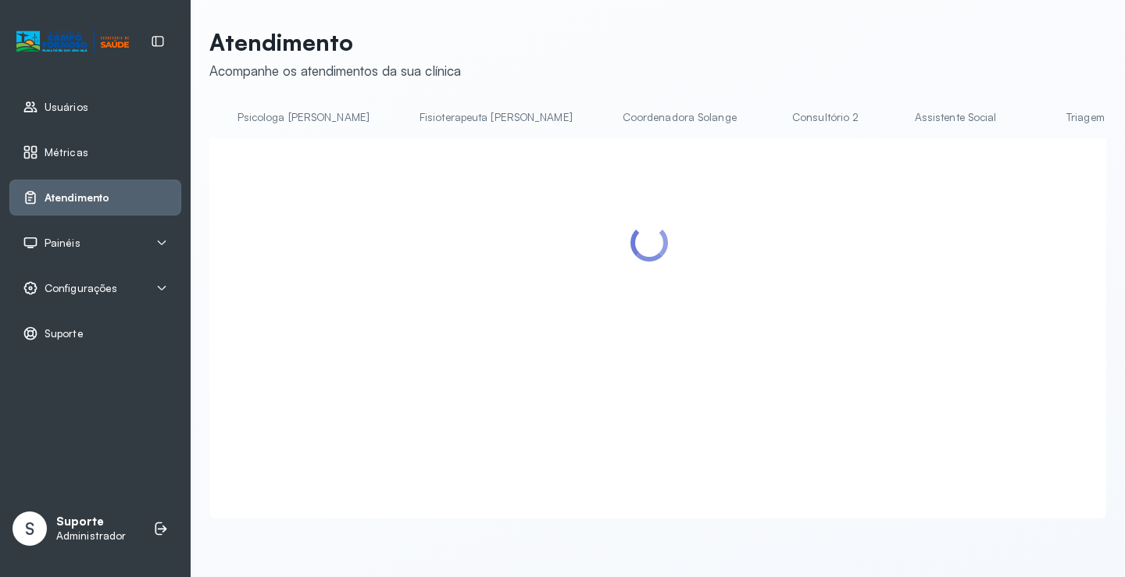
click at [899, 109] on link "Assistente Social" at bounding box center [955, 118] width 113 height 26
drag, startPoint x: 967, startPoint y: 134, endPoint x: 941, endPoint y: 132, distance: 26.6
click at [1036, 135] on li "Triagem" at bounding box center [1094, 122] width 116 height 35
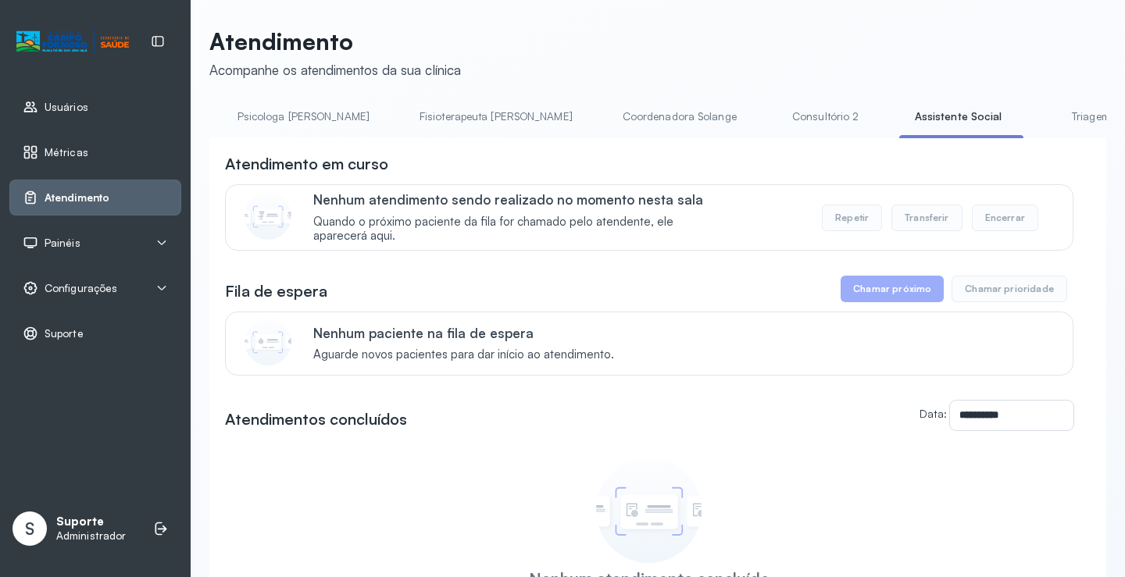
click at [1036, 120] on link "Triagem" at bounding box center [1090, 117] width 109 height 26
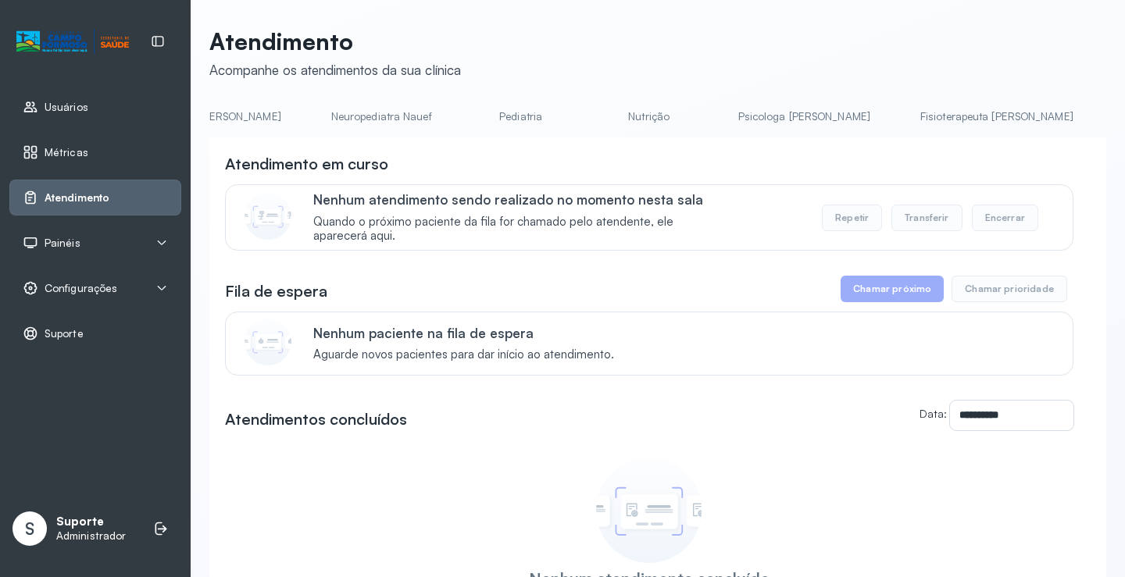
scroll to position [0, 122]
click at [614, 123] on link "Pediatria" at bounding box center [659, 117] width 109 height 26
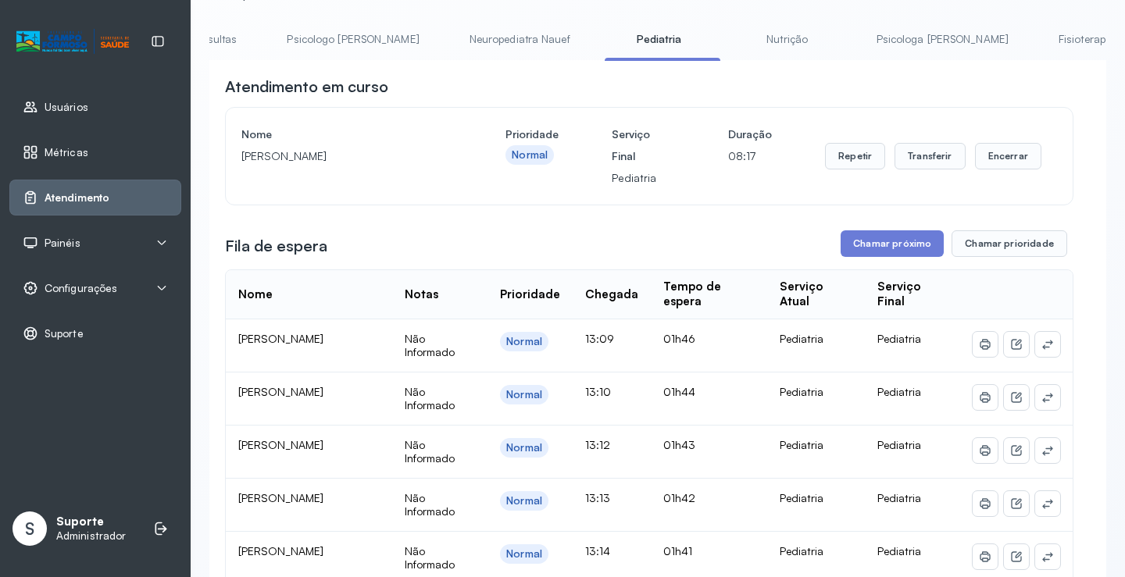
scroll to position [0, 0]
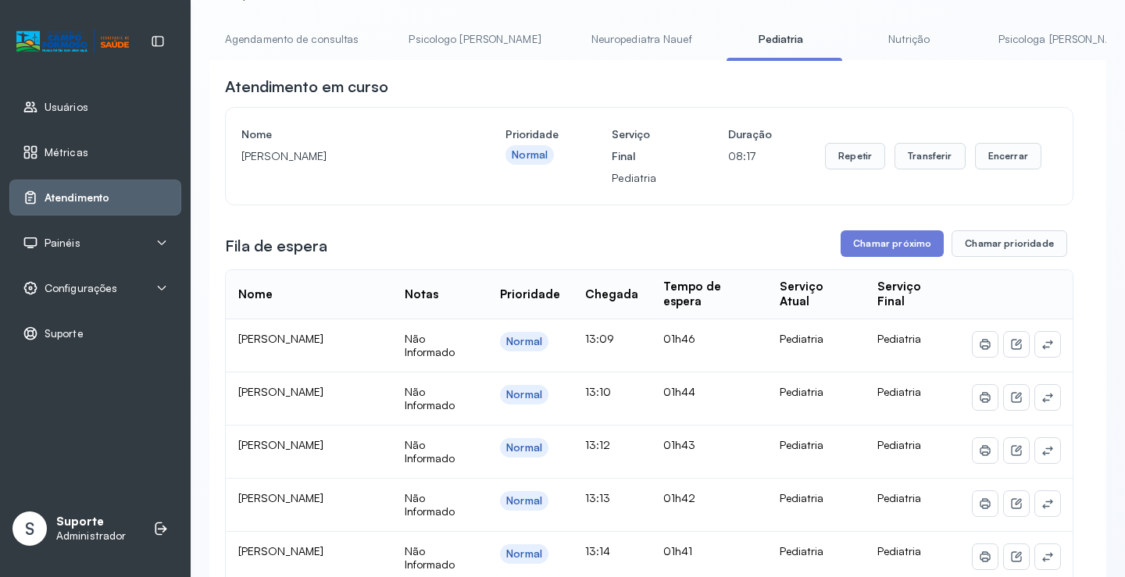
click at [273, 45] on link "Agendamento de consultas" at bounding box center [291, 40] width 165 height 26
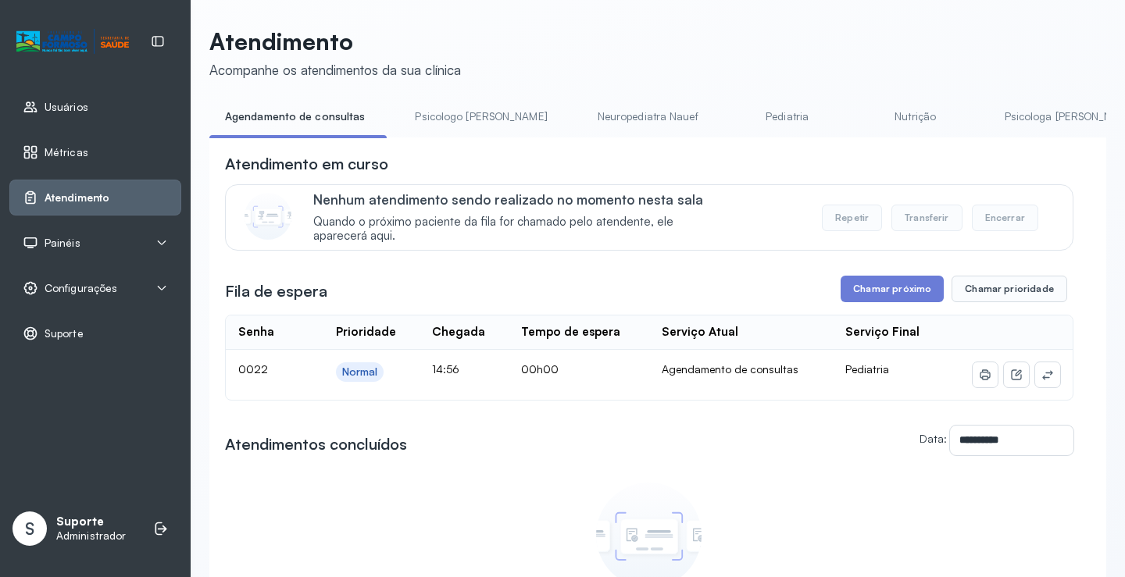
scroll to position [78, 0]
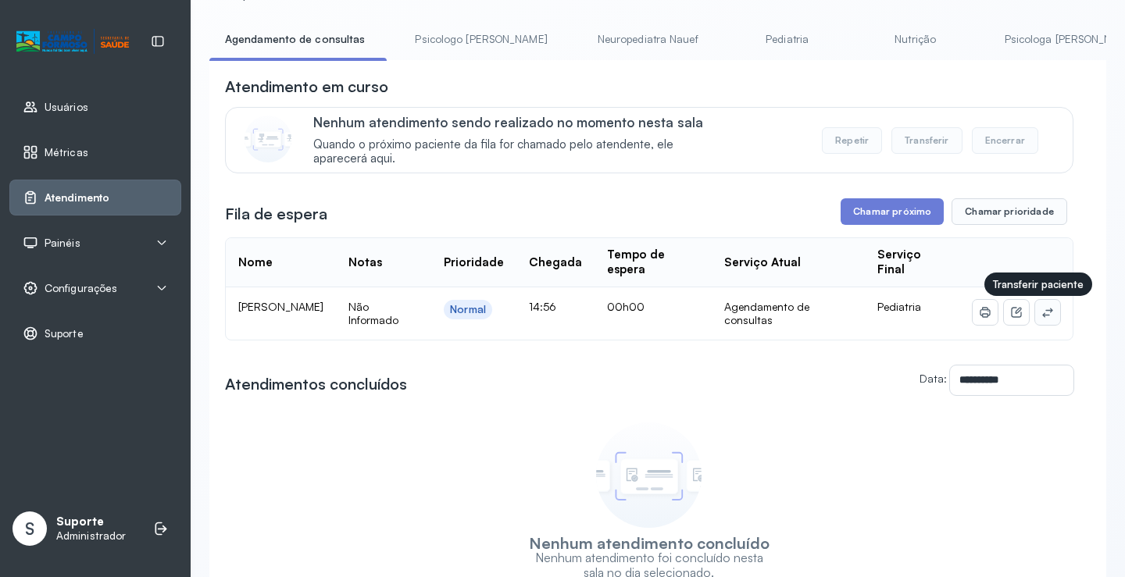
click at [1041, 312] on icon at bounding box center [1047, 312] width 12 height 12
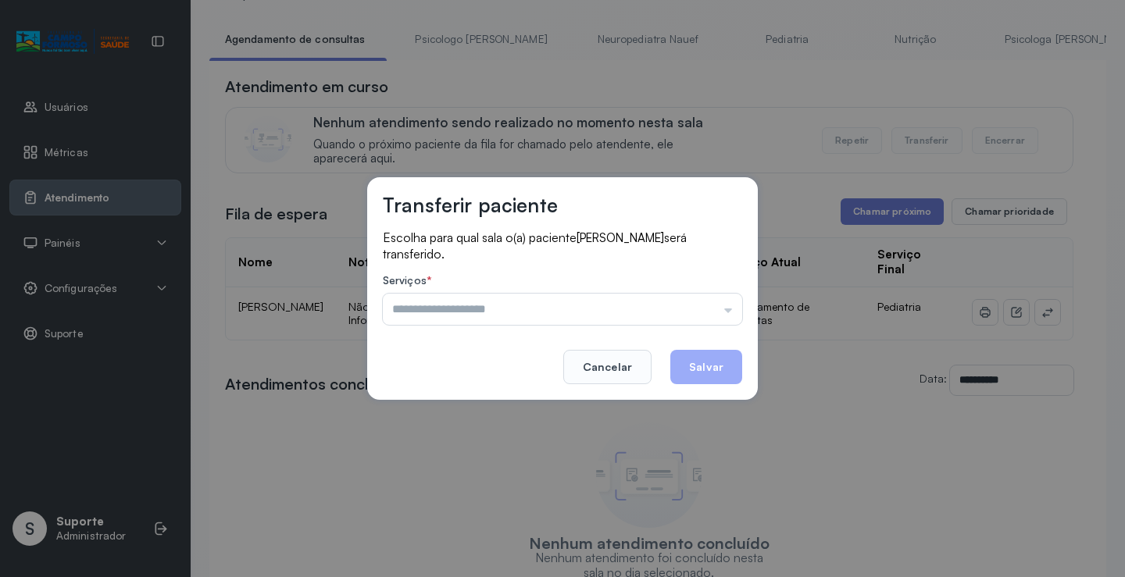
drag, startPoint x: 699, startPoint y: 311, endPoint x: 642, endPoint y: 331, distance: 60.5
click at [692, 312] on input "text" at bounding box center [562, 309] width 359 height 31
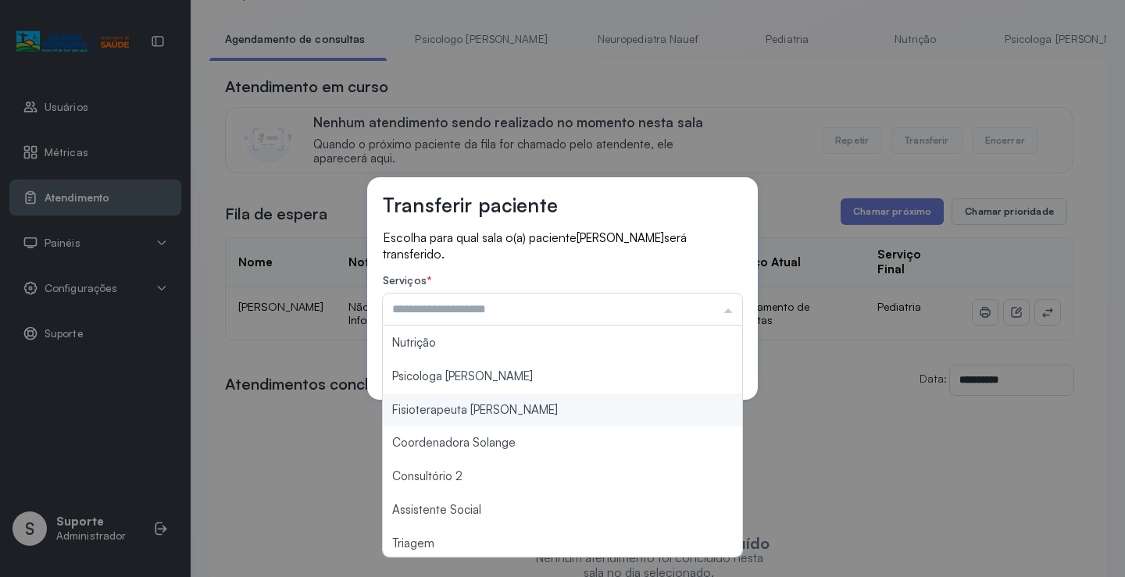
scroll to position [237, 0]
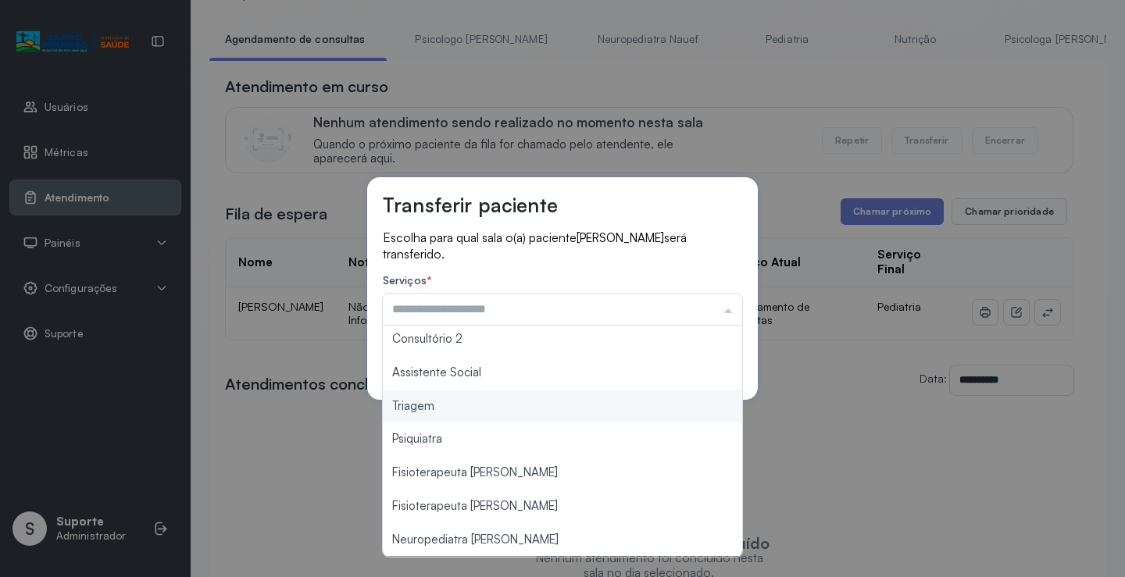
type input "*******"
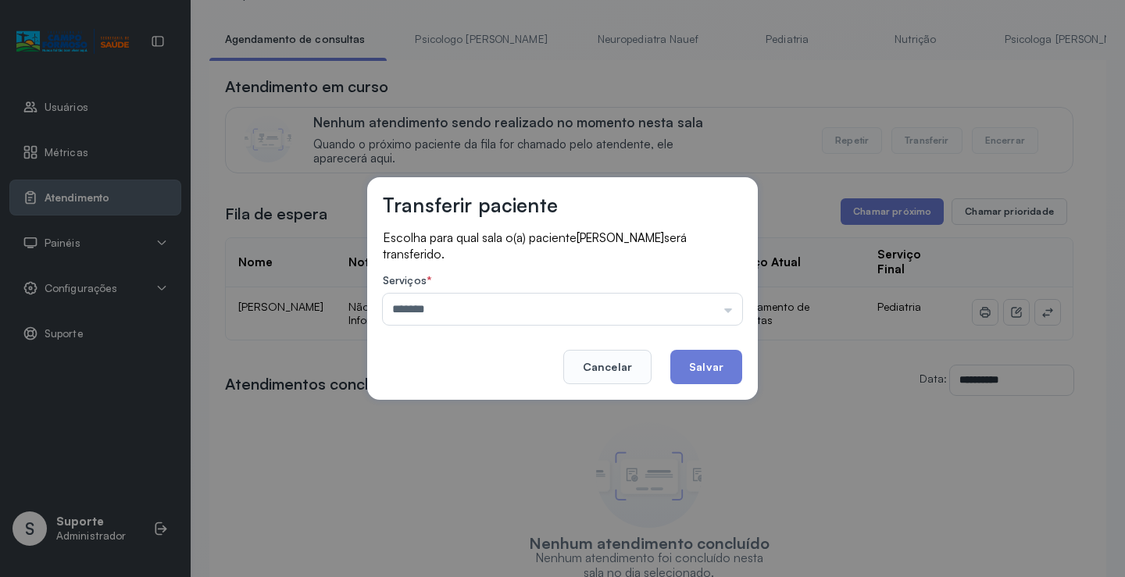
drag, startPoint x: 466, startPoint y: 416, endPoint x: 664, endPoint y: 329, distance: 216.1
click at [467, 415] on div "Transferir paciente Escolha para qual sala o(a) paciente ANA LAURA DA SILVA NAS…" at bounding box center [562, 288] width 1125 height 577
click at [719, 356] on button "Salvar" at bounding box center [706, 367] width 72 height 34
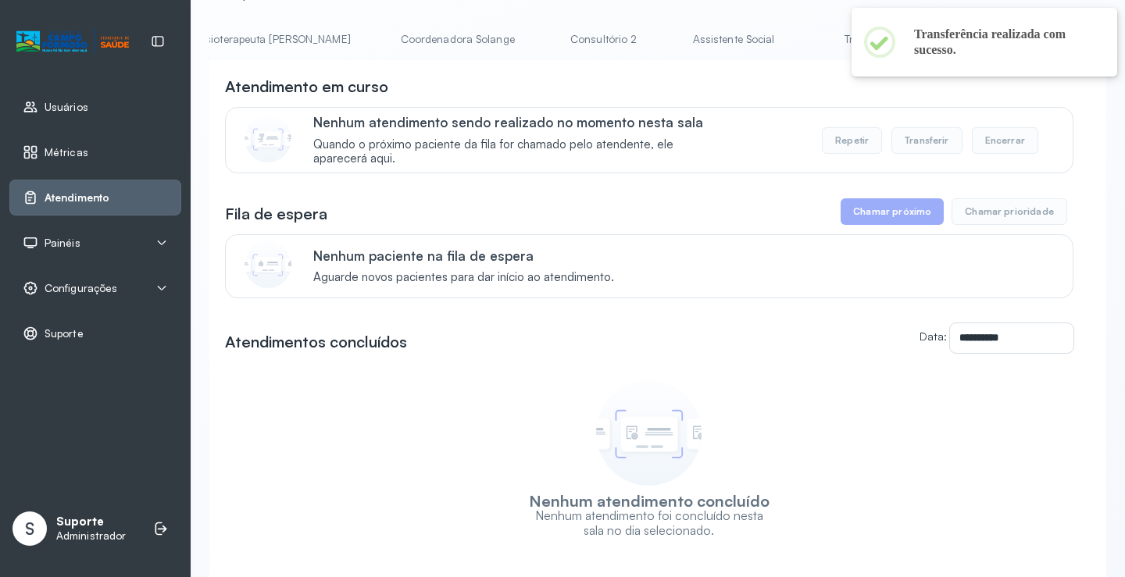
scroll to position [0, 1114]
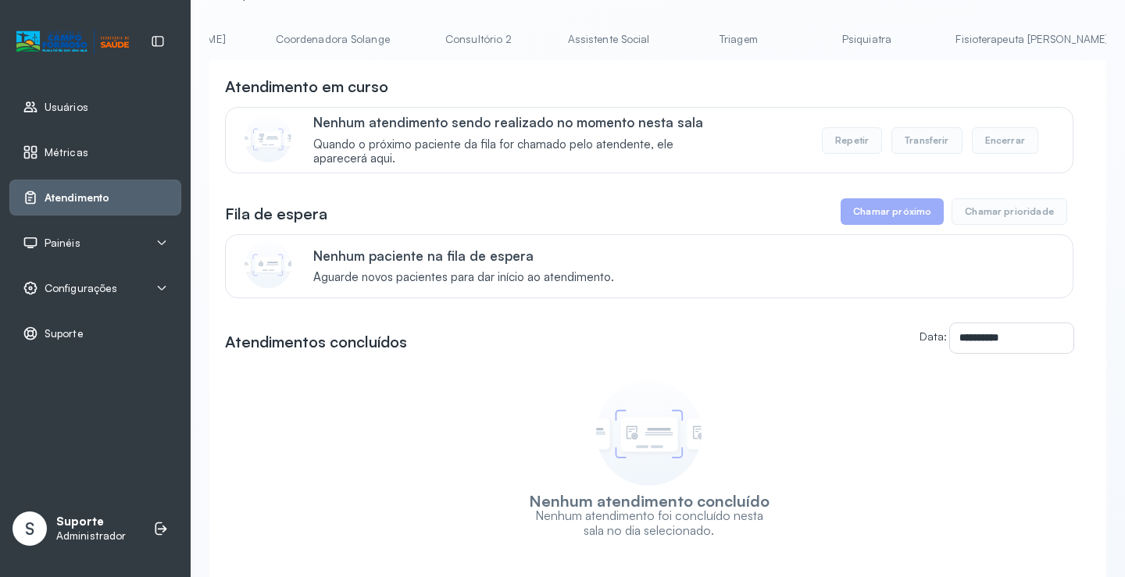
click at [684, 28] on link "Triagem" at bounding box center [738, 40] width 109 height 26
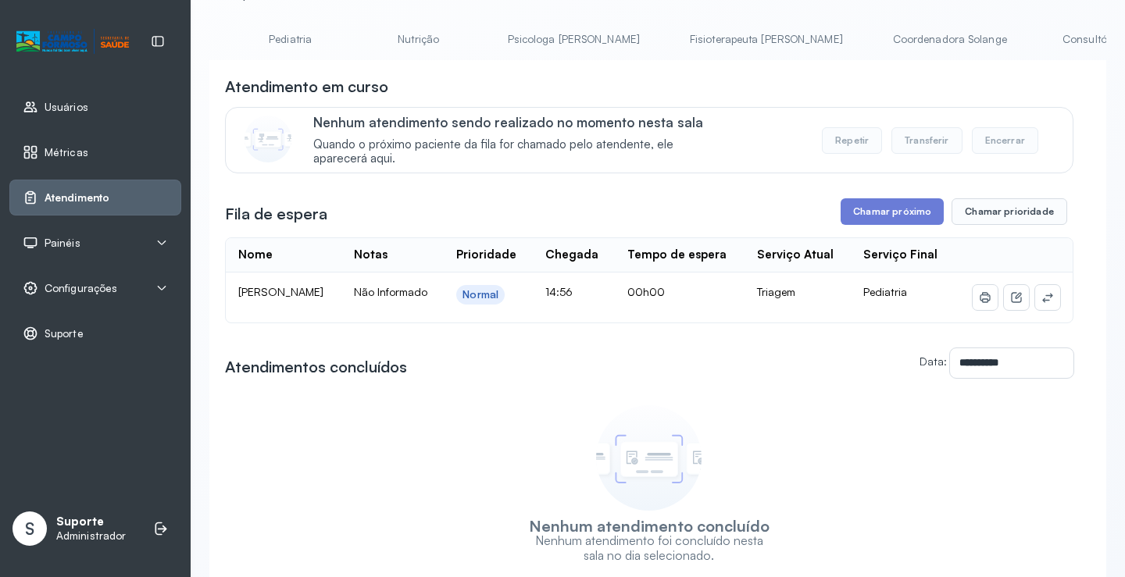
scroll to position [0, 0]
click at [320, 53] on li "Agendamento de consultas" at bounding box center [294, 44] width 171 height 35
click at [307, 40] on link "Agendamento de consultas" at bounding box center [291, 40] width 165 height 26
